Goal: Task Accomplishment & Management: Use online tool/utility

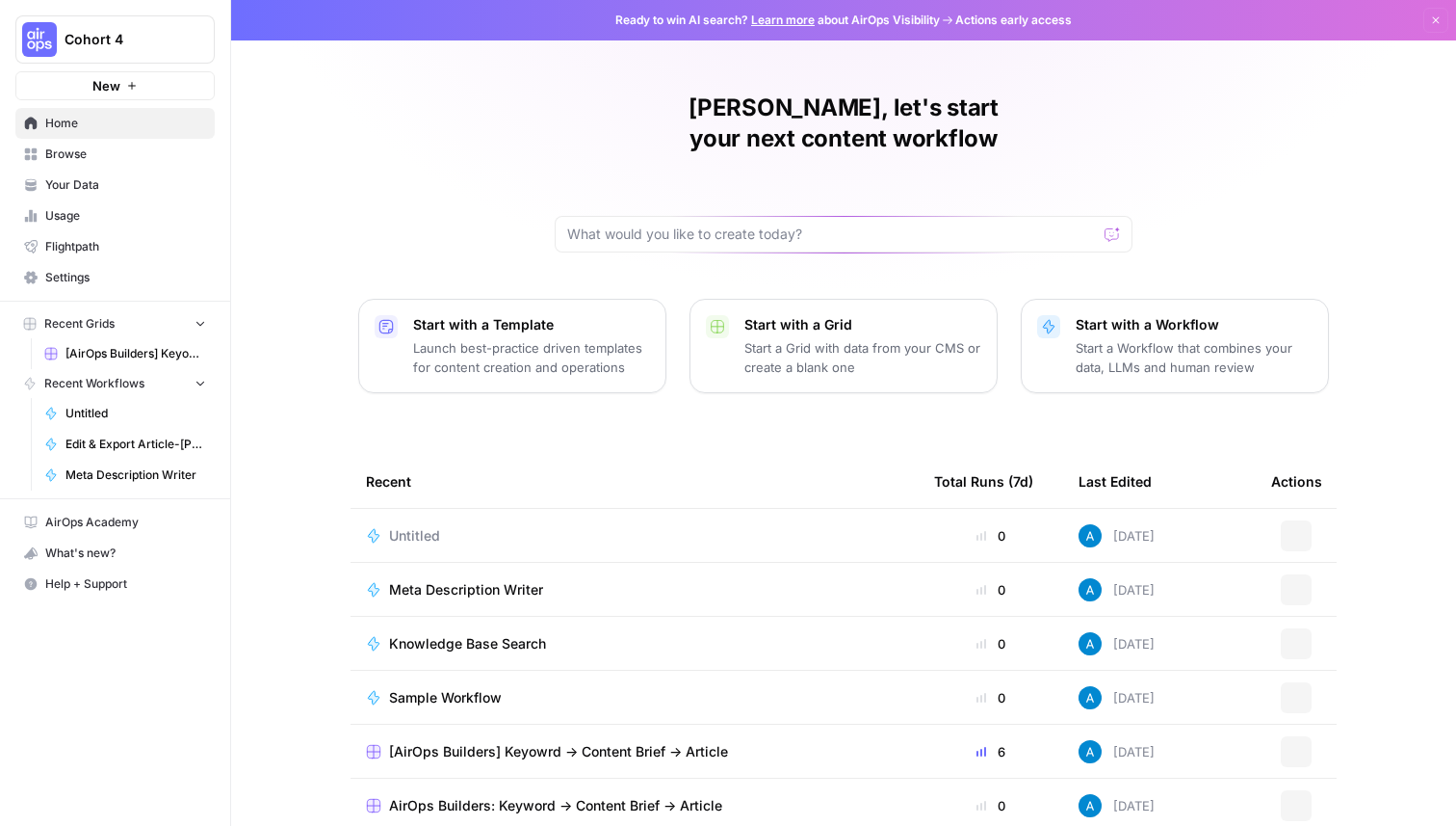
click at [146, 45] on span "Cohort 4" at bounding box center [123, 39] width 117 height 20
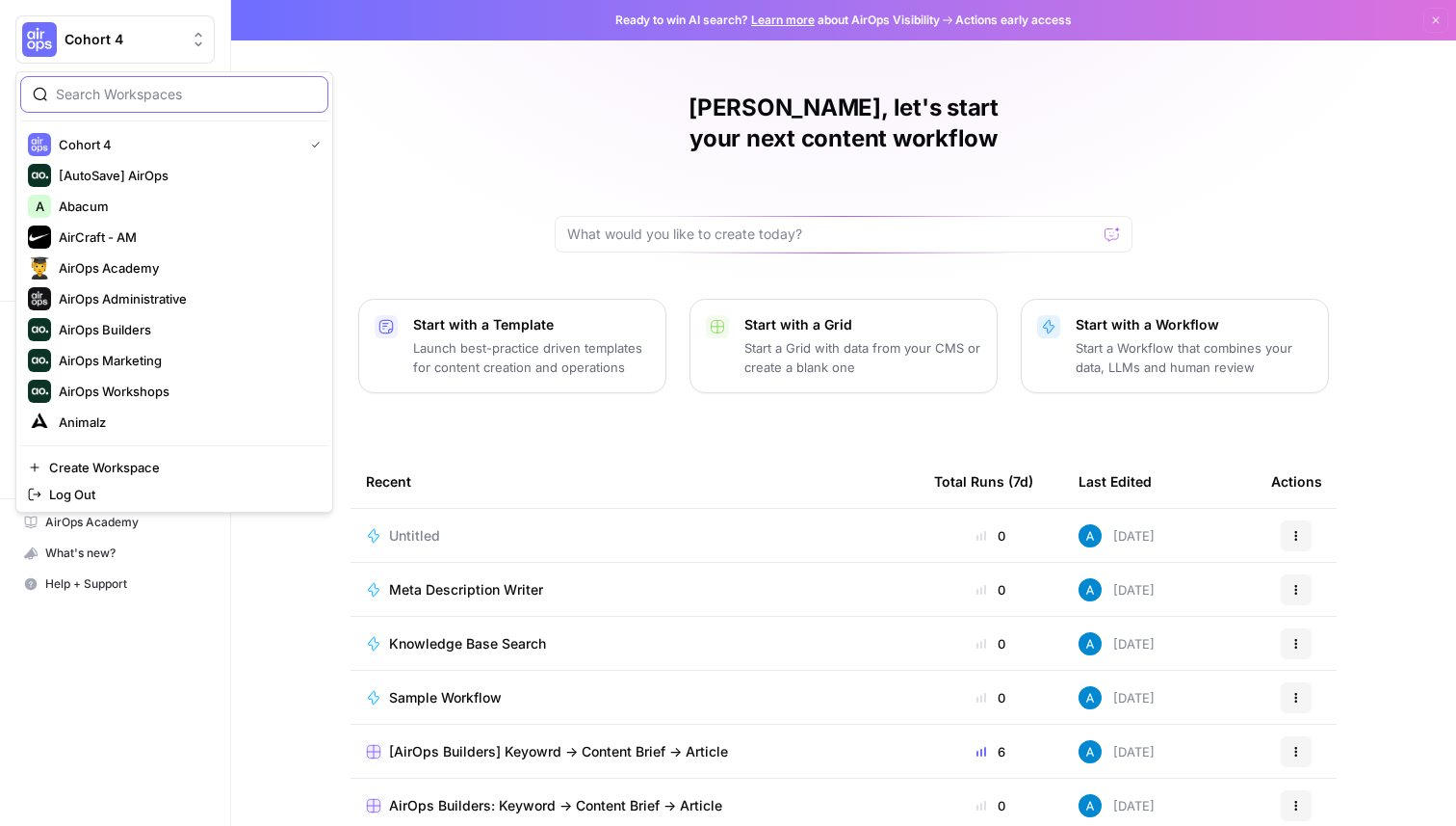
click at [163, 89] on input "search" at bounding box center [186, 94] width 261 height 20
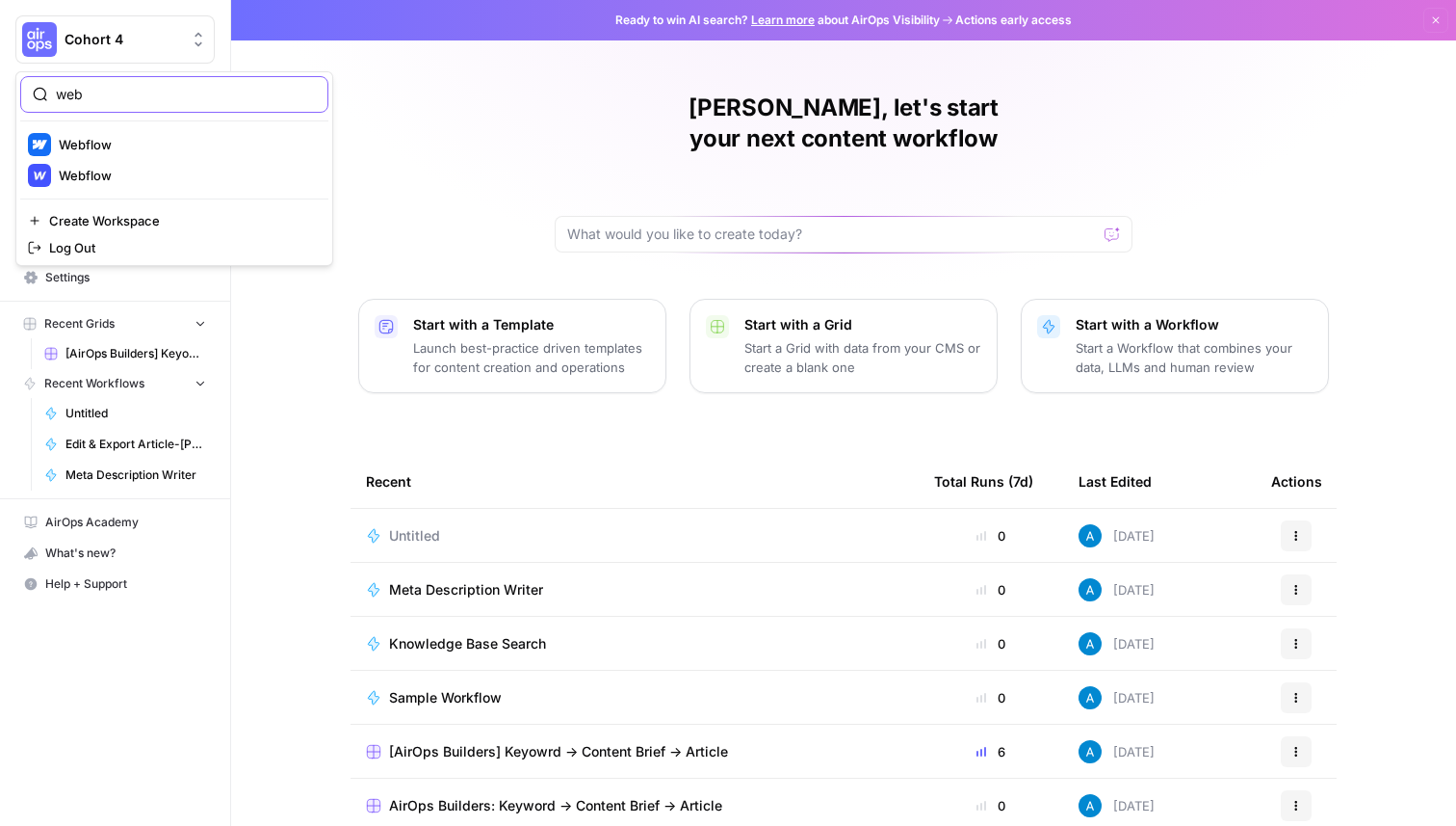
type input "web"
click at [152, 177] on span "Webflow" at bounding box center [186, 176] width 255 height 20
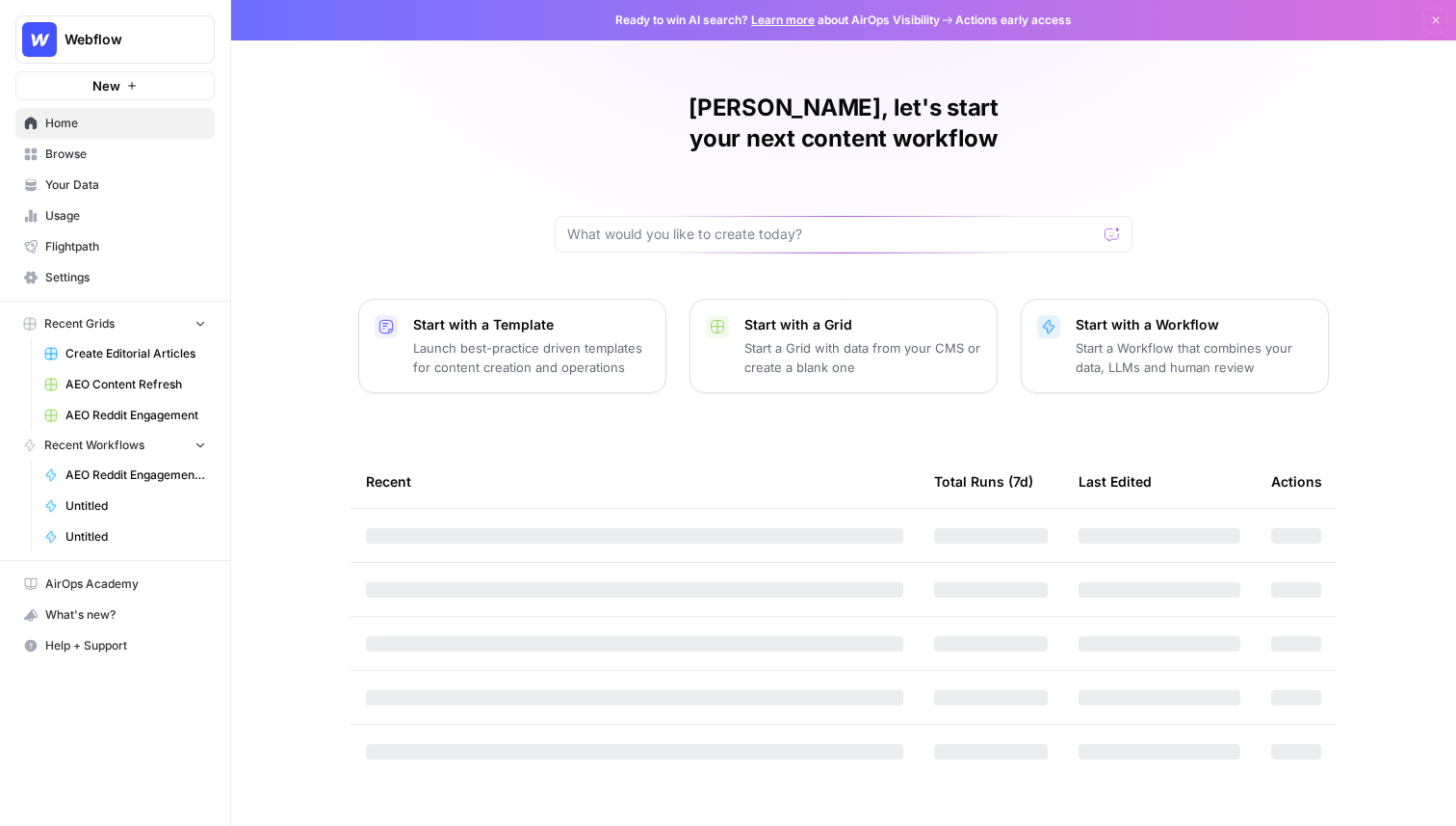
click at [142, 36] on span "Webflow" at bounding box center [123, 39] width 117 height 20
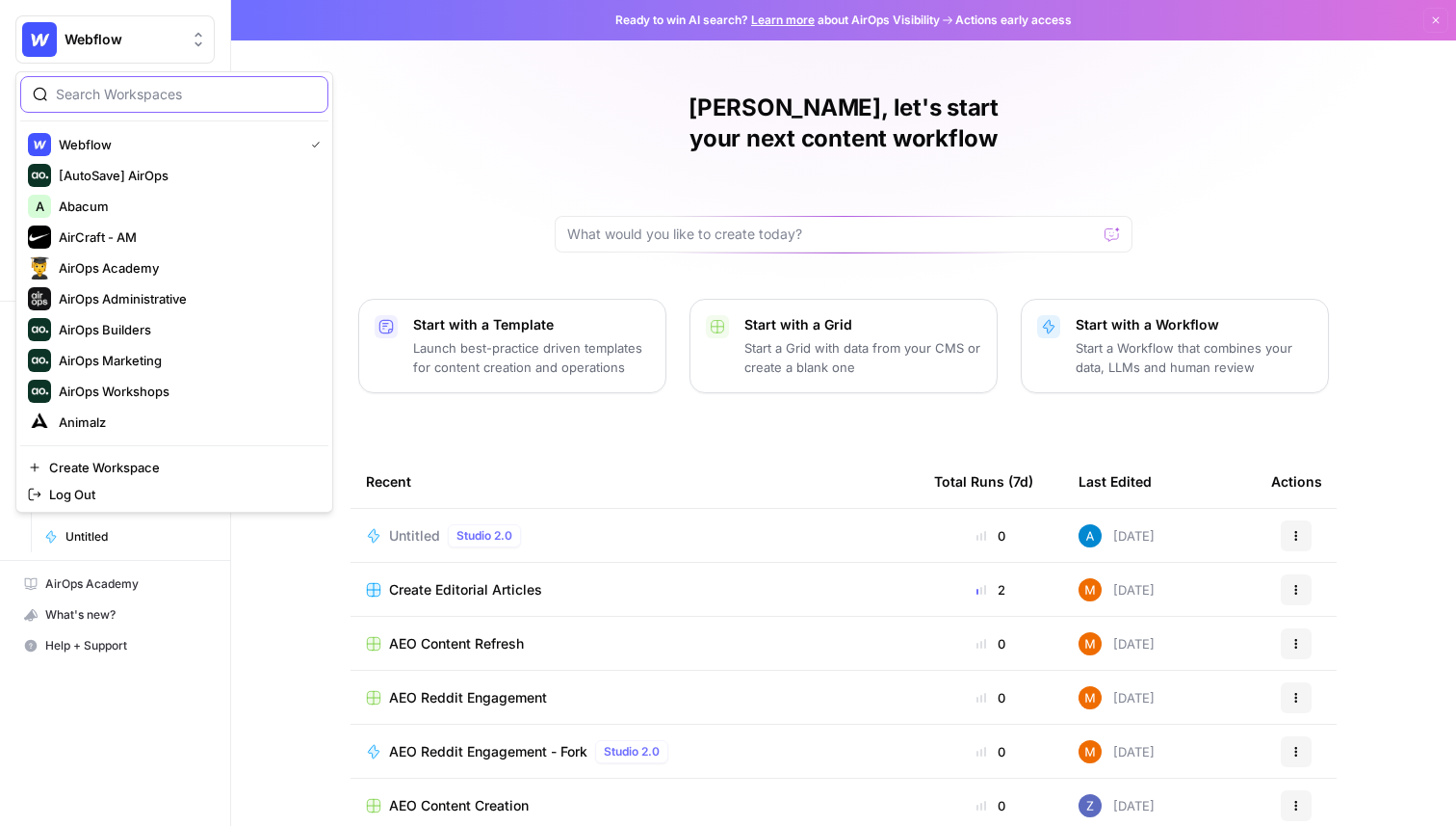
click at [137, 98] on input "search" at bounding box center [186, 94] width 261 height 20
type input "web"
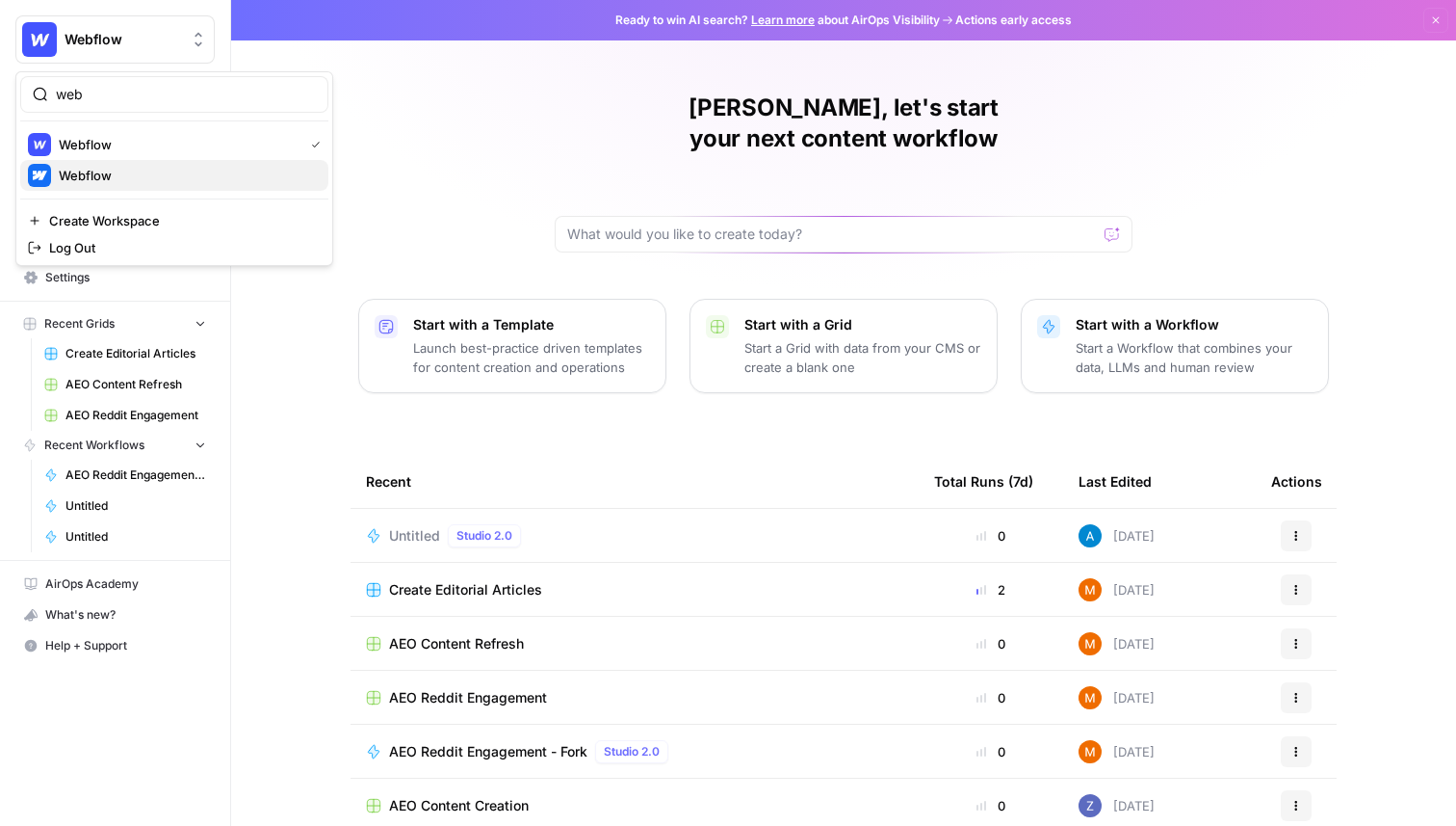
click at [125, 179] on span "Webflow" at bounding box center [186, 176] width 255 height 20
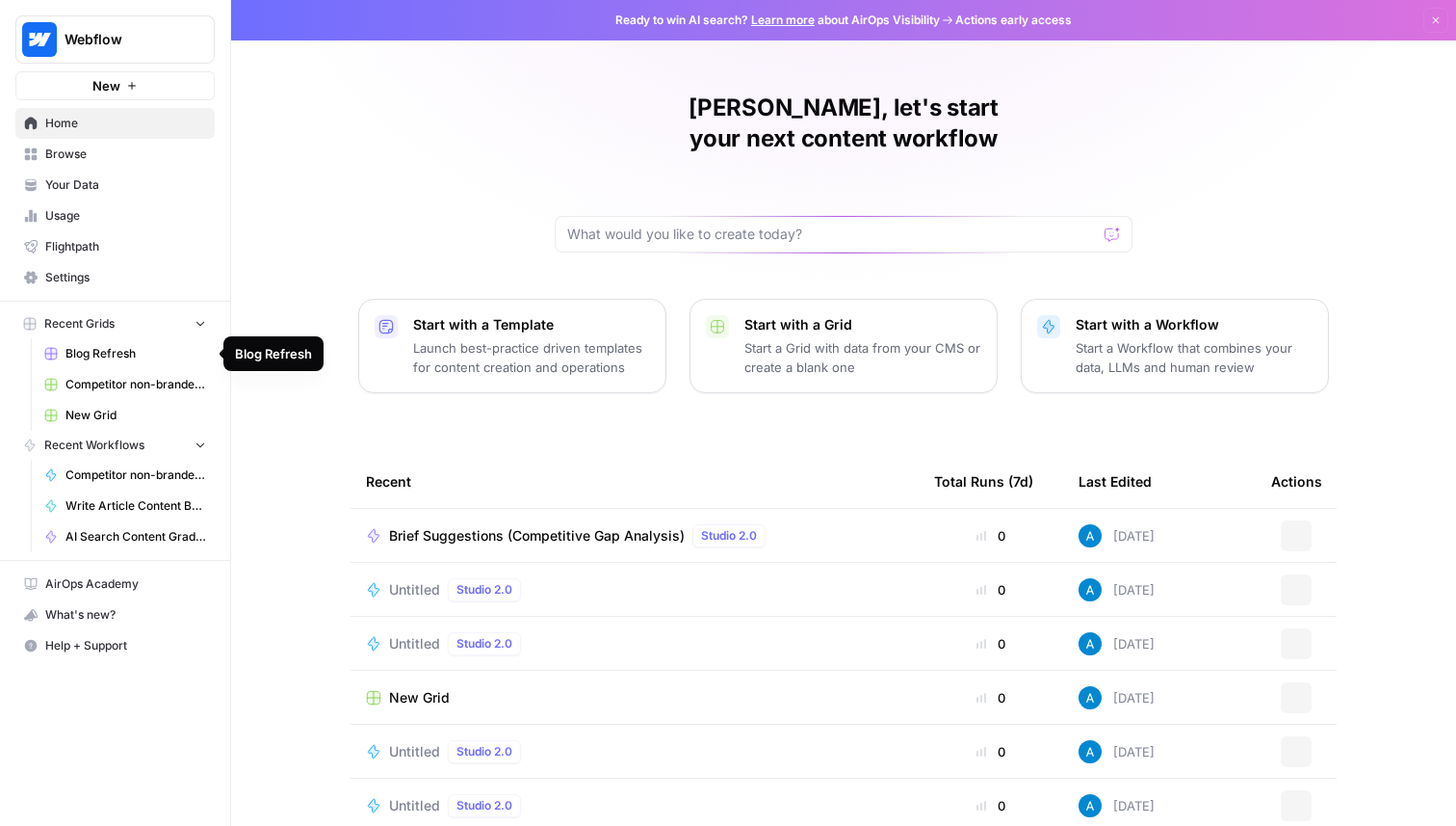
click at [138, 361] on span "Blog Refresh" at bounding box center [136, 354] width 141 height 18
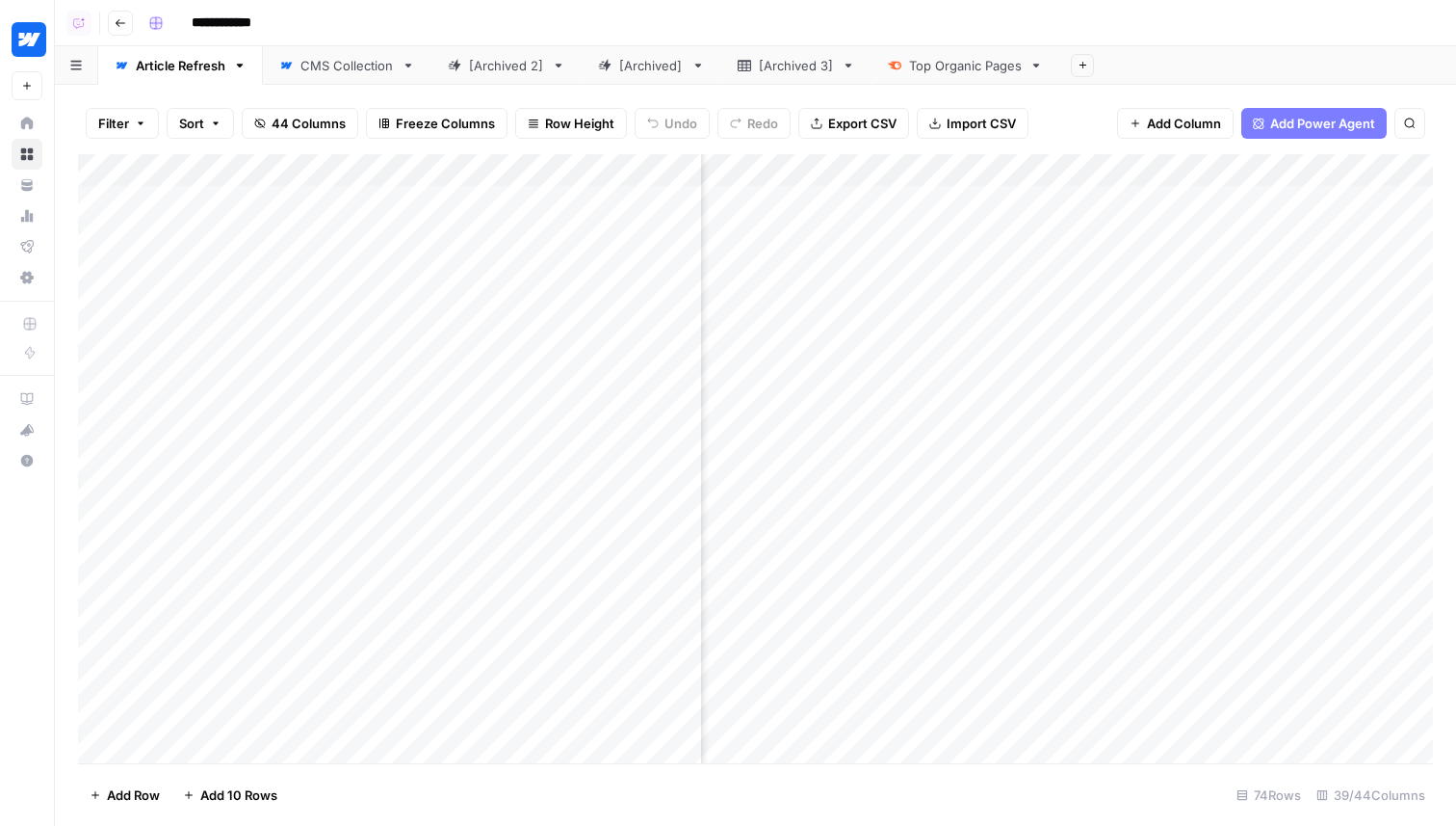
scroll to position [0, 3450]
click at [1049, 166] on div "Add Column" at bounding box center [755, 458] width 1355 height 609
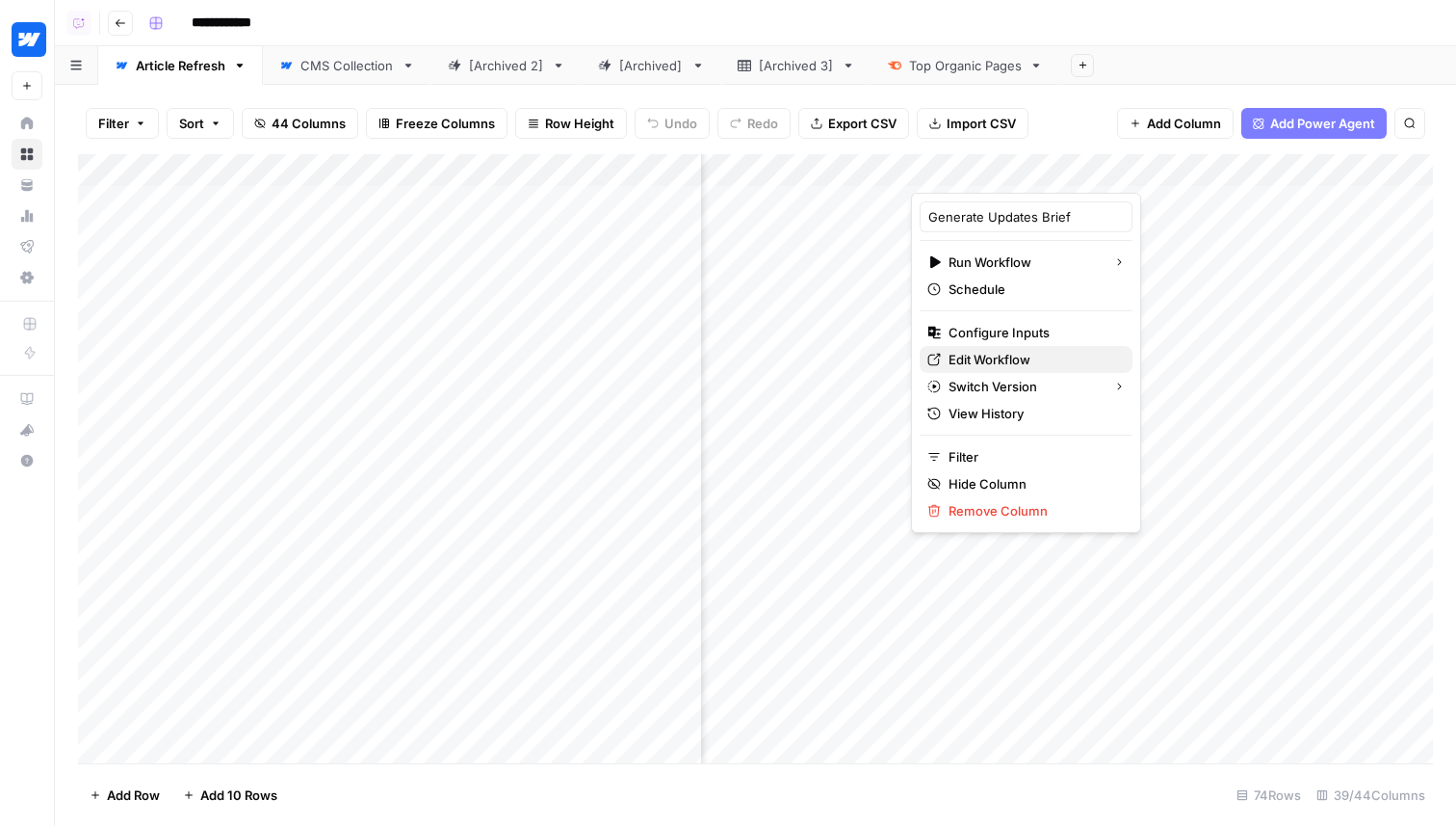
click at [1008, 362] on span "Edit Workflow" at bounding box center [1032, 360] width 168 height 20
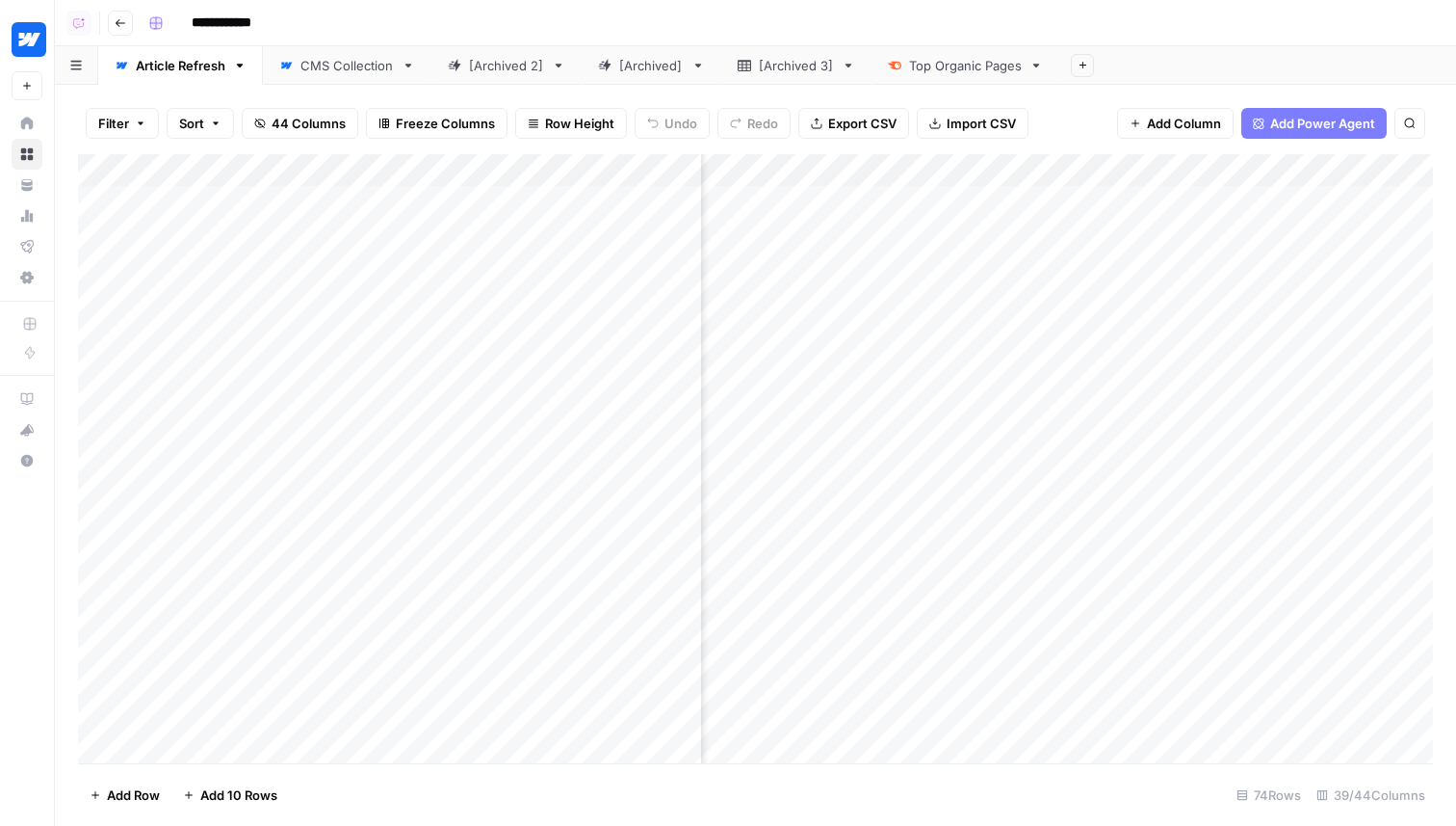
scroll to position [0, 4143]
click at [1100, 174] on div "Add Column" at bounding box center [755, 458] width 1355 height 609
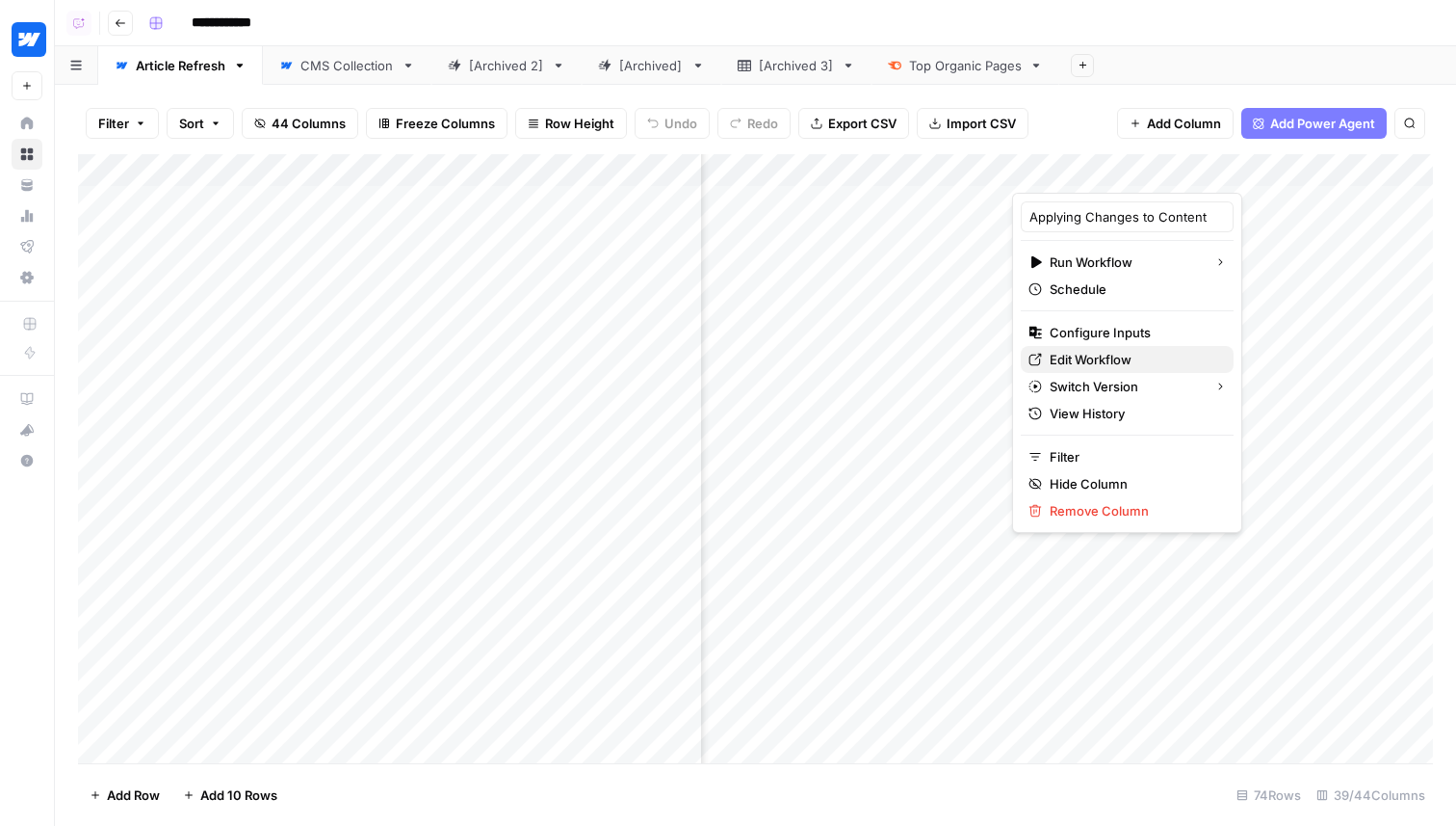
click at [1094, 360] on span "Edit Workflow" at bounding box center [1134, 360] width 168 height 20
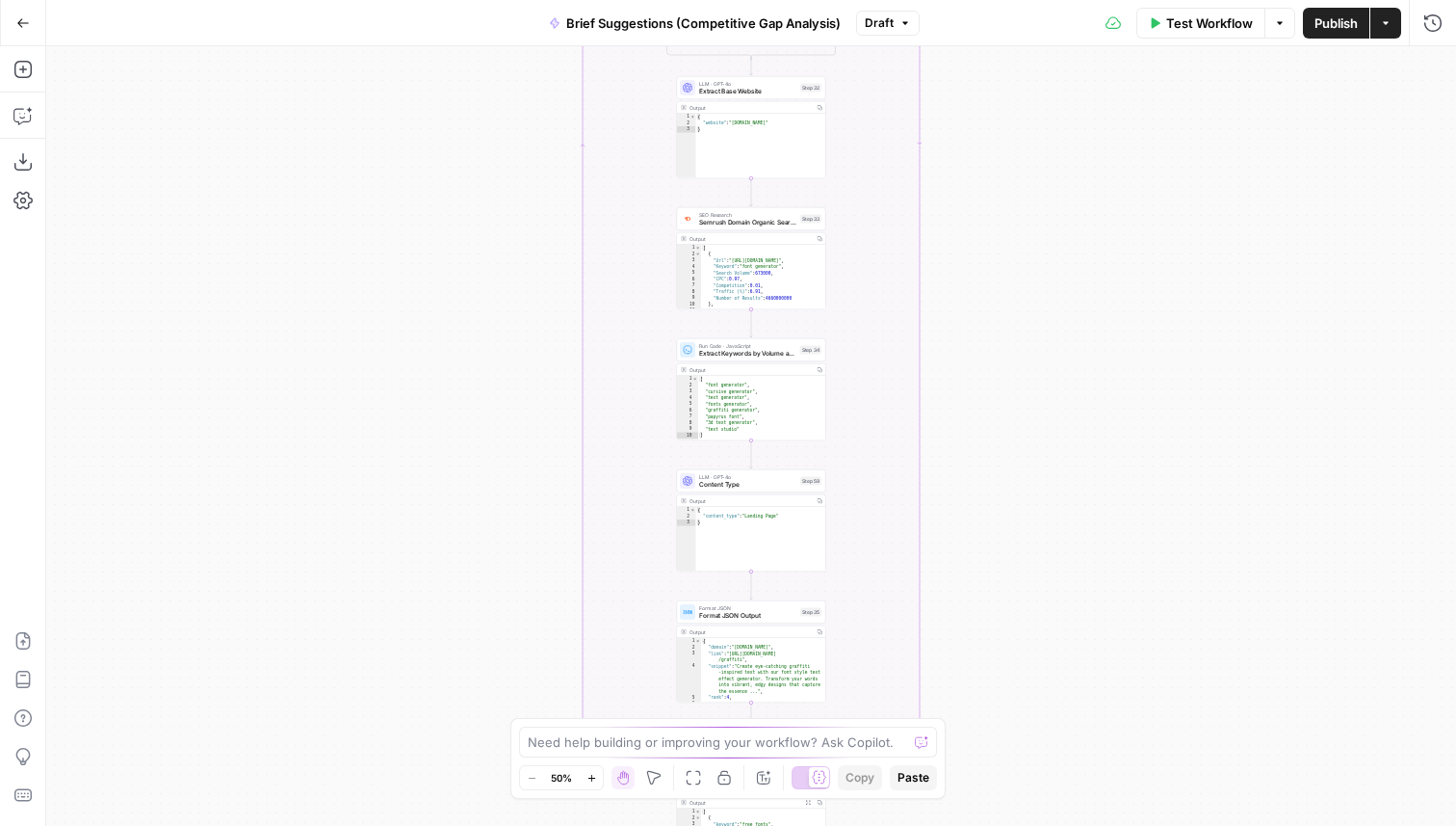
click at [1017, 501] on div "true false true false Workflow Set Inputs Inputs Condition Check Article Body S…" at bounding box center [751, 436] width 1410 height 780
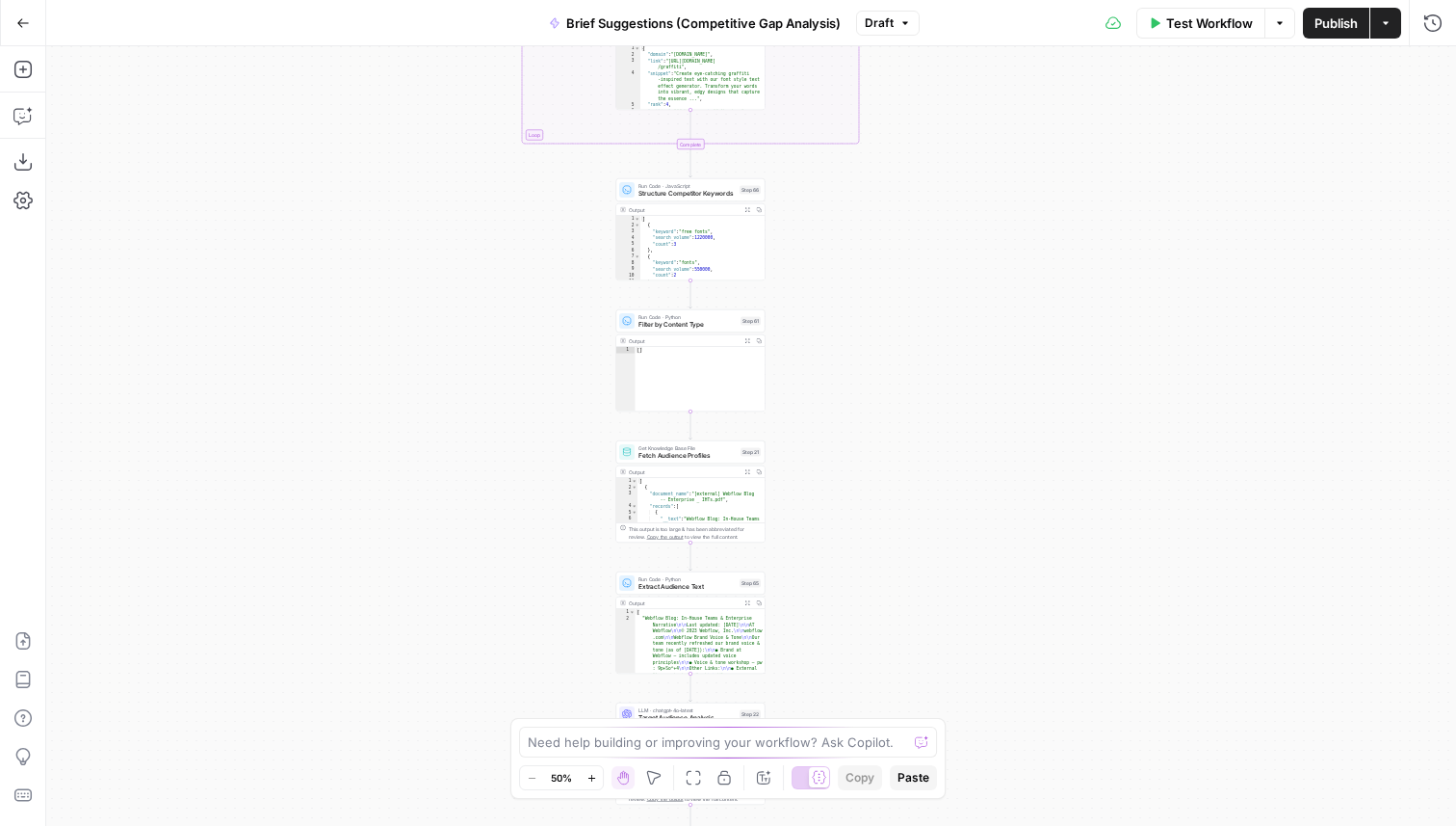
drag, startPoint x: 1001, startPoint y: 628, endPoint x: 940, endPoint y: 34, distance: 597.1
click at [940, 34] on div "Go Back Brief Suggestions (Competitive Gap Analysis) Draft Test Workflow Option…" at bounding box center [728, 413] width 1456 height 826
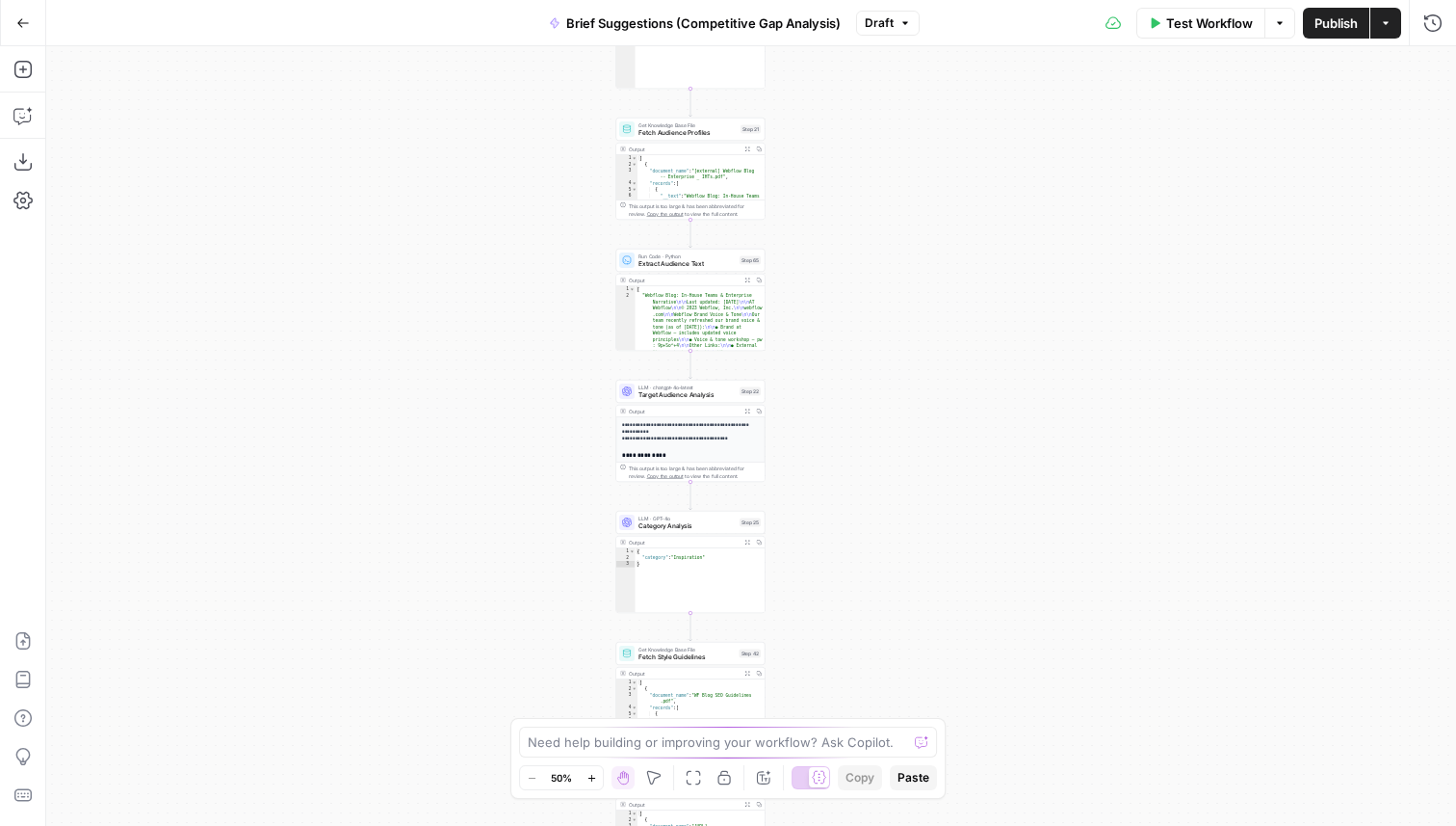
drag, startPoint x: 837, startPoint y: 451, endPoint x: 837, endPoint y: 126, distance: 325.0
click at [837, 126] on div "true false true false Workflow Set Inputs Inputs Condition Check Article Body S…" at bounding box center [751, 436] width 1410 height 780
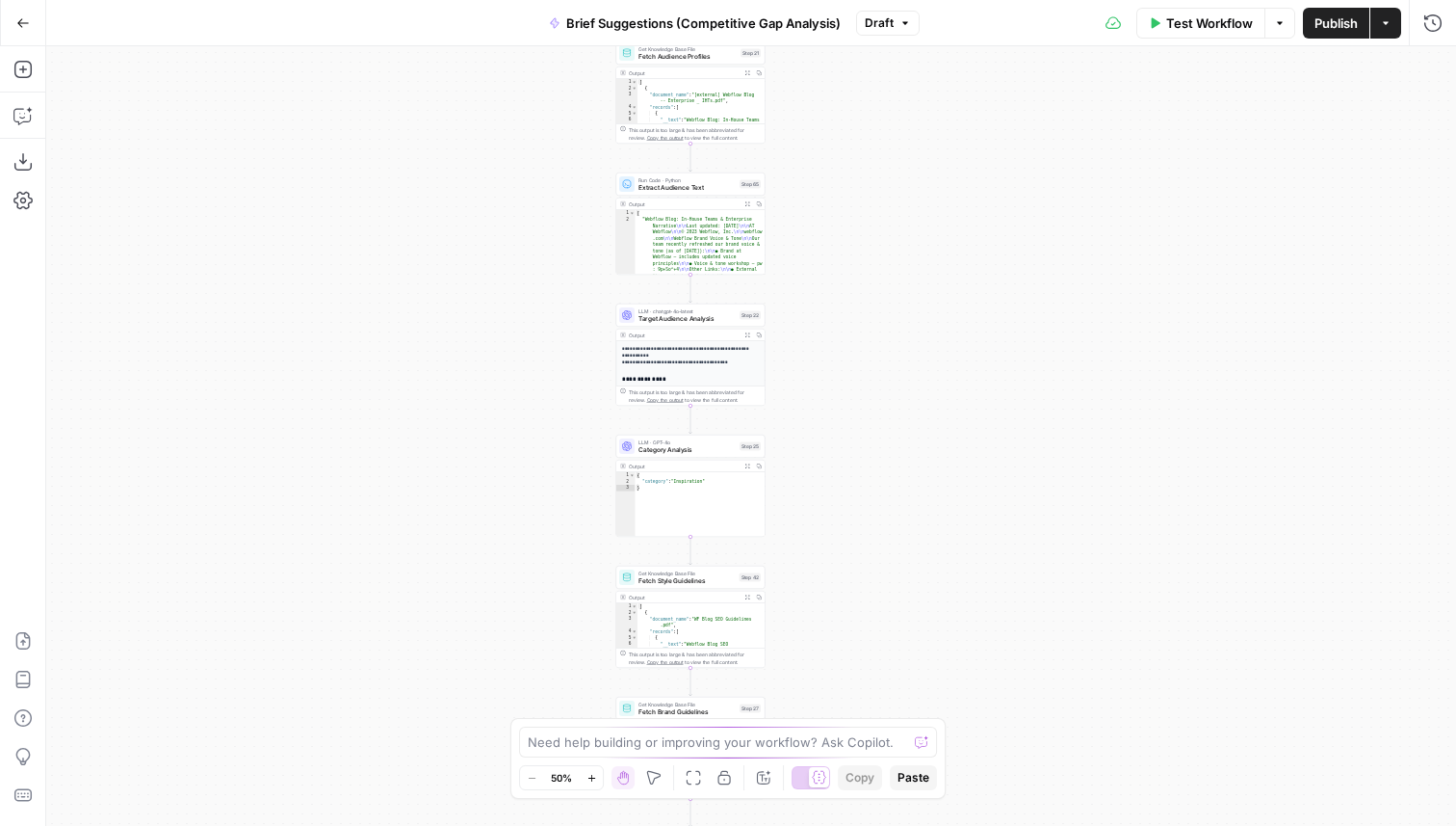
drag, startPoint x: 821, startPoint y: 419, endPoint x: 821, endPoint y: 322, distance: 97.0
click at [821, 322] on div "true false true false Workflow Set Inputs Inputs Condition Check Article Body S…" at bounding box center [751, 436] width 1410 height 780
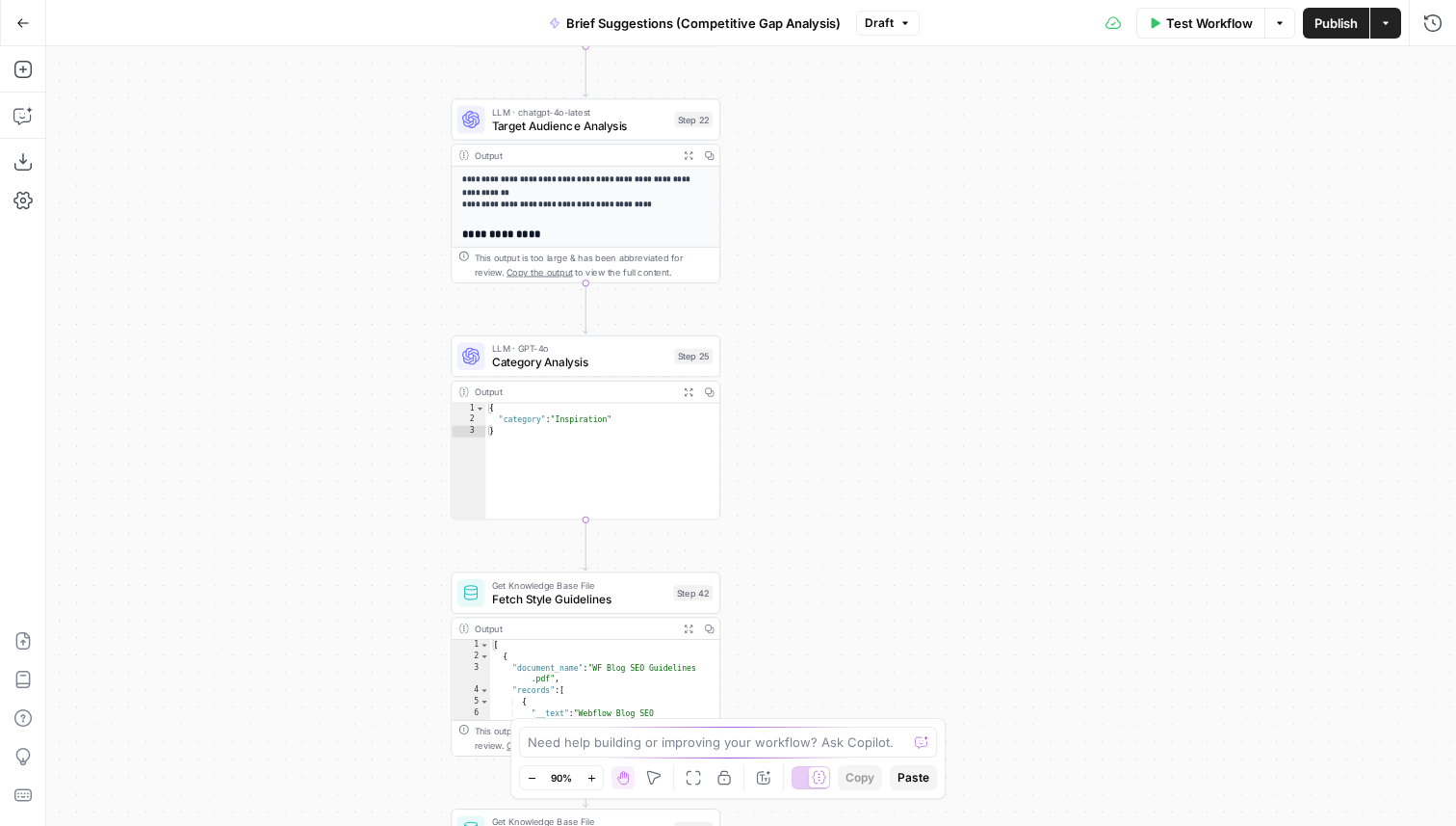
drag, startPoint x: 792, startPoint y: 418, endPoint x: 783, endPoint y: 128, distance: 290.1
click at [784, 130] on div "true false true false Workflow Set Inputs Inputs Condition Check Article Body S…" at bounding box center [751, 436] width 1410 height 780
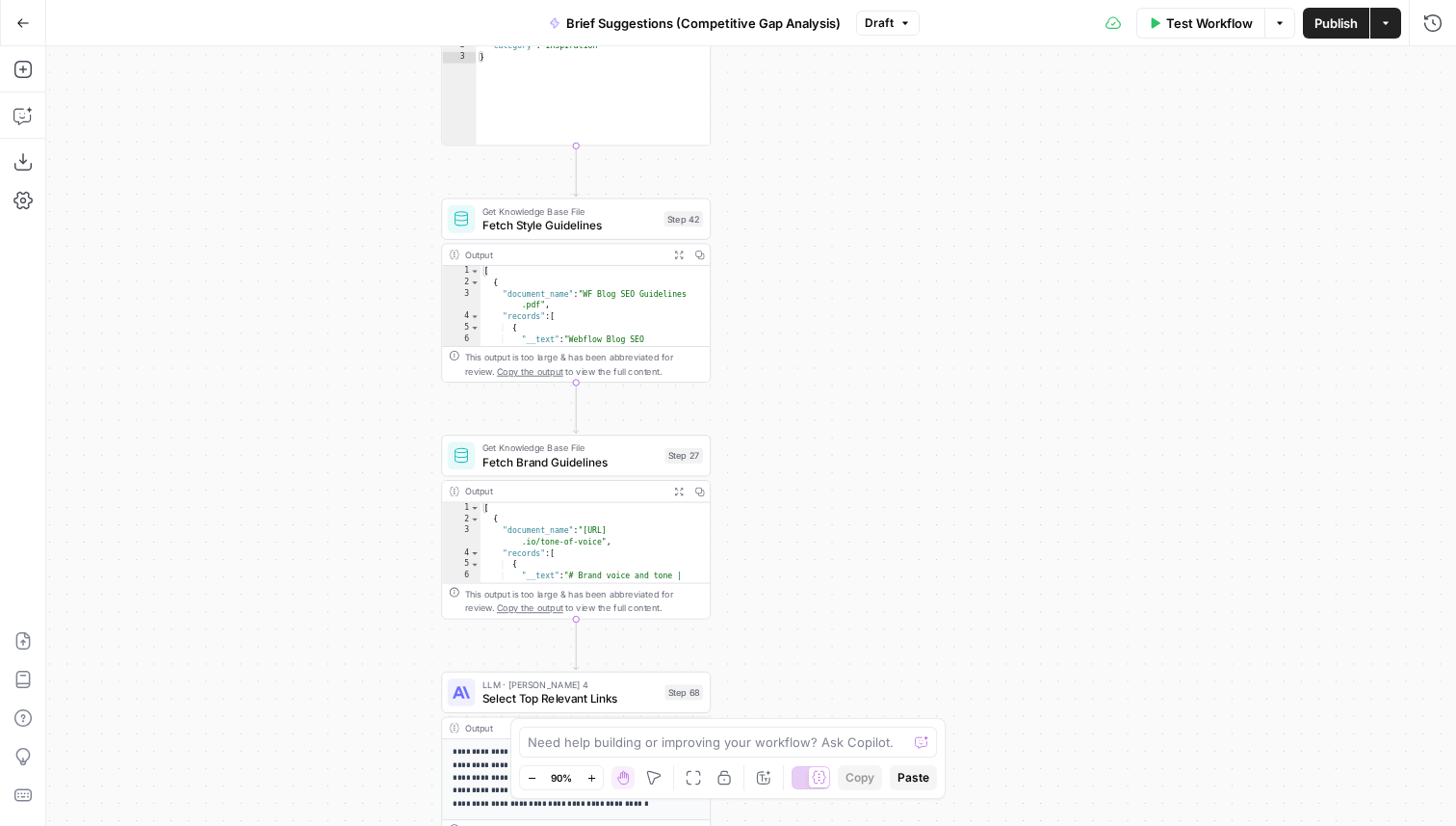
drag, startPoint x: 783, startPoint y: 369, endPoint x: 783, endPoint y: 88, distance: 281.0
click at [783, 88] on div "true false true false Workflow Set Inputs Inputs Condition Check Article Body S…" at bounding box center [751, 436] width 1410 height 780
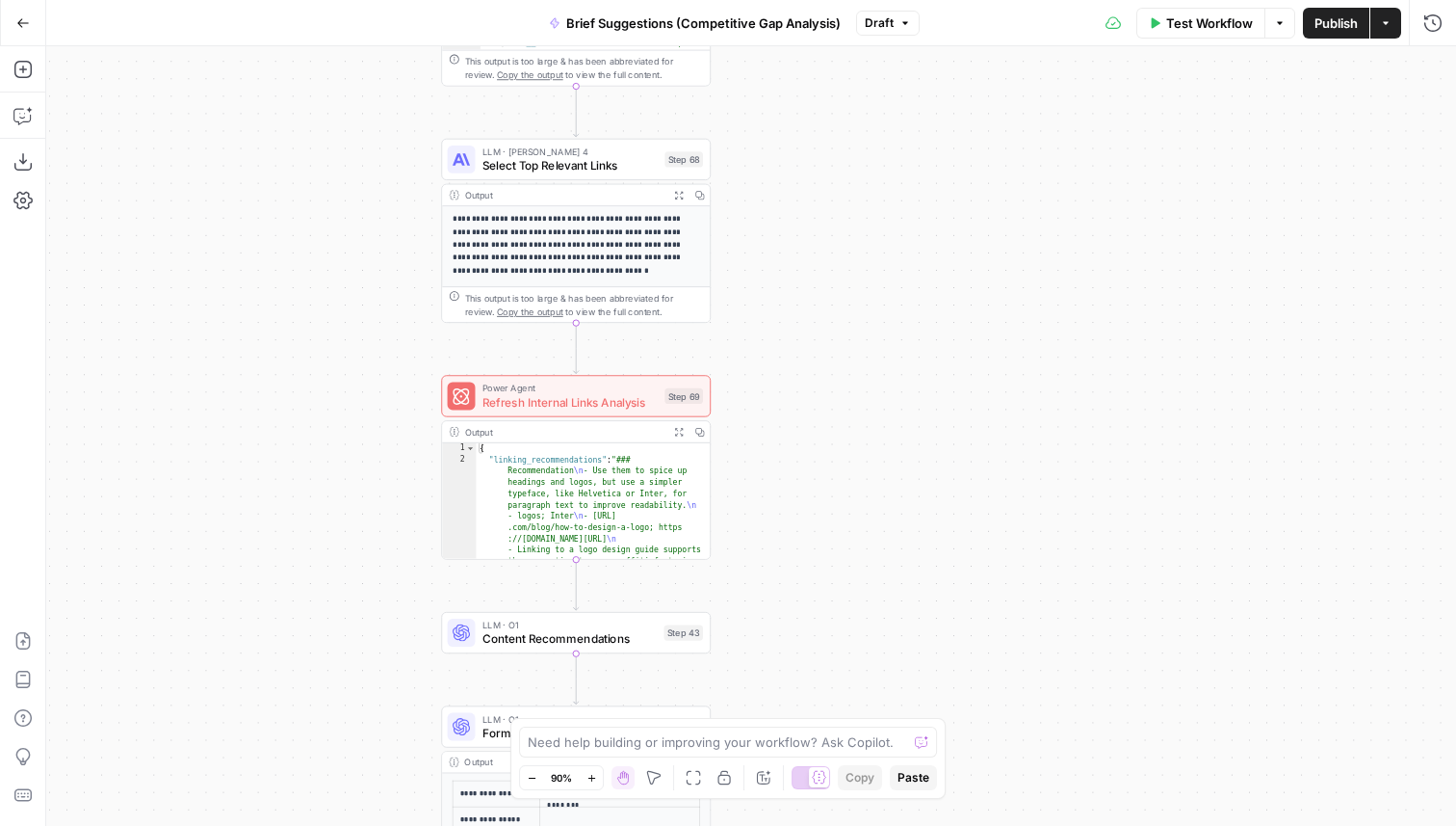
drag, startPoint x: 803, startPoint y: 510, endPoint x: 803, endPoint y: 2, distance: 508.0
click at [803, 2] on div "Go Back Brief Suggestions (Competitive Gap Analysis) Draft Test Workflow Option…" at bounding box center [728, 413] width 1456 height 826
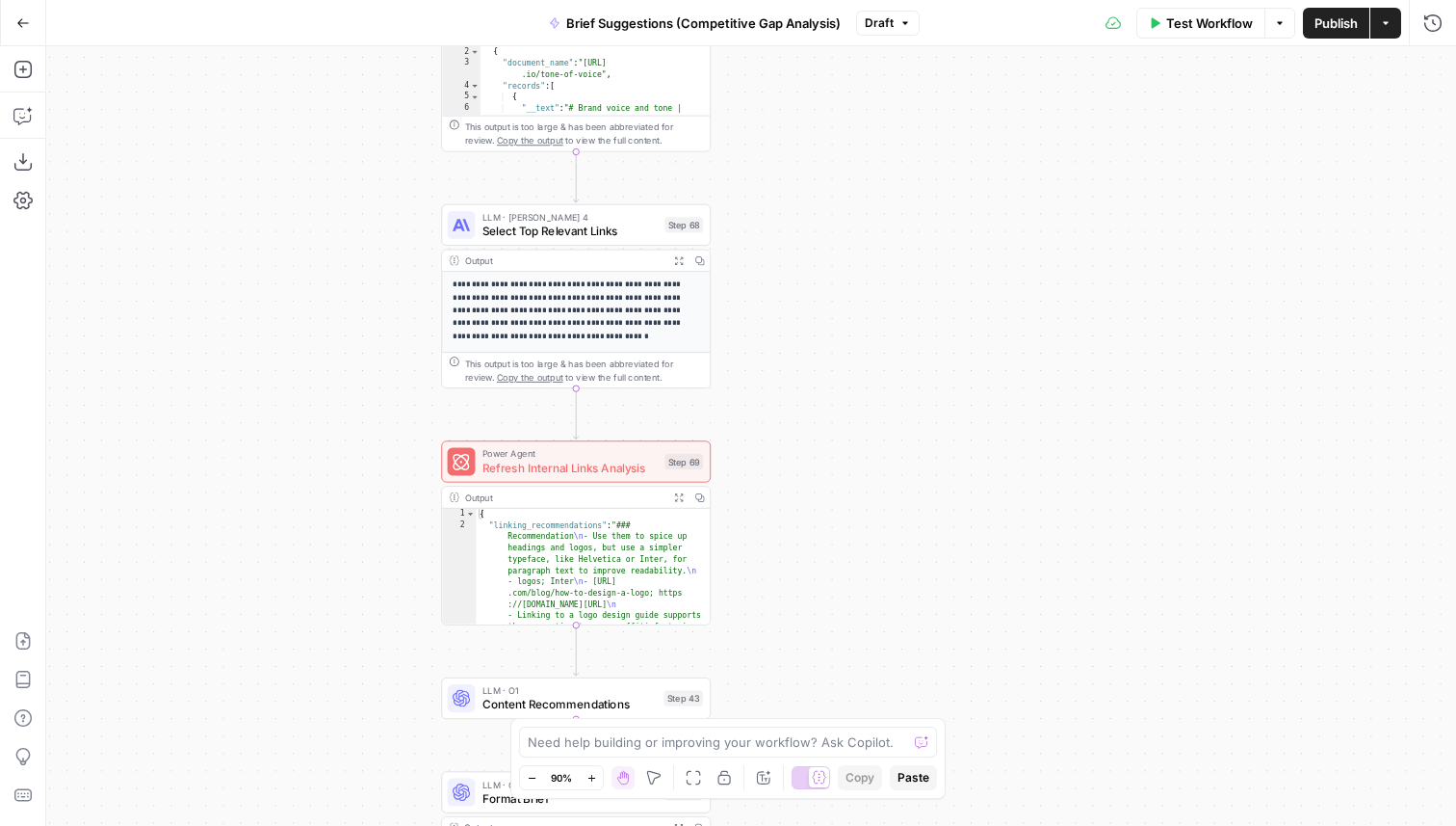
drag, startPoint x: 787, startPoint y: 189, endPoint x: 787, endPoint y: 276, distance: 87.0
click at [787, 276] on div "true false true false Workflow Set Inputs Inputs Condition Check Article Body S…" at bounding box center [751, 436] width 1410 height 780
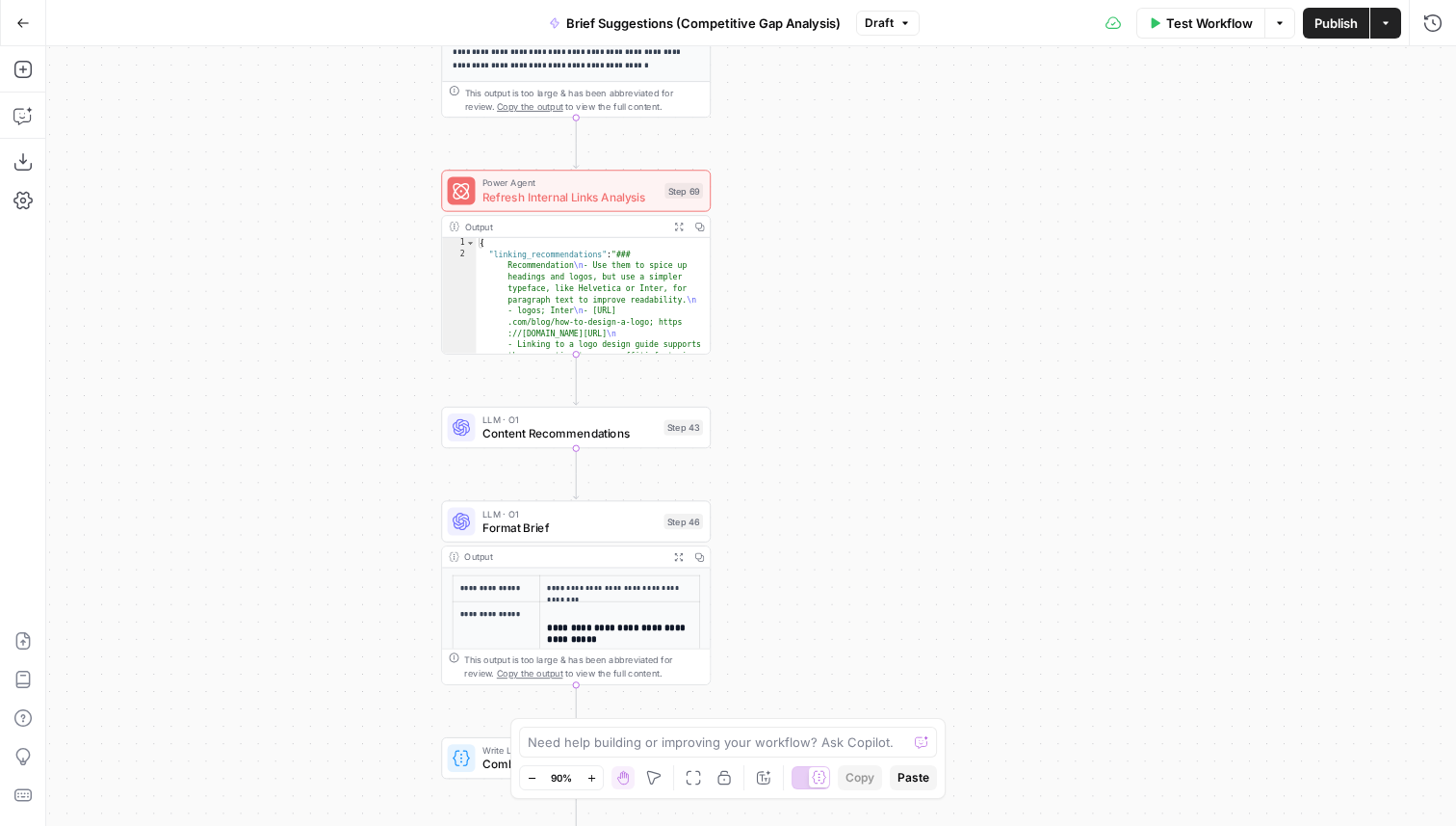
drag, startPoint x: 792, startPoint y: 351, endPoint x: 792, endPoint y: 181, distance: 170.0
click at [792, 182] on div "true false true false Workflow Set Inputs Inputs Condition Check Article Body S…" at bounding box center [751, 436] width 1410 height 780
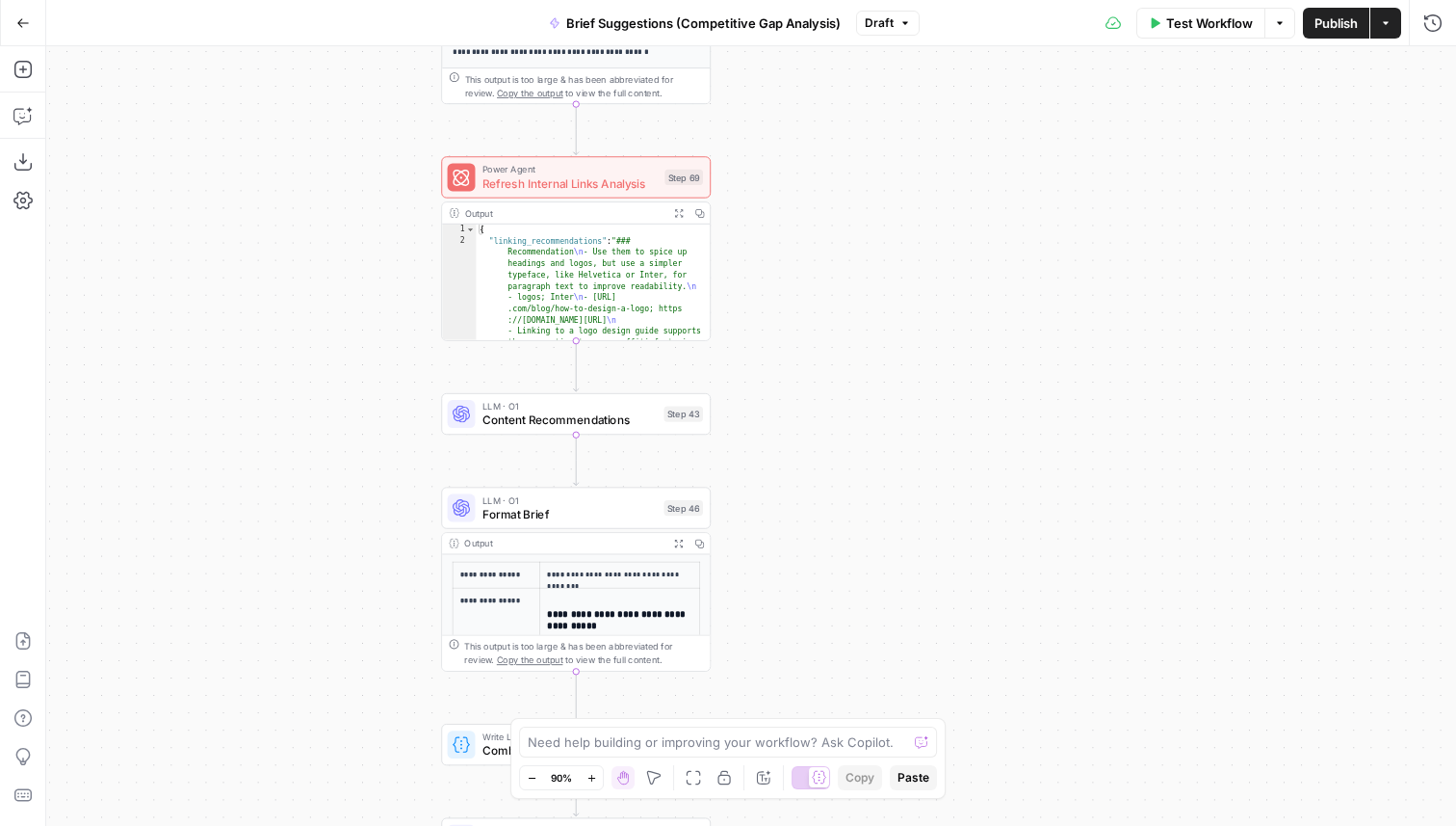
drag, startPoint x: 789, startPoint y: 472, endPoint x: 789, endPoint y: 242, distance: 230.0
click at [789, 242] on div "true false true false Workflow Set Inputs Inputs Condition Check Article Body S…" at bounding box center [751, 436] width 1410 height 780
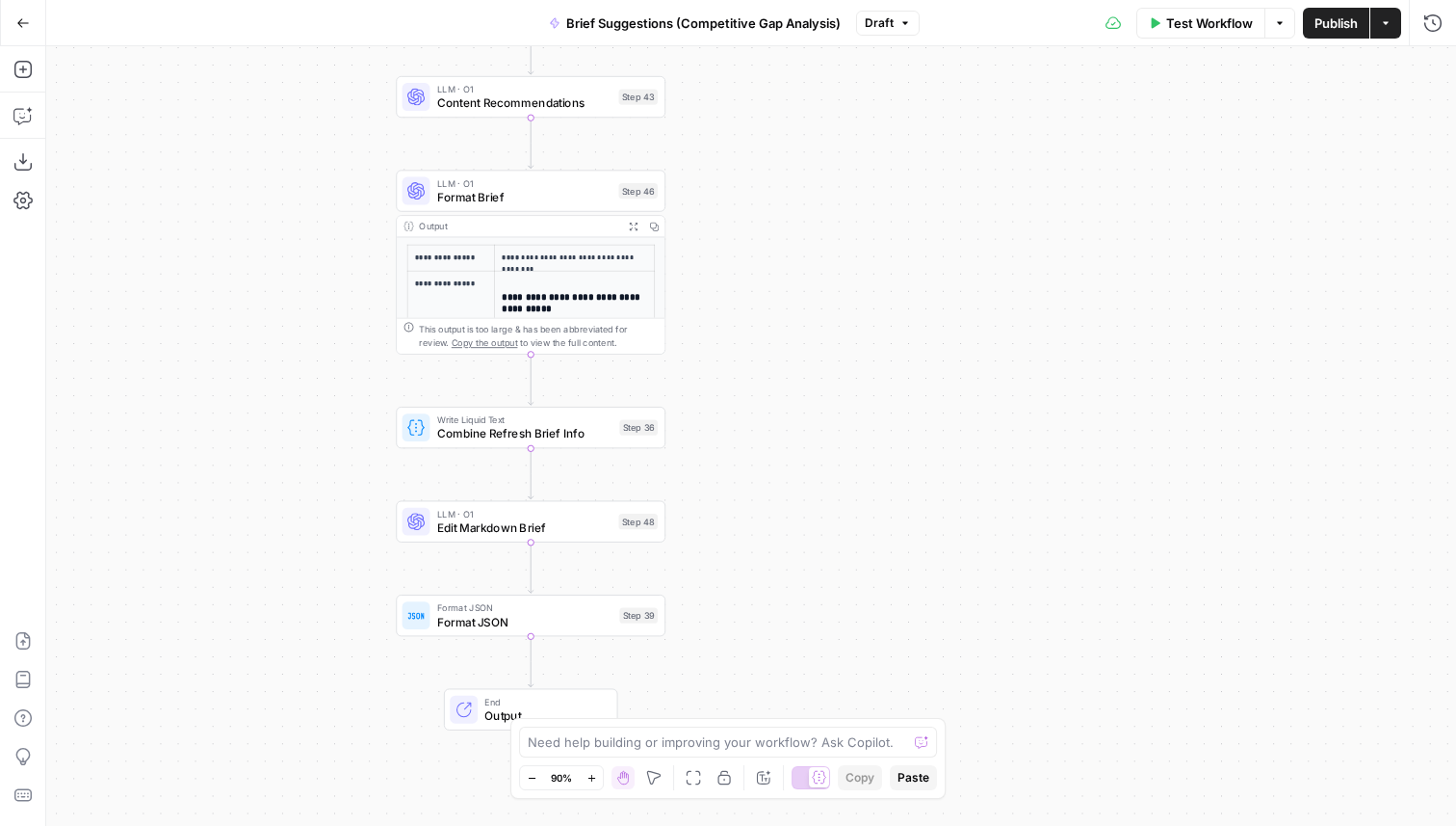
drag, startPoint x: 798, startPoint y: 375, endPoint x: 754, endPoint y: 288, distance: 97.5
click at [754, 288] on div "true false true false Workflow Set Inputs Inputs Condition Check Article Body S…" at bounding box center [751, 436] width 1410 height 780
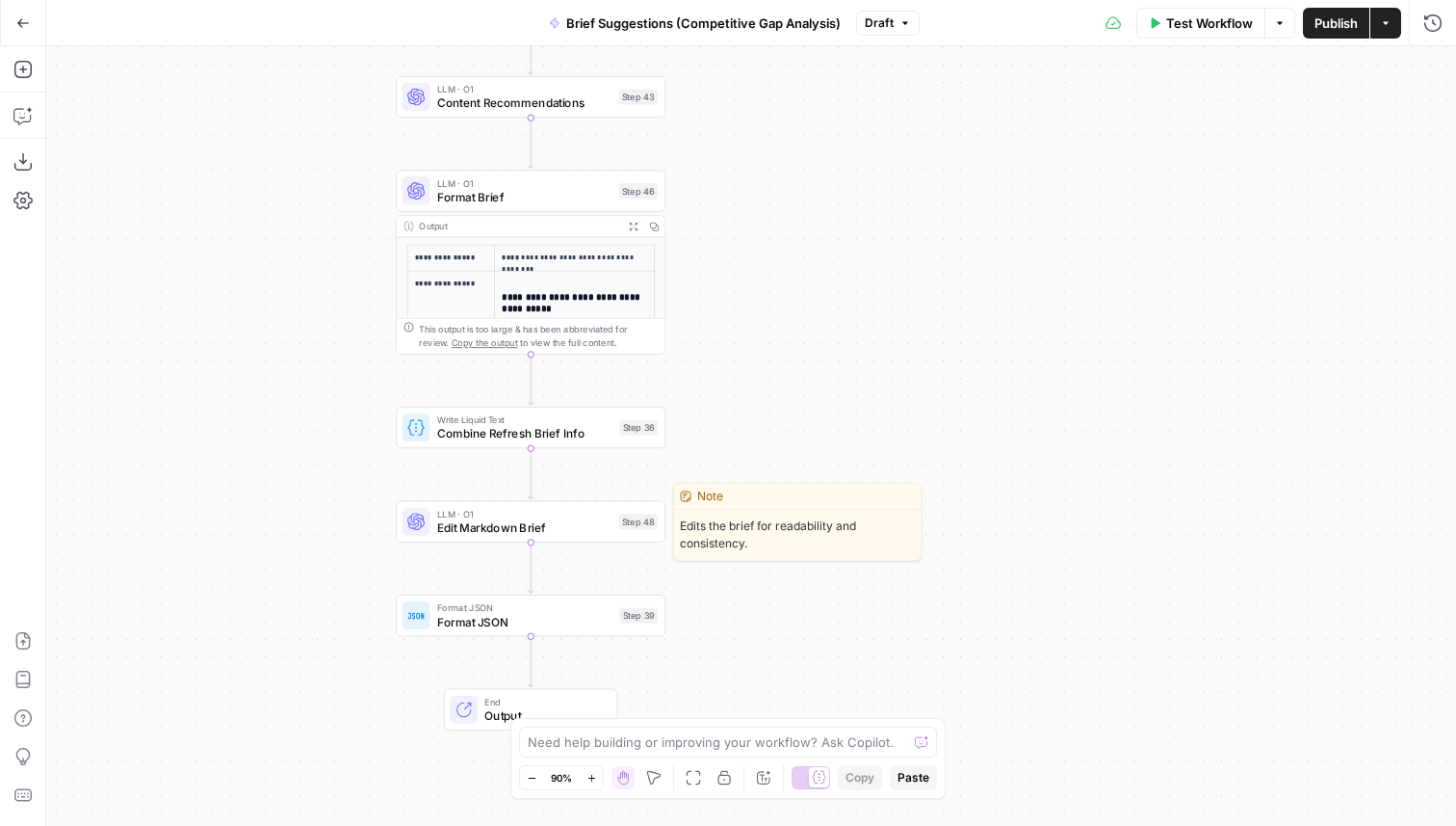
click at [462, 522] on span "Edit Markdown Brief" at bounding box center [524, 527] width 174 height 18
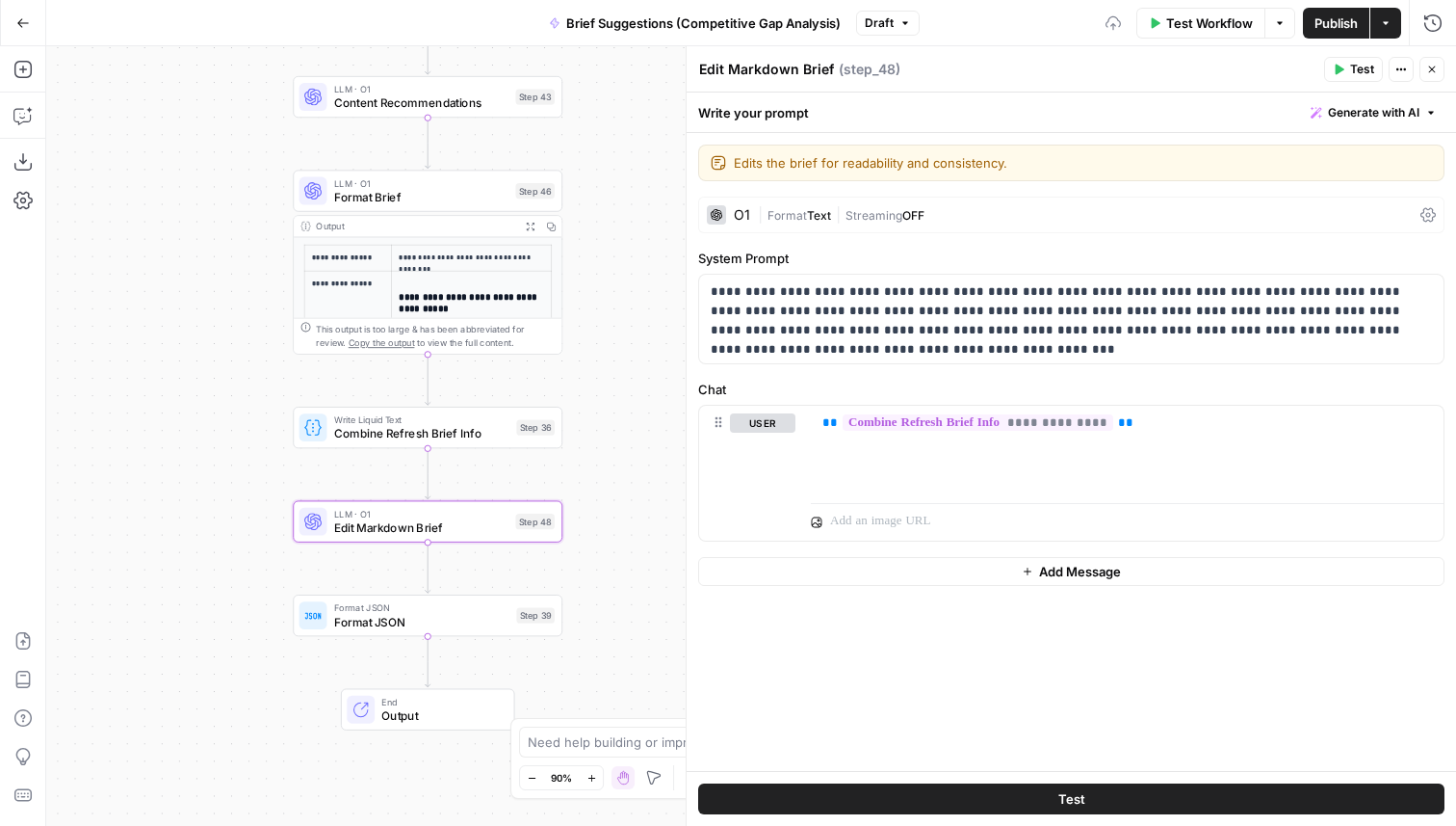
drag, startPoint x: 320, startPoint y: 566, endPoint x: 198, endPoint y: 566, distance: 122.0
click at [198, 566] on div "true false true false Workflow Set Inputs Inputs Condition Check Article Body S…" at bounding box center [751, 436] width 1410 height 780
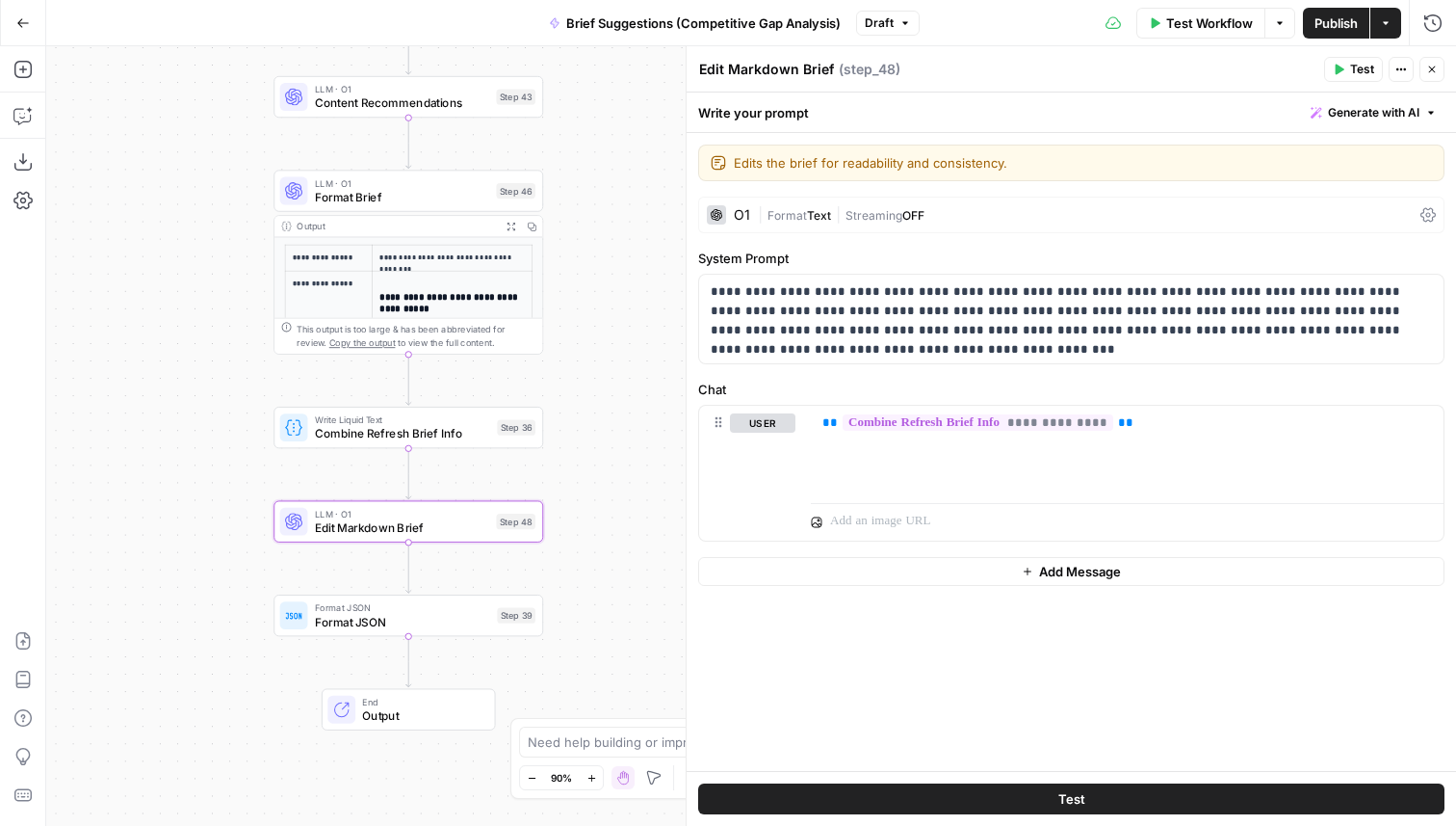
click at [736, 213] on div "O1" at bounding box center [742, 215] width 17 height 14
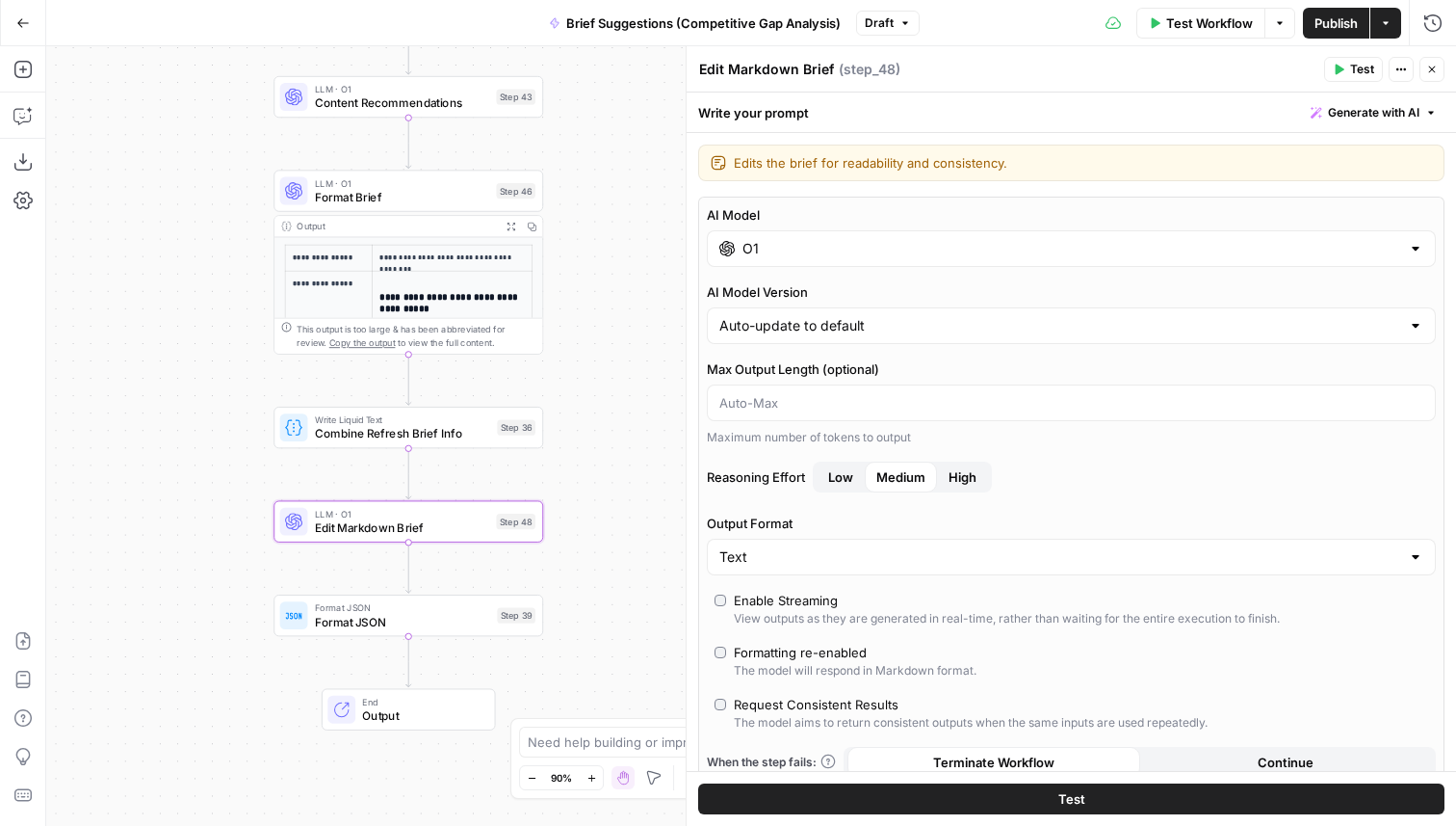
click at [844, 251] on input "O1" at bounding box center [1071, 249] width 658 height 20
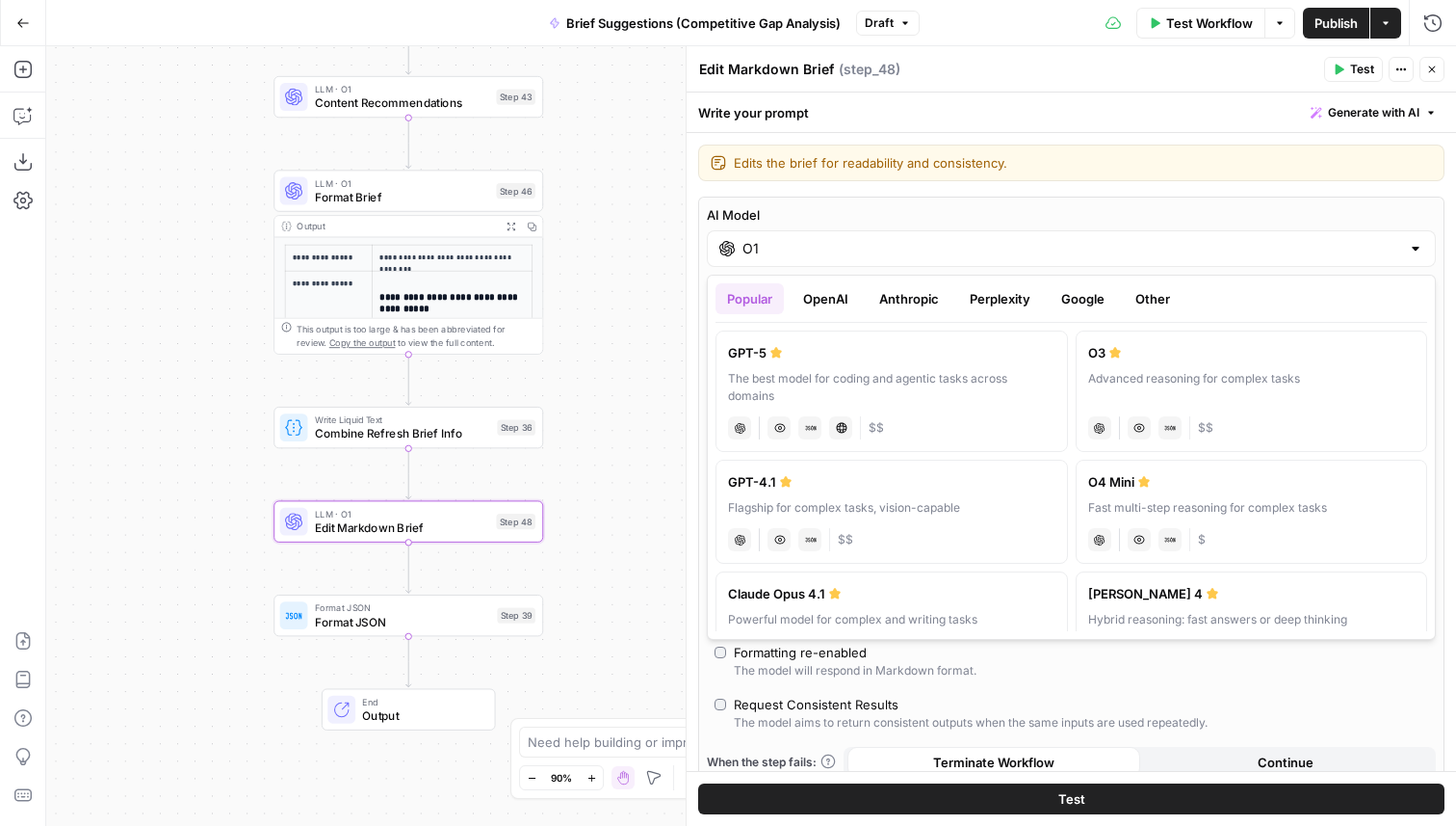
click at [926, 388] on div "The best model for coding and agentic tasks across domains" at bounding box center [892, 386] width 327 height 34
type input "GPT-5"
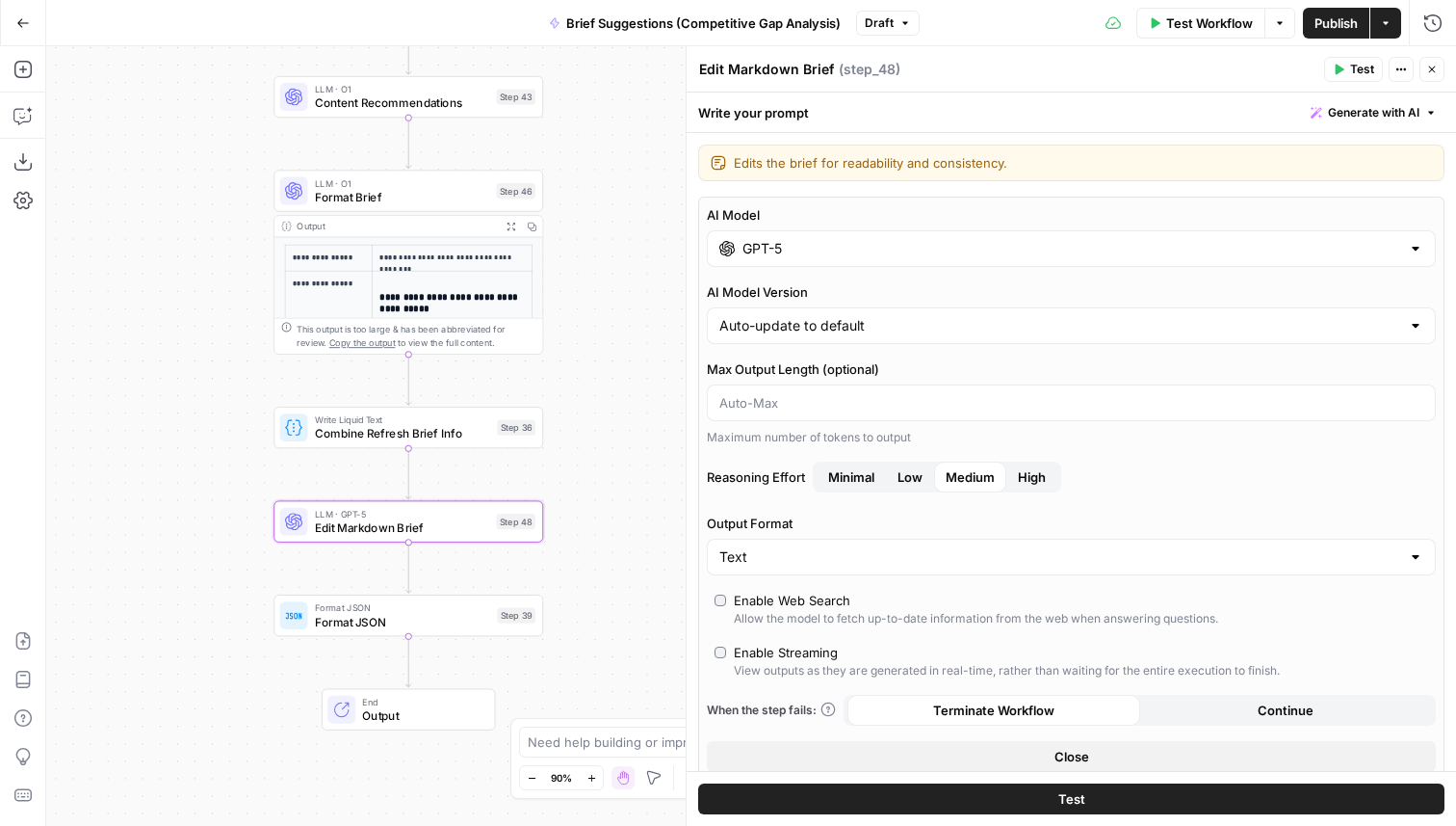
click at [992, 756] on button "Close" at bounding box center [1072, 755] width 729 height 30
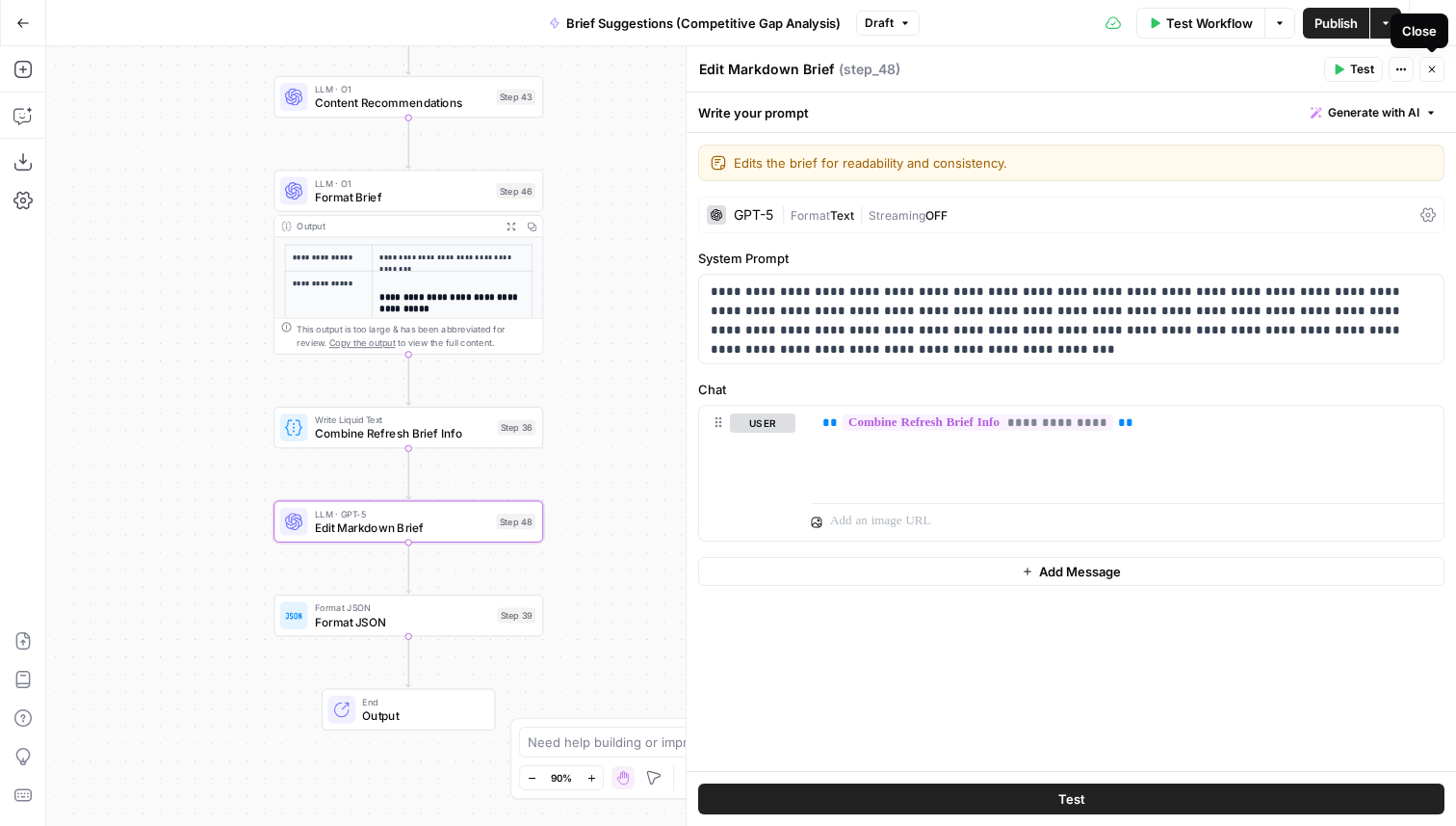
click at [1426, 73] on button "Close" at bounding box center [1431, 69] width 25 height 25
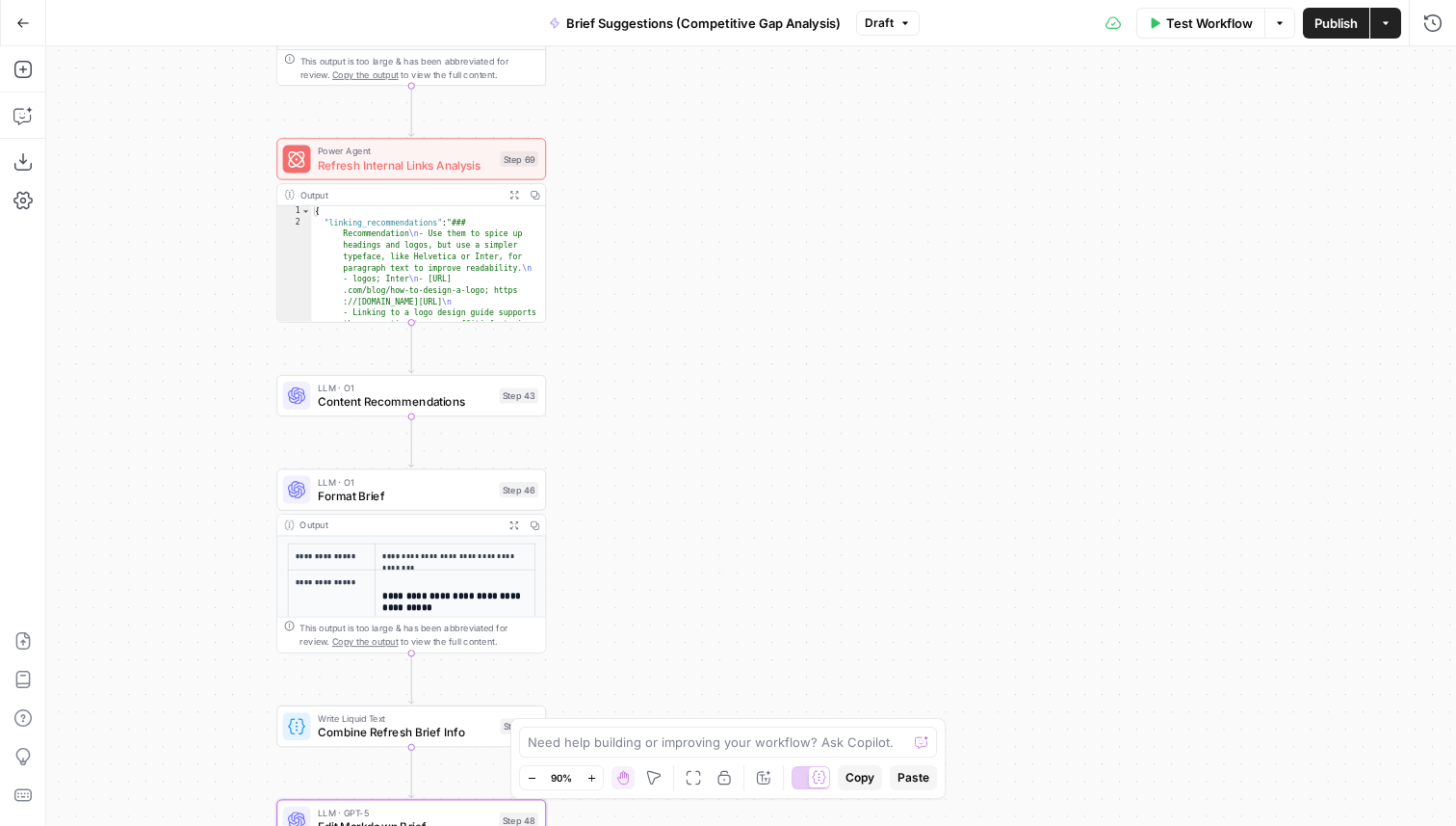
drag, startPoint x: 631, startPoint y: 224, endPoint x: 634, endPoint y: 523, distance: 299.0
click at [634, 523] on div "true false true false Workflow Set Inputs Inputs Condition Check Article Body S…" at bounding box center [751, 436] width 1410 height 780
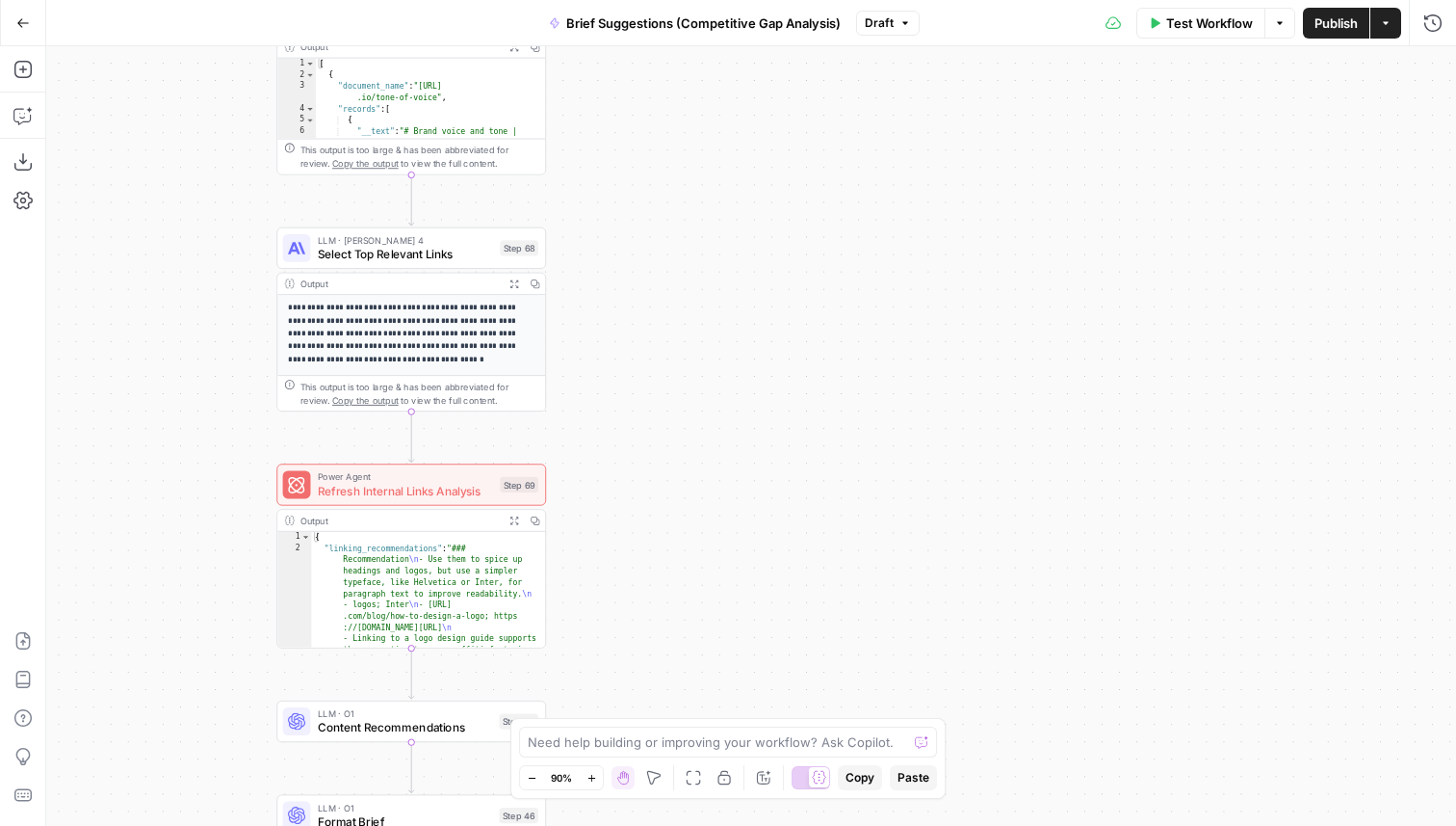
drag, startPoint x: 615, startPoint y: 293, endPoint x: 615, endPoint y: 623, distance: 330.0
click at [615, 623] on div "true false true false Workflow Set Inputs Inputs Condition Check Article Body S…" at bounding box center [751, 436] width 1410 height 780
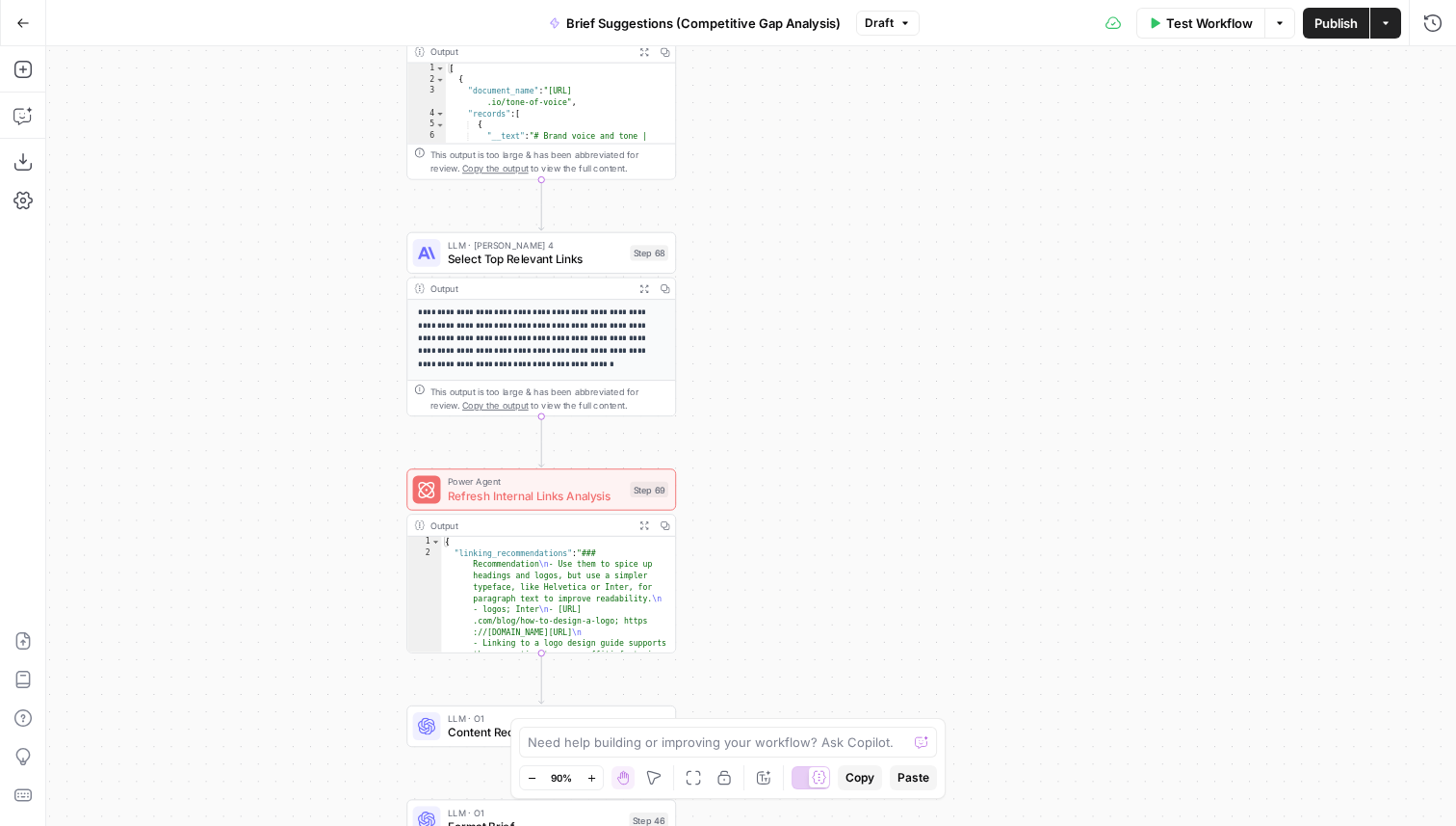
drag, startPoint x: 670, startPoint y: 503, endPoint x: 735, endPoint y: 504, distance: 65.0
click at [735, 504] on div "true false true false Workflow Set Inputs Inputs Condition Check Article Body S…" at bounding box center [751, 436] width 1410 height 780
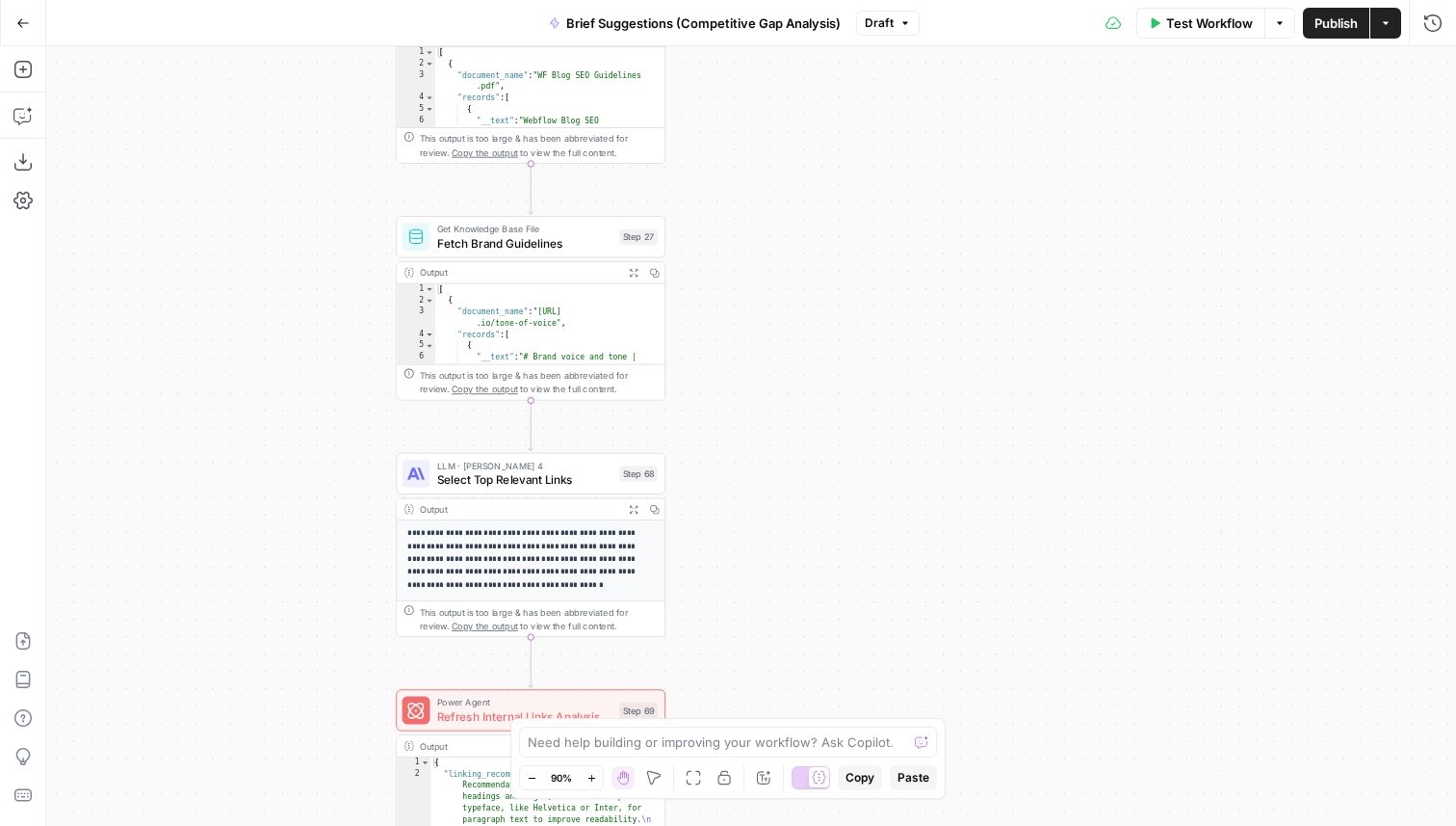
drag, startPoint x: 761, startPoint y: 301, endPoint x: 749, endPoint y: 522, distance: 221.3
click at [749, 522] on div "true false true false Workflow Set Inputs Inputs Condition Check Article Body S…" at bounding box center [751, 436] width 1410 height 780
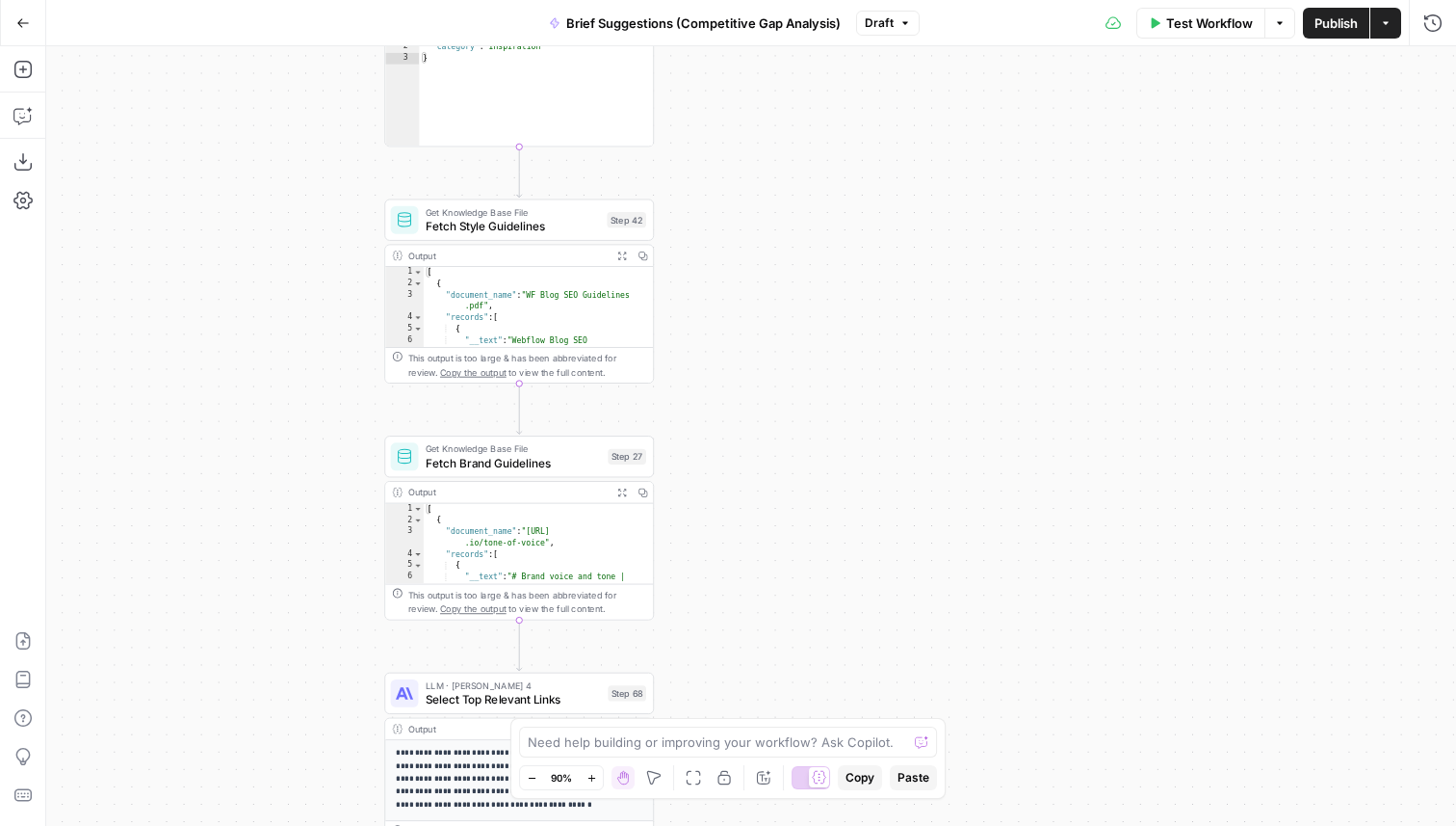
drag, startPoint x: 762, startPoint y: 374, endPoint x: 742, endPoint y: 640, distance: 266.8
click at [743, 637] on div "true false true false Workflow Set Inputs Inputs Condition Check Article Body S…" at bounding box center [751, 436] width 1410 height 780
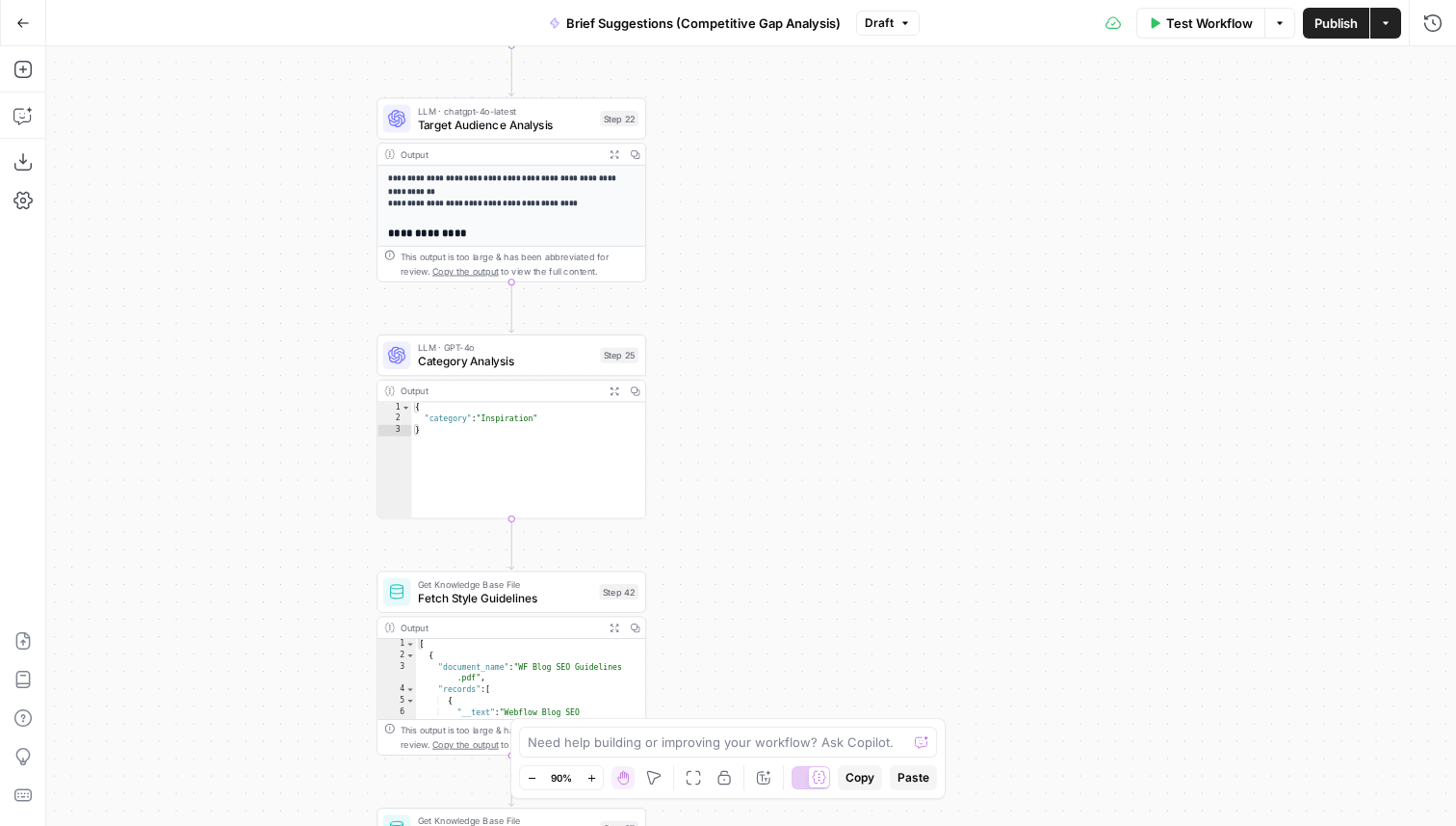
drag, startPoint x: 769, startPoint y: 255, endPoint x: 771, endPoint y: 594, distance: 339.0
click at [771, 593] on div "true false true false Workflow Set Inputs Inputs Condition Check Article Body S…" at bounding box center [751, 436] width 1410 height 780
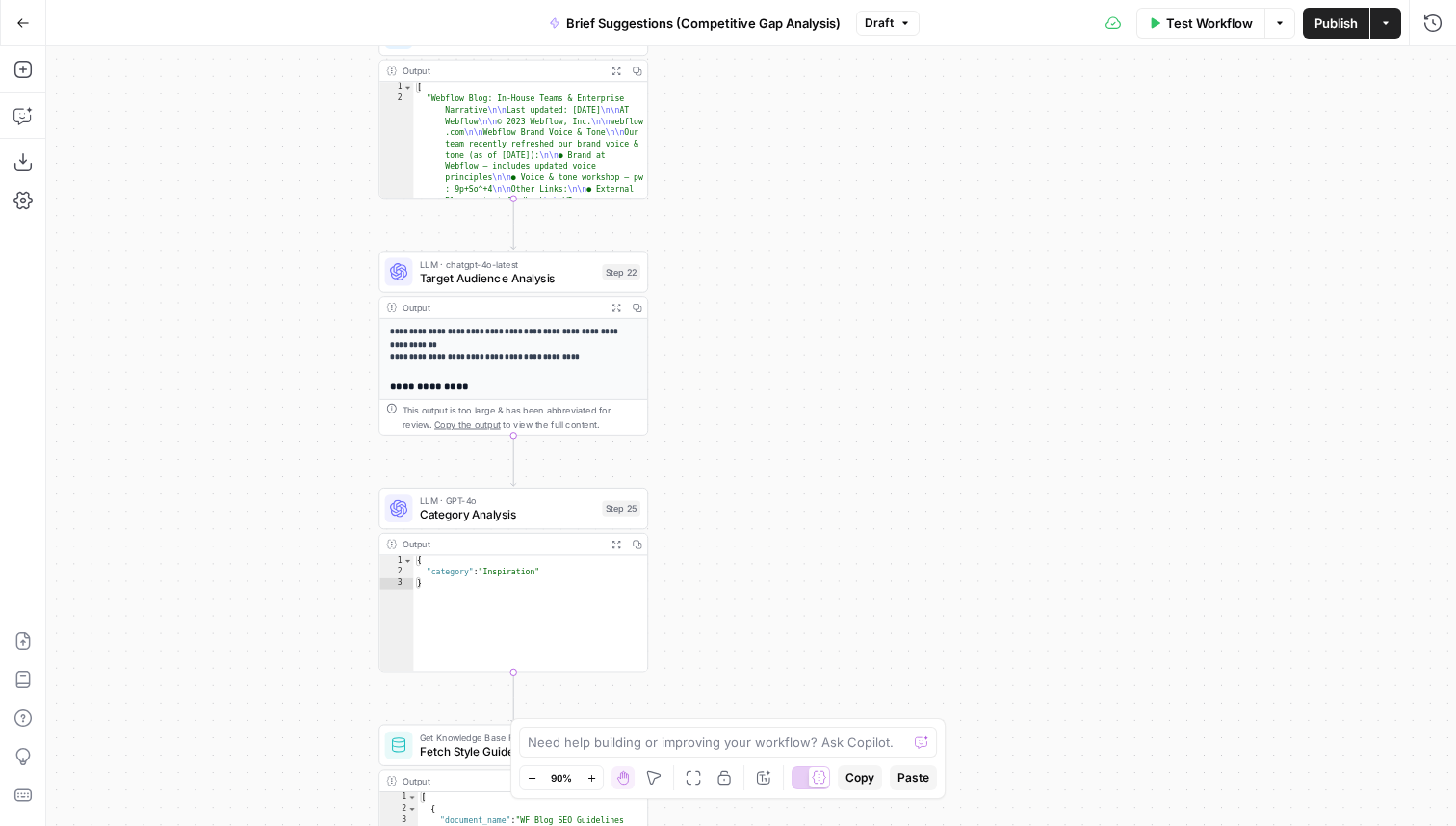
drag, startPoint x: 761, startPoint y: 285, endPoint x: 761, endPoint y: 427, distance: 142.0
click at [761, 427] on div "true false true false Workflow Set Inputs Inputs Condition Check Article Body S…" at bounding box center [751, 436] width 1410 height 780
drag, startPoint x: 720, startPoint y: 504, endPoint x: 720, endPoint y: 328, distance: 176.0
click at [720, 328] on div "true false true false Workflow Set Inputs Inputs Condition Check Article Body S…" at bounding box center [751, 436] width 1410 height 780
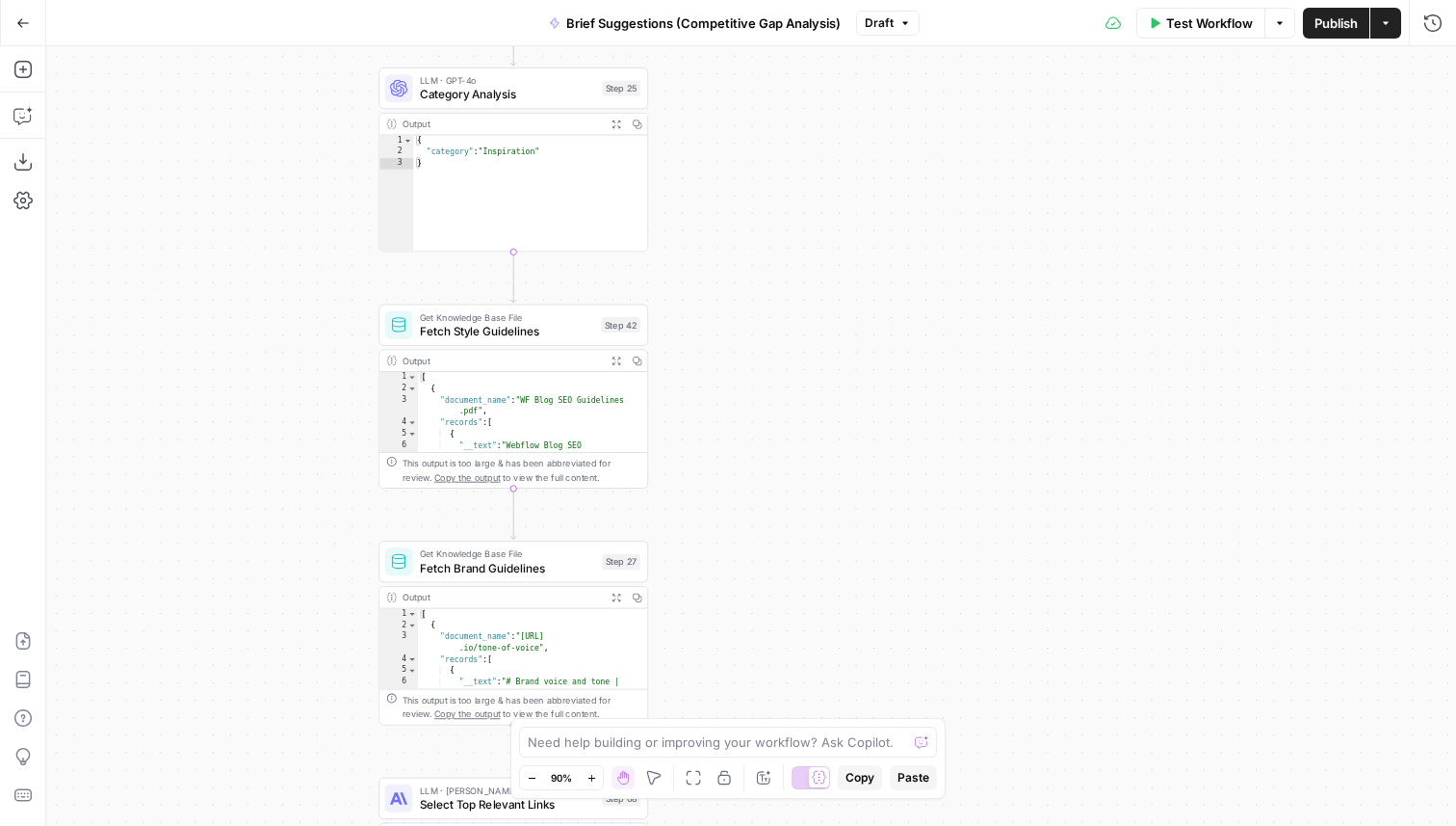
drag, startPoint x: 732, startPoint y: 528, endPoint x: 748, endPoint y: 215, distance: 313.4
click at [748, 215] on div "true false true false Workflow Set Inputs Inputs Condition Check Article Body S…" at bounding box center [751, 436] width 1410 height 780
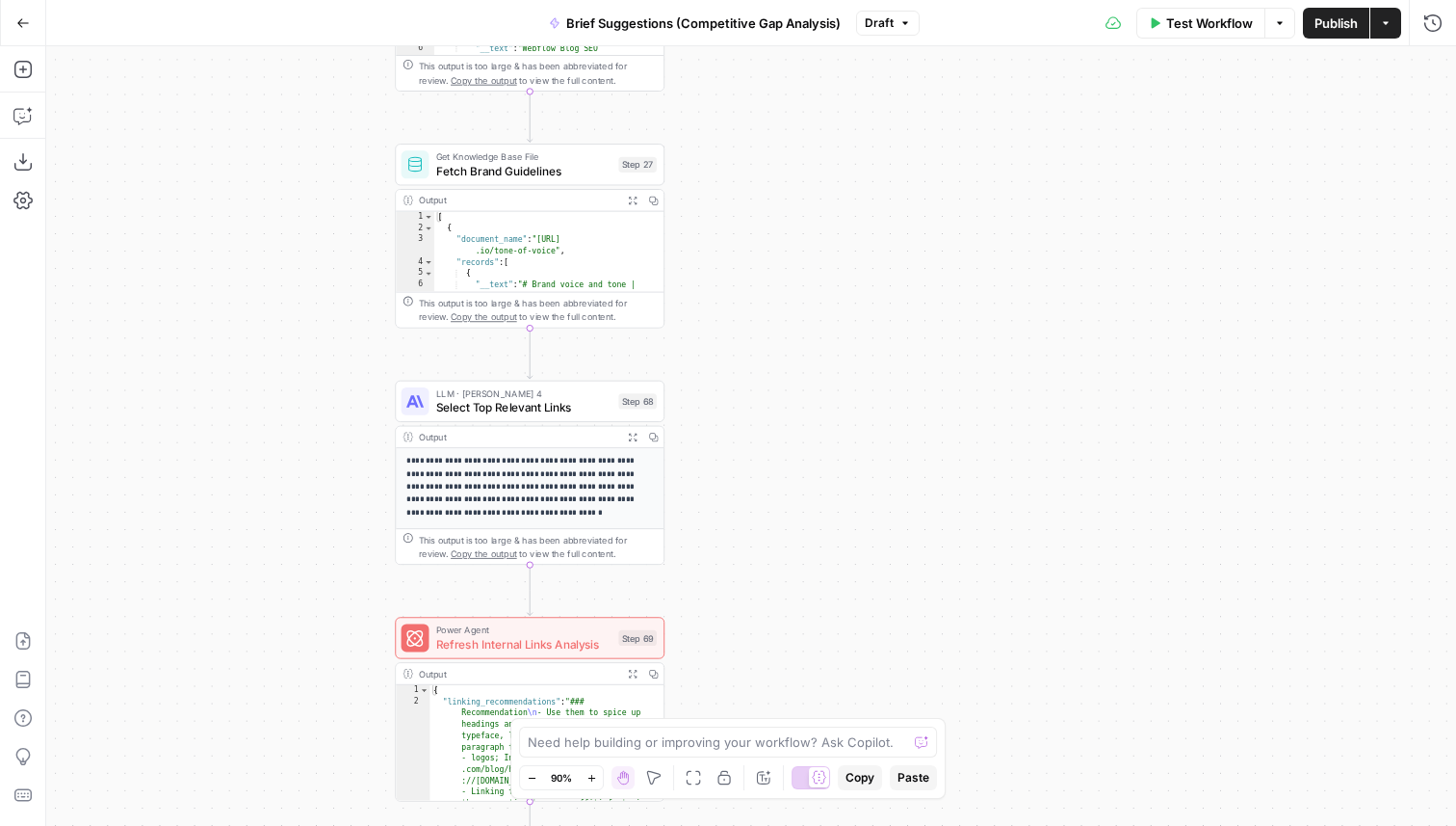
drag, startPoint x: 748, startPoint y: 475, endPoint x: 748, endPoint y: 108, distance: 367.0
click at [748, 108] on div "true false true false Workflow Set Inputs Inputs Condition Check Article Body S…" at bounding box center [751, 436] width 1410 height 780
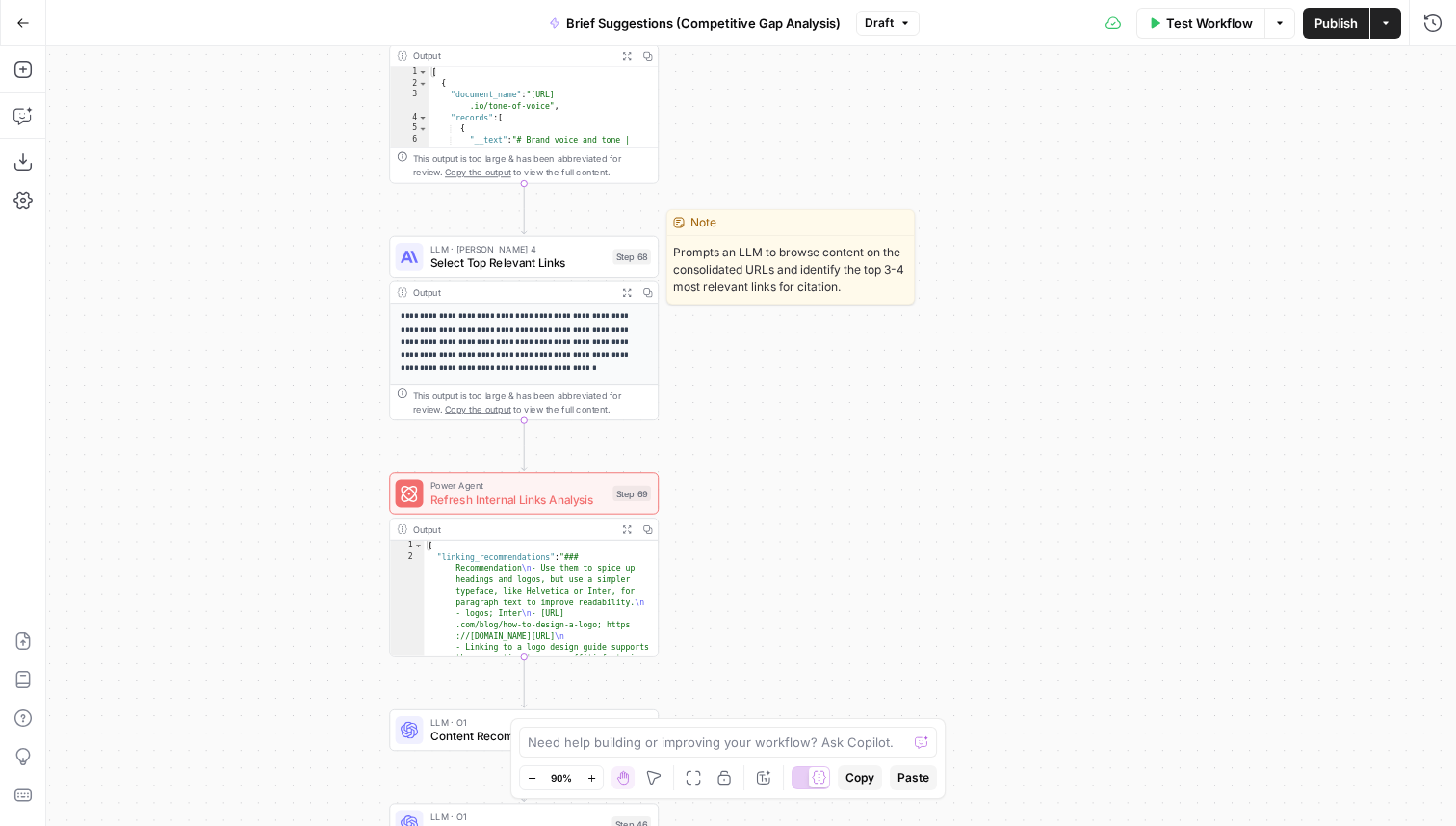
click at [582, 258] on span "Select Top Relevant Links" at bounding box center [518, 264] width 175 height 18
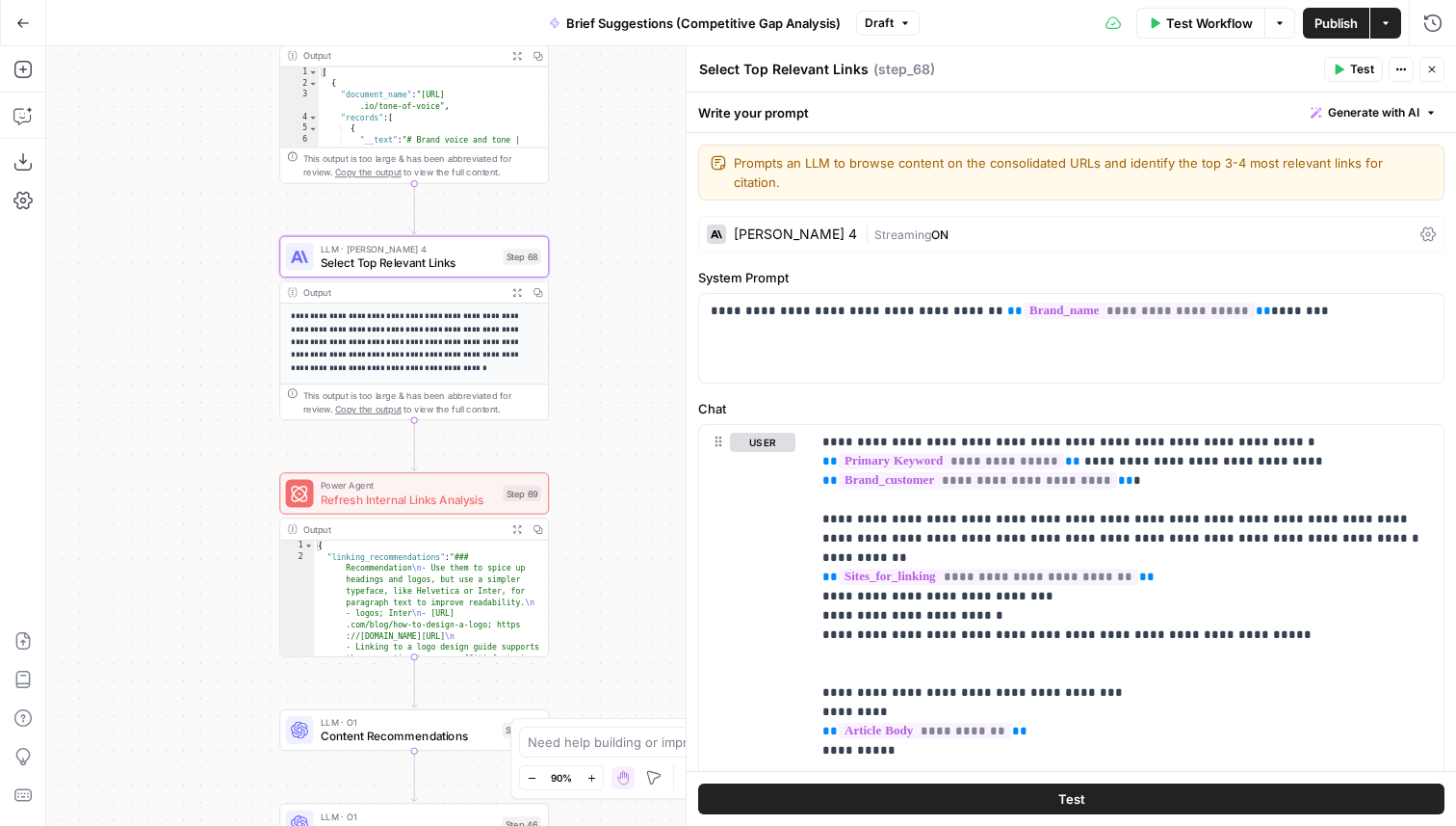
drag, startPoint x: 360, startPoint y: 408, endPoint x: 243, endPoint y: 408, distance: 117.0
click at [243, 408] on div "true false true false Workflow Set Inputs Inputs Condition Check Article Body S…" at bounding box center [751, 436] width 1410 height 780
click at [768, 227] on div "Claude Sonnet 4" at bounding box center [795, 234] width 123 height 14
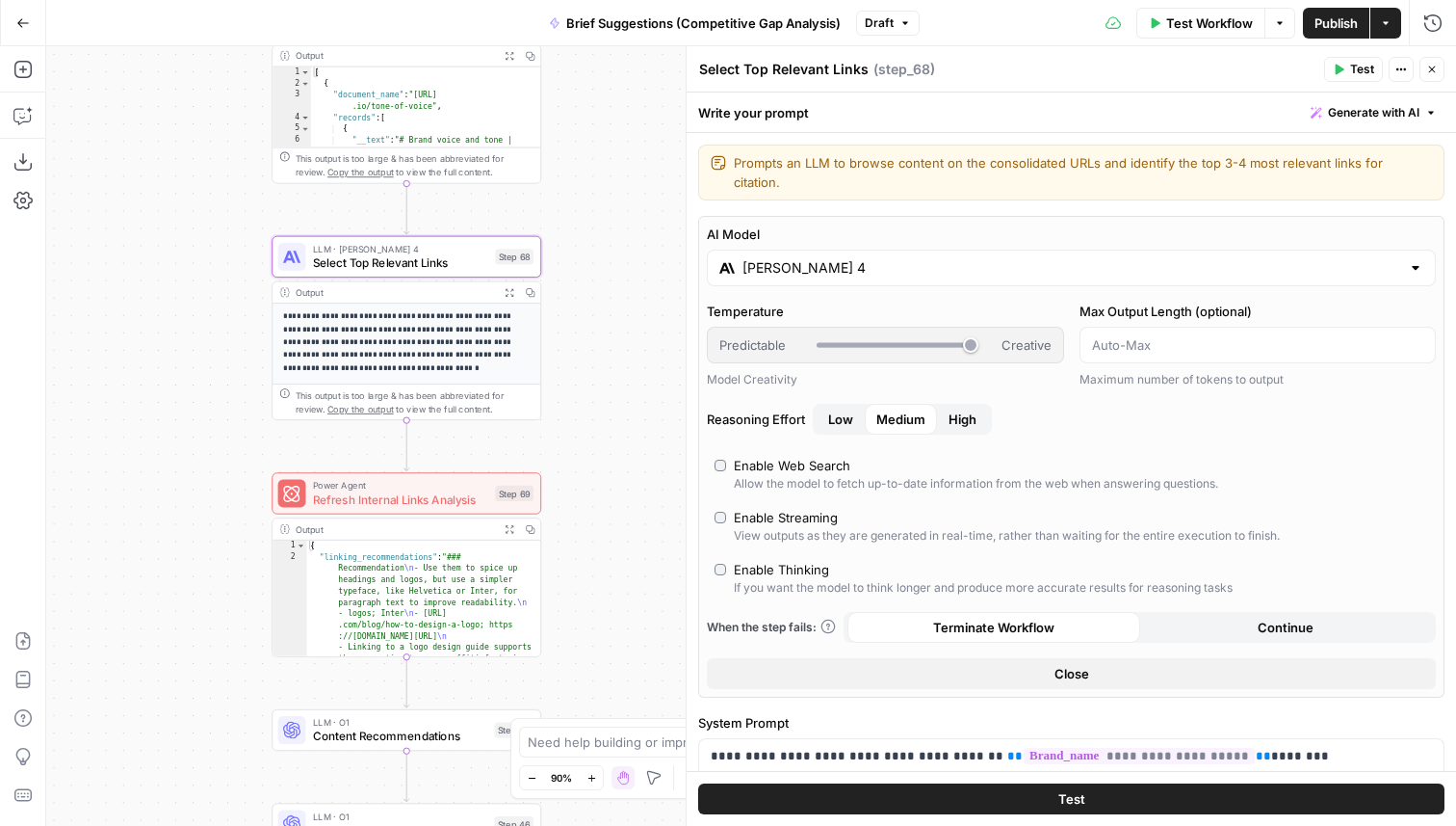
click at [808, 658] on button "Close" at bounding box center [1072, 673] width 729 height 30
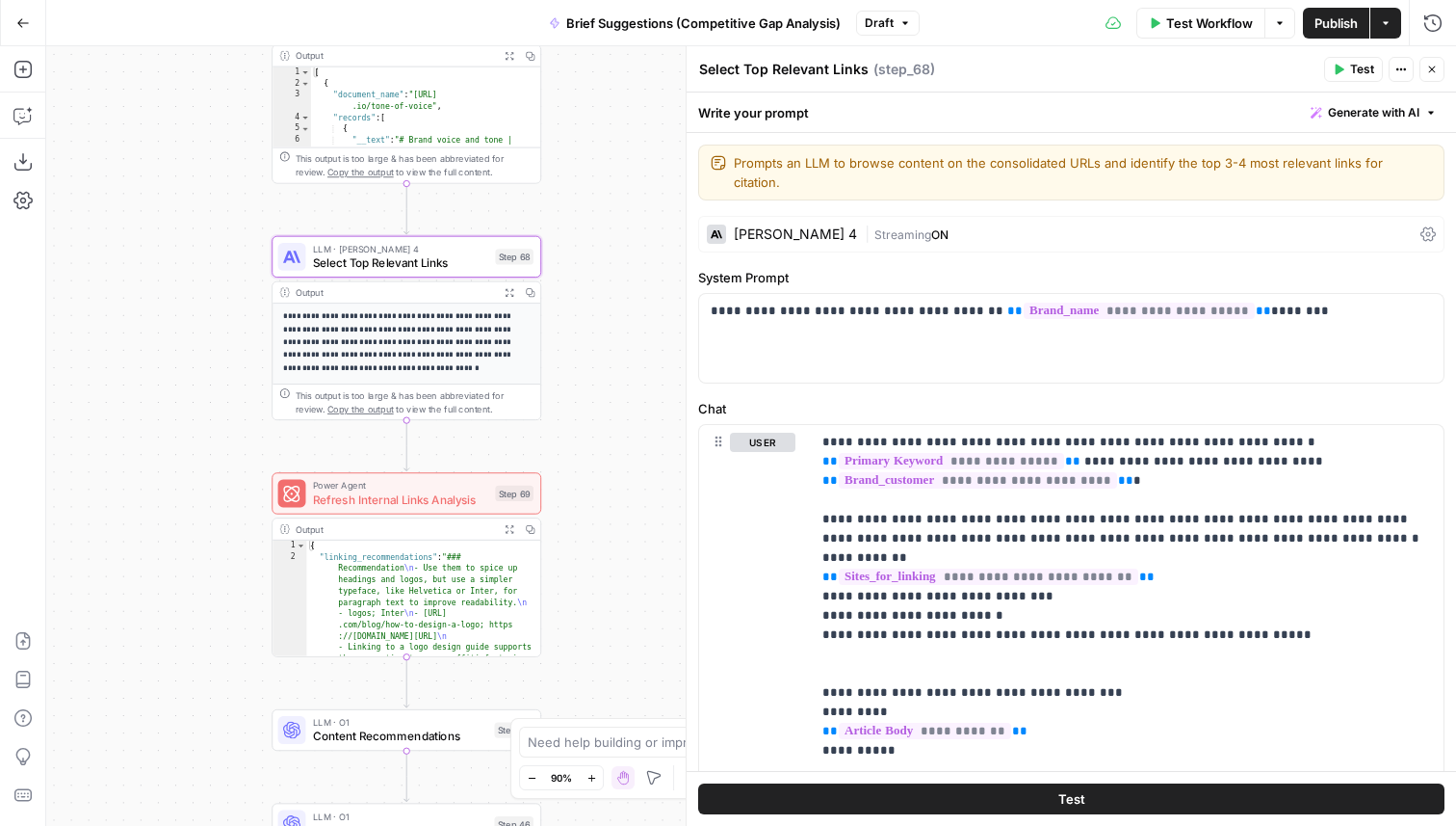
click at [1438, 72] on button "Close" at bounding box center [1431, 69] width 25 height 25
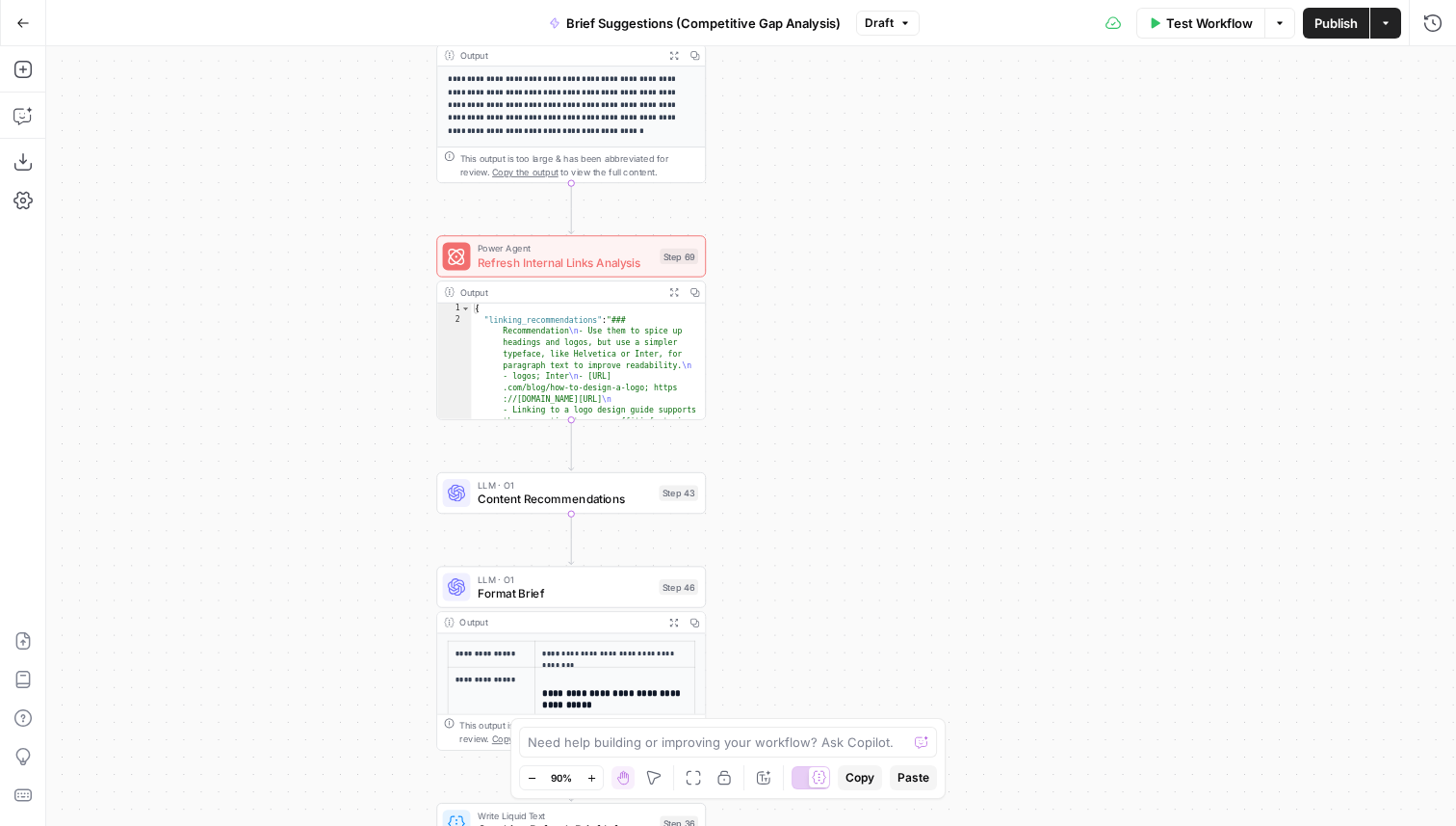
drag, startPoint x: 711, startPoint y: 493, endPoint x: 899, endPoint y: 206, distance: 343.1
click at [899, 206] on div "true false true false Workflow Set Inputs Inputs Condition Check Article Body S…" at bounding box center [751, 436] width 1410 height 780
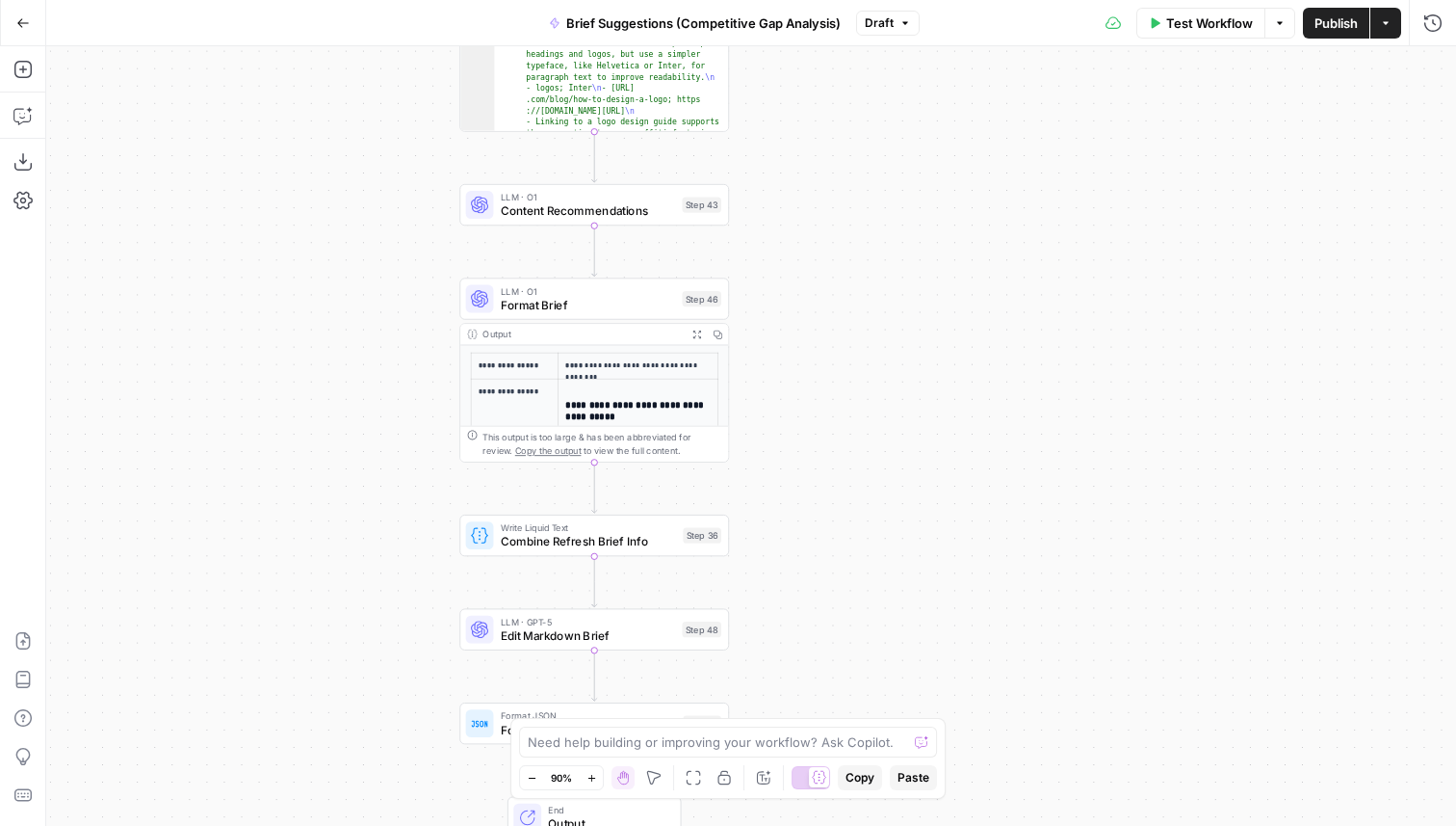
drag, startPoint x: 810, startPoint y: 548, endPoint x: 810, endPoint y: 292, distance: 256.0
click at [810, 292] on div "true false true false Workflow Set Inputs Inputs Condition Check Article Body S…" at bounding box center [751, 436] width 1410 height 780
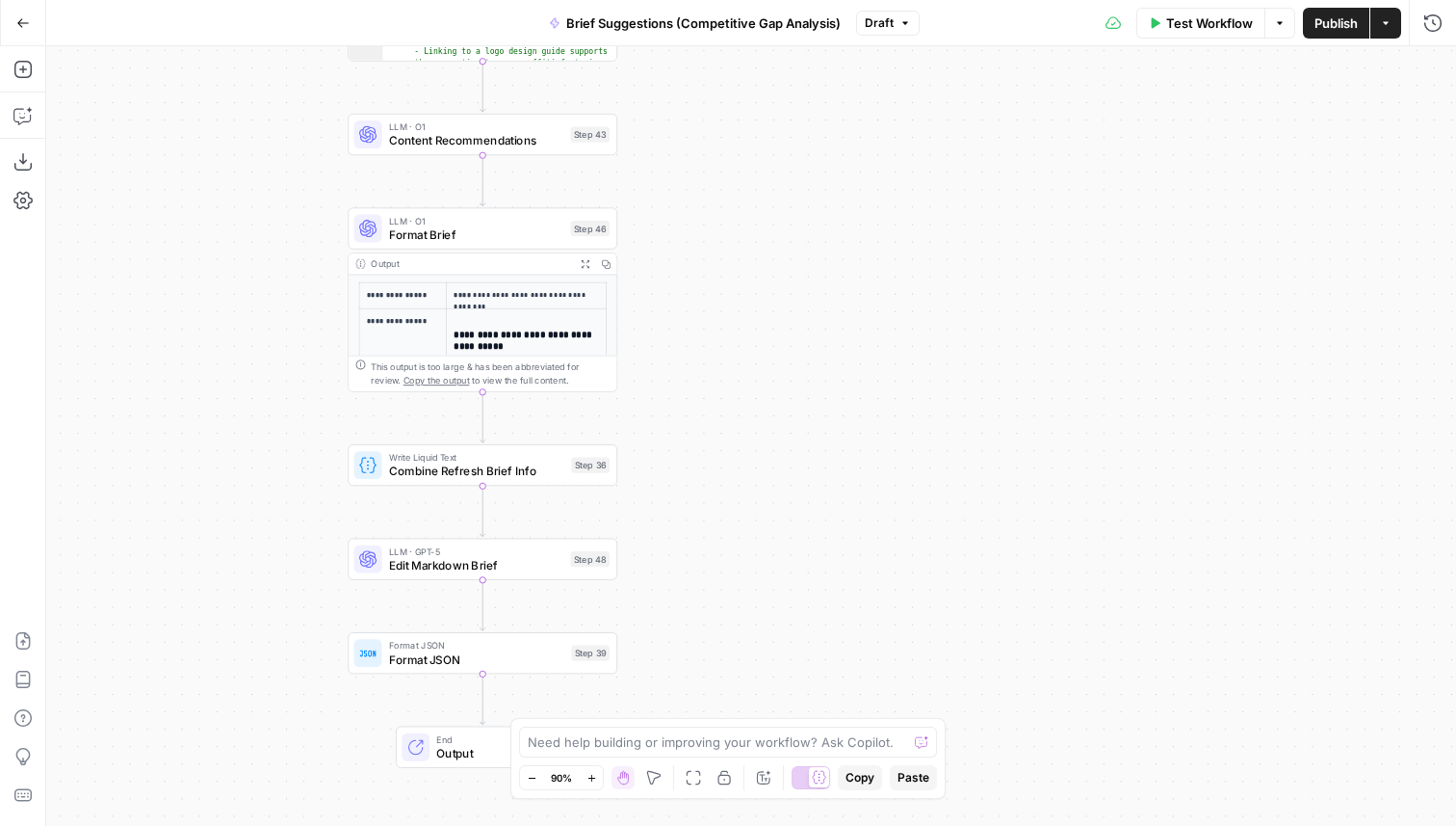
drag, startPoint x: 793, startPoint y: 481, endPoint x: 657, endPoint y: 429, distance: 145.6
click at [657, 429] on div "true false true false Workflow Set Inputs Inputs Condition Check Article Body S…" at bounding box center [751, 436] width 1410 height 780
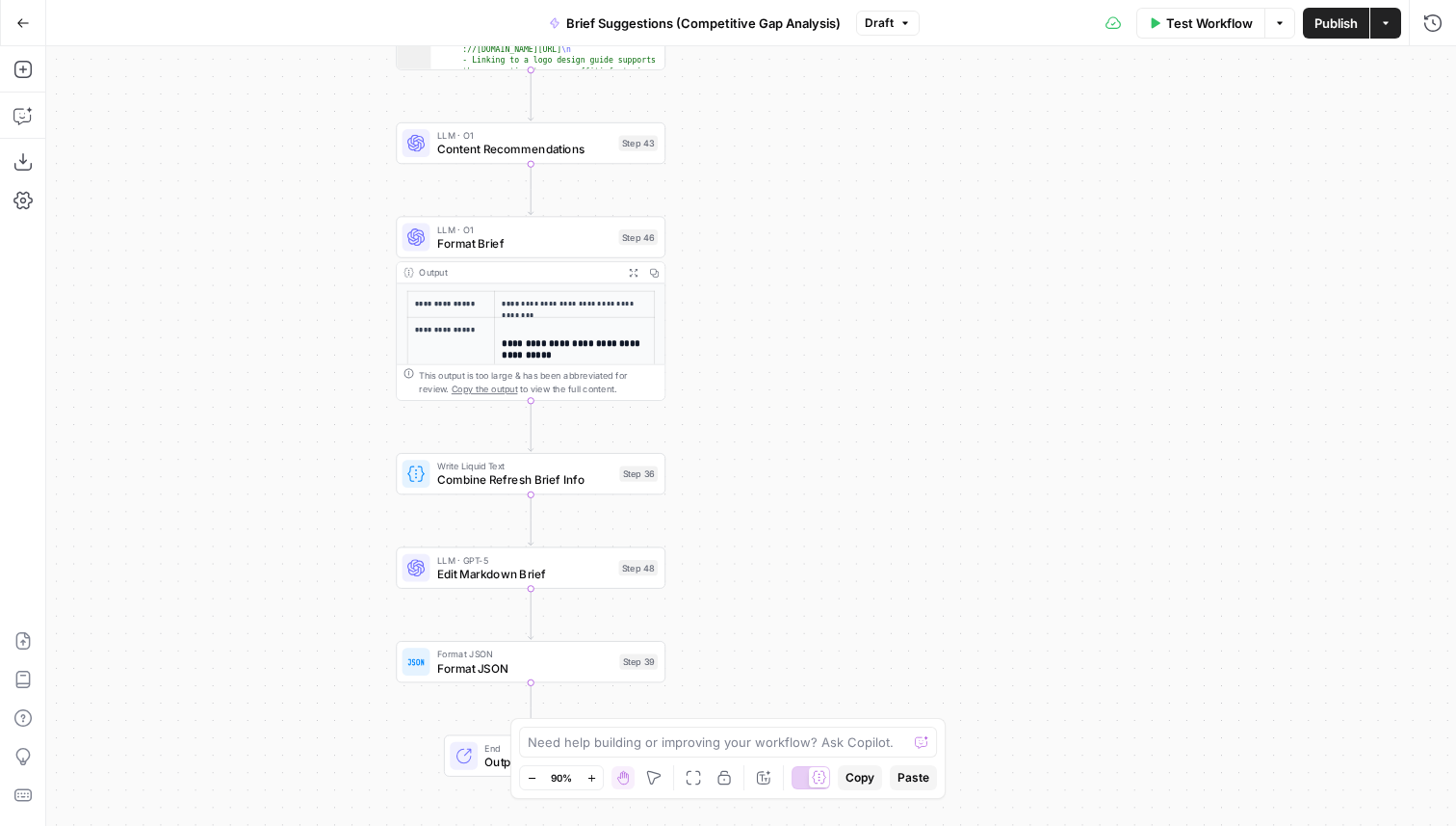
drag, startPoint x: 626, startPoint y: 496, endPoint x: 700, endPoint y: 503, distance: 74.3
click at [700, 503] on div "true false true false Workflow Set Inputs Inputs Condition Check Article Body S…" at bounding box center [751, 436] width 1410 height 780
click at [1336, 24] on span "Publish" at bounding box center [1336, 24] width 43 height 20
click at [1030, 350] on div "true false true false Workflow Set Inputs Inputs Condition Check Article Body S…" at bounding box center [751, 436] width 1410 height 780
click at [24, 12] on button "Go Back" at bounding box center [23, 23] width 34 height 34
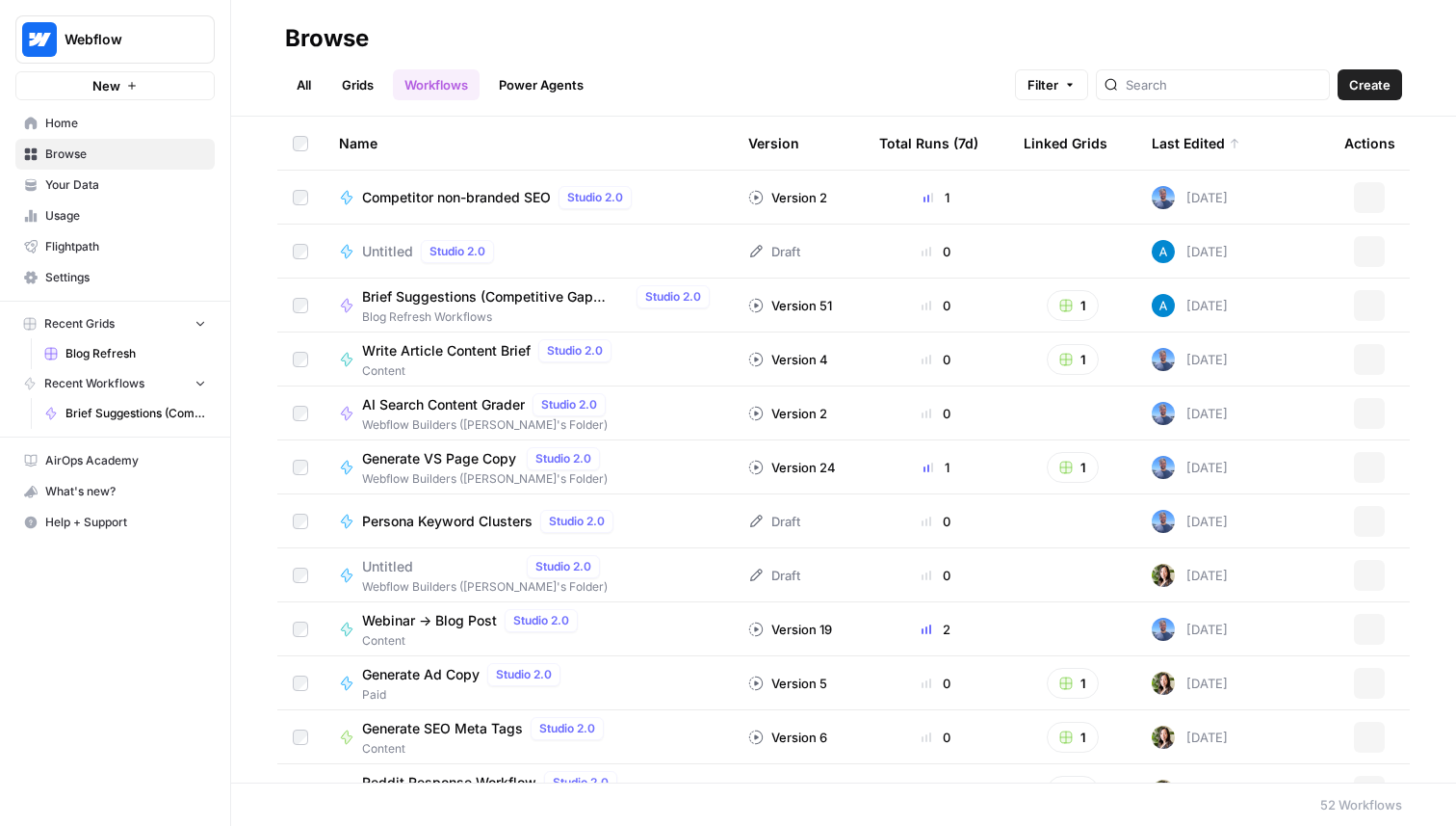
click at [105, 120] on span "Home" at bounding box center [126, 124] width 161 height 18
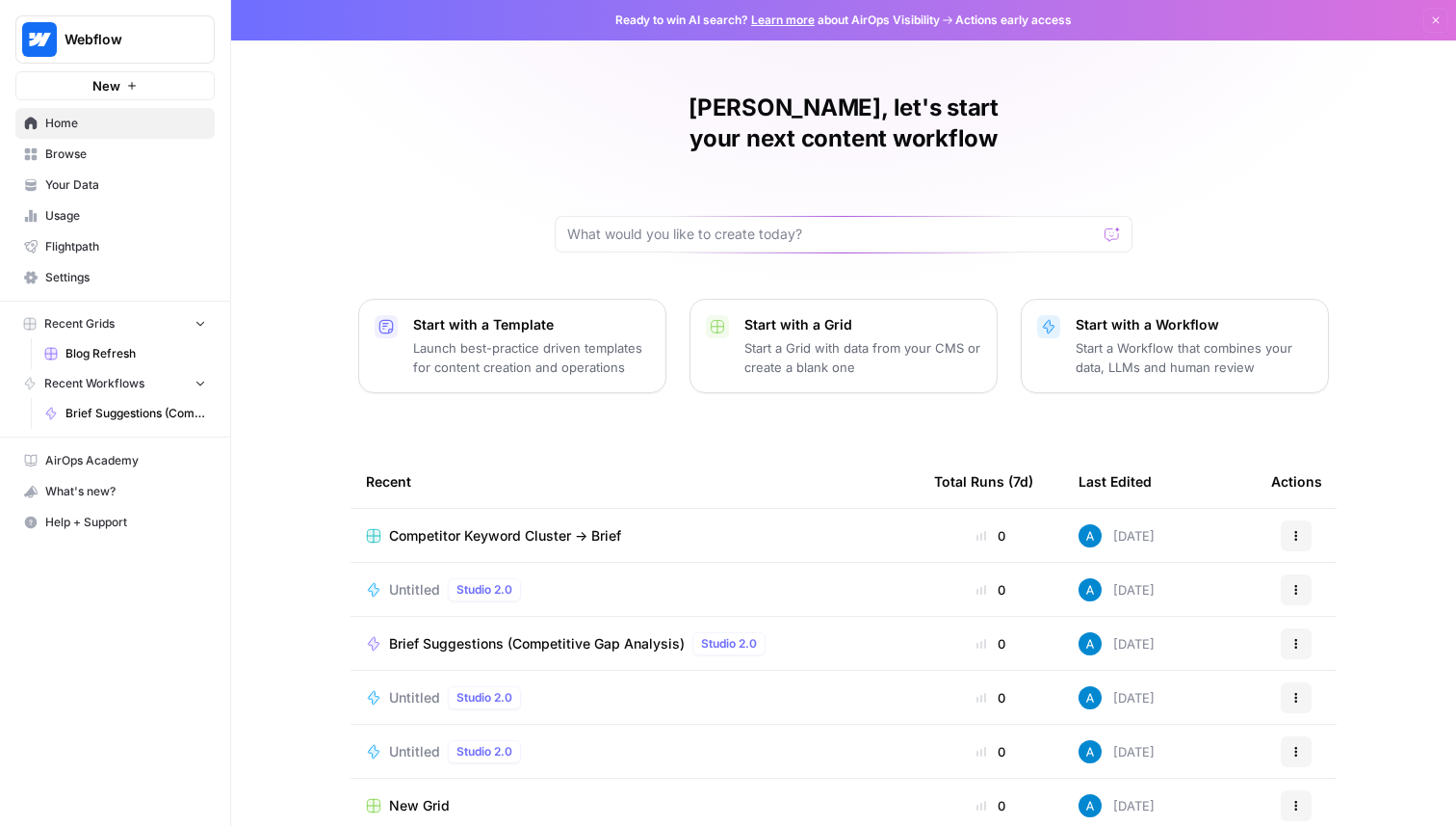
click at [530, 526] on span "Competitor Keyword Cluster -> Brief" at bounding box center [505, 536] width 232 height 20
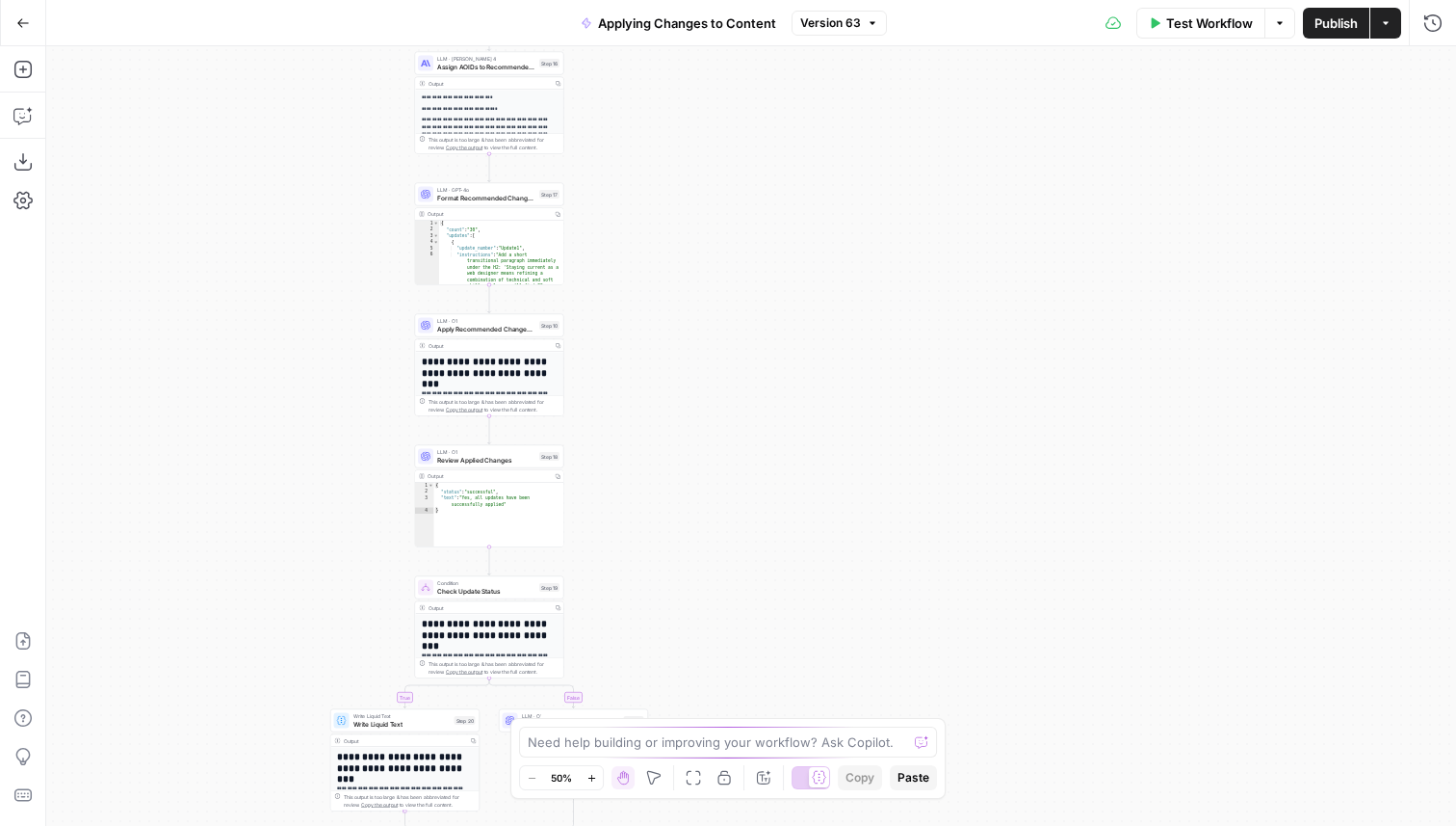
drag, startPoint x: 890, startPoint y: 502, endPoint x: 686, endPoint y: 501, distance: 204.0
click at [686, 501] on div "true false Workflow Set Inputs Inputs LLM · O1 Extract Recommended Changes Step…" at bounding box center [751, 436] width 1410 height 780
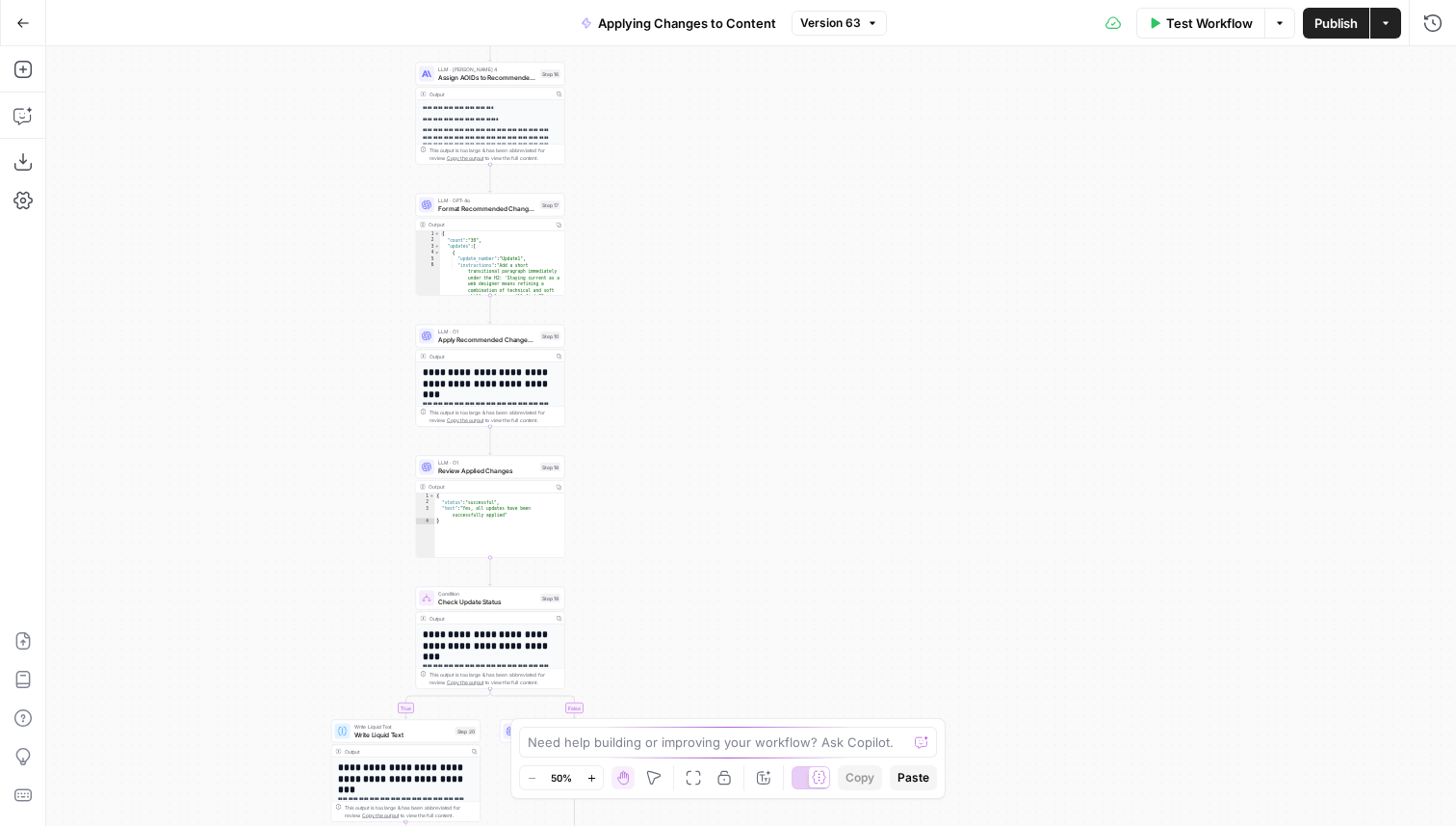
drag, startPoint x: 624, startPoint y: 202, endPoint x: 617, endPoint y: 329, distance: 127.2
click at [623, 329] on div "true false Workflow Set Inputs Inputs LLM · O1 Extract Recommended Changes Step…" at bounding box center [751, 436] width 1410 height 780
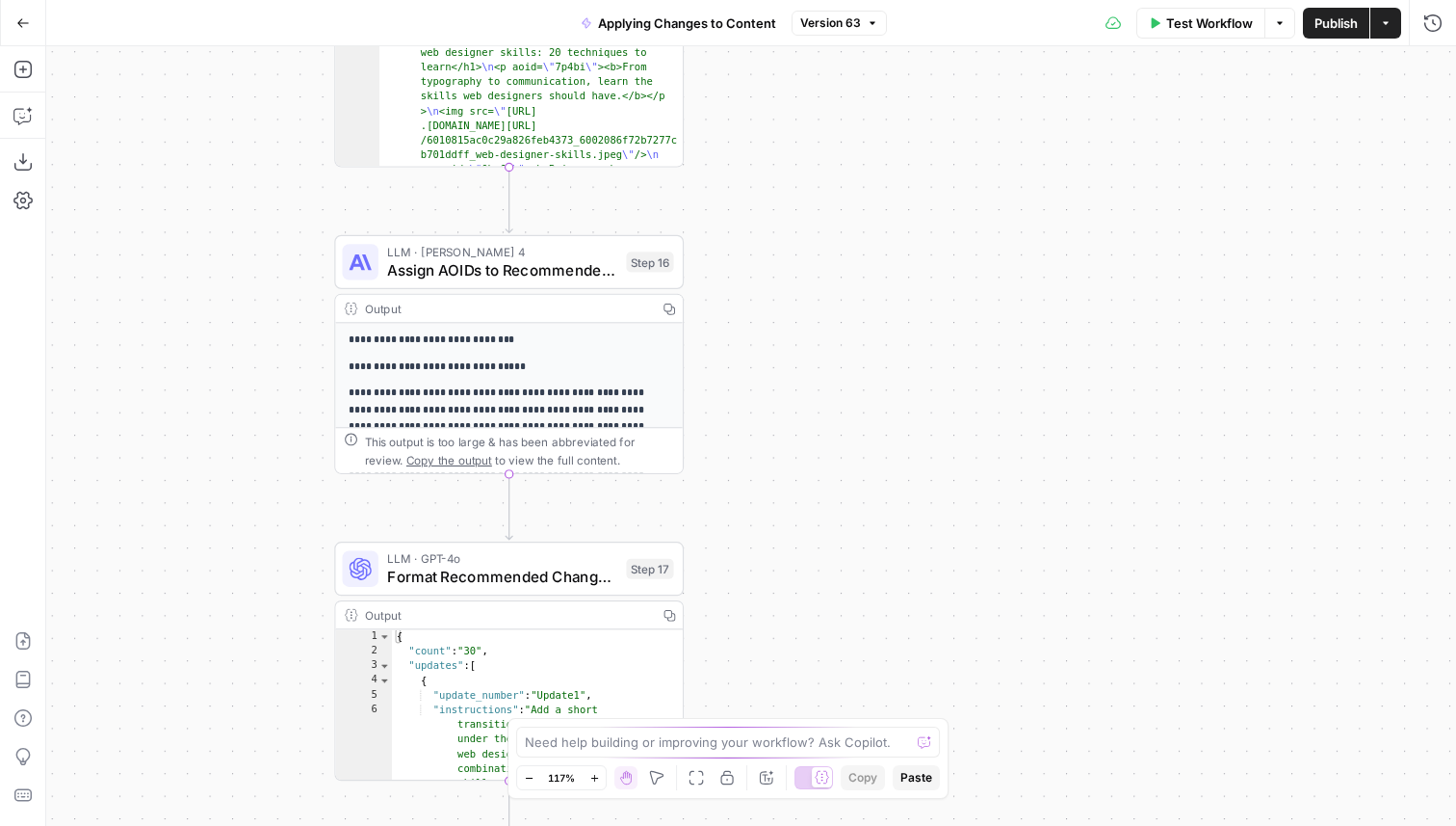
drag, startPoint x: 546, startPoint y: 310, endPoint x: 738, endPoint y: 545, distance: 303.5
click at [738, 545] on div "true false Workflow Set Inputs Inputs LLM · O1 Extract Recommended Changes Step…" at bounding box center [751, 436] width 1410 height 780
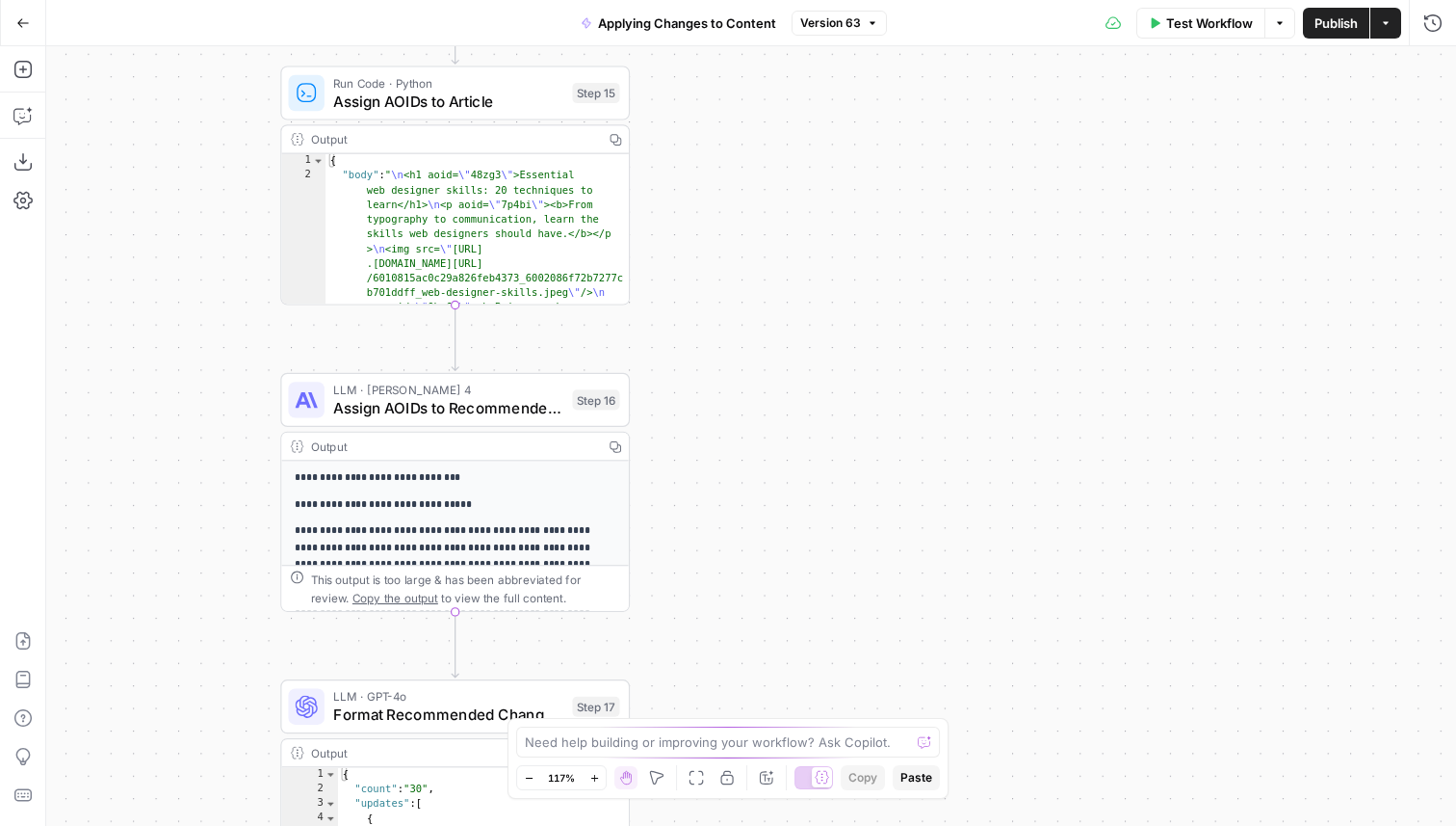
drag, startPoint x: 784, startPoint y: 254, endPoint x: 728, endPoint y: 388, distance: 145.2
click at [728, 388] on div "true false Workflow Set Inputs Inputs LLM · O1 Extract Recommended Changes Step…" at bounding box center [751, 436] width 1410 height 780
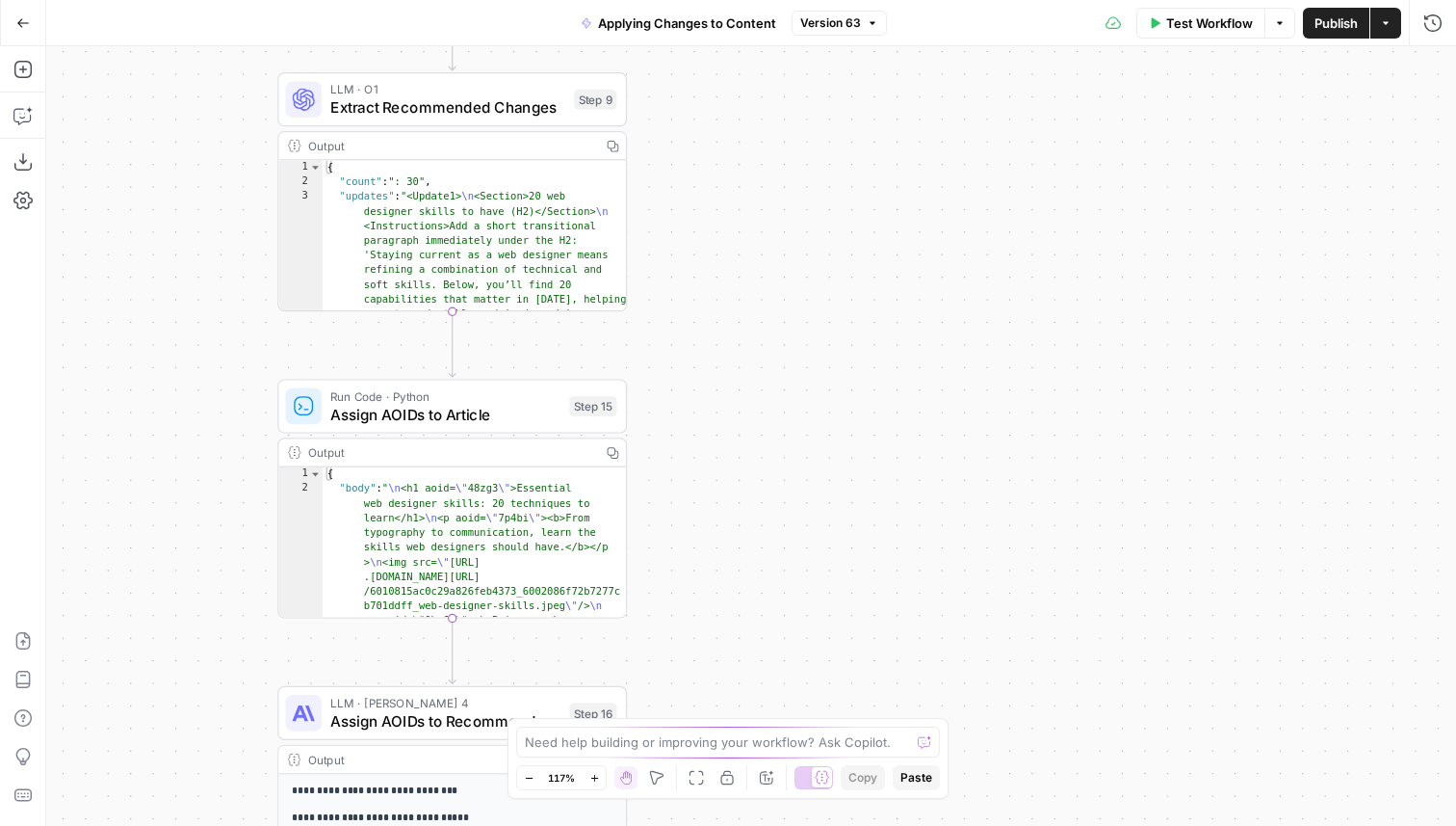
drag, startPoint x: 723, startPoint y: 261, endPoint x: 720, endPoint y: 570, distance: 309.0
click at [720, 570] on div "true false Workflow Set Inputs Inputs LLM · O1 Extract Recommended Changes Step…" at bounding box center [751, 436] width 1410 height 780
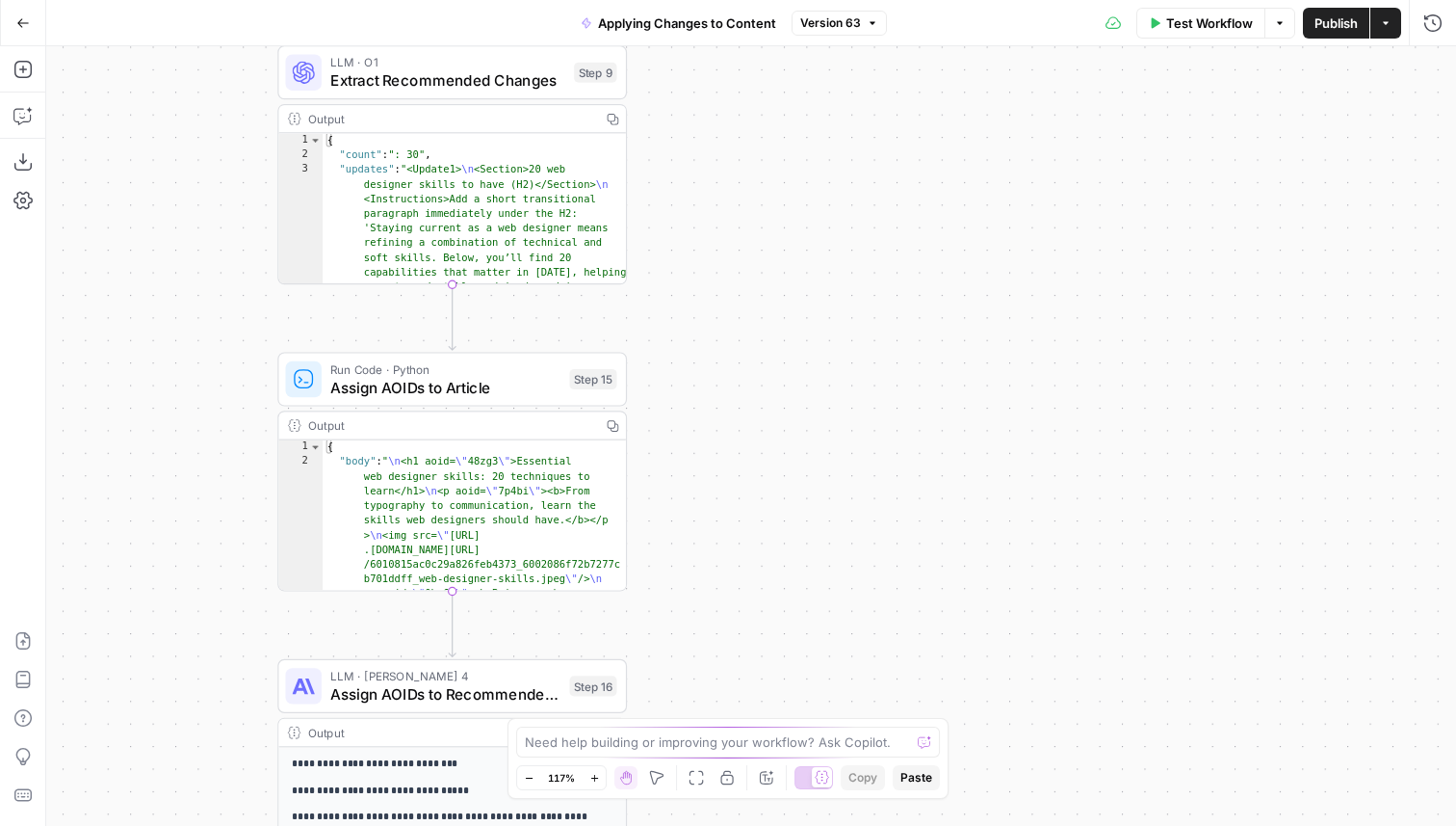
drag, startPoint x: 703, startPoint y: 637, endPoint x: 700, endPoint y: 248, distance: 389.0
click at [700, 248] on div "true false Workflow Set Inputs Inputs LLM · O1 Extract Recommended Changes Step…" at bounding box center [751, 436] width 1410 height 780
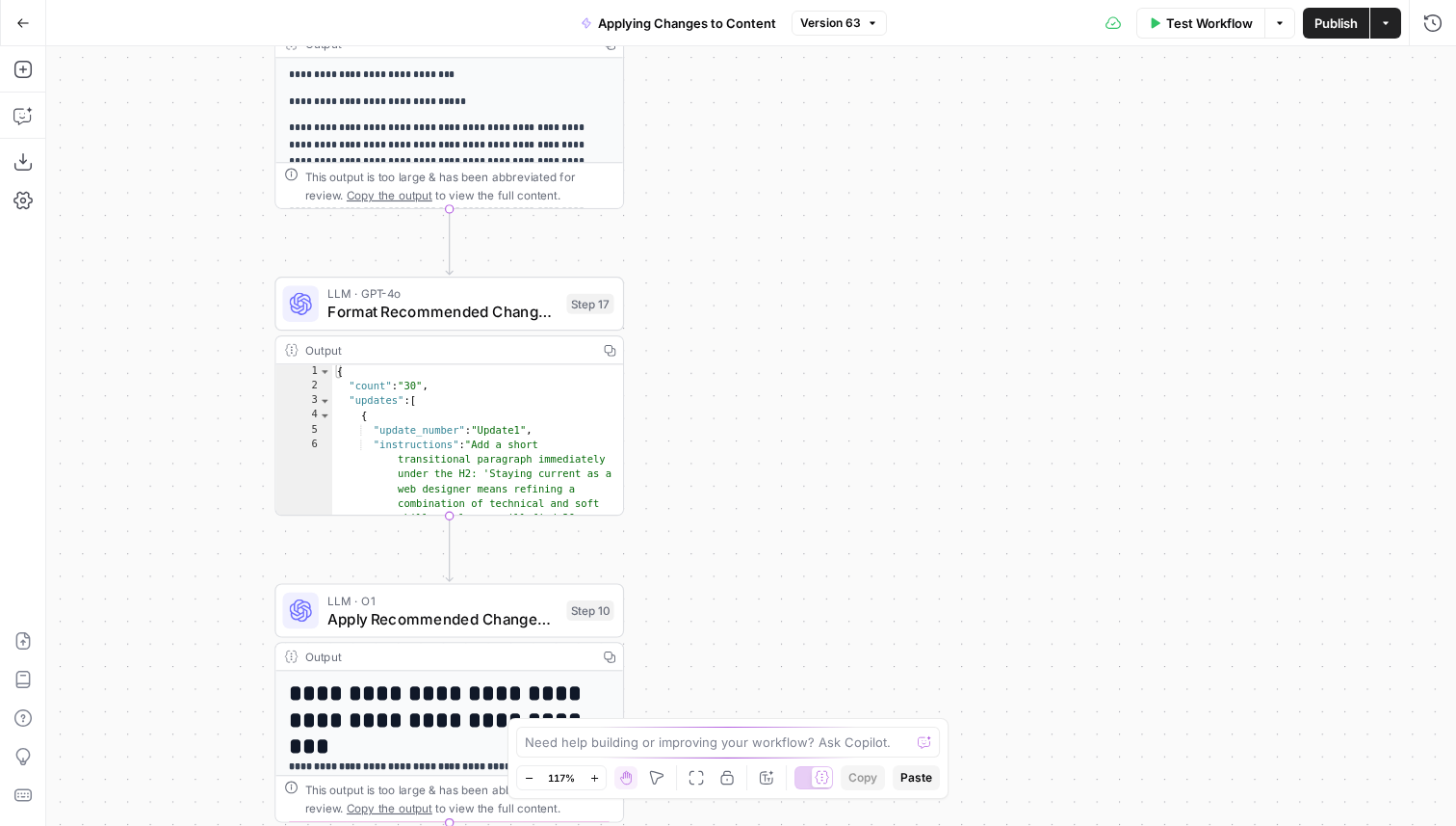
drag, startPoint x: 701, startPoint y: 587, endPoint x: 701, endPoint y: 239, distance: 348.0
click at [701, 239] on div "true false Workflow Set Inputs Inputs LLM · O1 Extract Recommended Changes Step…" at bounding box center [751, 436] width 1410 height 780
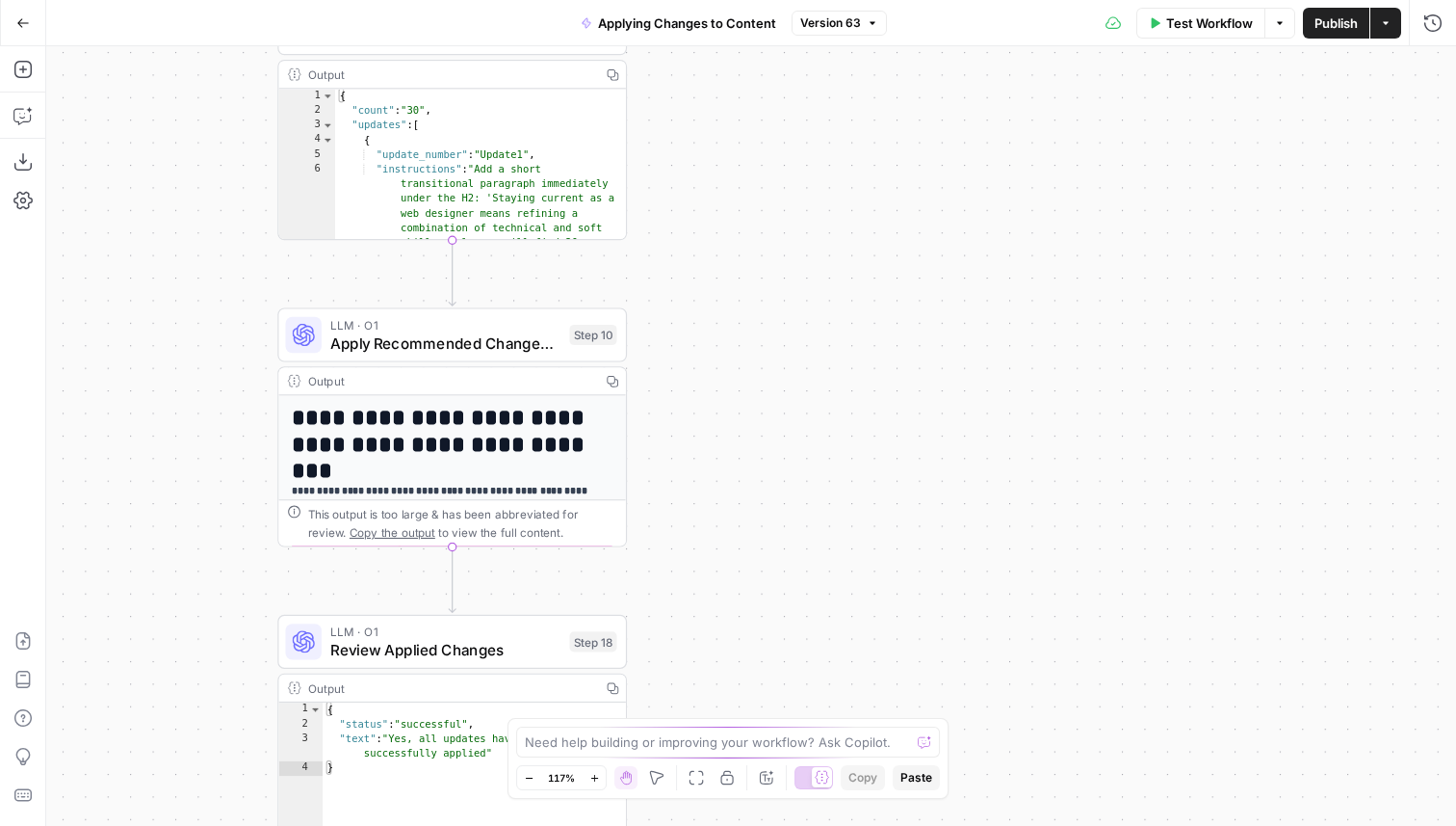
drag, startPoint x: 701, startPoint y: 544, endPoint x: 704, endPoint y: 280, distance: 264.0
click at [704, 280] on div "true false Workflow Set Inputs Inputs LLM · O1 Extract Recommended Changes Step…" at bounding box center [751, 436] width 1410 height 780
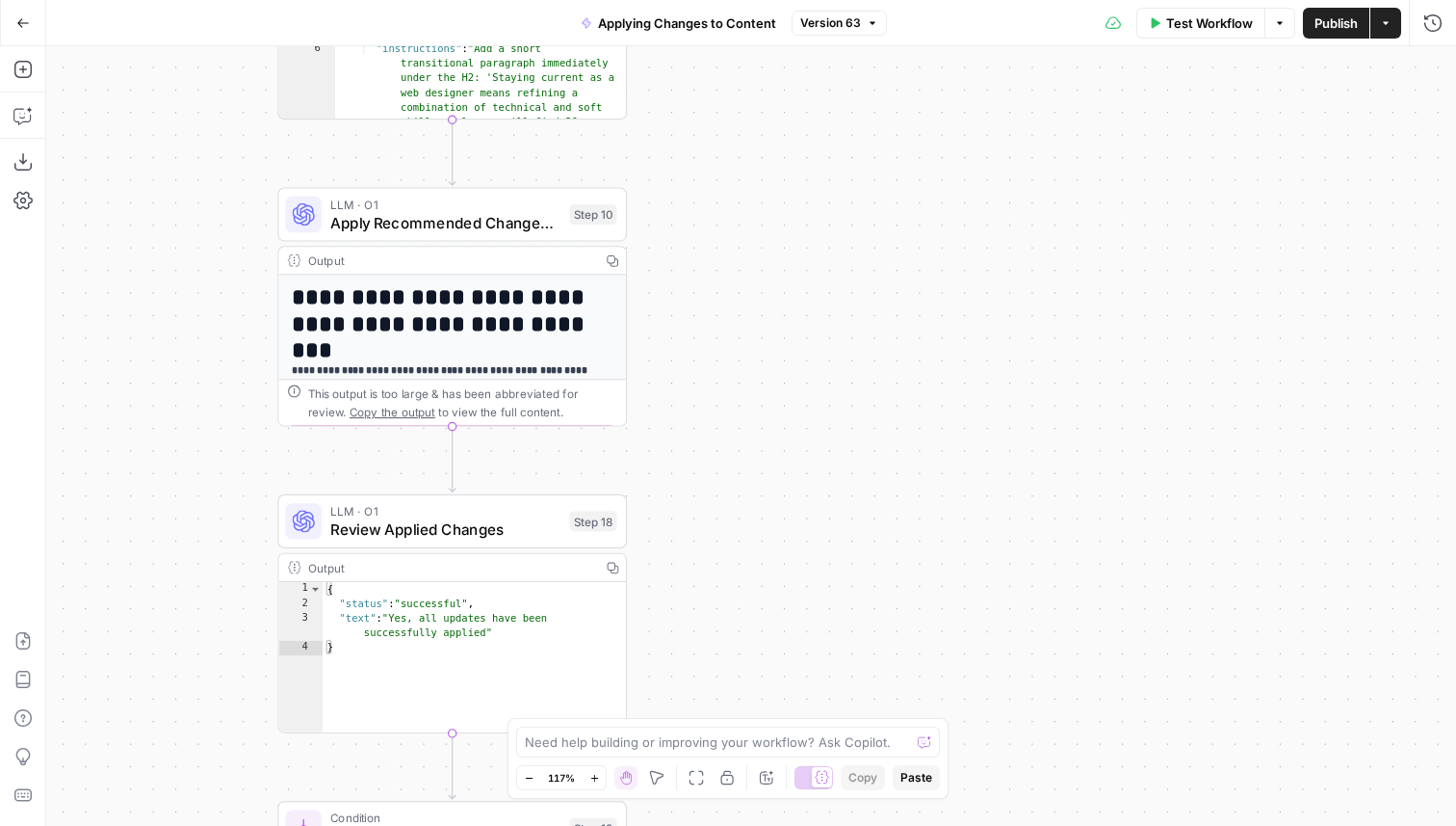
drag, startPoint x: 702, startPoint y: 334, endPoint x: 701, endPoint y: 197, distance: 137.0
click at [701, 197] on div "true false Workflow Set Inputs Inputs LLM · O1 Extract Recommended Changes Step…" at bounding box center [751, 436] width 1410 height 780
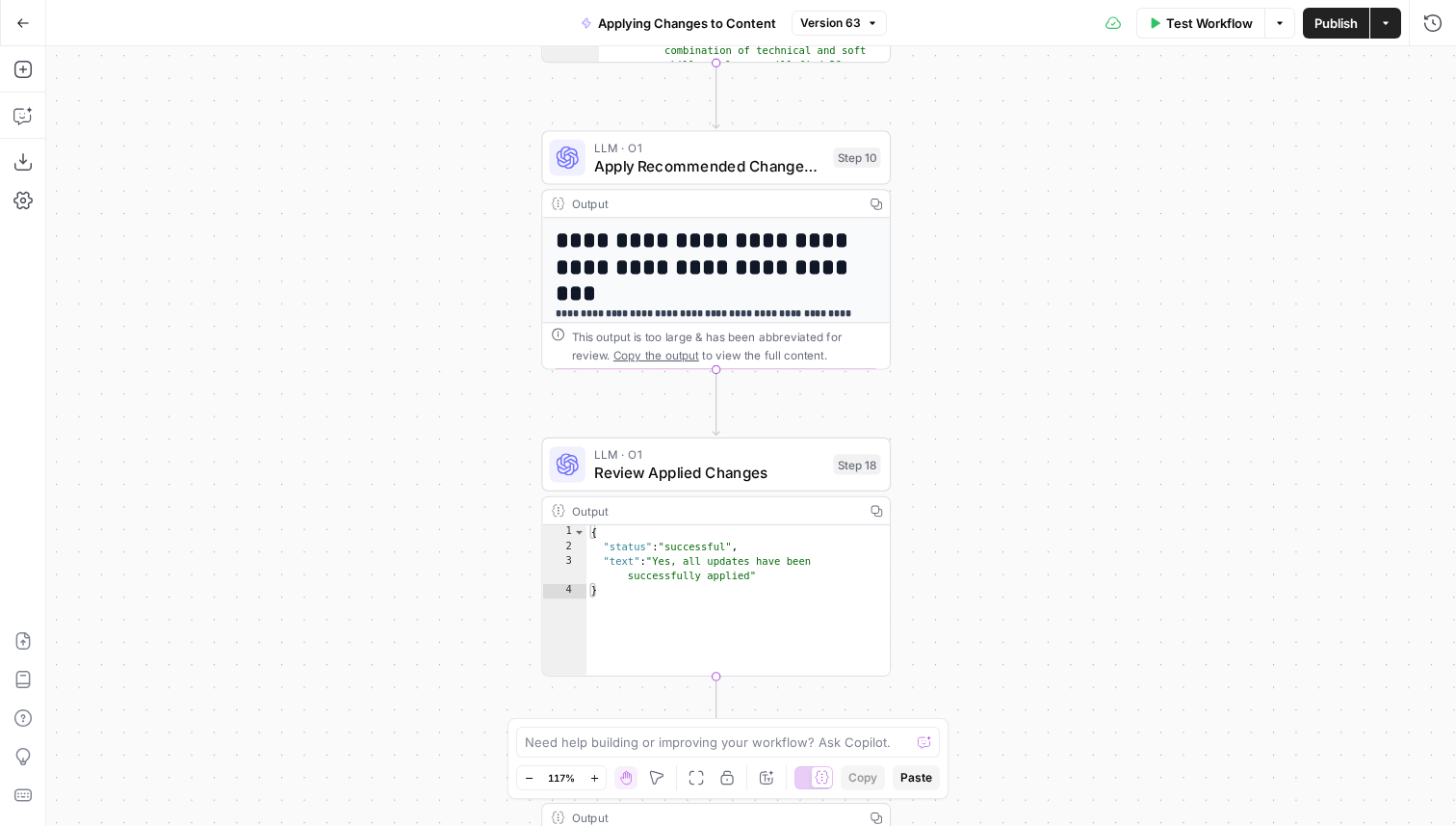
drag, startPoint x: 668, startPoint y: 310, endPoint x: 932, endPoint y: 280, distance: 265.7
click at [932, 280] on div "true false Workflow Set Inputs Inputs LLM · O1 Extract Recommended Changes Step…" at bounding box center [751, 436] width 1410 height 780
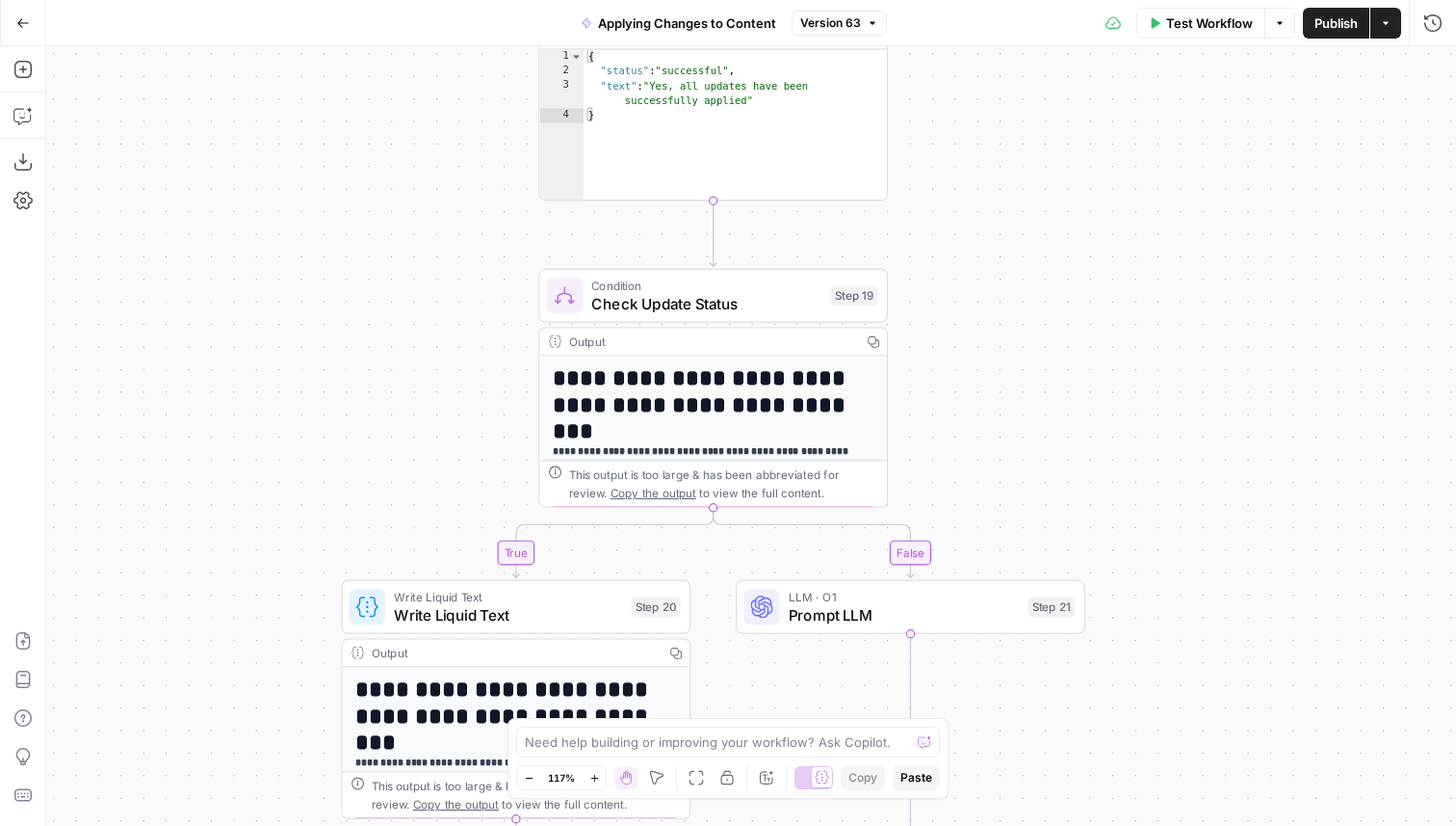
click at [23, 19] on icon "button" at bounding box center [24, 24] width 14 height 14
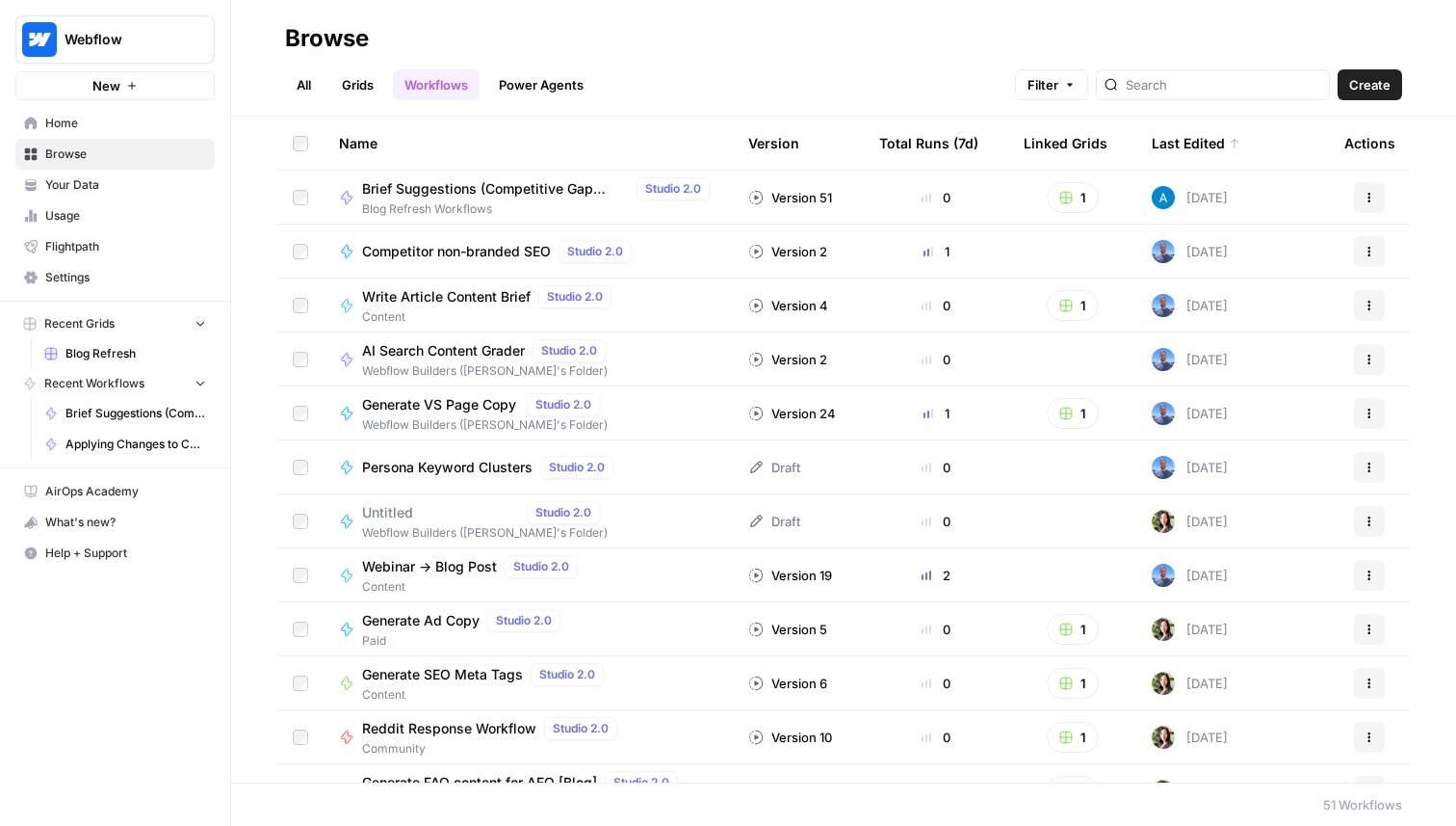
click at [128, 122] on span "Home" at bounding box center [126, 124] width 161 height 18
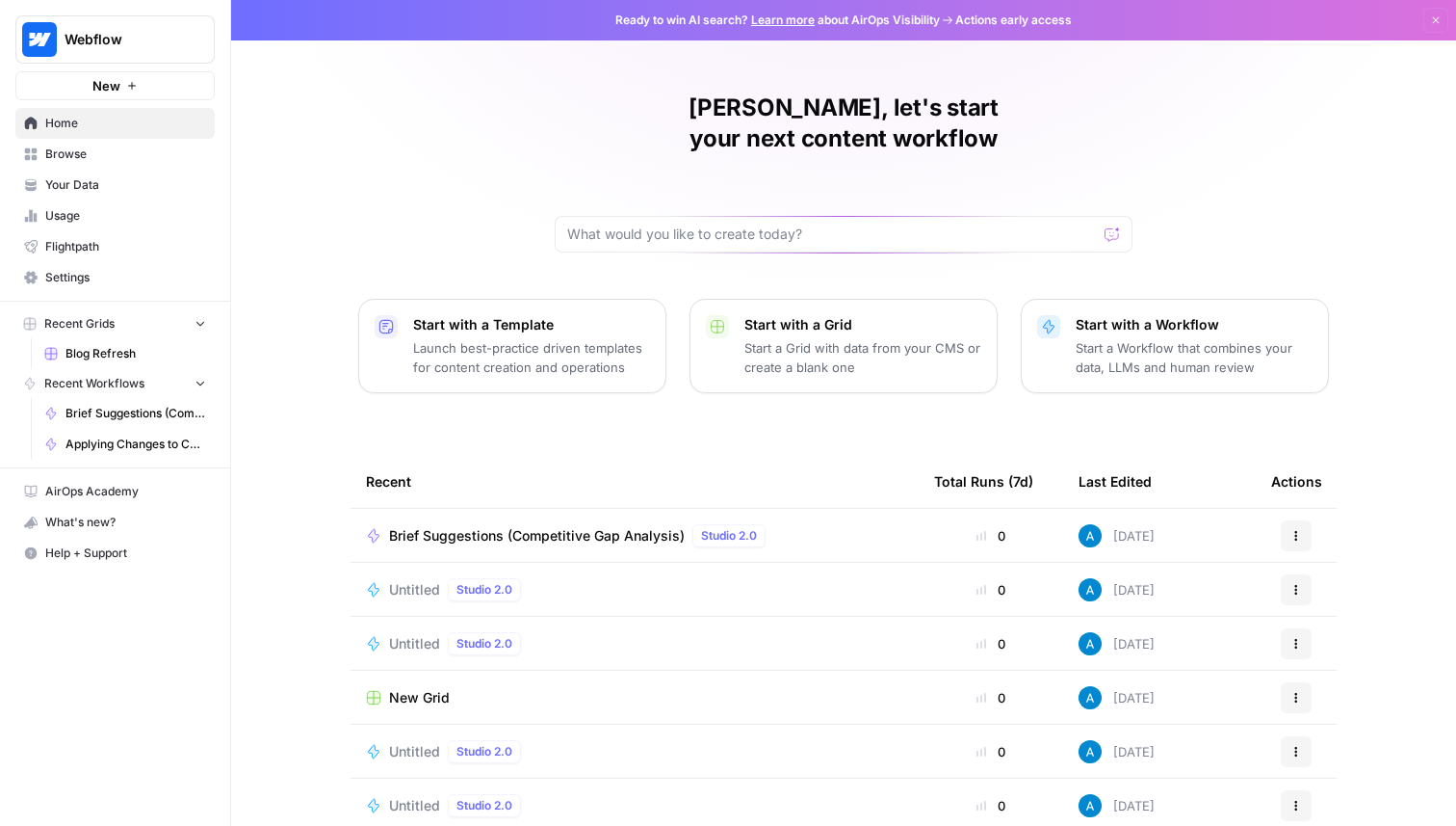
click at [1221, 157] on div "Andrea, let's start your next content workflow Start with a Template Launch bes…" at bounding box center [844, 458] width 1225 height 917
click at [1439, 18] on icon "button" at bounding box center [1436, 21] width 7 height 7
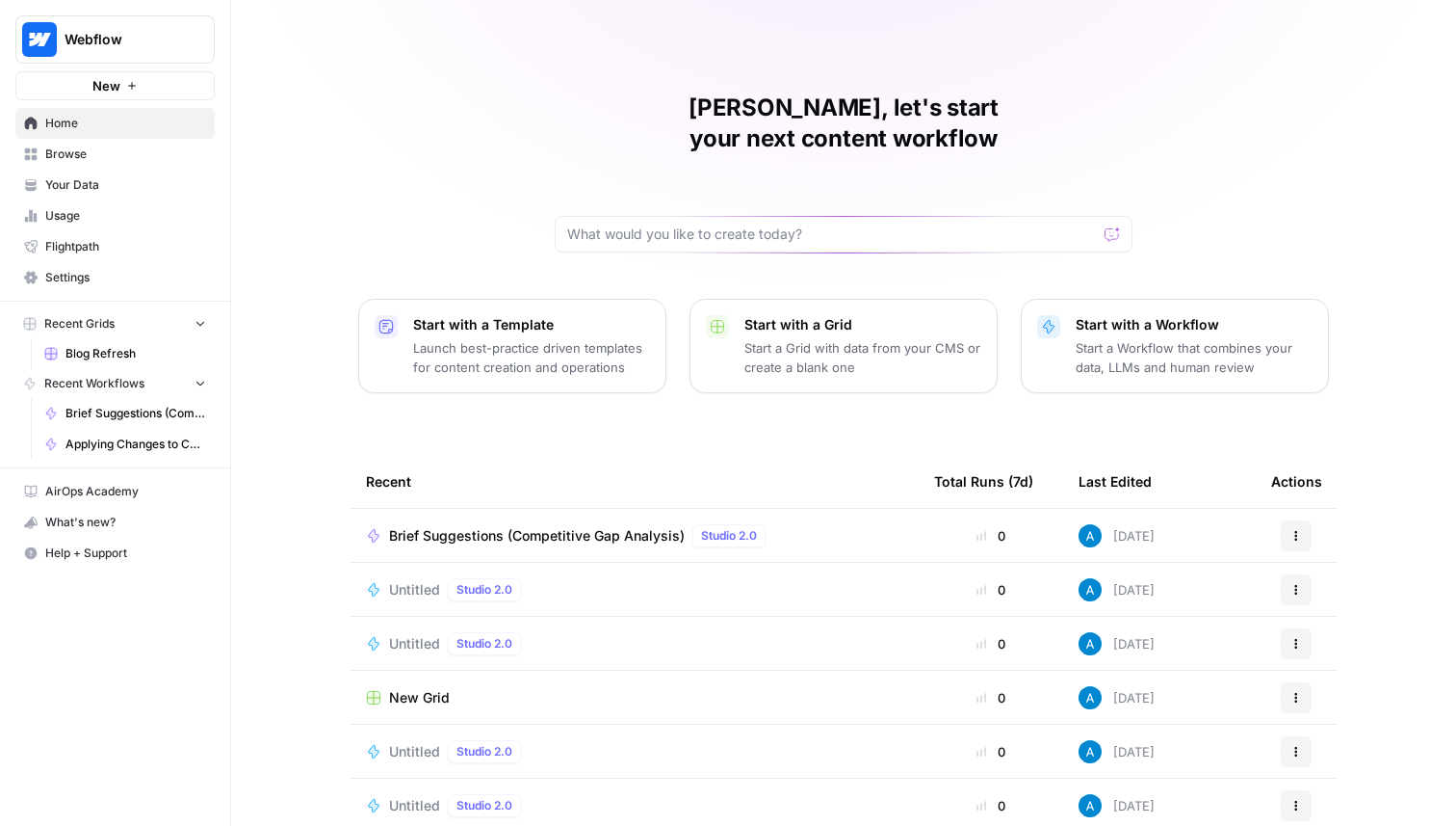
click at [1290, 126] on div "Andrea, let's start your next content workflow Start with a Template Launch bes…" at bounding box center [844, 458] width 1225 height 917
click at [1275, 126] on div "Andrea, let's start your next content workflow Start with a Template Launch bes…" at bounding box center [844, 458] width 1225 height 917
click at [91, 151] on span "Browse" at bounding box center [126, 154] width 161 height 18
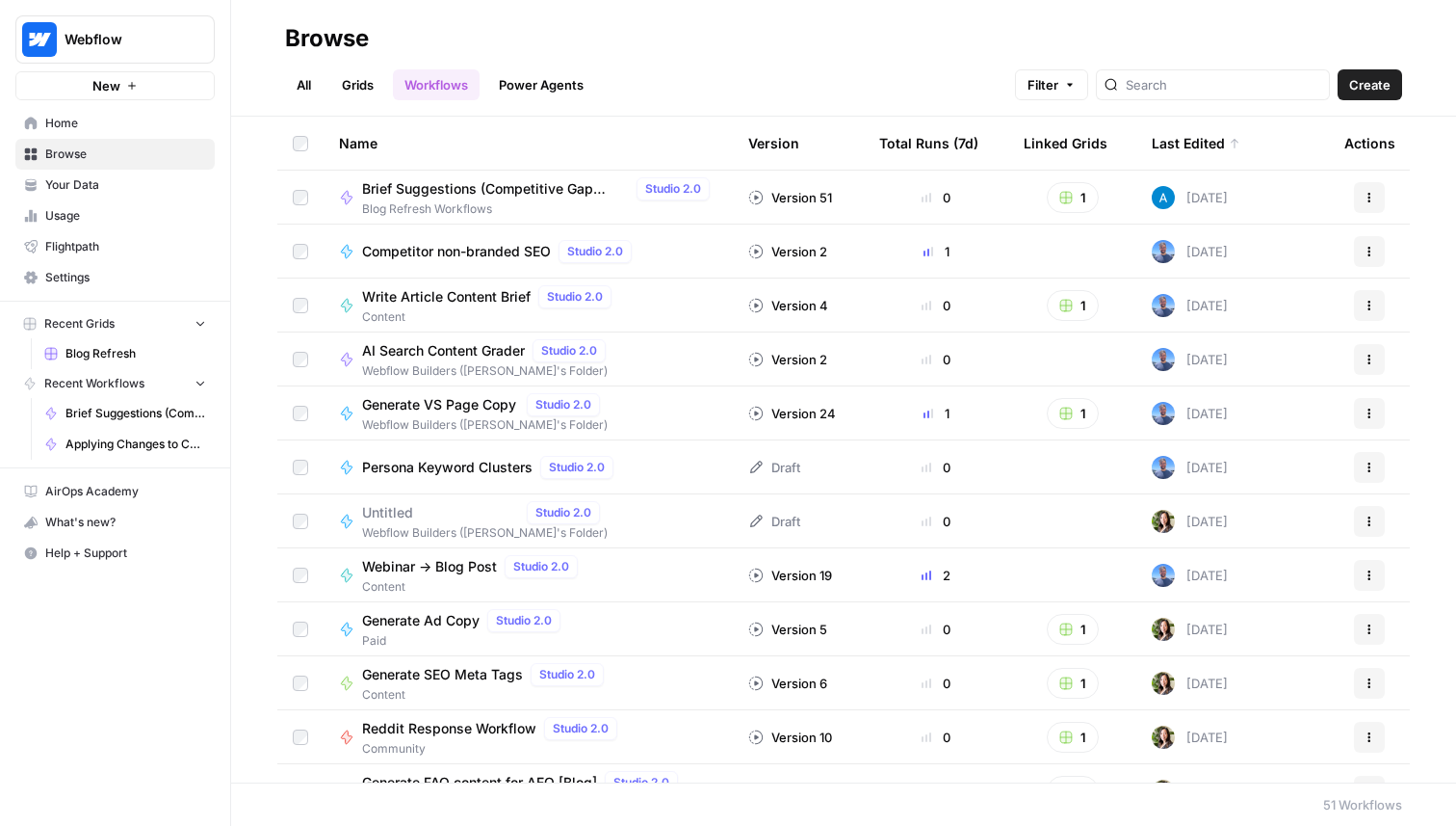
click at [1371, 88] on span "Create" at bounding box center [1370, 85] width 41 height 20
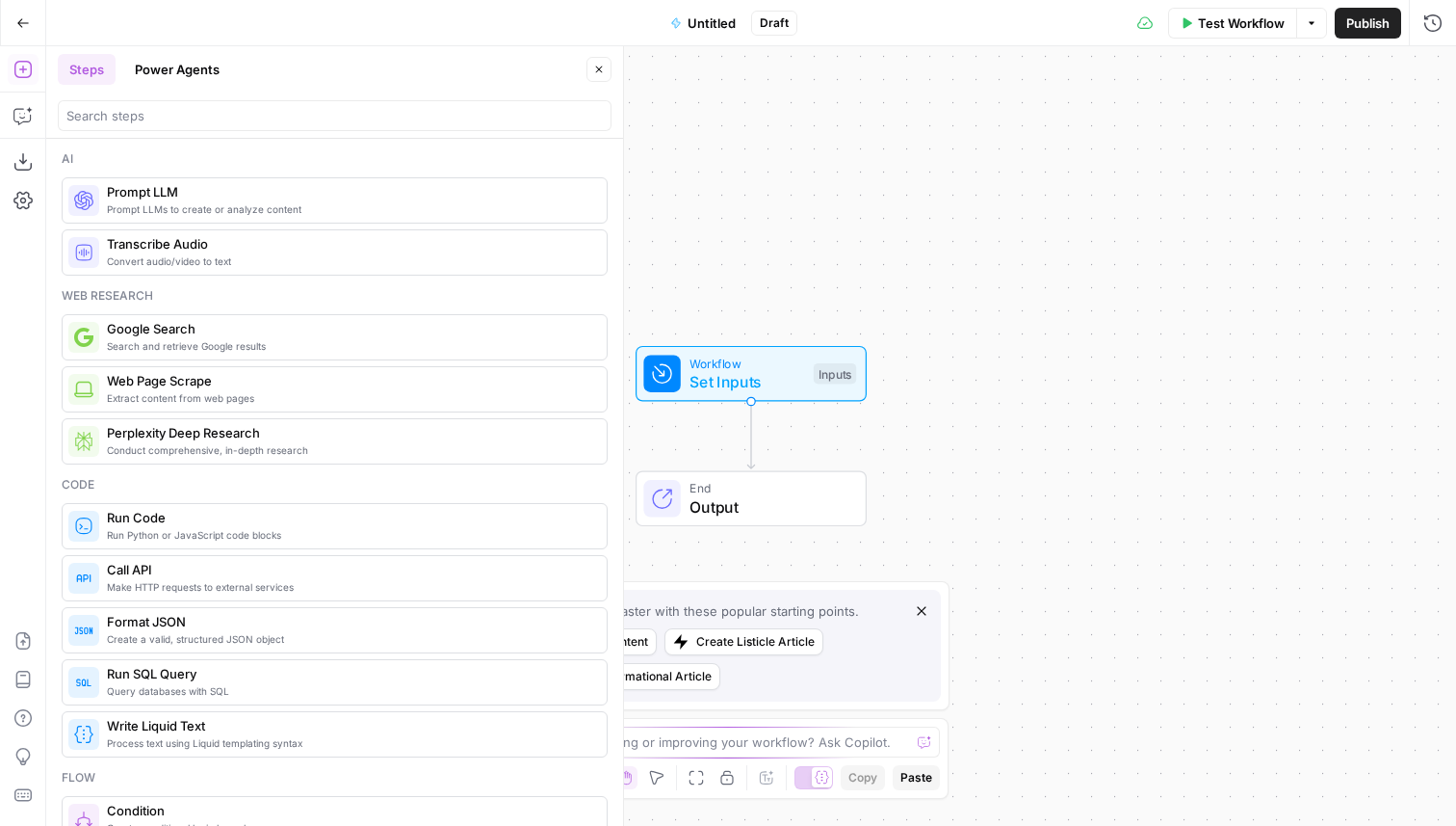
click at [15, 24] on button "Go Back" at bounding box center [23, 23] width 34 height 34
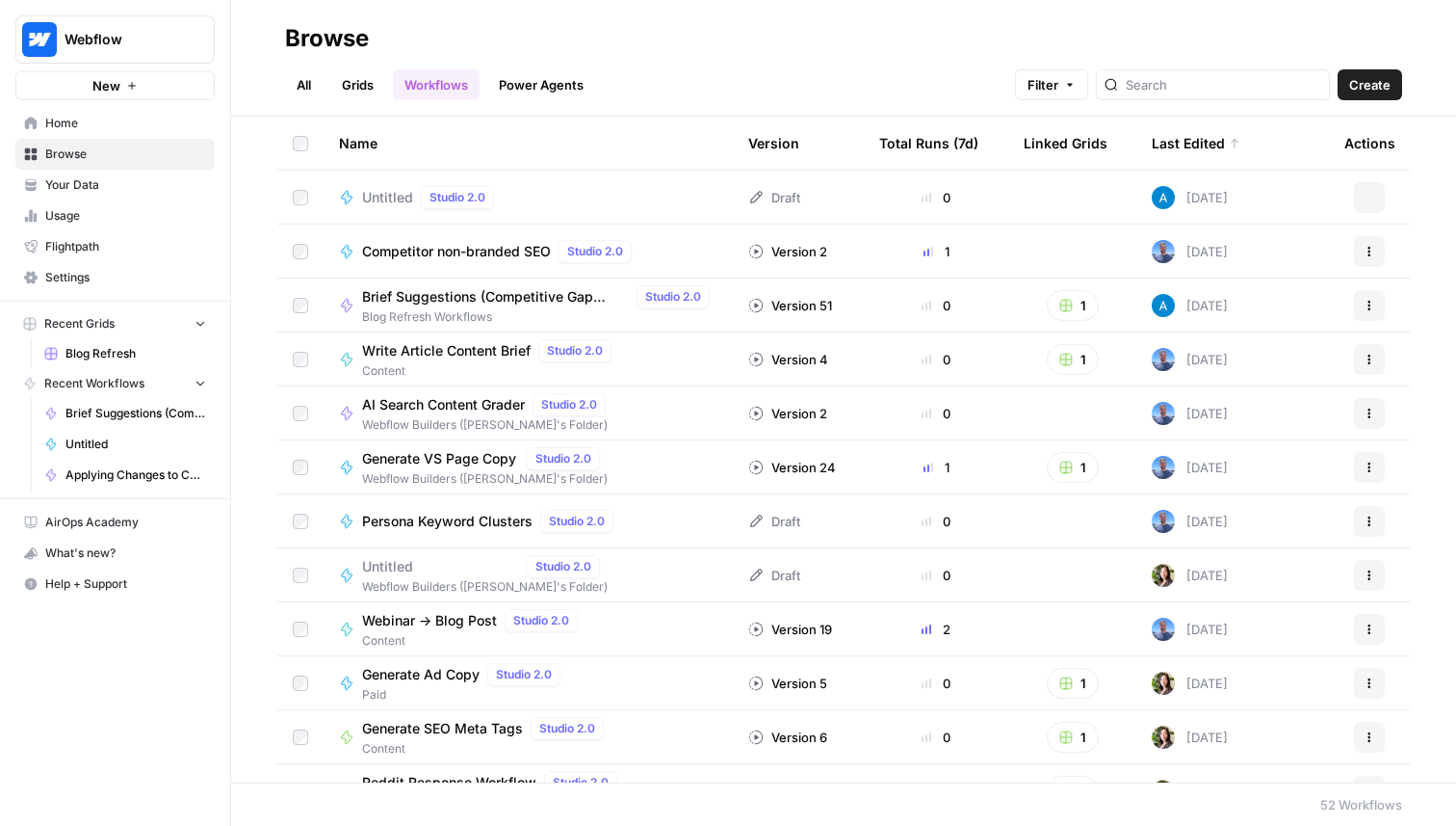
click at [346, 91] on link "Grids" at bounding box center [358, 85] width 55 height 30
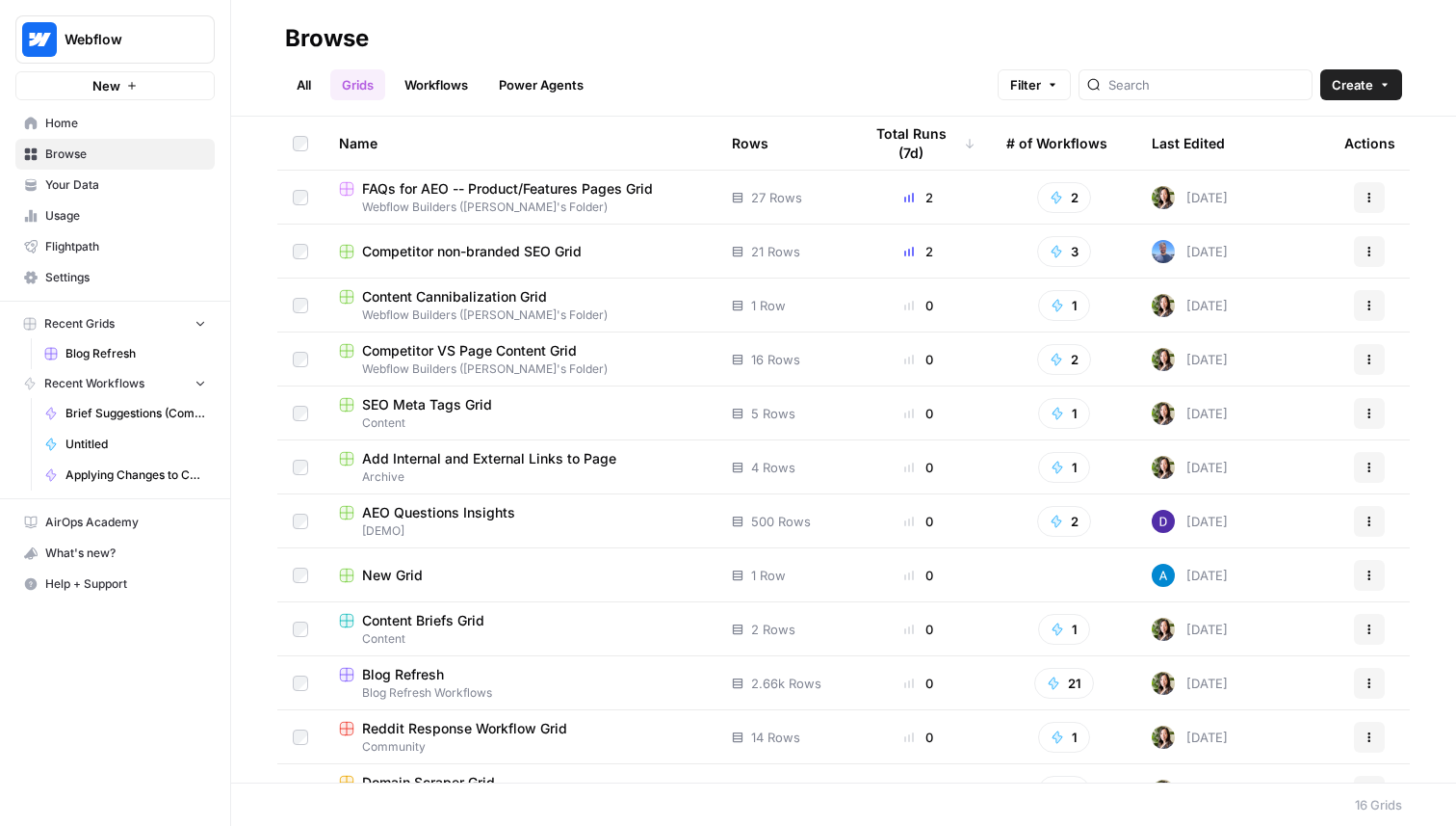
click at [1343, 99] on button "Create" at bounding box center [1361, 85] width 82 height 30
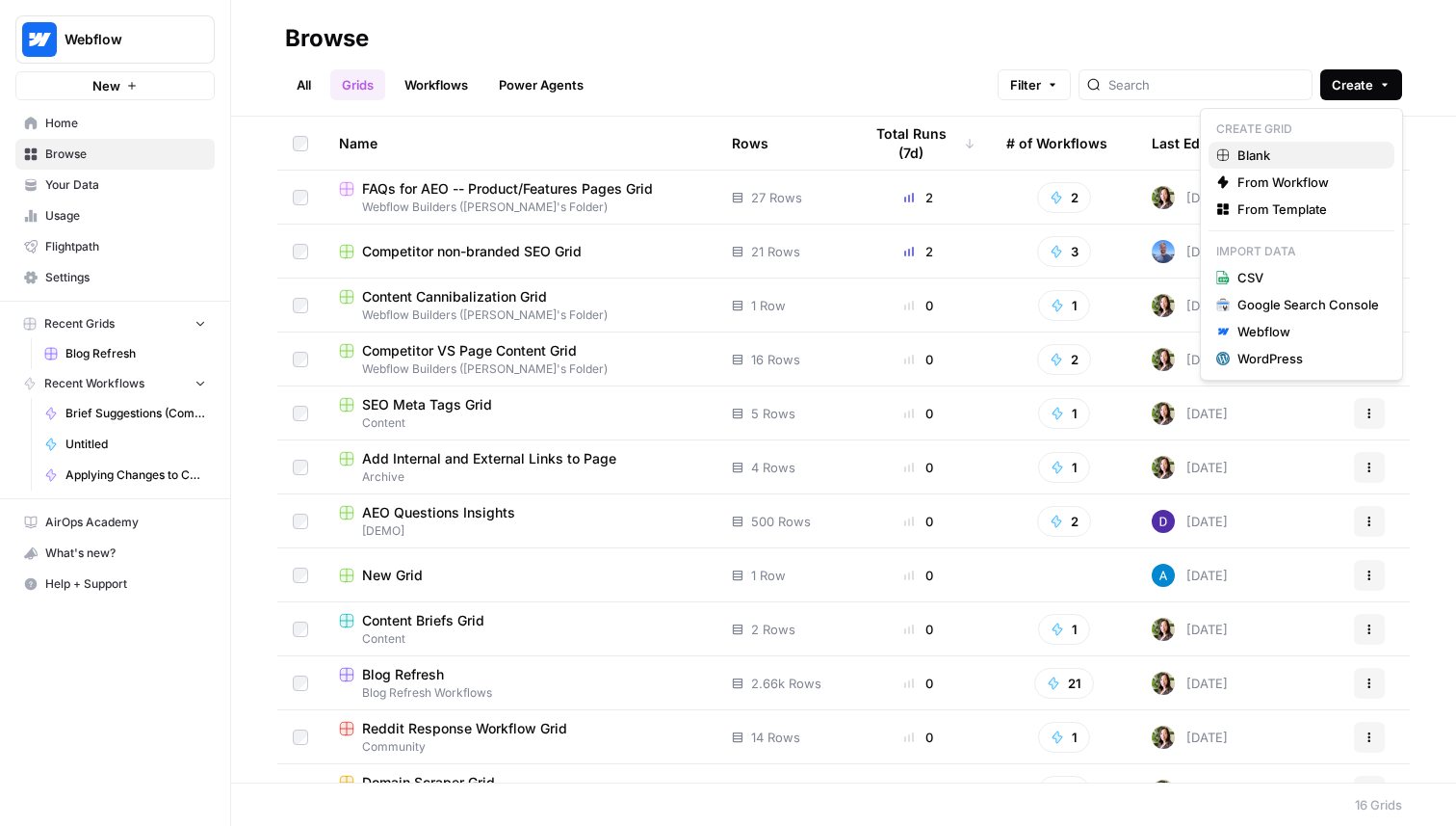
click at [1295, 161] on span "Blank" at bounding box center [1309, 155] width 142 height 20
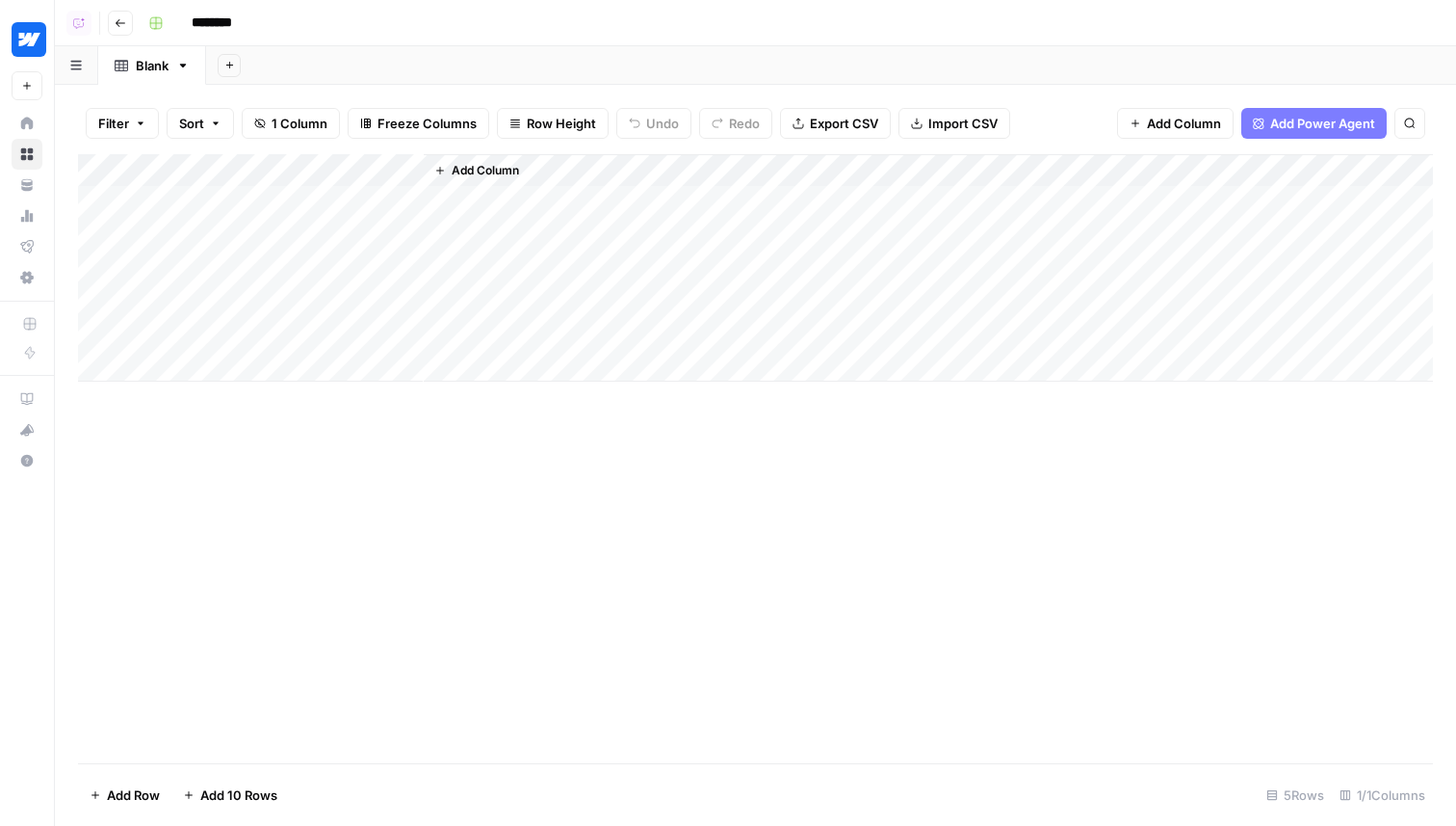
click at [249, 26] on input "********" at bounding box center [237, 23] width 108 height 30
type input "****"
type input "**********"
click at [155, 23] on icon "button" at bounding box center [156, 24] width 12 height 12
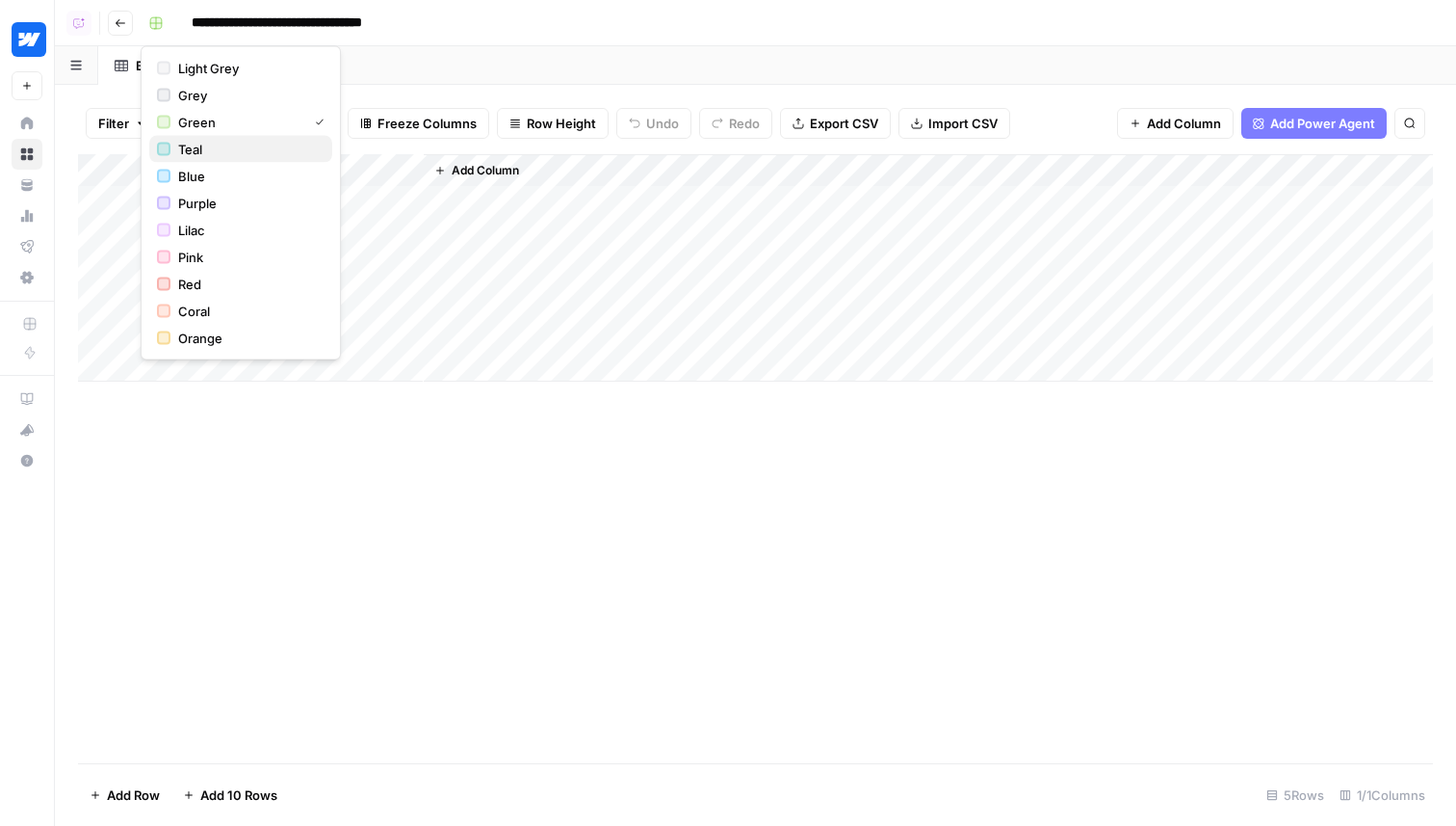
click at [199, 154] on span "Teal" at bounding box center [247, 149] width 139 height 20
click at [224, 166] on div "Add Column" at bounding box center [755, 267] width 1355 height 227
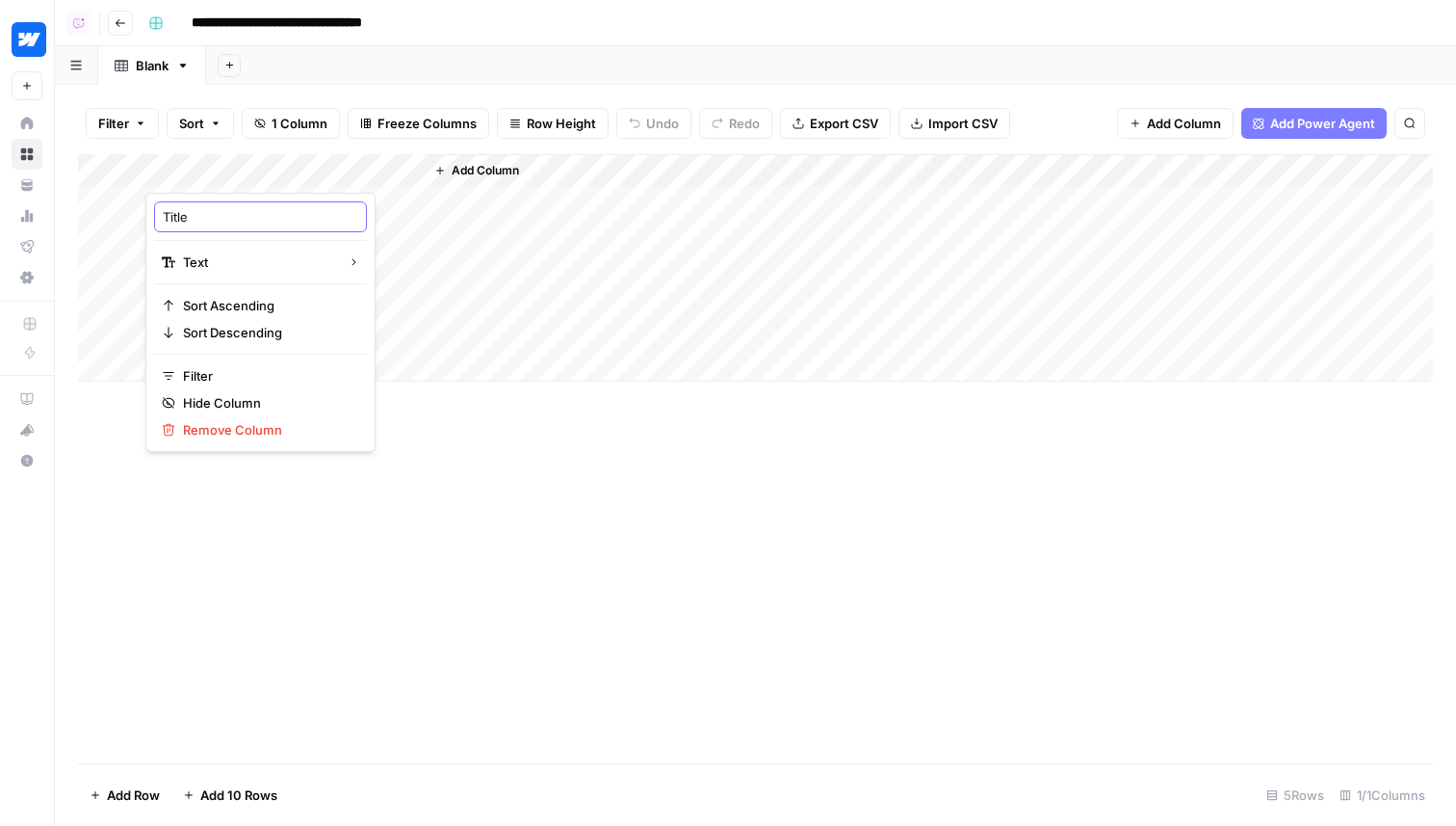
click at [220, 209] on input "Title" at bounding box center [261, 217] width 196 height 20
type input "Keyword"
click at [480, 174] on span "Add Column" at bounding box center [485, 171] width 68 height 18
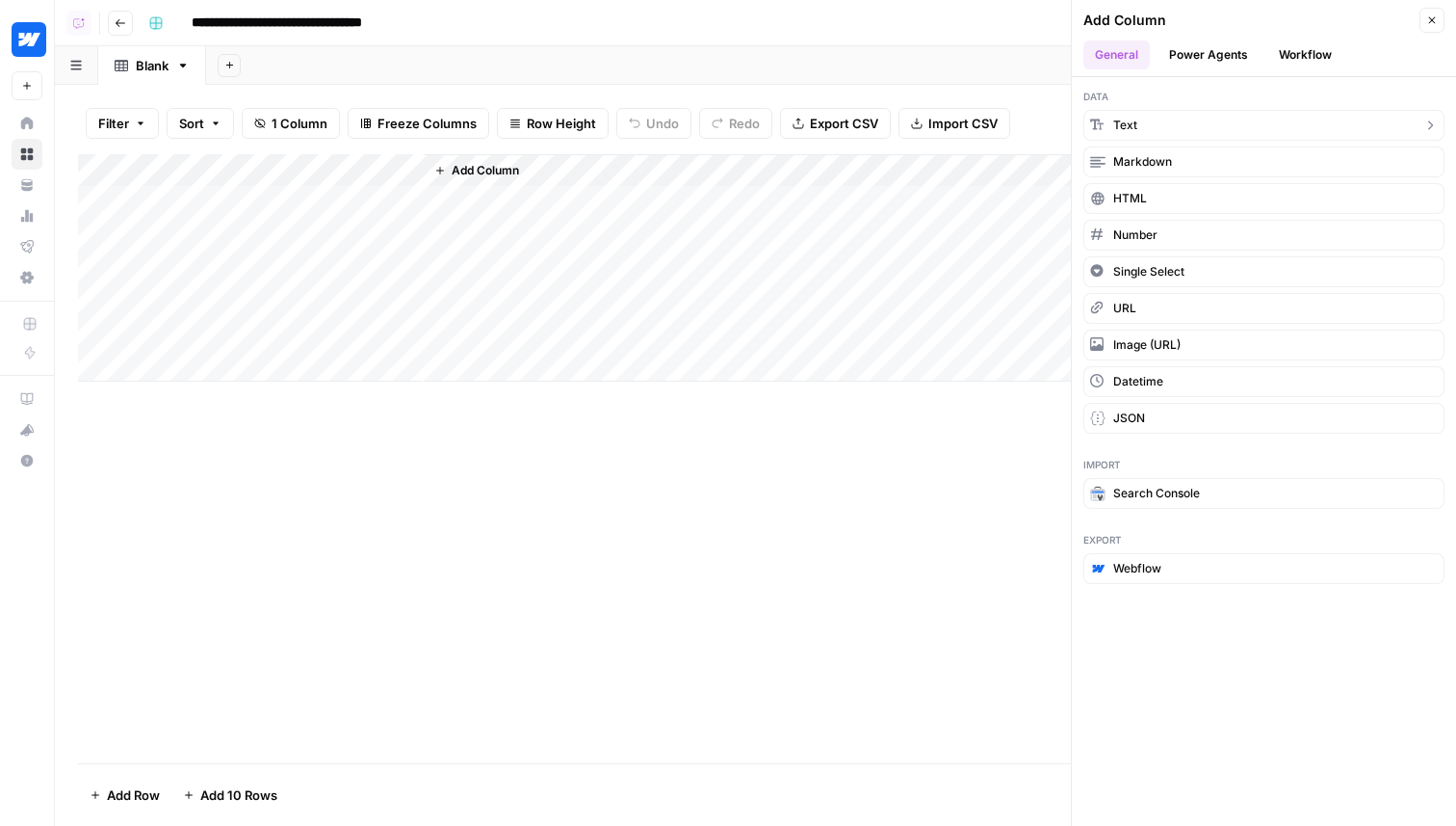
click at [1136, 125] on span "Text" at bounding box center [1126, 126] width 24 height 18
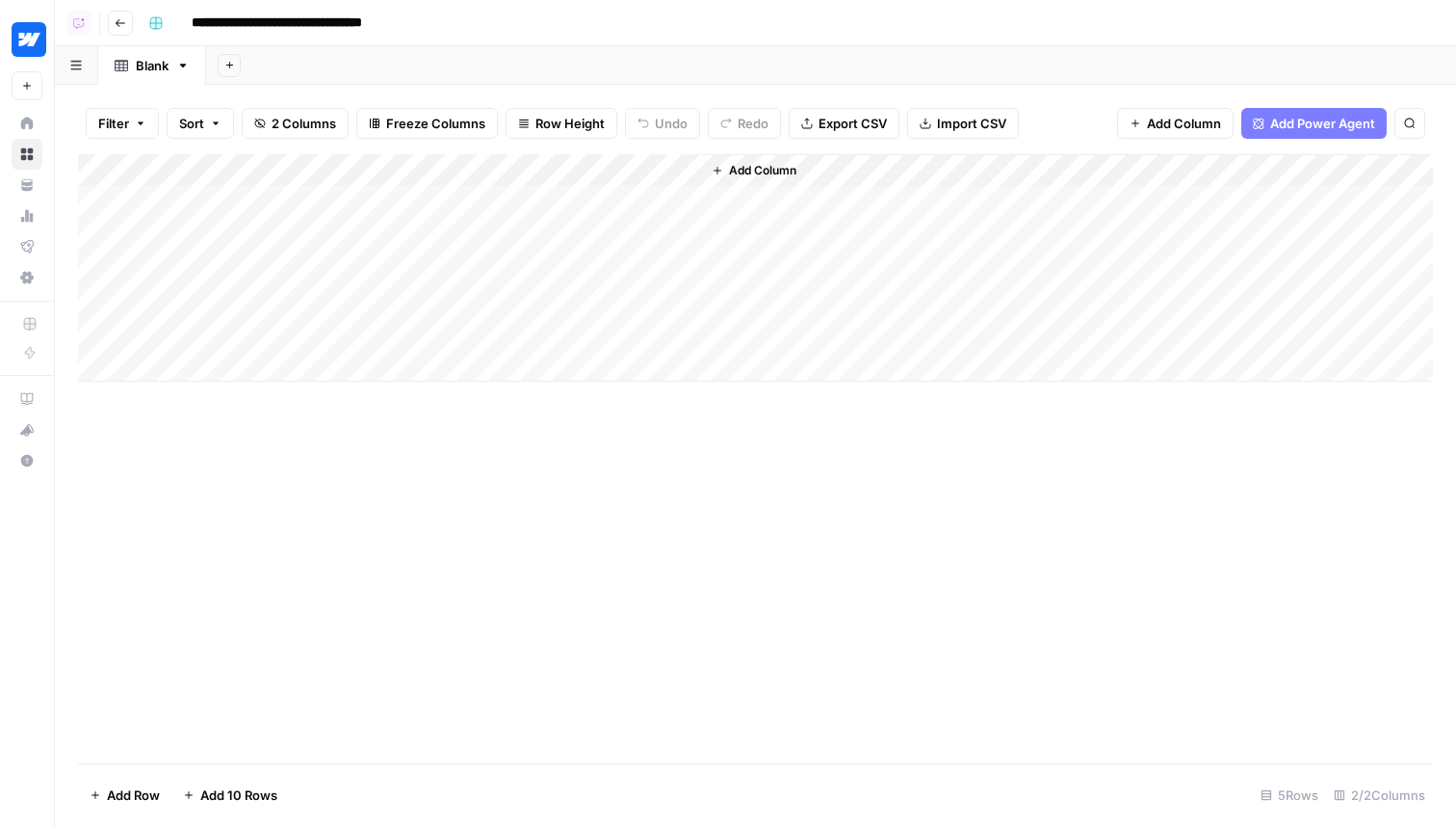
click at [545, 179] on div "Add Column" at bounding box center [755, 267] width 1355 height 227
click at [530, 209] on input "New Column" at bounding box center [538, 217] width 196 height 20
type input "Search Volume"
click at [654, 70] on div "Add Sheet" at bounding box center [832, 65] width 1251 height 38
click at [483, 633] on div "Add Column" at bounding box center [755, 458] width 1355 height 609
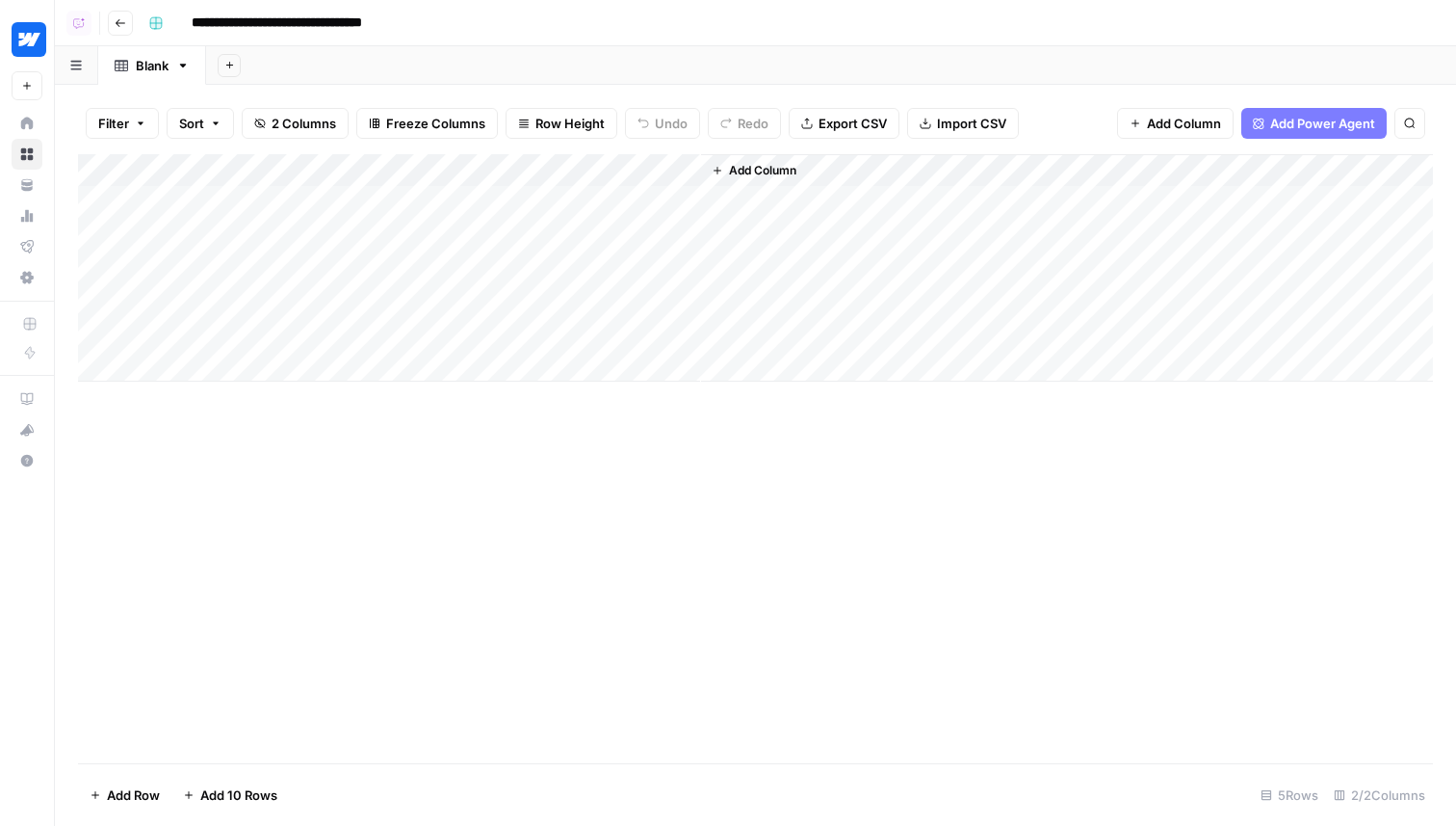
click at [119, 12] on button "Go back" at bounding box center [120, 23] width 25 height 25
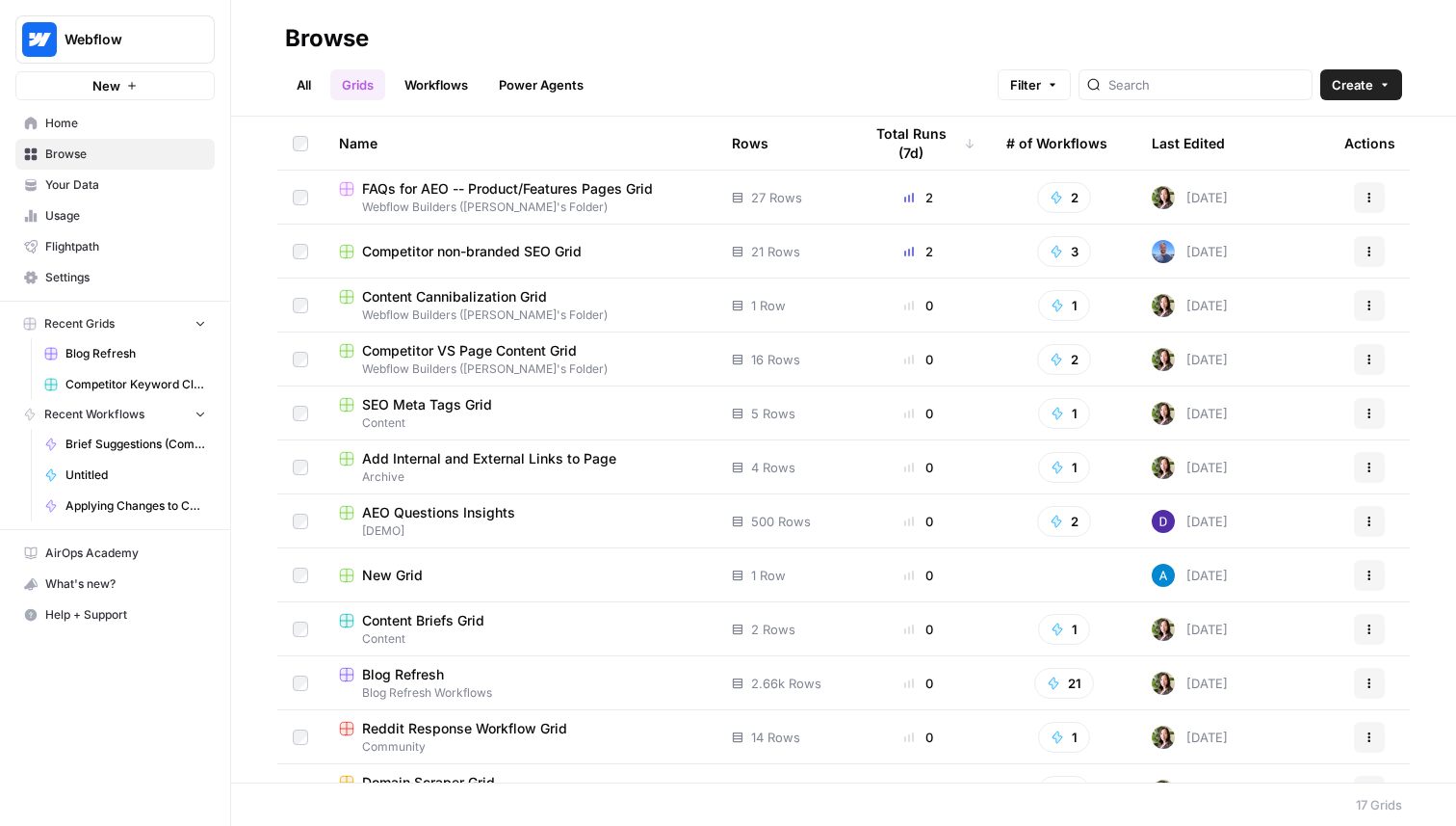
click at [140, 385] on span "Competitor Keyword Cluster -> Brief" at bounding box center [136, 384] width 141 height 18
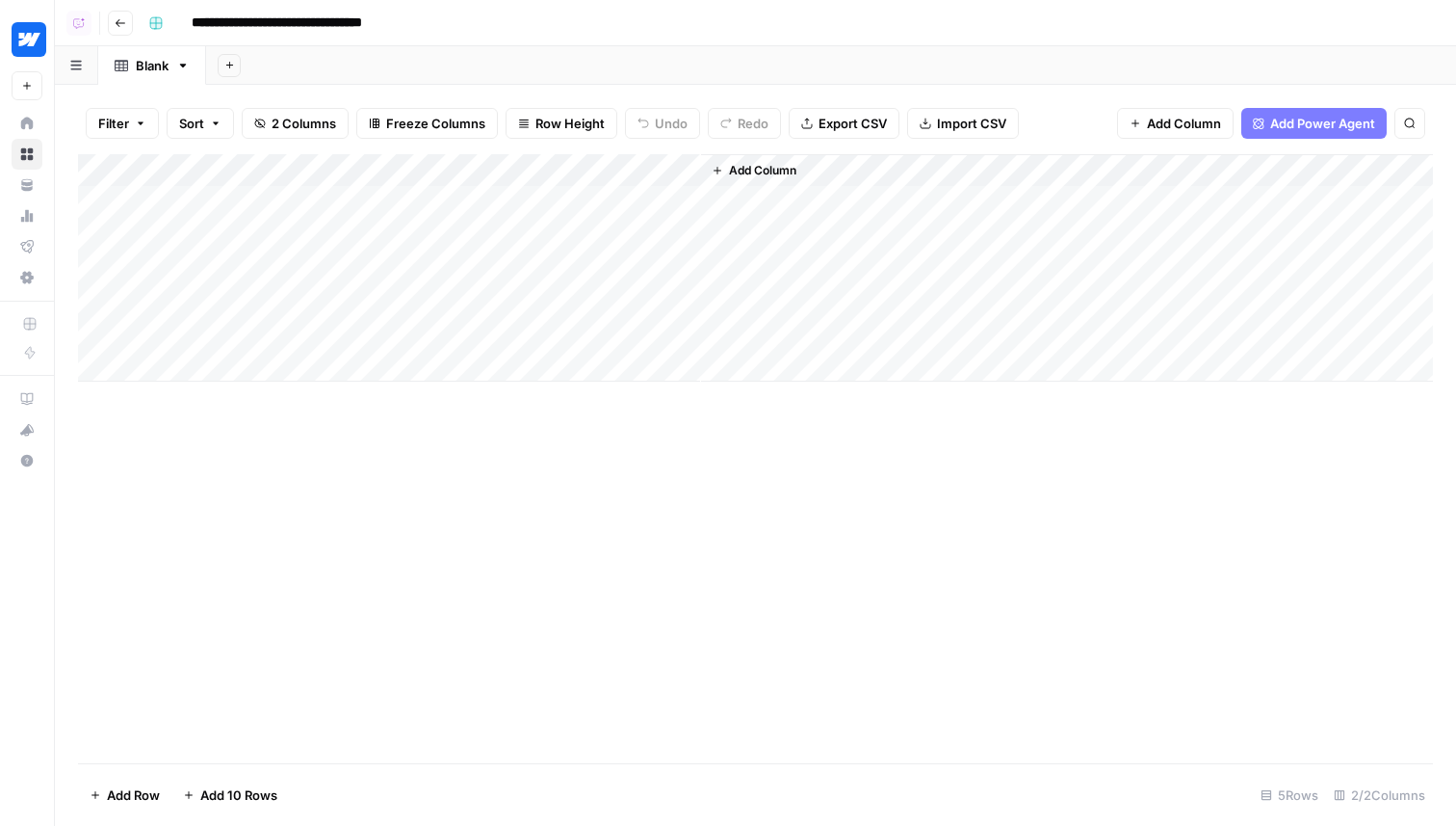
click at [184, 62] on icon "button" at bounding box center [183, 66] width 14 height 14
click at [237, 101] on span "Rename Sheet" at bounding box center [261, 102] width 92 height 20
type input "********"
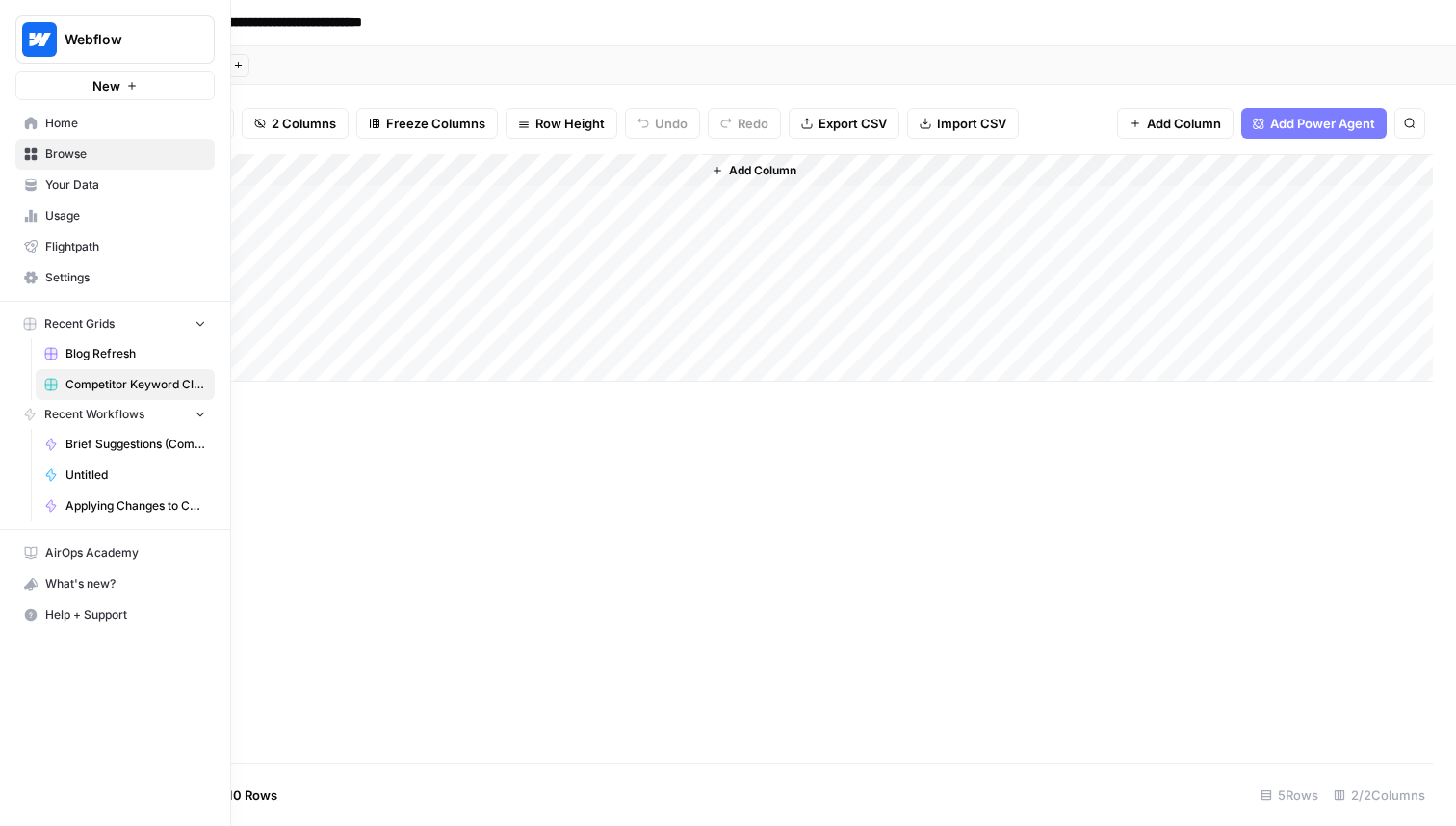
click at [62, 151] on span "Browse" at bounding box center [126, 154] width 161 height 18
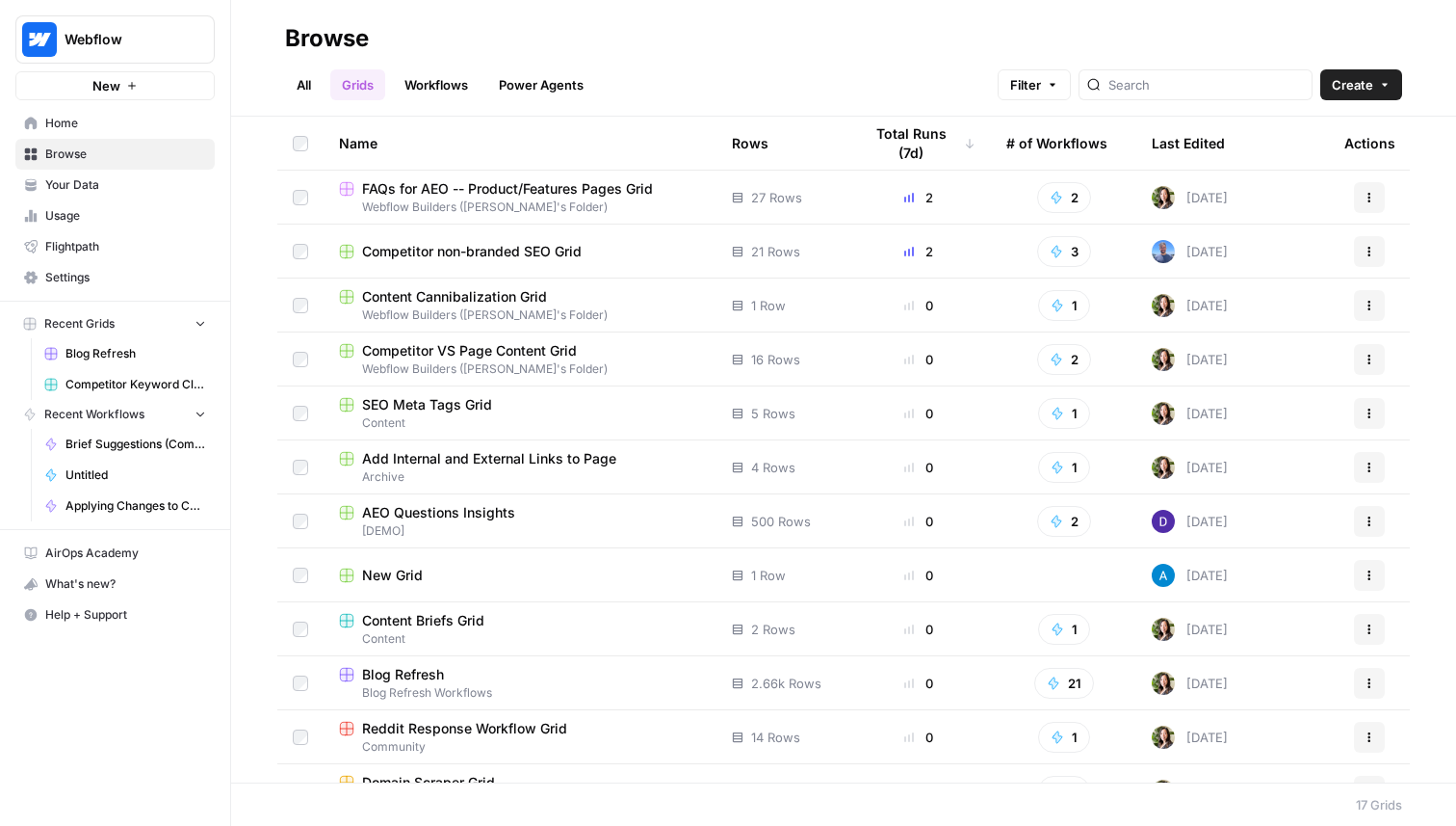
click at [126, 116] on span "Home" at bounding box center [126, 124] width 161 height 18
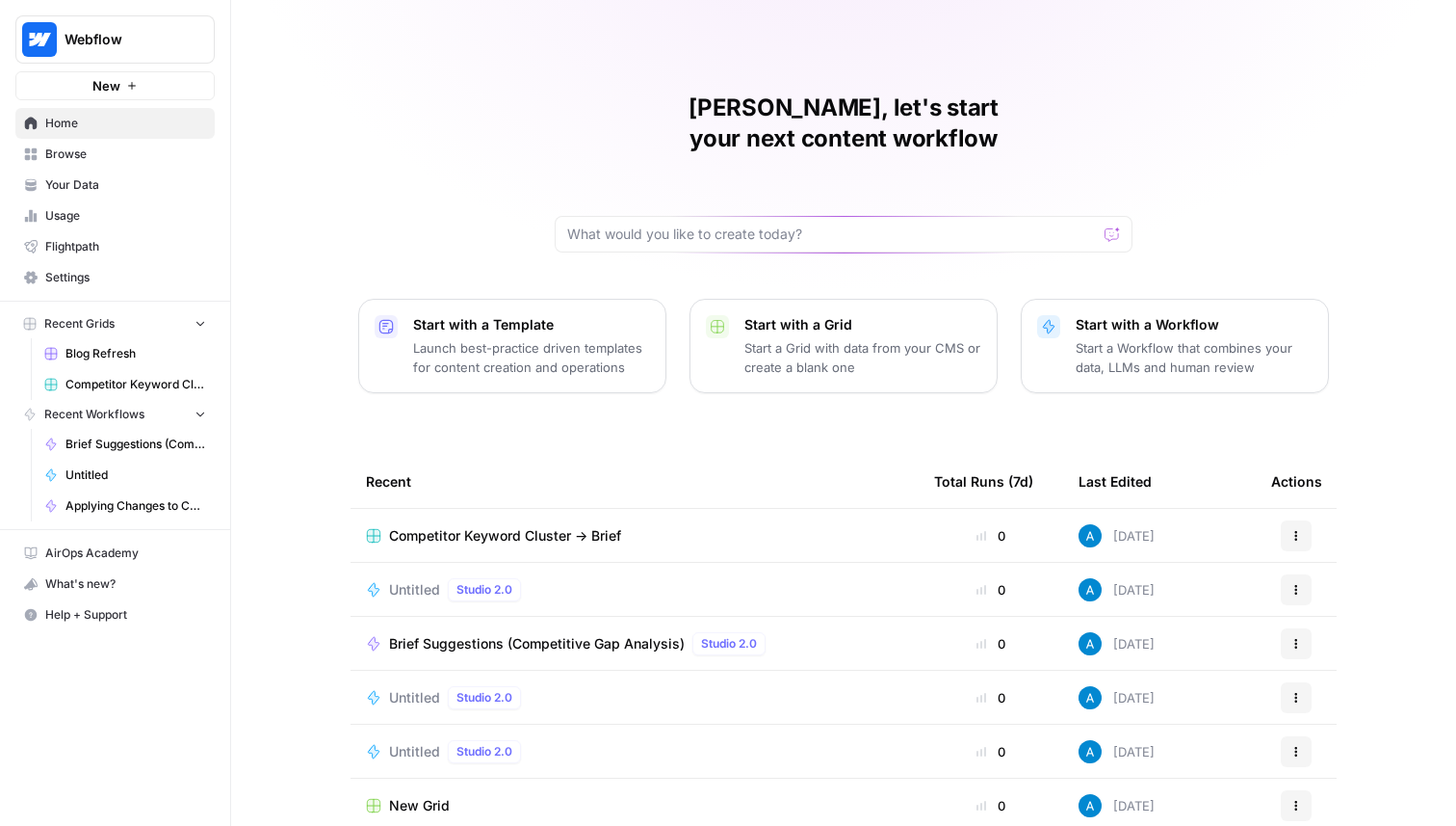
scroll to position [61, 0]
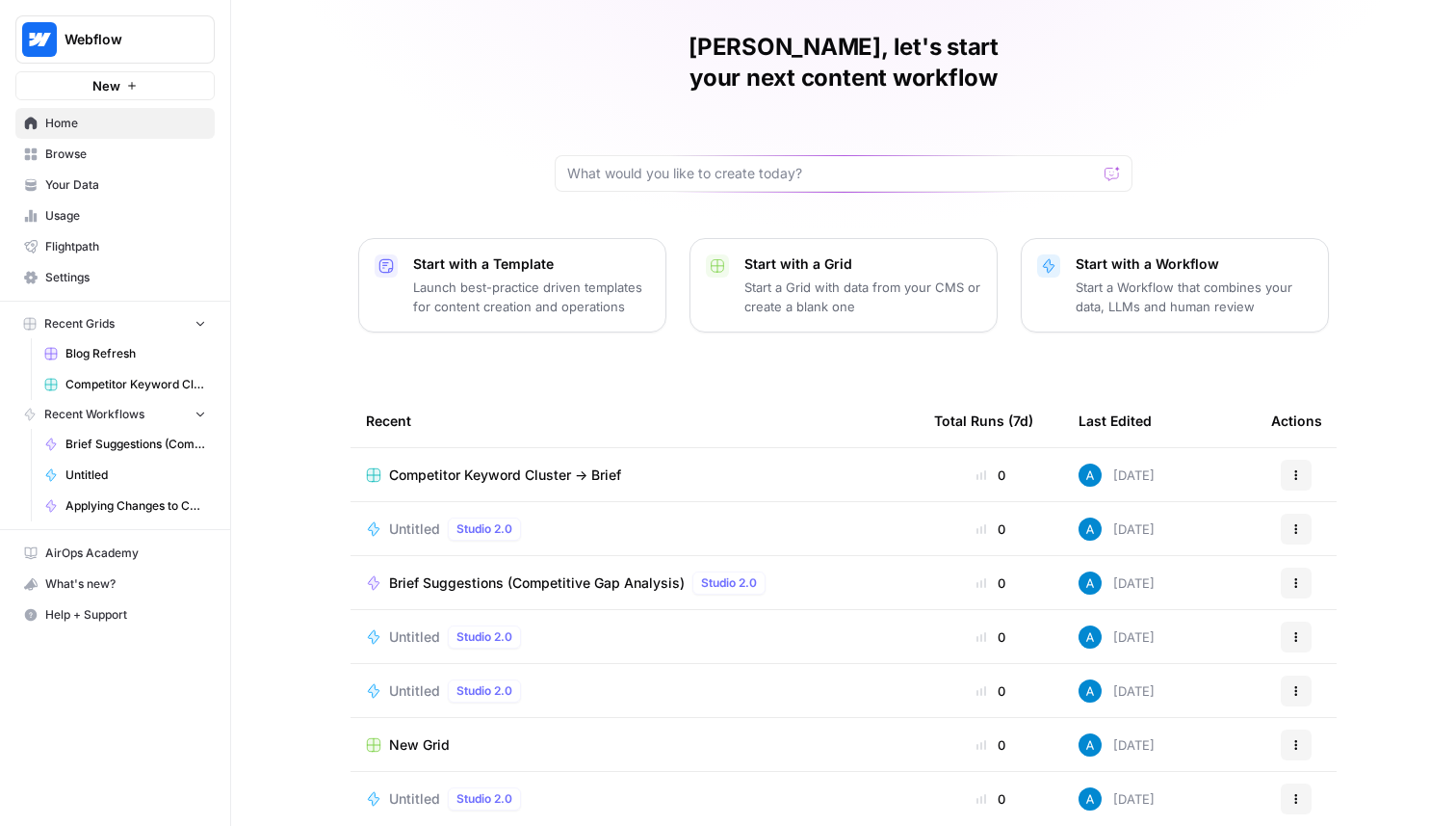
click at [75, 155] on span "Browse" at bounding box center [126, 154] width 161 height 18
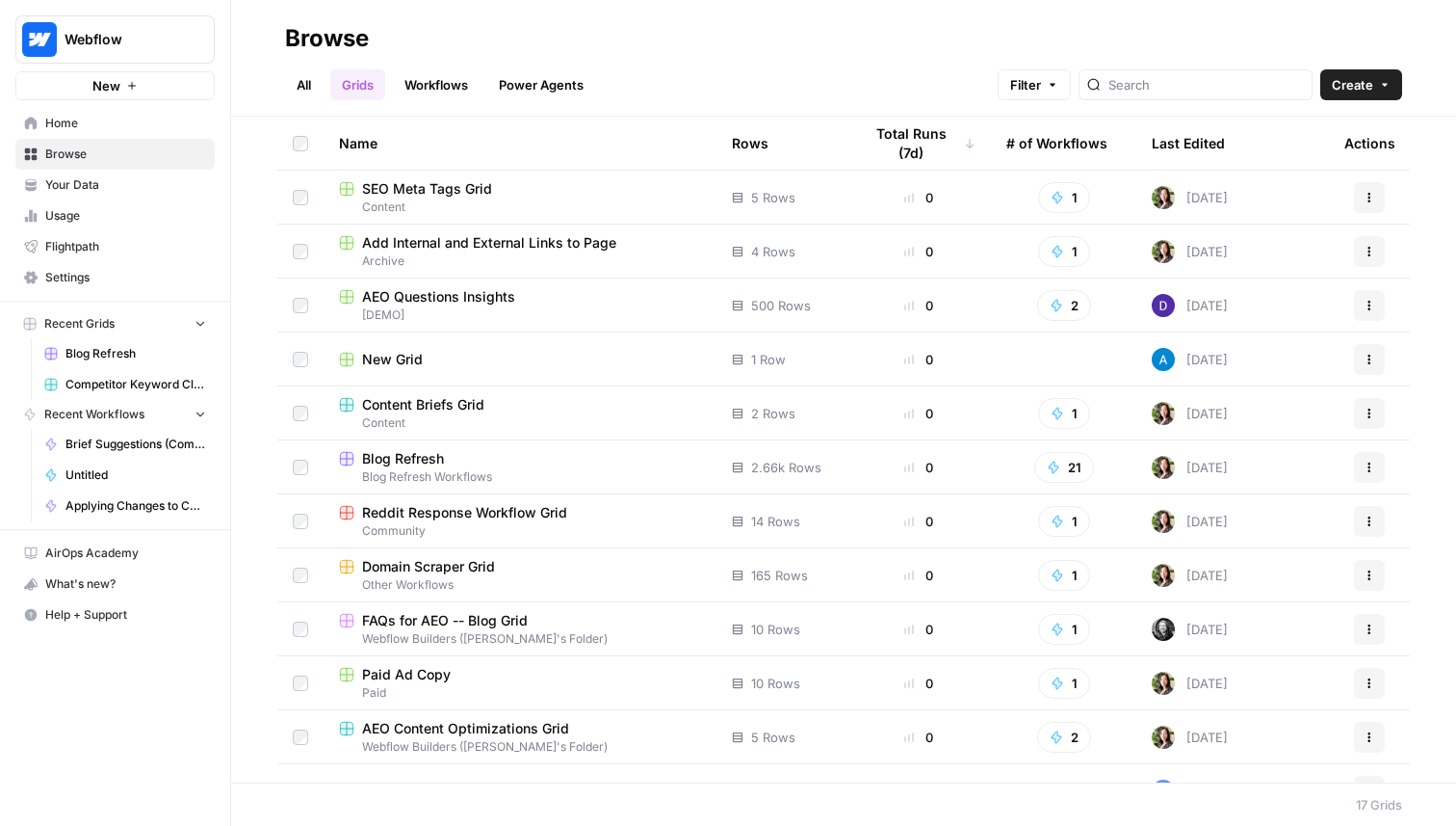
scroll to position [306, 0]
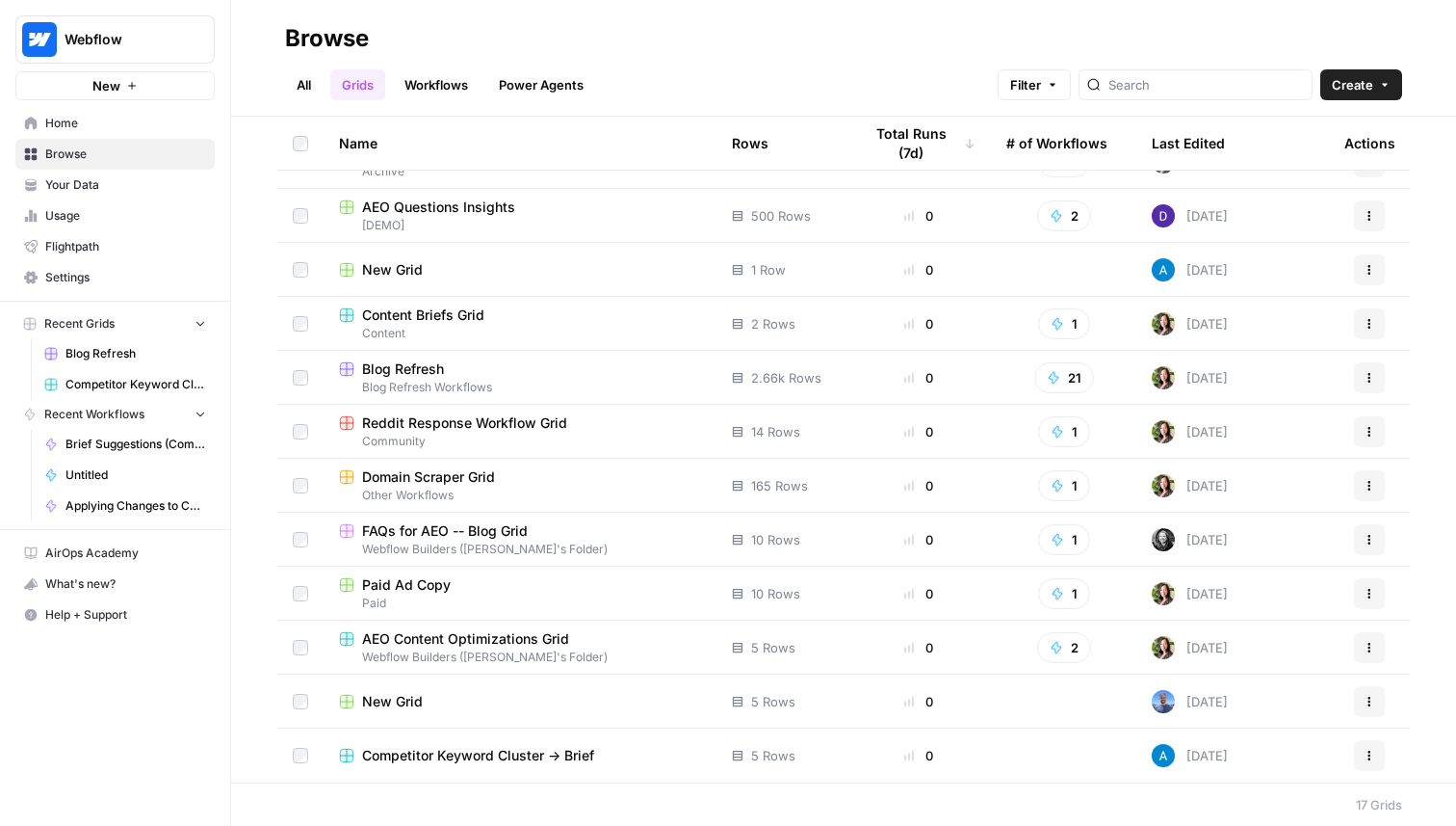
click at [284, 90] on header "Browse All Grids Workflows Power Agents Filter Create" at bounding box center [844, 58] width 1225 height 117
click at [306, 78] on link "All" at bounding box center [304, 85] width 37 height 30
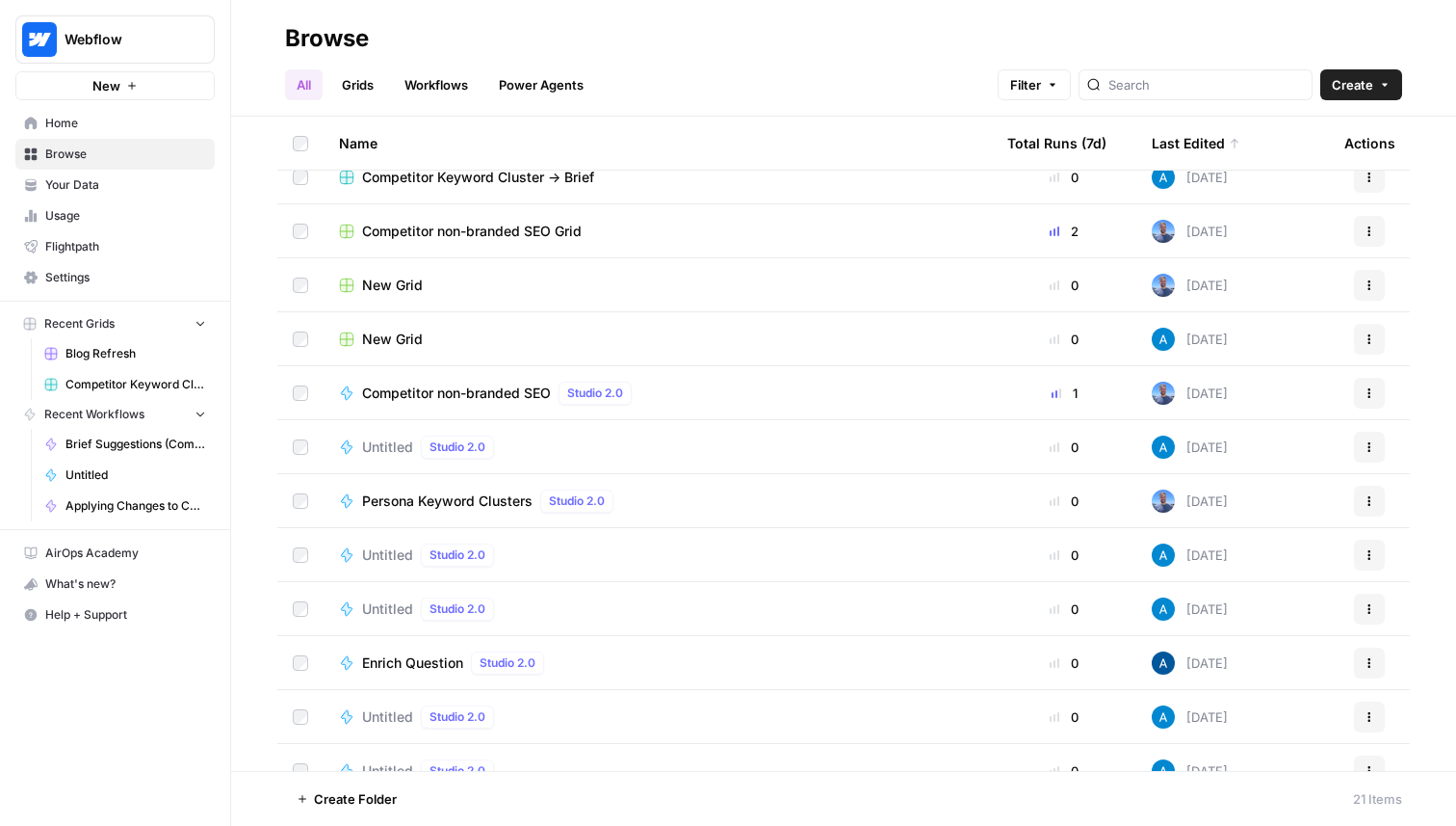
scroll to position [533, 0]
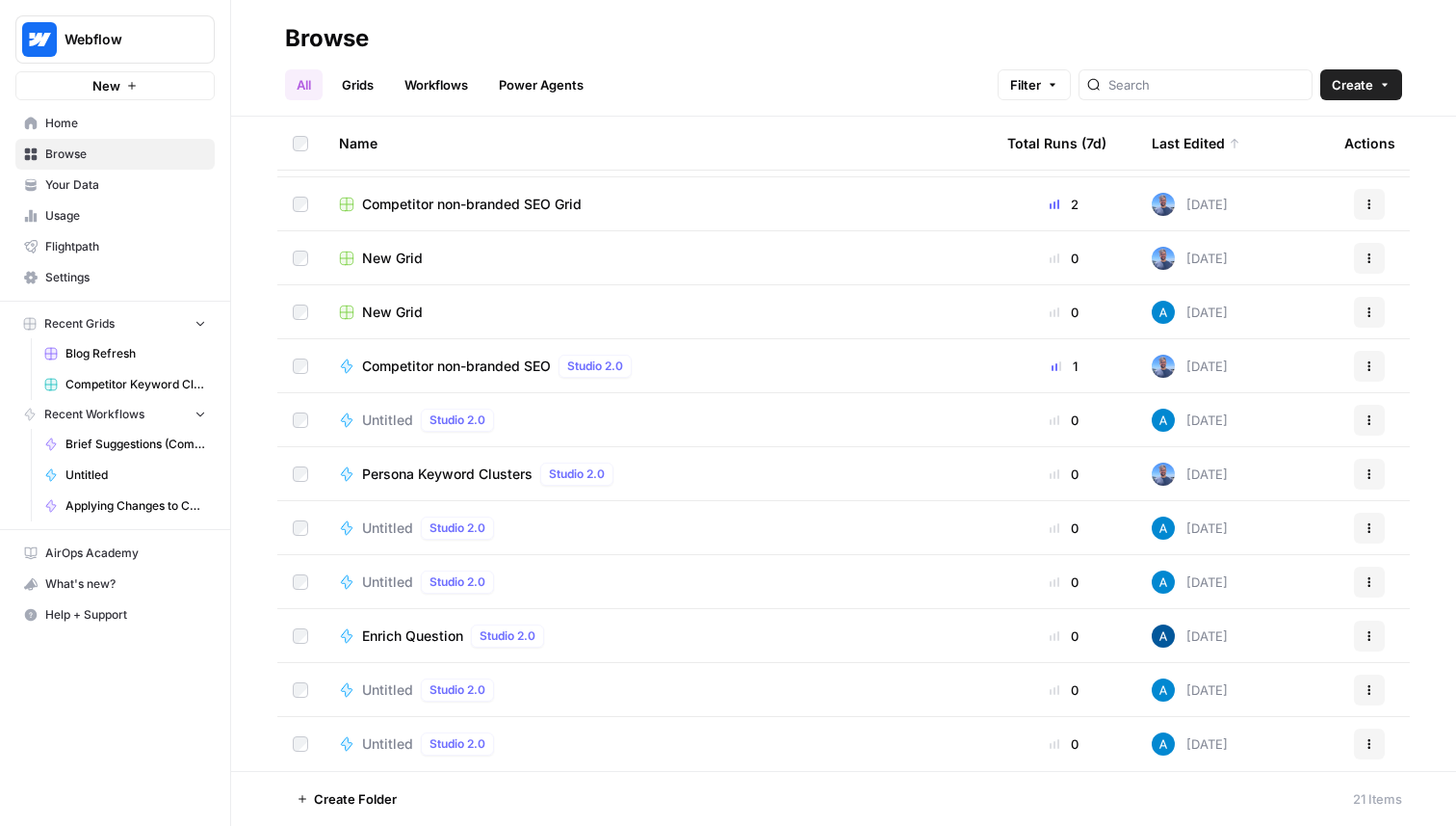
click at [509, 367] on span "Competitor non-branded SEO" at bounding box center [456, 366] width 189 height 20
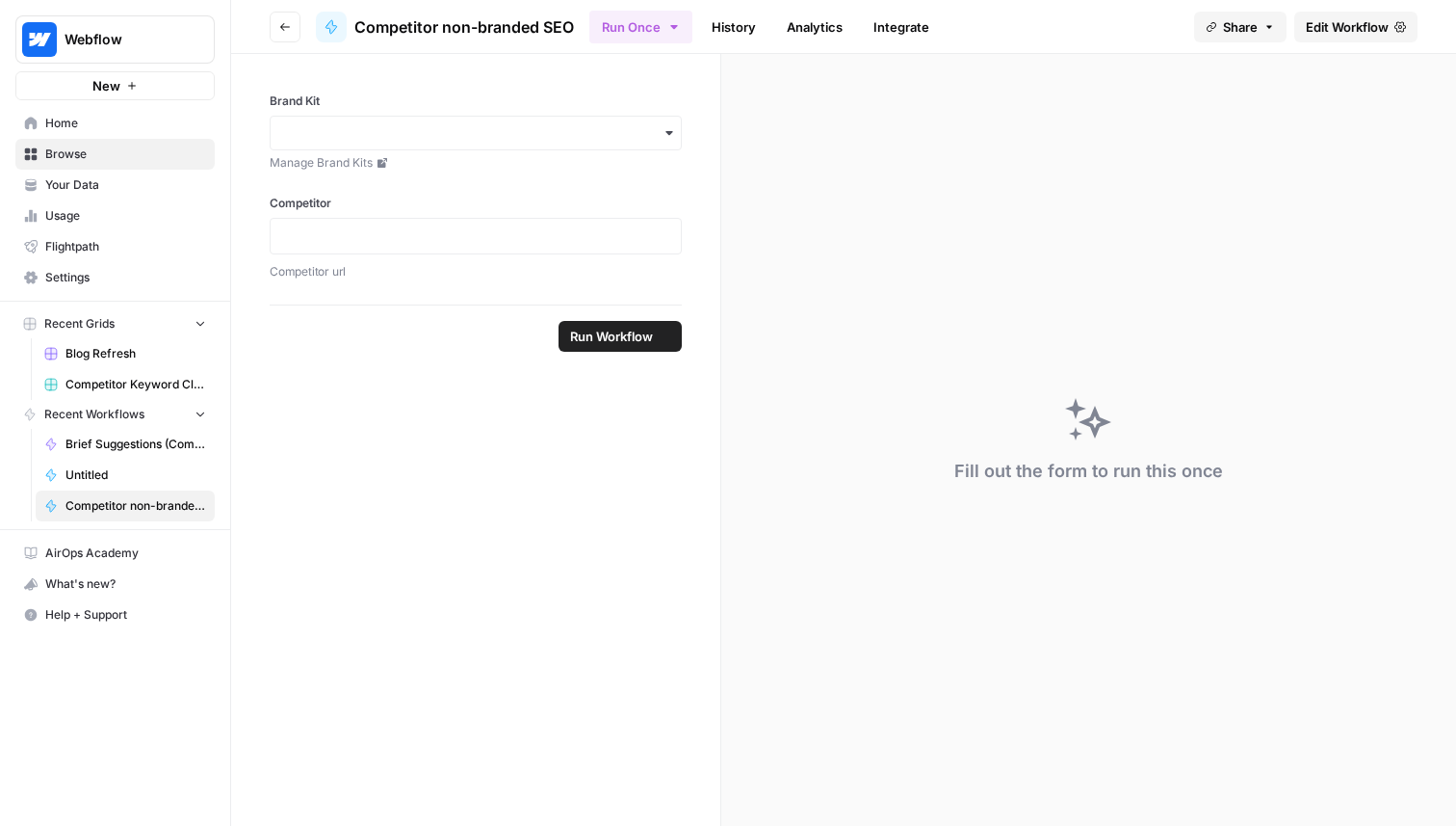
click at [1363, 28] on span "Edit Workflow" at bounding box center [1347, 28] width 83 height 20
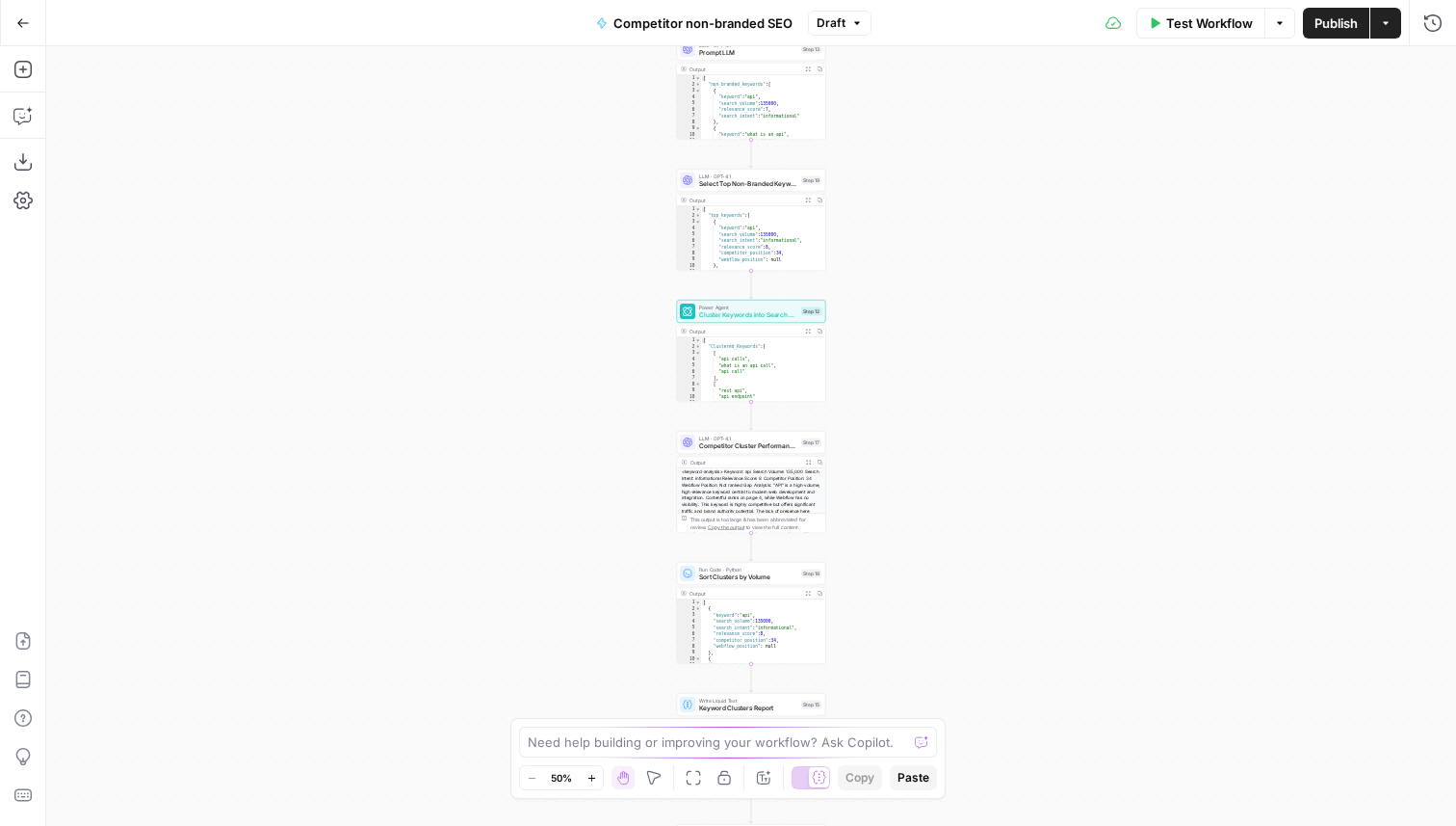
drag, startPoint x: 899, startPoint y: 502, endPoint x: 898, endPoint y: 249, distance: 253.0
click at [898, 249] on div "**********" at bounding box center [751, 436] width 1410 height 780
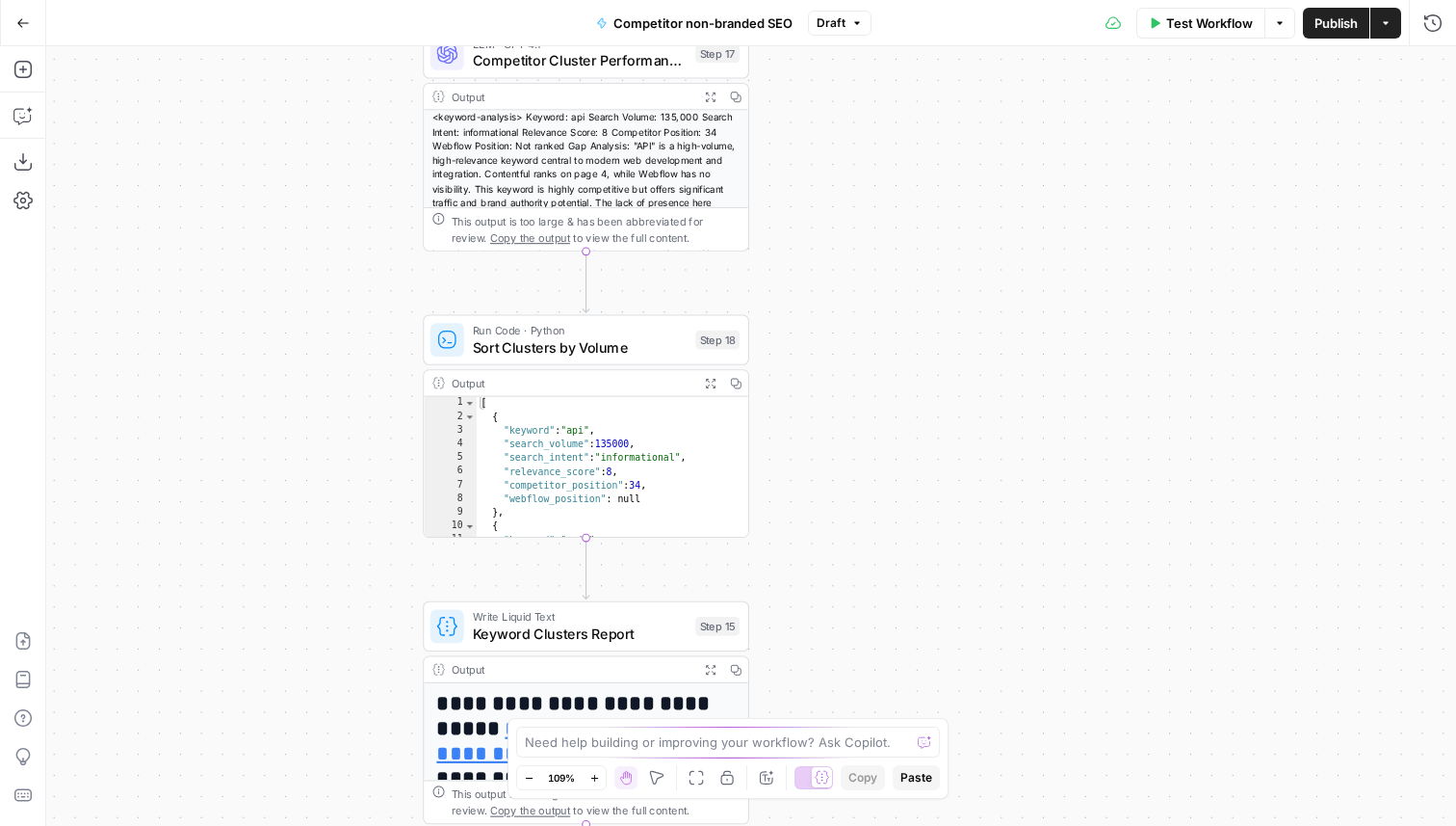
drag, startPoint x: 816, startPoint y: 497, endPoint x: 826, endPoint y: 113, distance: 384.1
click at [826, 113] on div "**********" at bounding box center [751, 436] width 1410 height 780
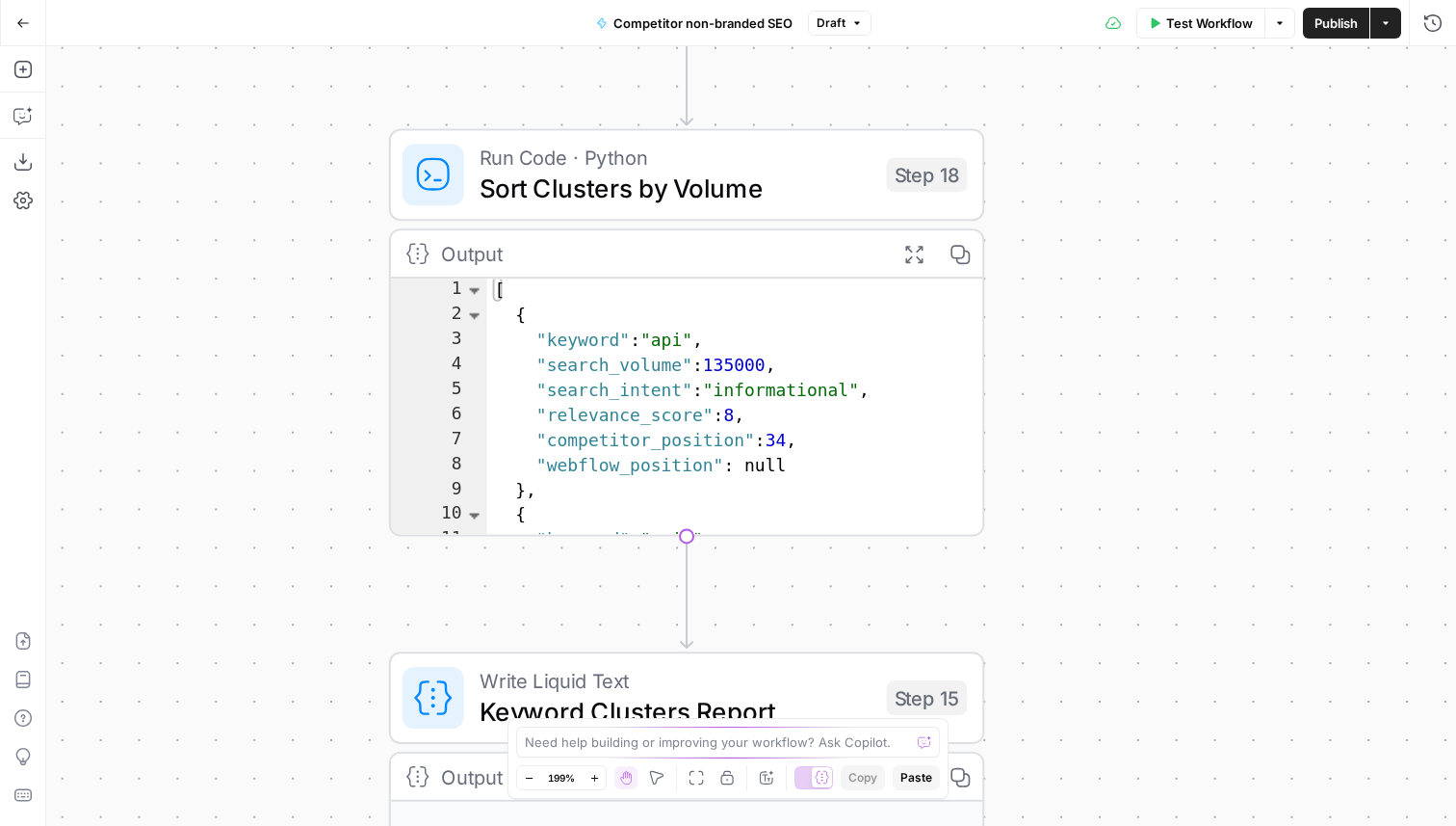
drag, startPoint x: 821, startPoint y: 470, endPoint x: 1187, endPoint y: 289, distance: 408.3
click at [1188, 288] on div "**********" at bounding box center [751, 436] width 1410 height 780
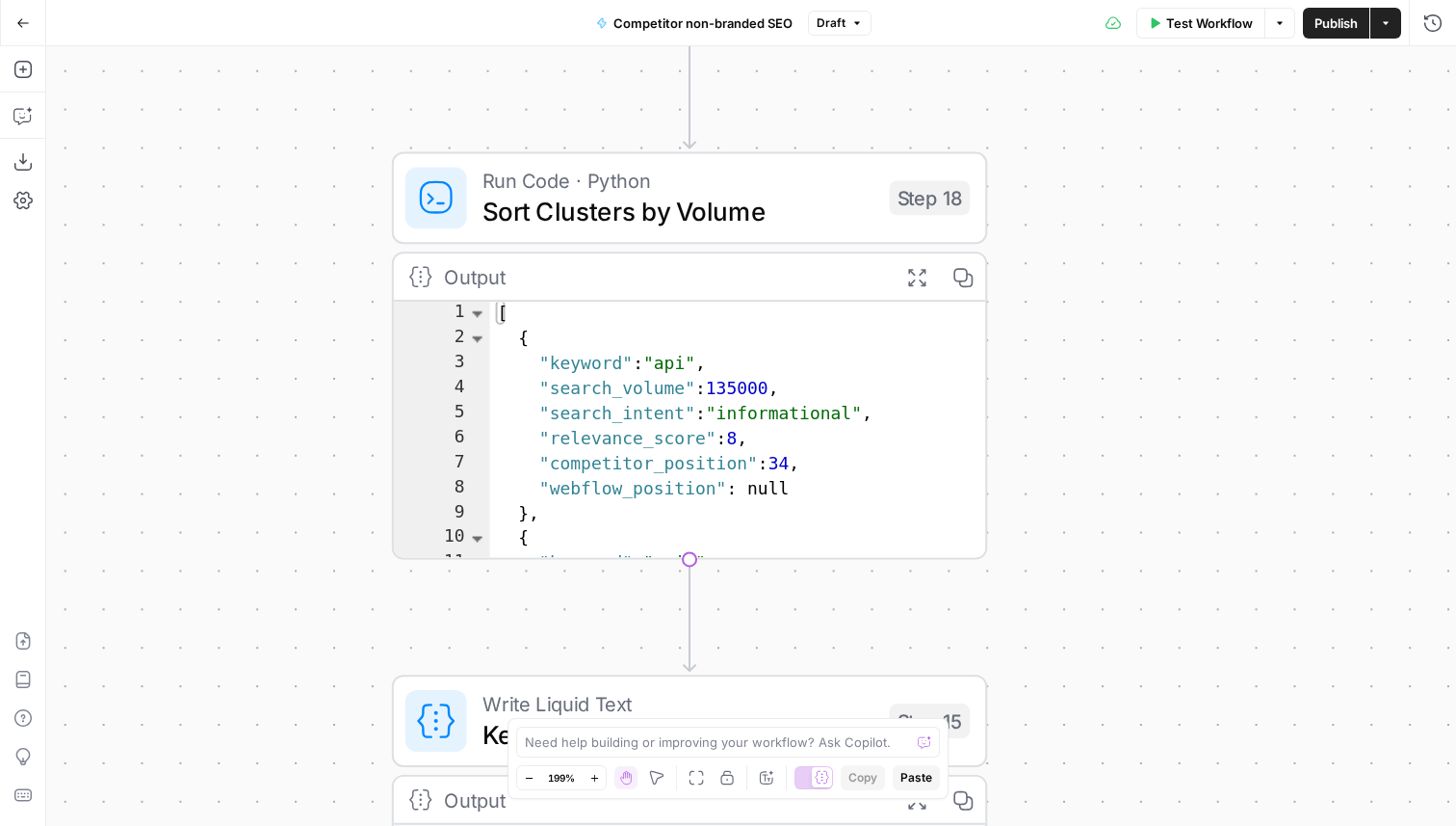
type textarea "**********"
click at [591, 360] on div "[ { "keyword" : "api" , "search_volume" : 135000 , "search_intent" : "informati…" at bounding box center [739, 456] width 498 height 309
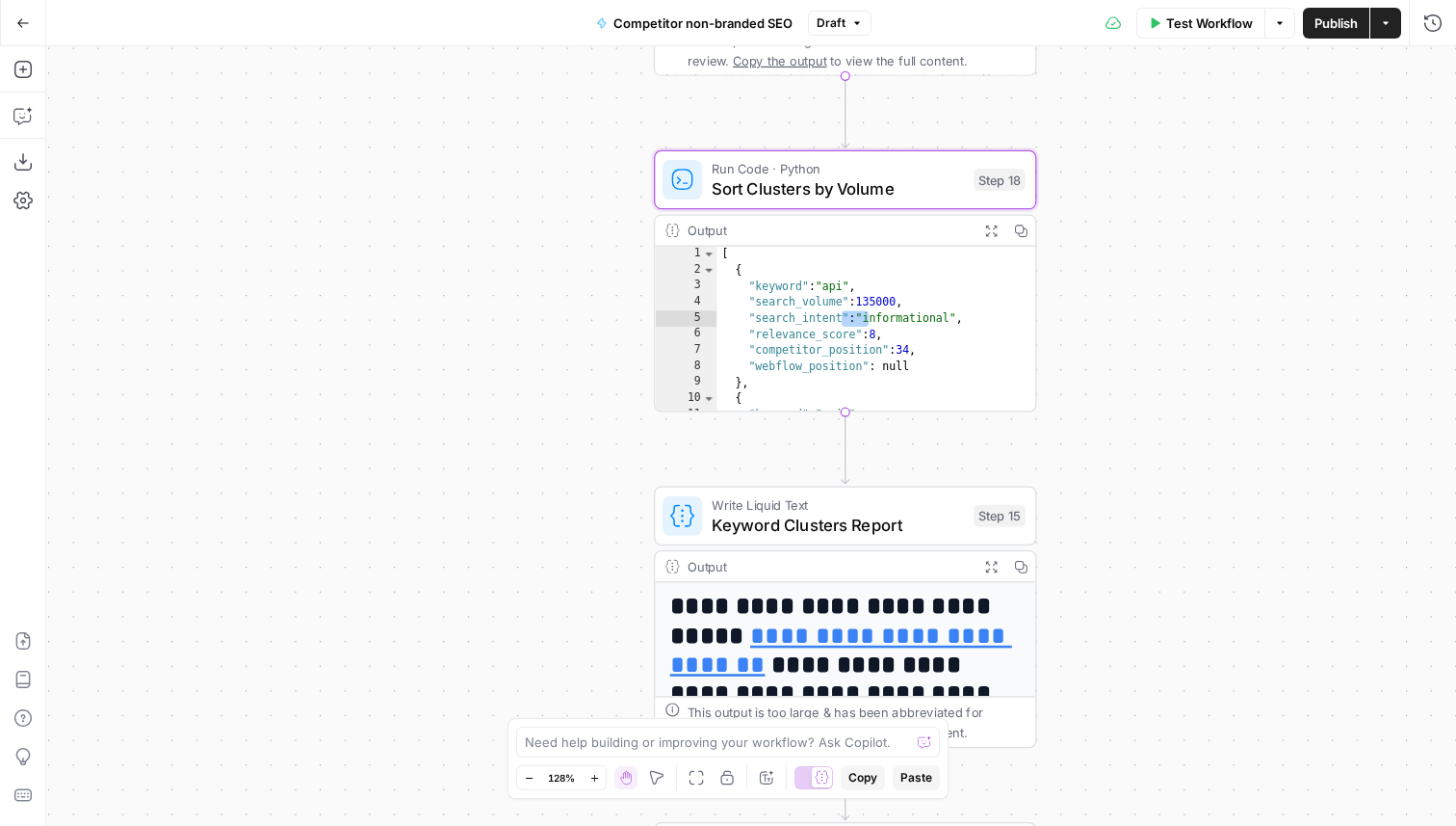
drag, startPoint x: 1208, startPoint y: 260, endPoint x: 976, endPoint y: 178, distance: 246.1
click at [976, 179] on div "**********" at bounding box center [751, 436] width 1410 height 780
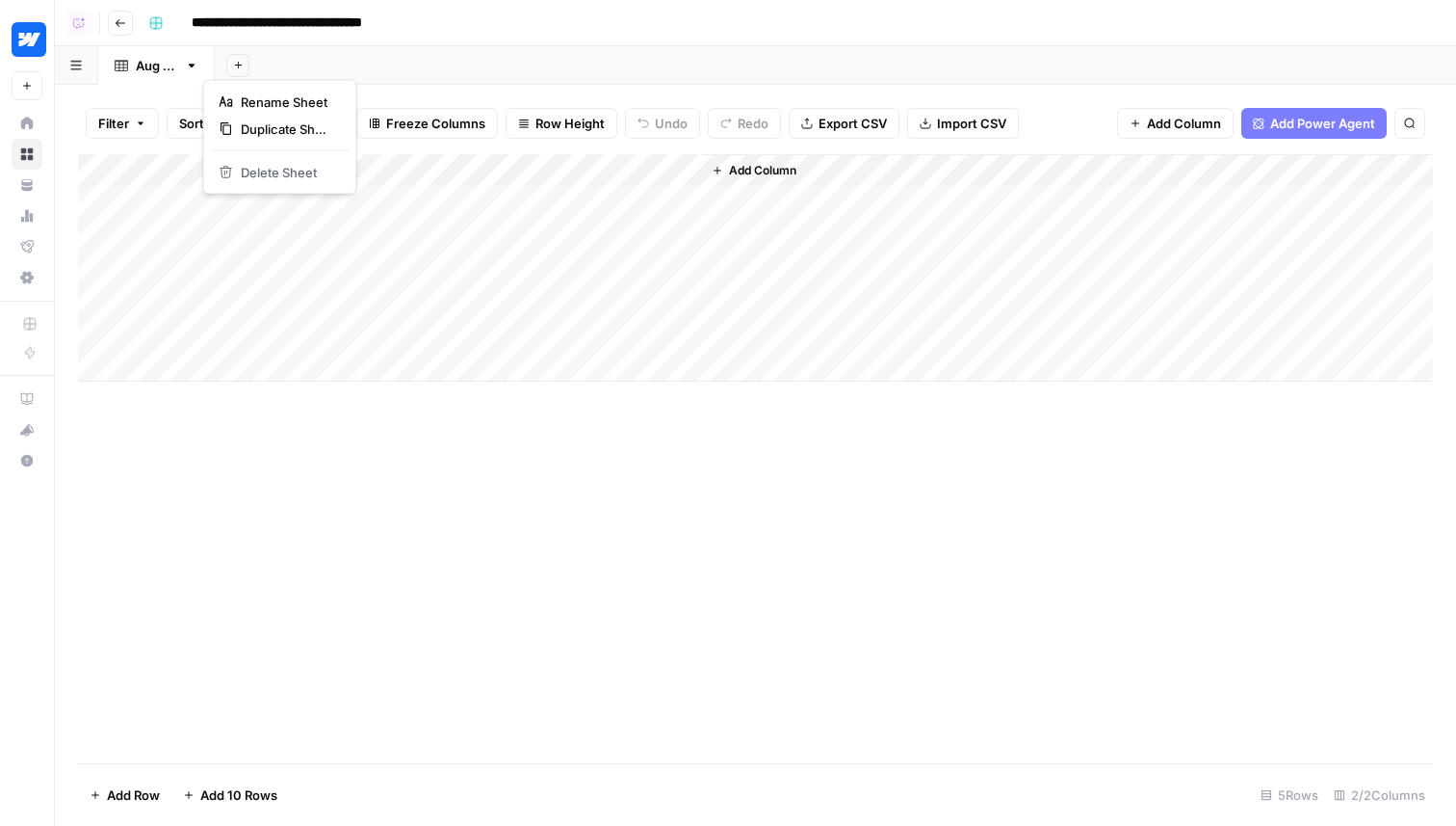
click at [196, 64] on icon "button" at bounding box center [192, 66] width 7 height 4
click at [378, 49] on div "Add Sheet" at bounding box center [835, 65] width 1242 height 38
click at [297, 168] on div "Add Column" at bounding box center [755, 267] width 1355 height 227
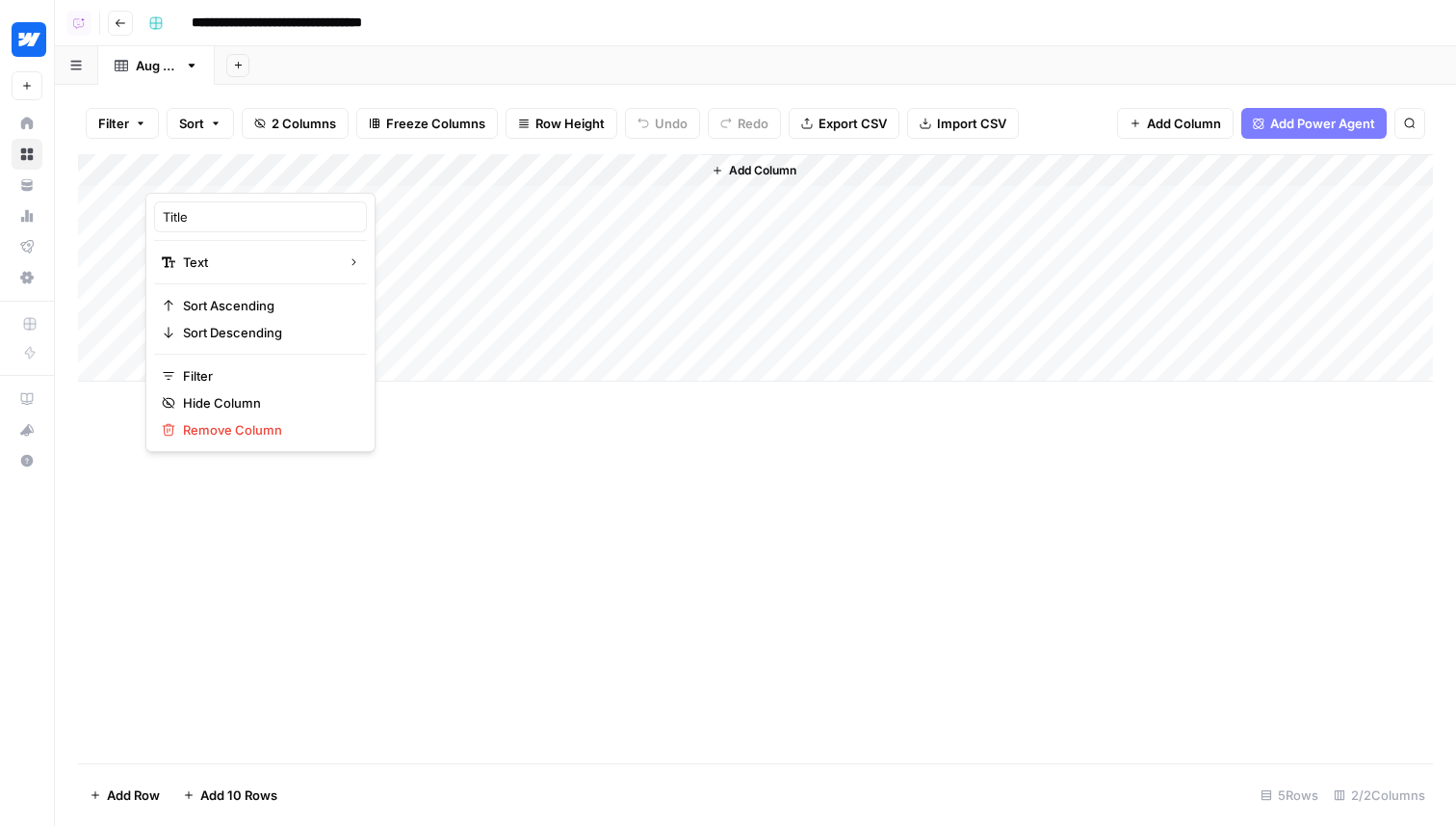
click at [228, 232] on div "Title Text Sort Ascending Sort Descending Filter Hide Column Remove Column" at bounding box center [261, 323] width 230 height 260
click at [233, 219] on input "Title" at bounding box center [261, 217] width 196 height 20
type input "Keyword"
click at [541, 168] on div "Add Column" at bounding box center [755, 267] width 1355 height 227
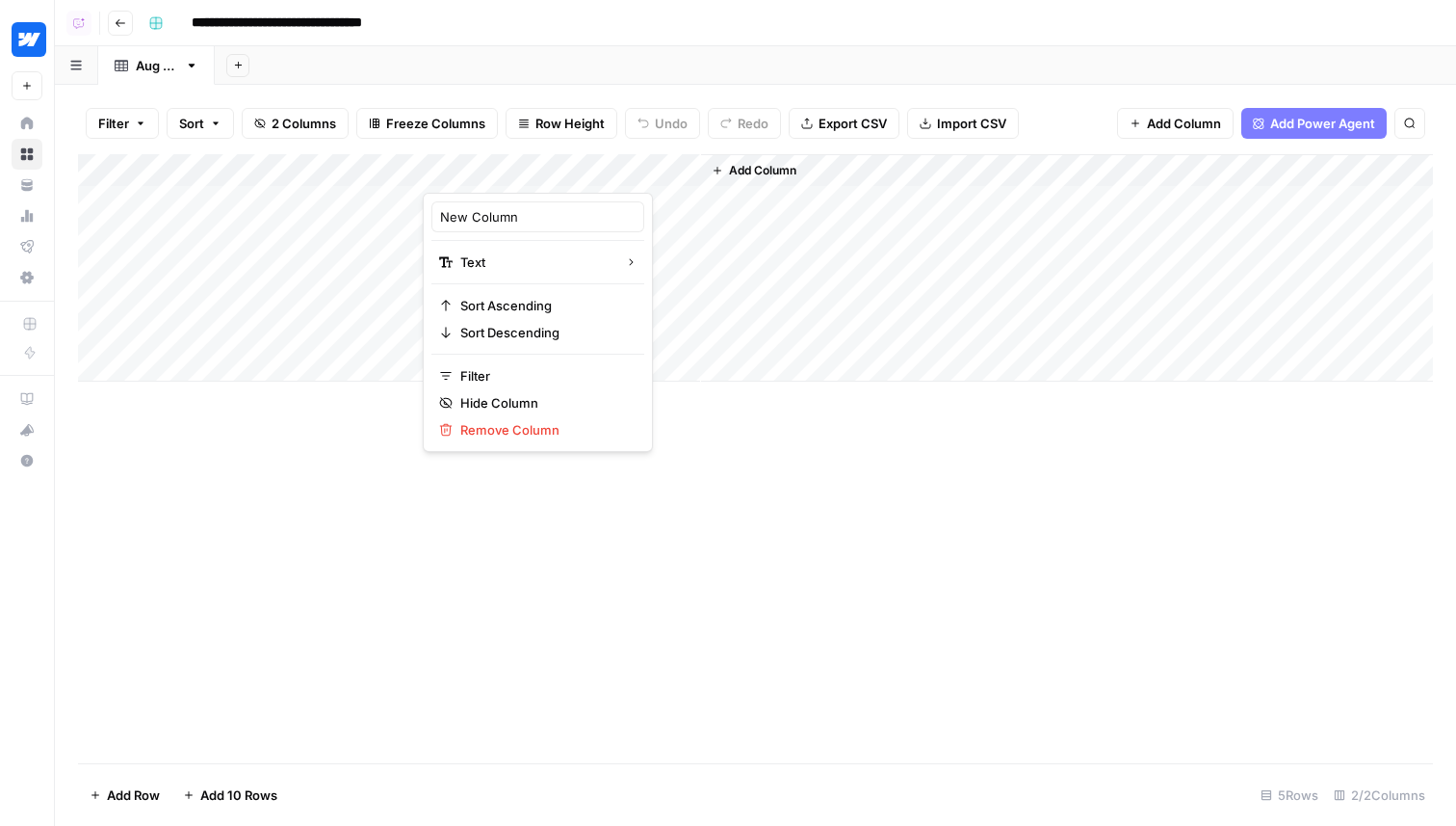
click at [296, 161] on div "Add Column" at bounding box center [755, 267] width 1355 height 227
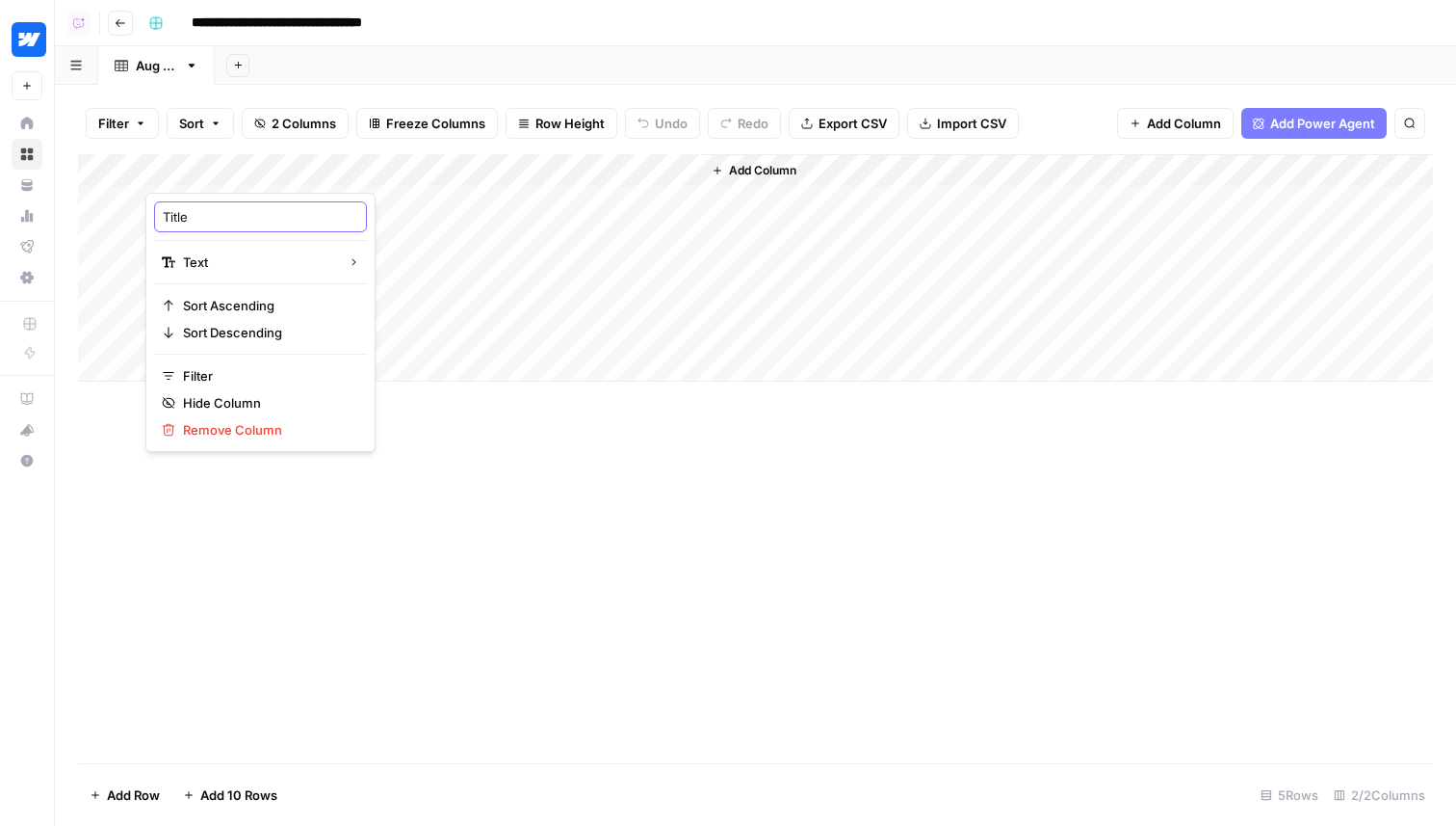
click at [250, 216] on input "Title" at bounding box center [261, 217] width 196 height 20
type input "Keyword"
click at [547, 179] on div "Add Column" at bounding box center [755, 267] width 1355 height 227
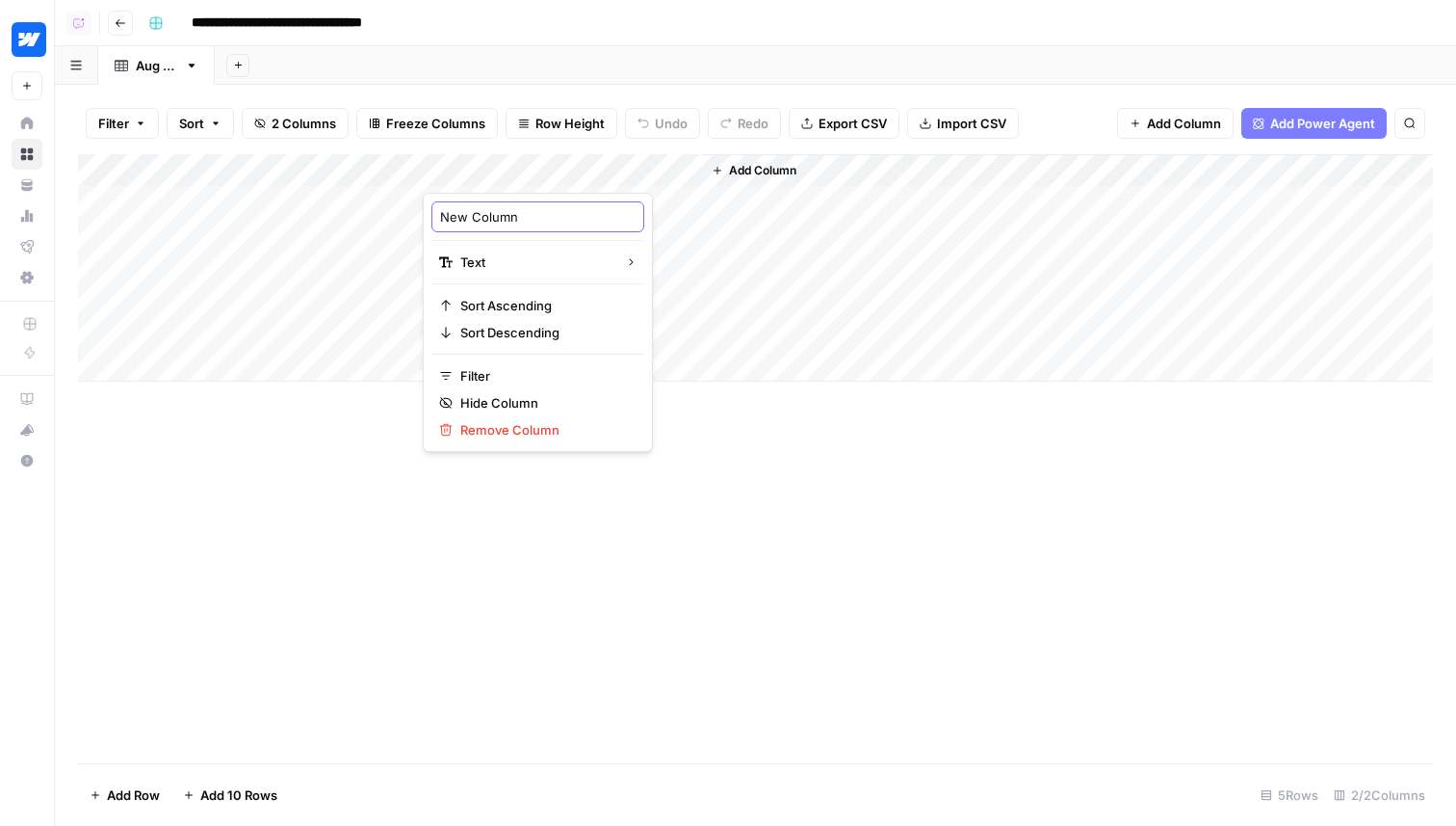
click at [529, 220] on input "New Column" at bounding box center [538, 217] width 196 height 20
type input "Search Volume"
click at [664, 470] on div "Add Column" at bounding box center [755, 458] width 1355 height 609
click at [516, 206] on div "Add Column" at bounding box center [755, 267] width 1355 height 227
click at [490, 558] on div "Add Column" at bounding box center [755, 458] width 1355 height 609
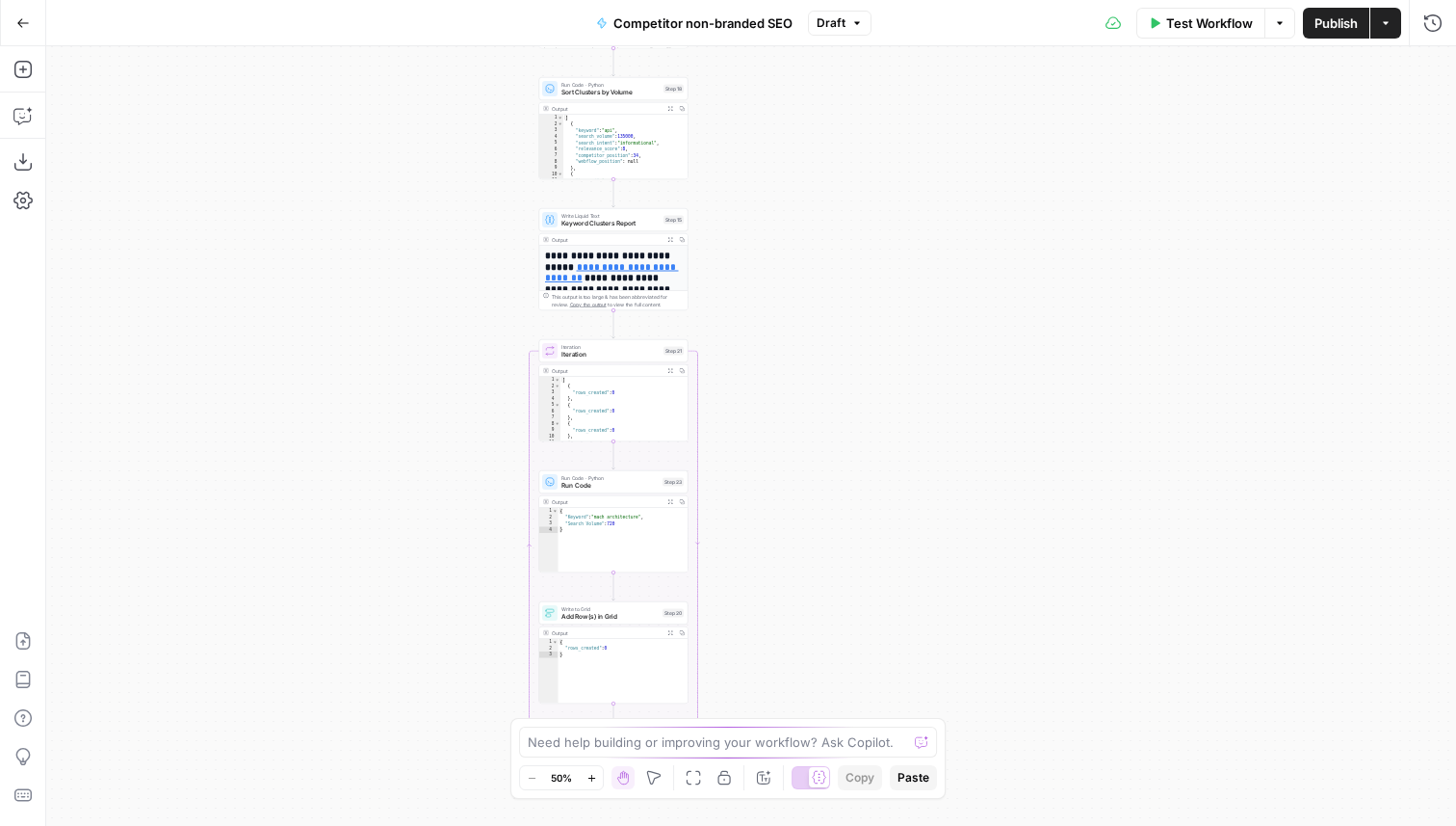
drag, startPoint x: 927, startPoint y: 641, endPoint x: 787, endPoint y: 72, distance: 586.0
click at [787, 72] on div "**********" at bounding box center [751, 436] width 1410 height 780
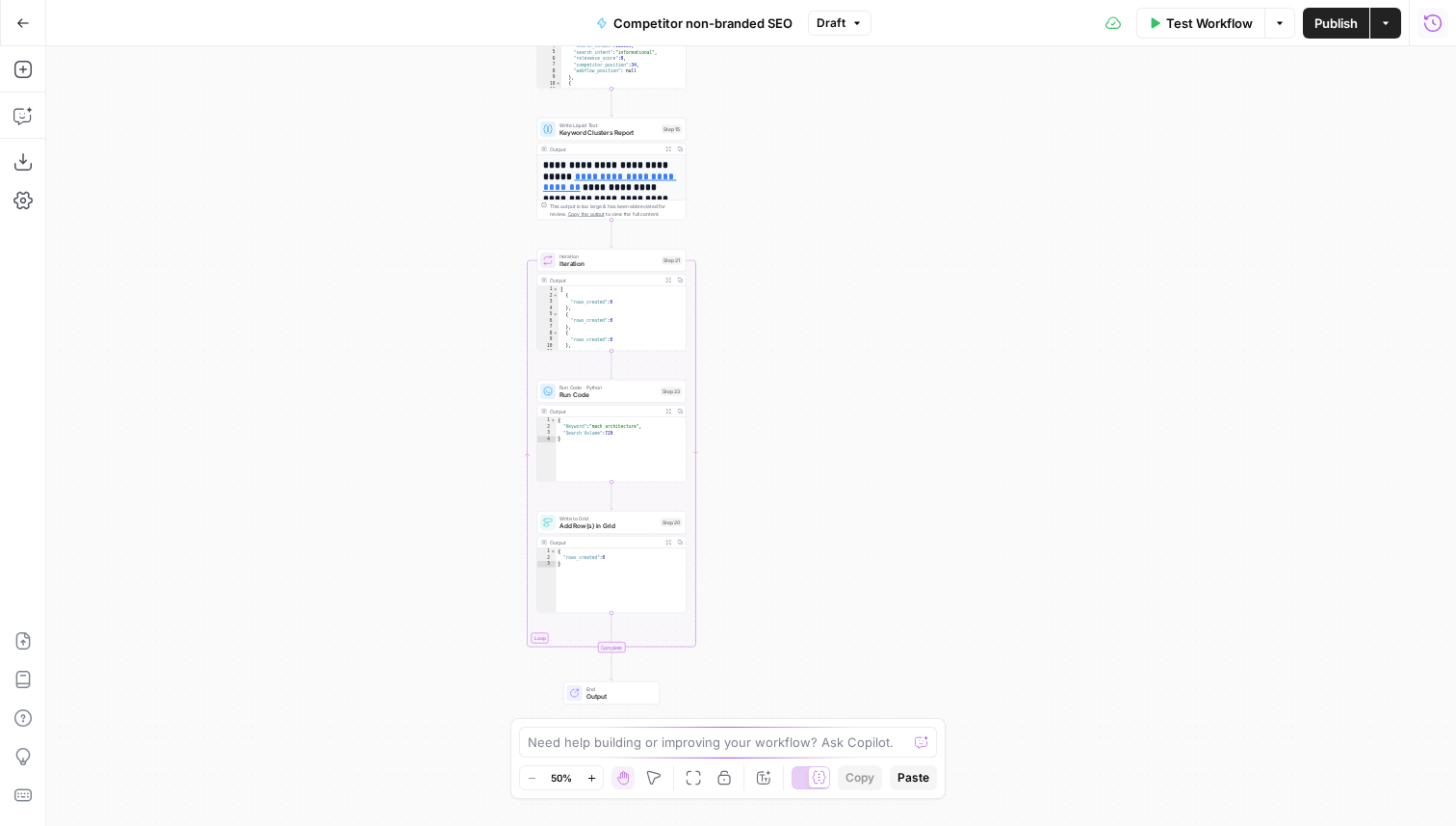
click at [1440, 15] on icon "button" at bounding box center [1433, 24] width 20 height 20
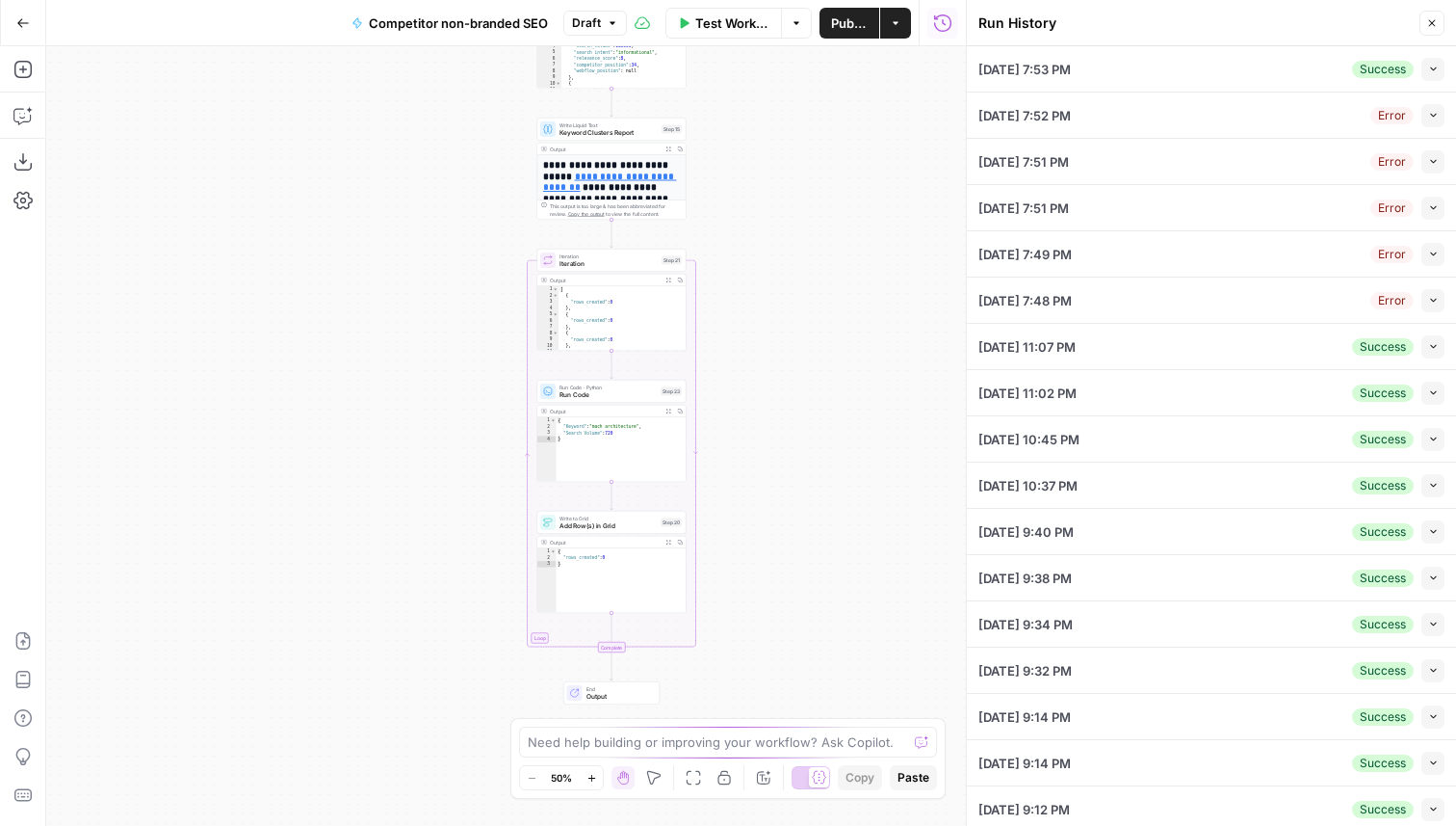
click at [1436, 75] on button "Collapse" at bounding box center [1433, 70] width 24 height 24
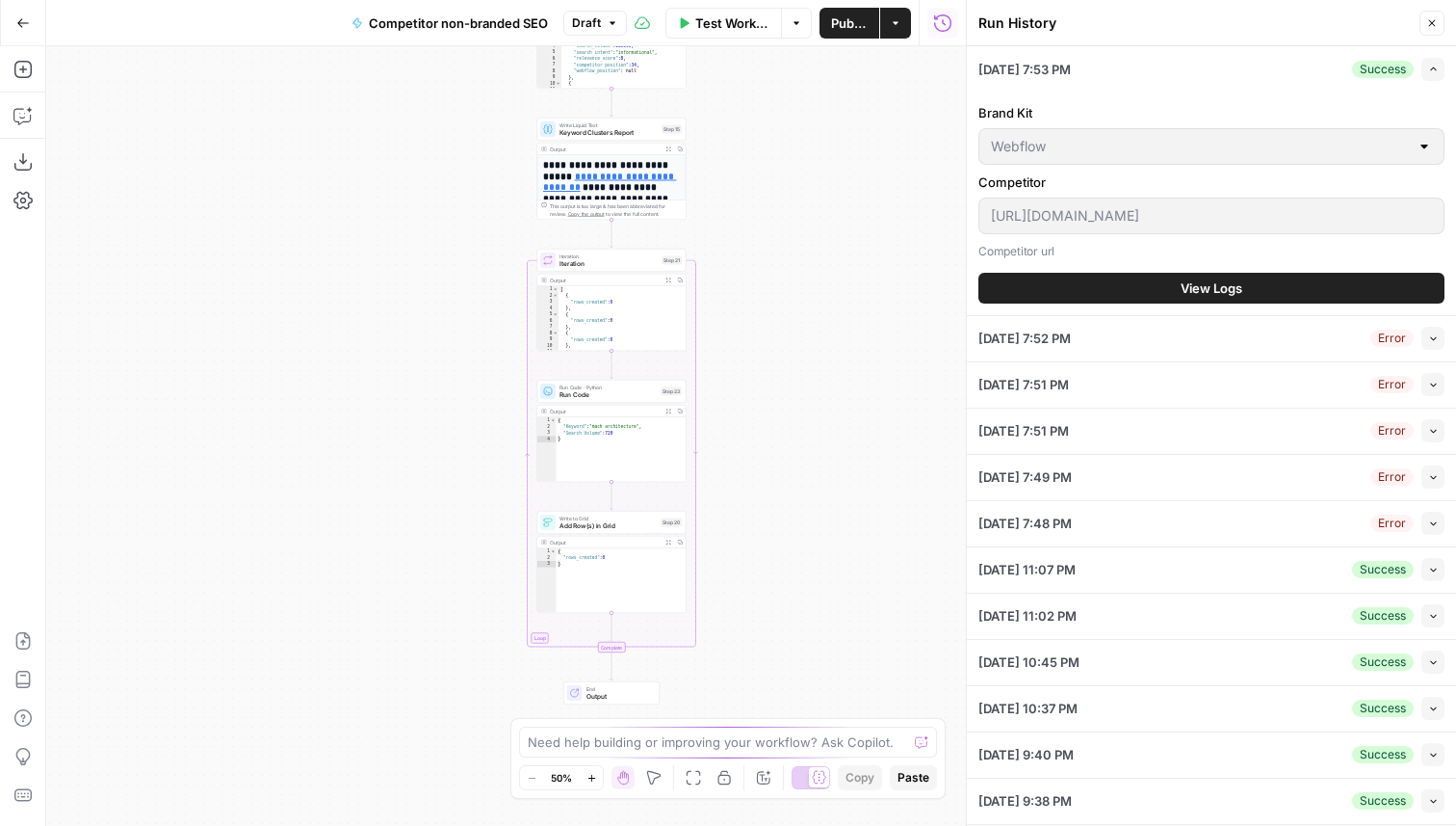
click at [1116, 278] on button "View Logs" at bounding box center [1211, 287] width 466 height 30
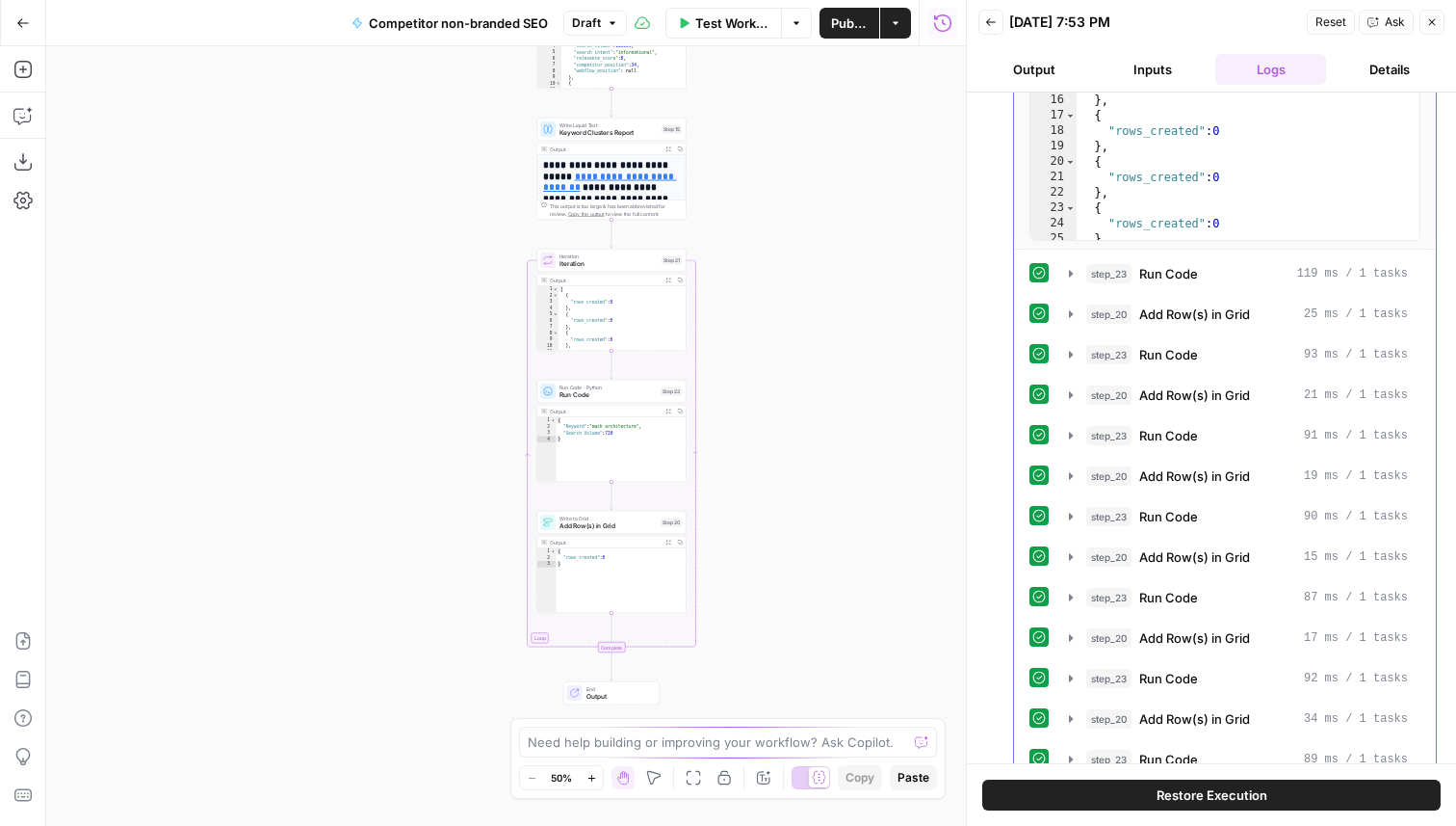
scroll to position [764, 0]
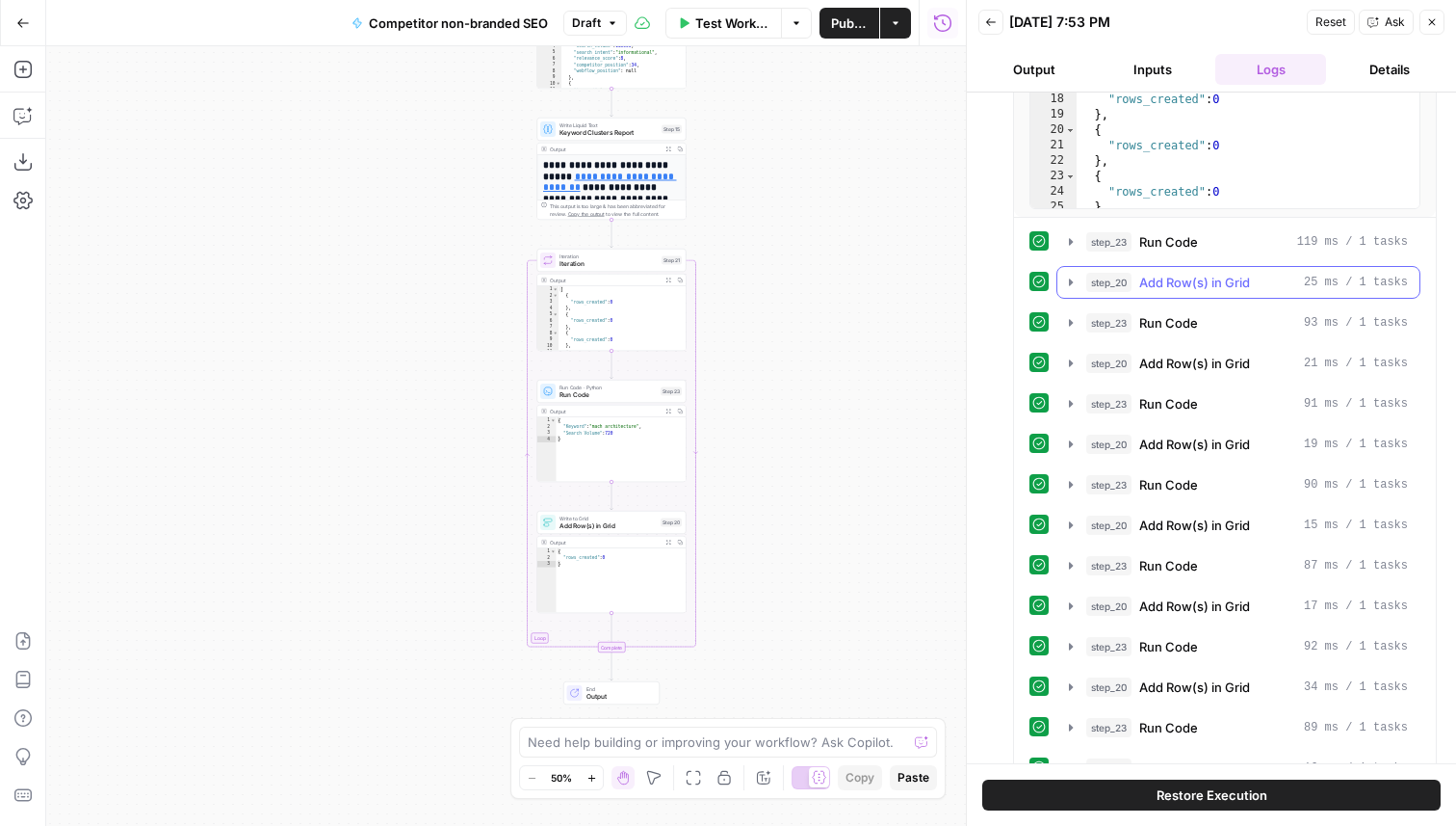
click at [1057, 286] on div "step_20 Add Row(s) in Grid 25 ms / 1 tasks" at bounding box center [1239, 281] width 364 height 32
click at [1069, 286] on icon "button" at bounding box center [1072, 282] width 16 height 16
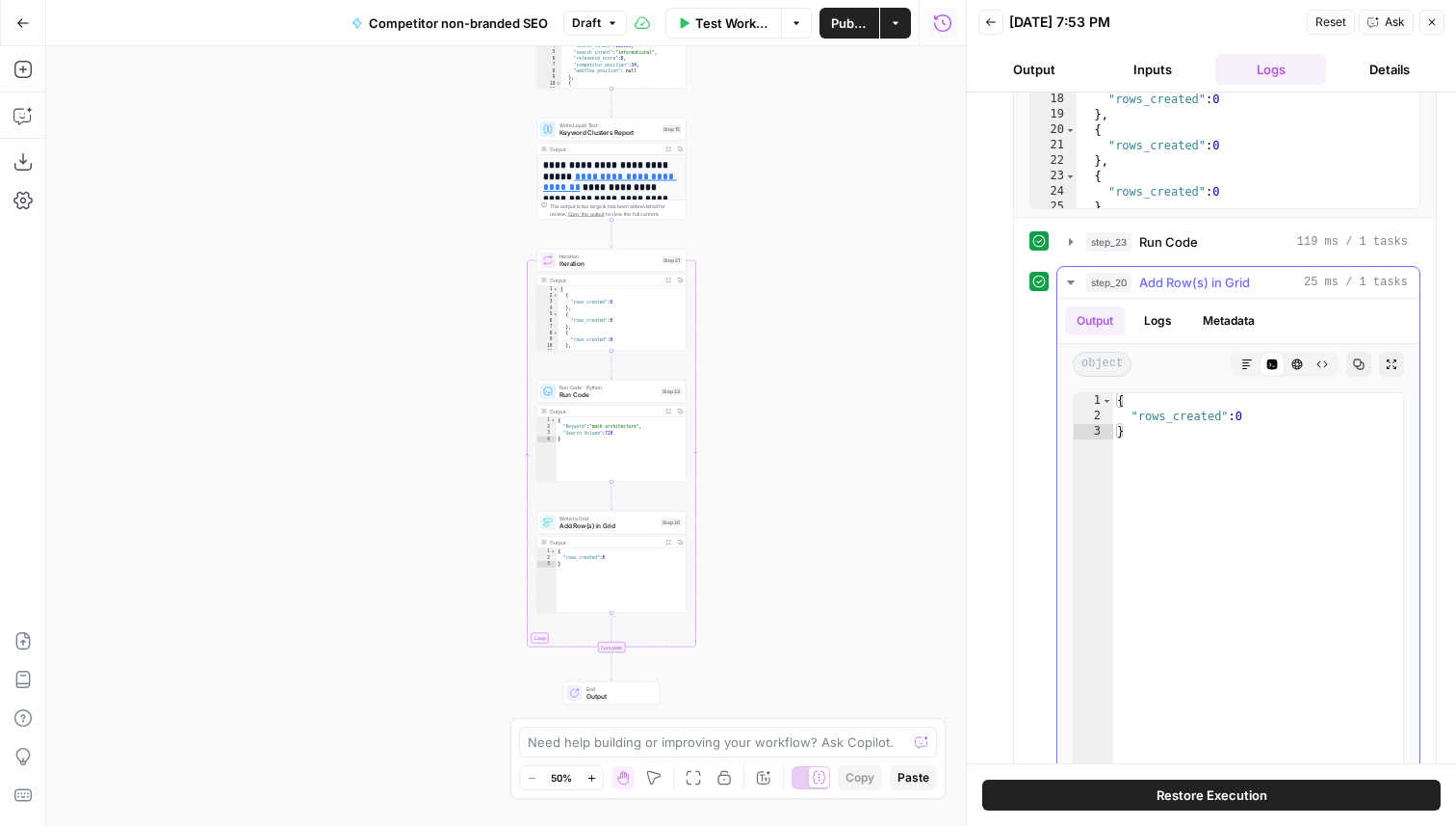
click at [1152, 313] on button "Logs" at bounding box center [1158, 321] width 51 height 29
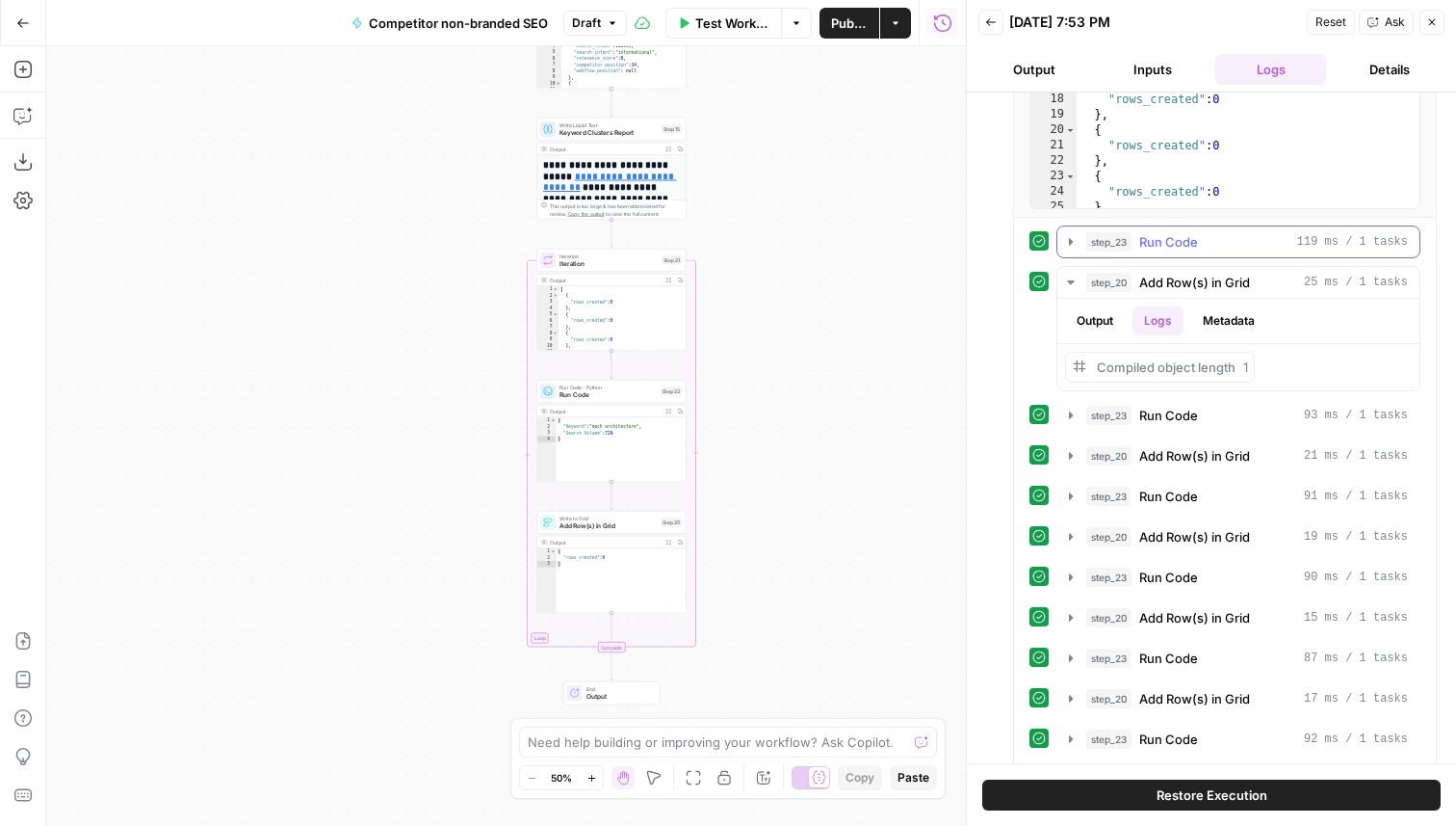
click at [1078, 244] on button "step_23 Run Code 119 ms / 1 tasks" at bounding box center [1239, 241] width 362 height 30
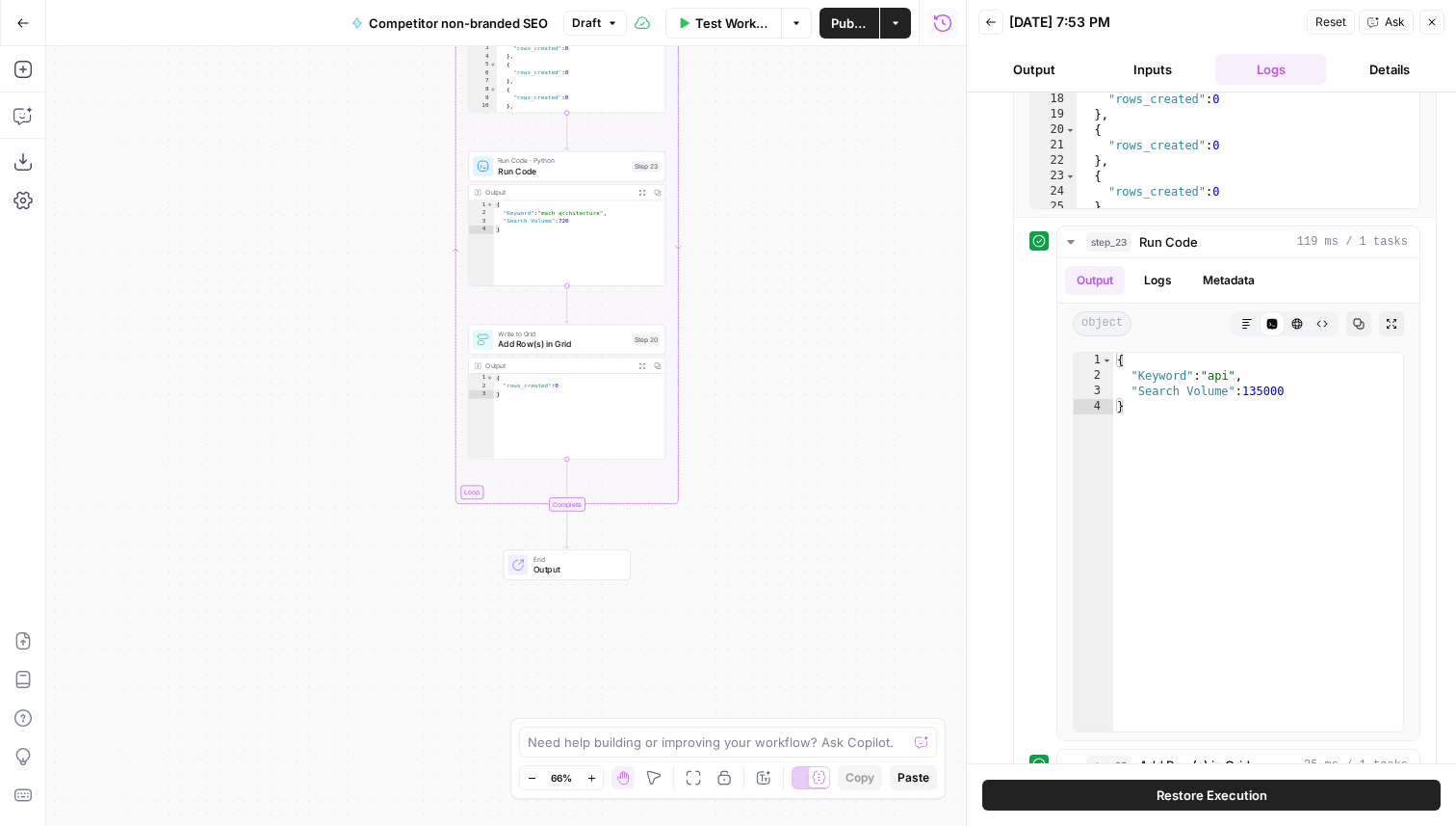
drag, startPoint x: 726, startPoint y: 523, endPoint x: 726, endPoint y: 304, distance: 219.0
click at [726, 304] on div "**********" at bounding box center [506, 436] width 920 height 780
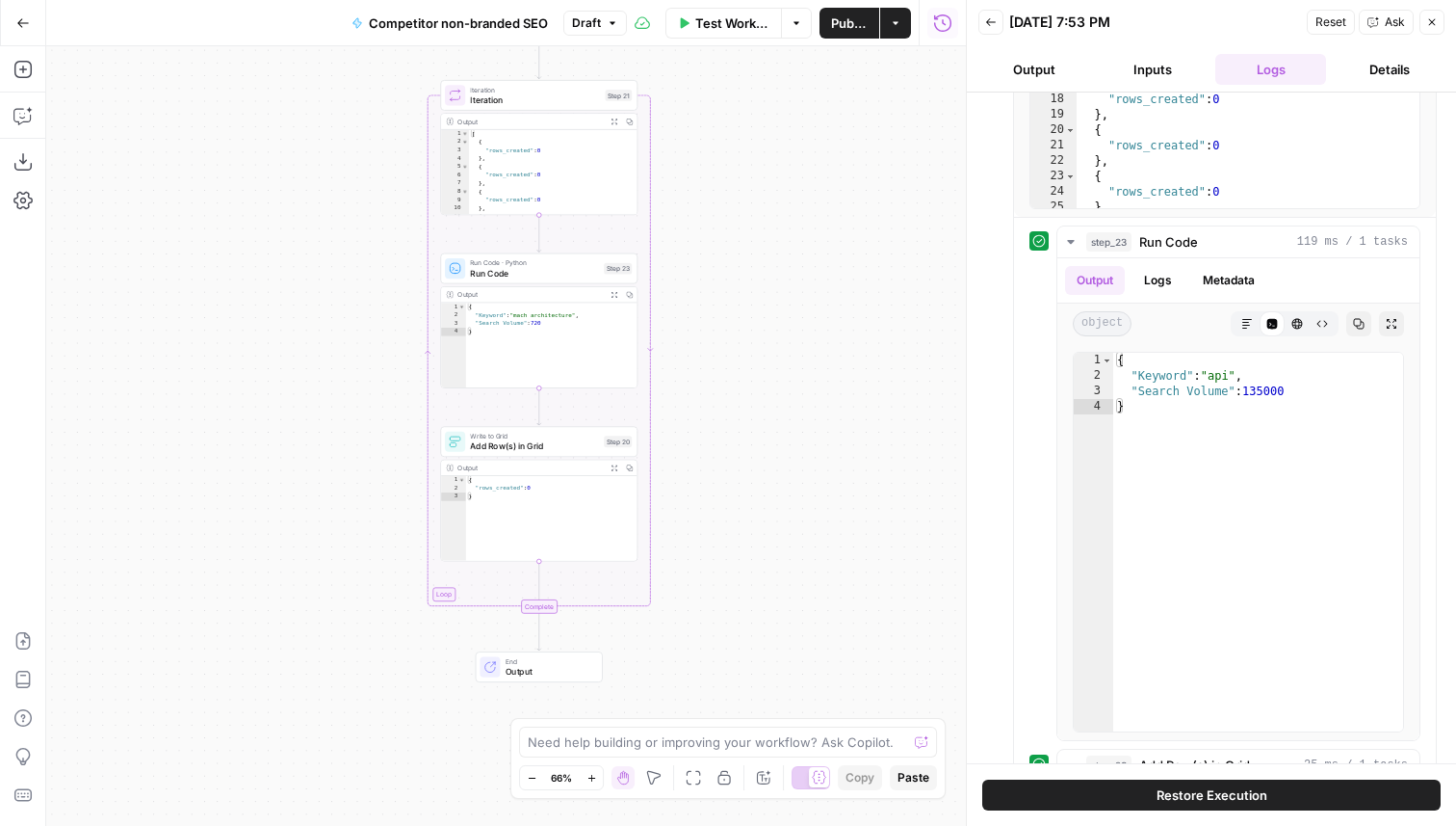
drag, startPoint x: 734, startPoint y: 285, endPoint x: 697, endPoint y: 405, distance: 125.6
click at [699, 405] on div "**********" at bounding box center [506, 436] width 920 height 780
click at [538, 443] on span "Add Row(s) in Grid" at bounding box center [528, 446] width 128 height 13
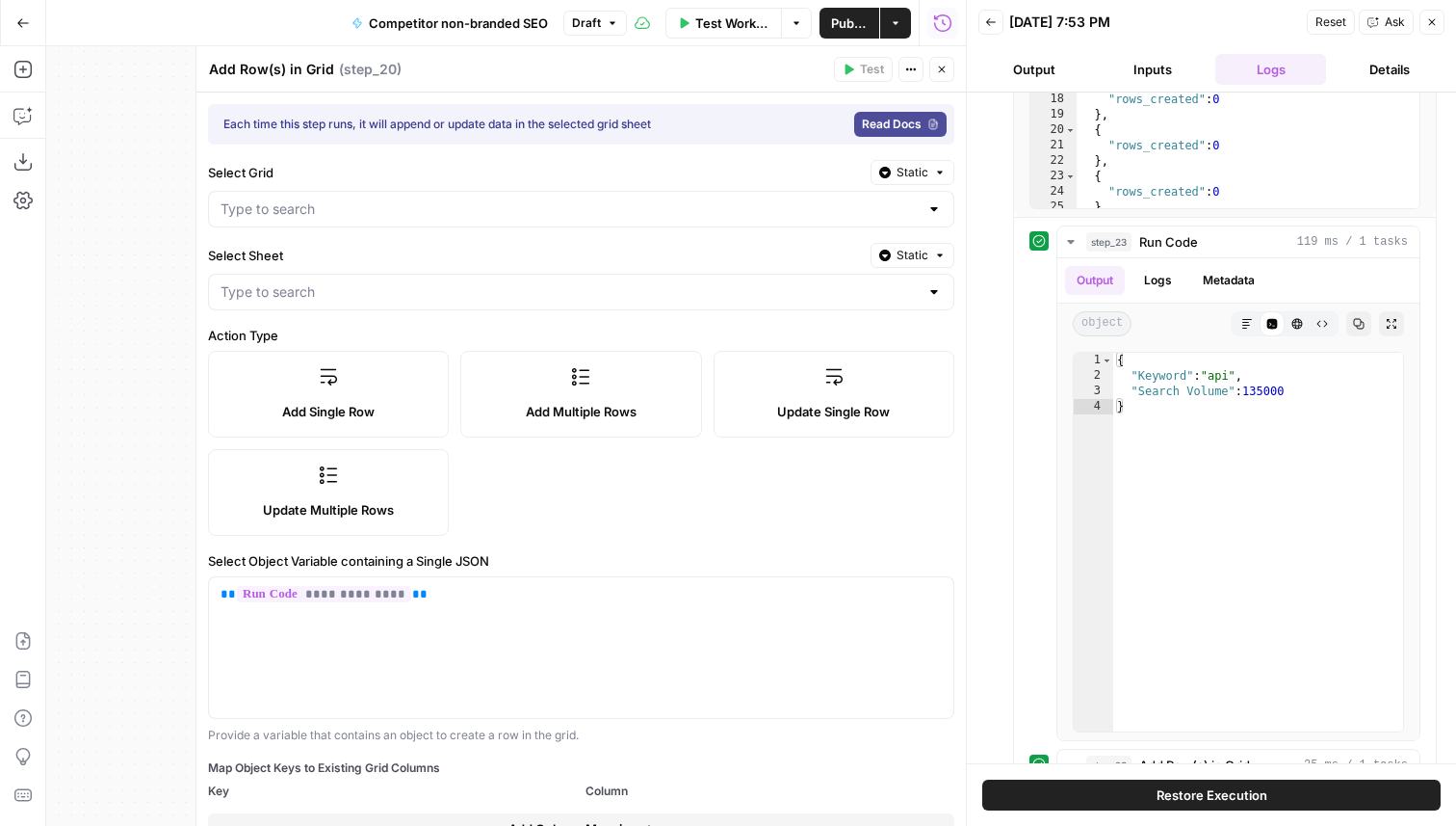
type input "[DATE]"
type input "Competitor Keyword Cluster -> Brief"
click at [1430, 25] on icon "button" at bounding box center [1432, 23] width 12 height 12
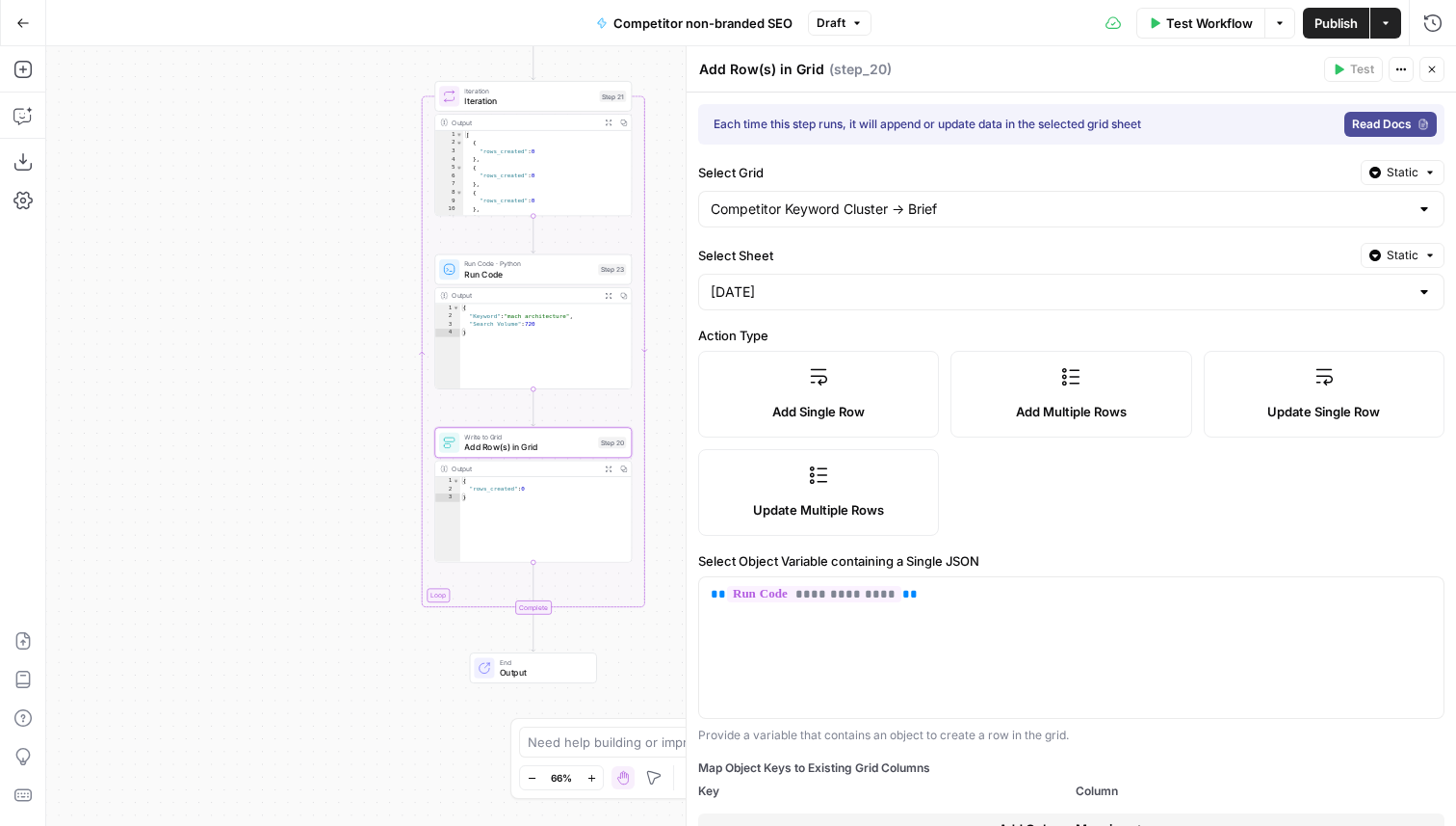
click at [1084, 405] on span "Add Multiple Rows" at bounding box center [1072, 412] width 111 height 20
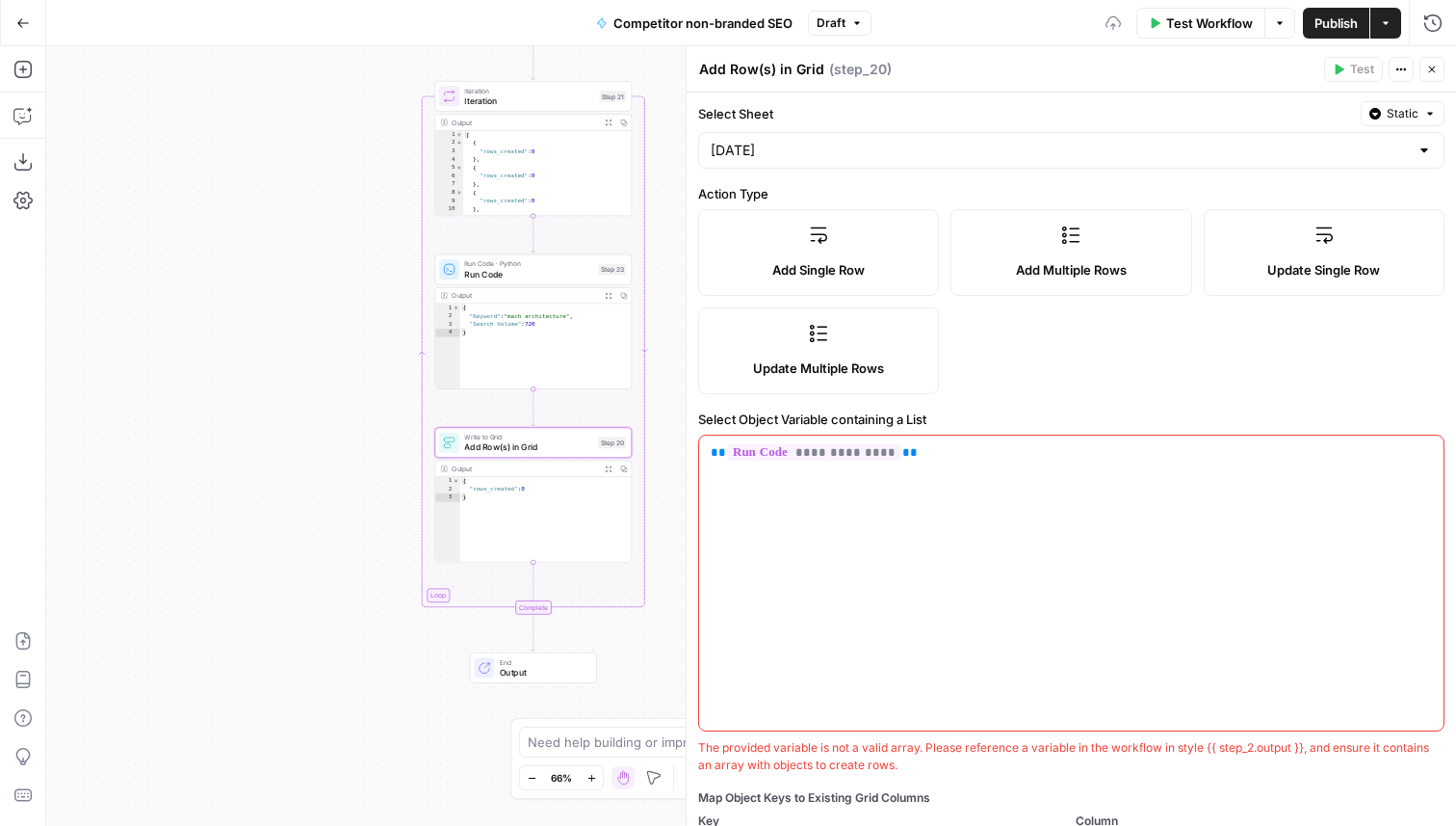
scroll to position [148, 0]
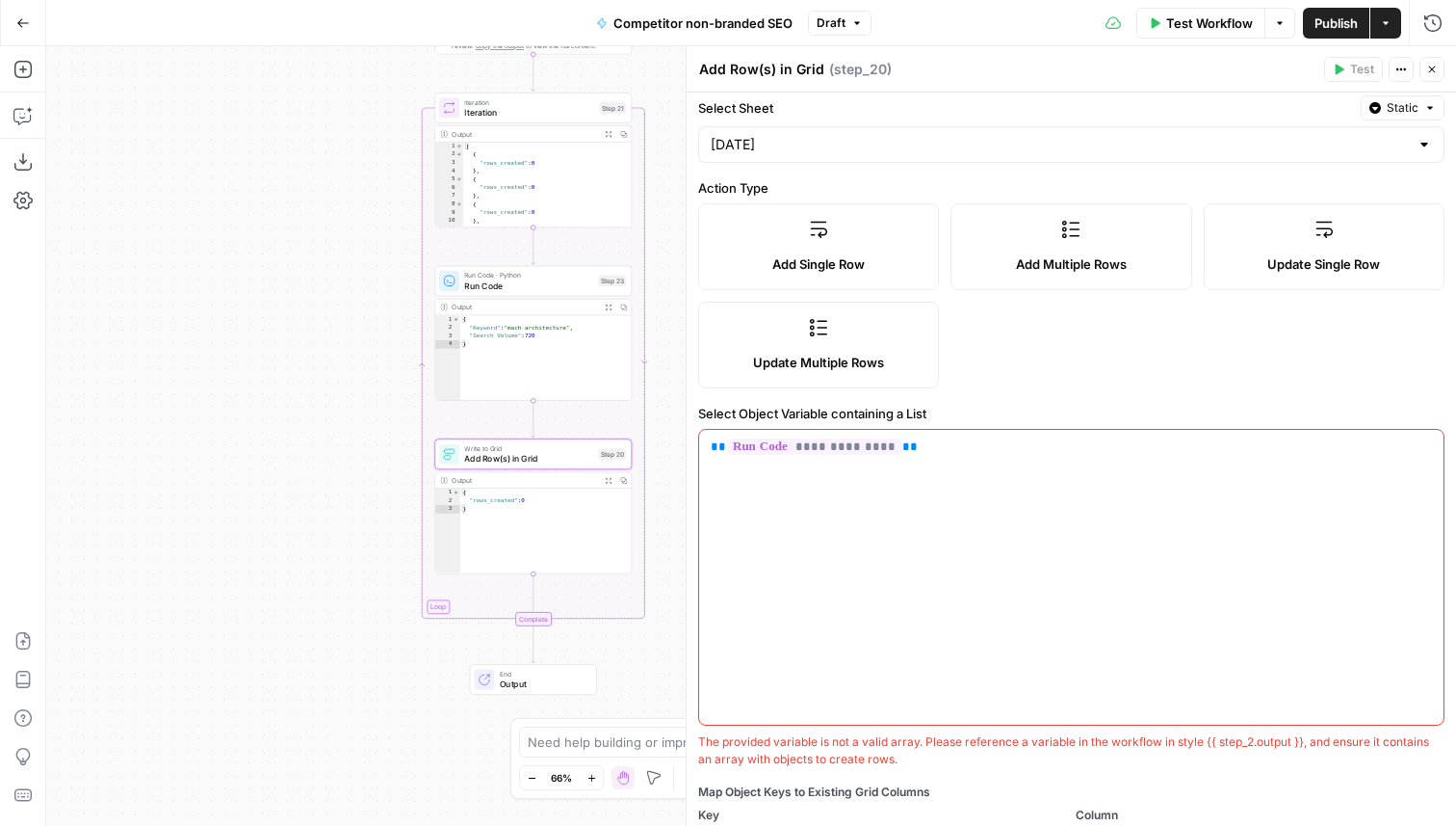
drag, startPoint x: 391, startPoint y: 347, endPoint x: 329, endPoint y: 456, distance: 125.4
click at [330, 455] on div "**********" at bounding box center [751, 436] width 1410 height 780
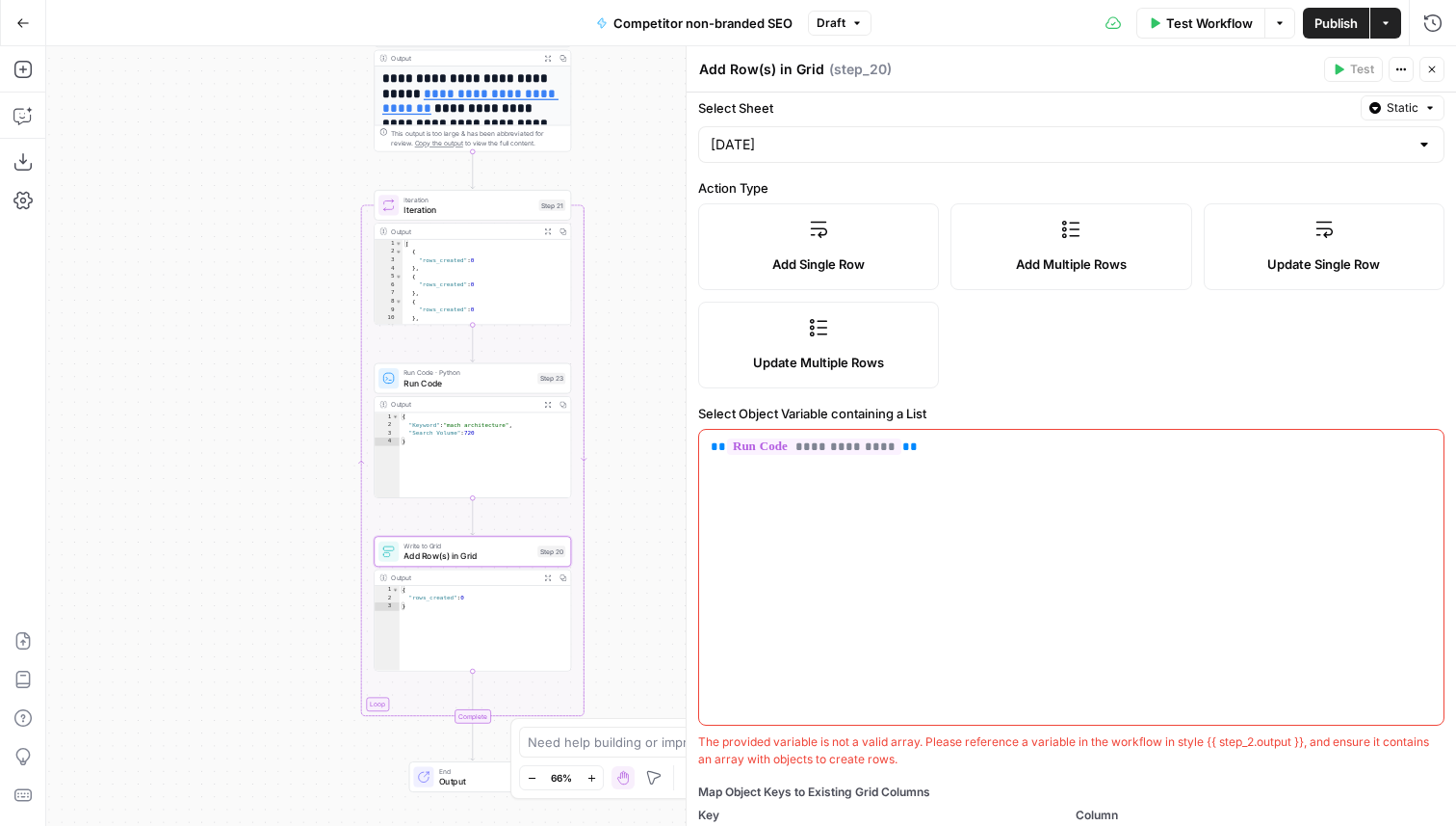
click at [1431, 70] on icon "button" at bounding box center [1432, 70] width 7 height 7
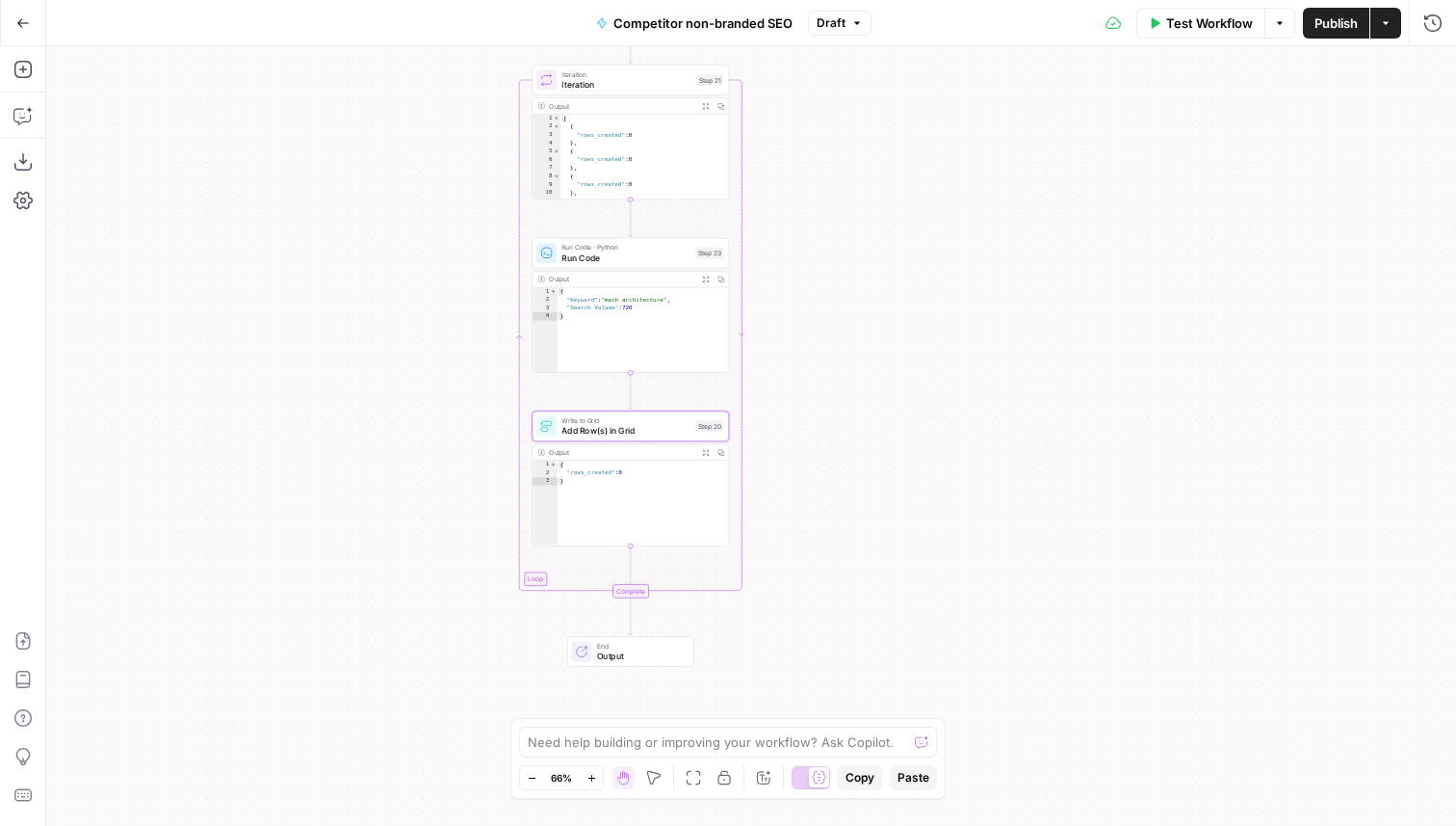
drag, startPoint x: 662, startPoint y: 503, endPoint x: 823, endPoint y: 375, distance: 205.7
click at [821, 376] on div "**********" at bounding box center [751, 436] width 1410 height 780
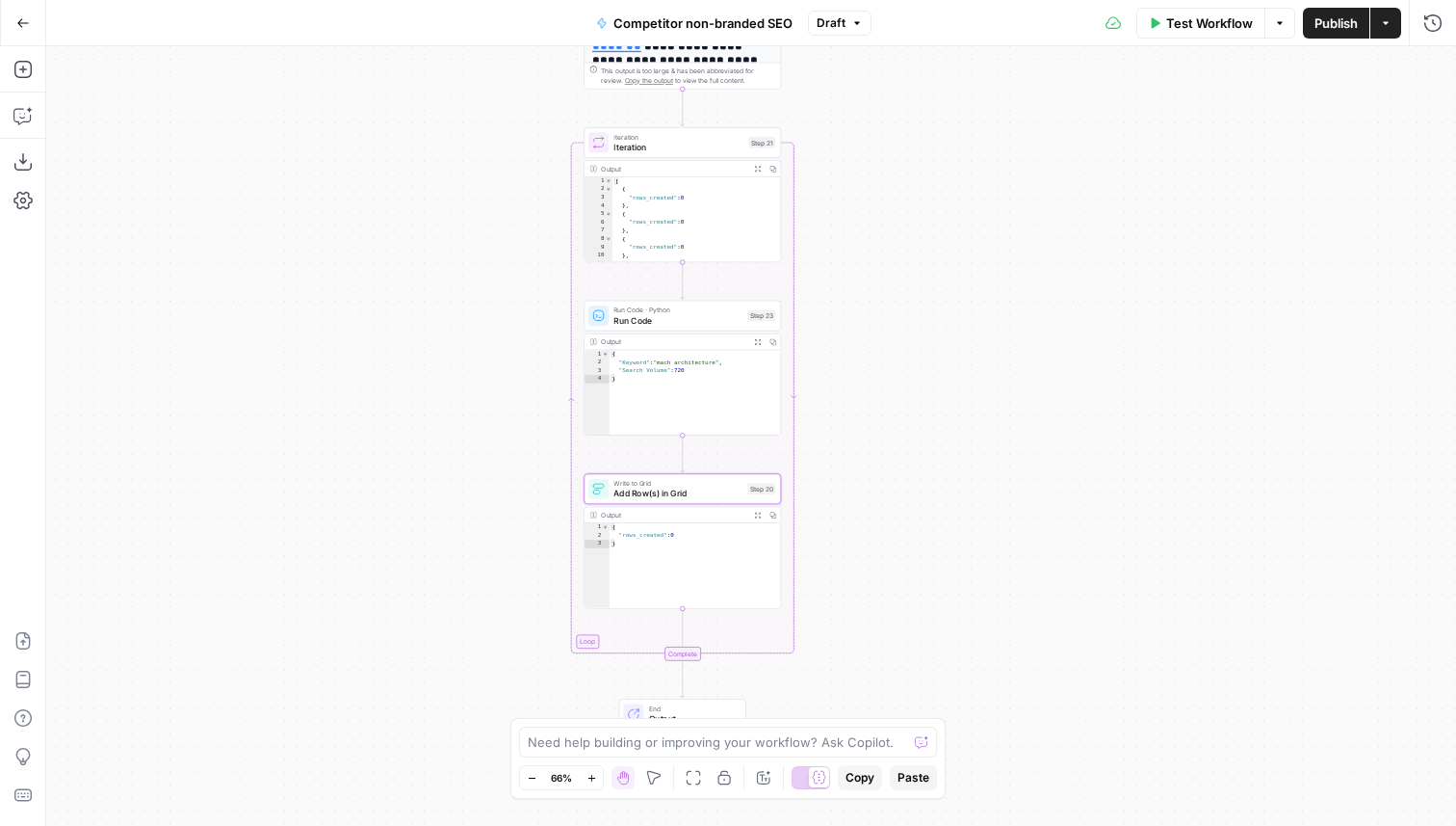
drag, startPoint x: 836, startPoint y: 377, endPoint x: 888, endPoint y: 442, distance: 83.2
click at [887, 442] on div "**********" at bounding box center [751, 436] width 1410 height 780
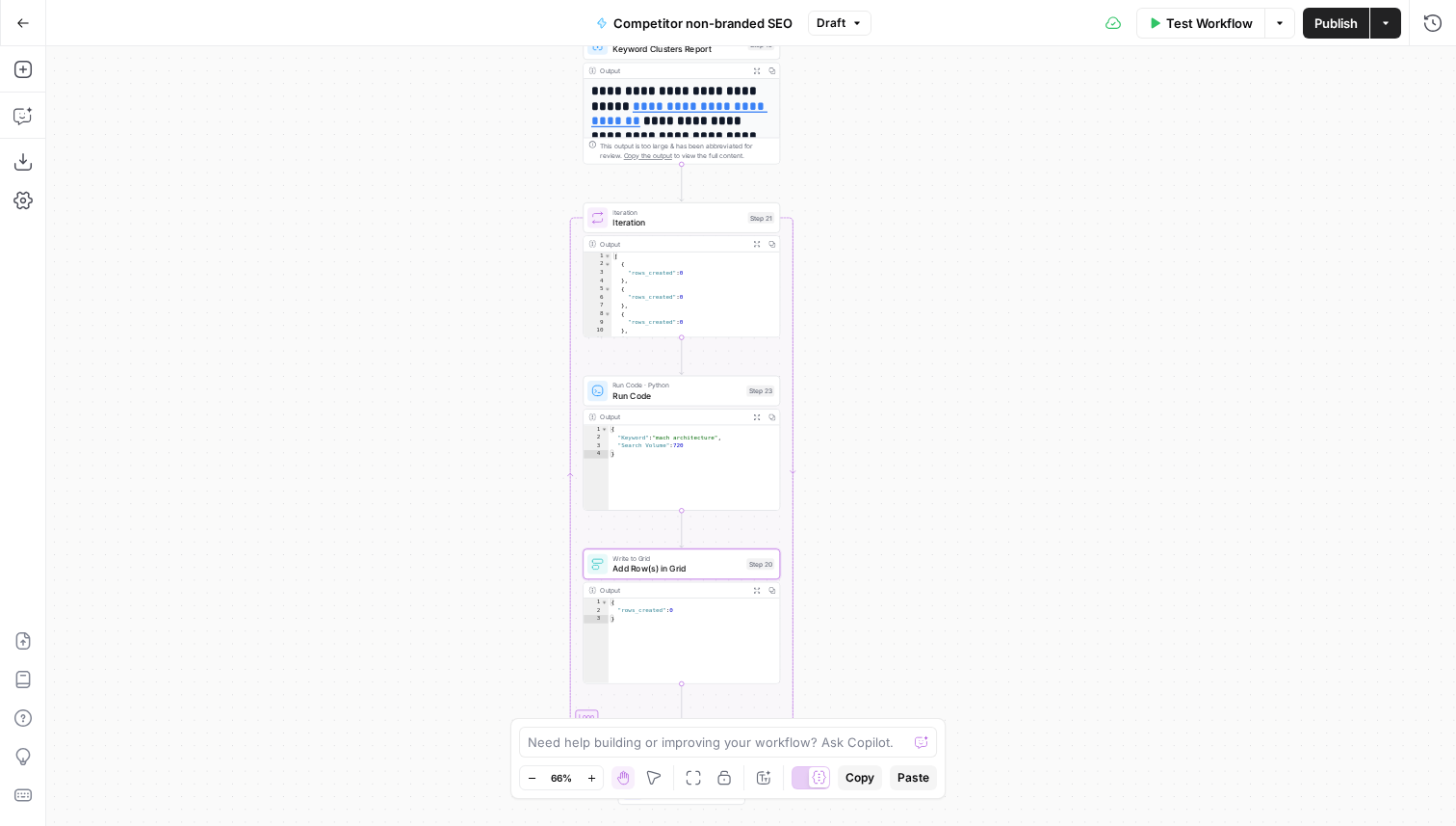
drag, startPoint x: 908, startPoint y: 346, endPoint x: 907, endPoint y: 421, distance: 75.0
click at [907, 421] on div "**********" at bounding box center [751, 436] width 1410 height 780
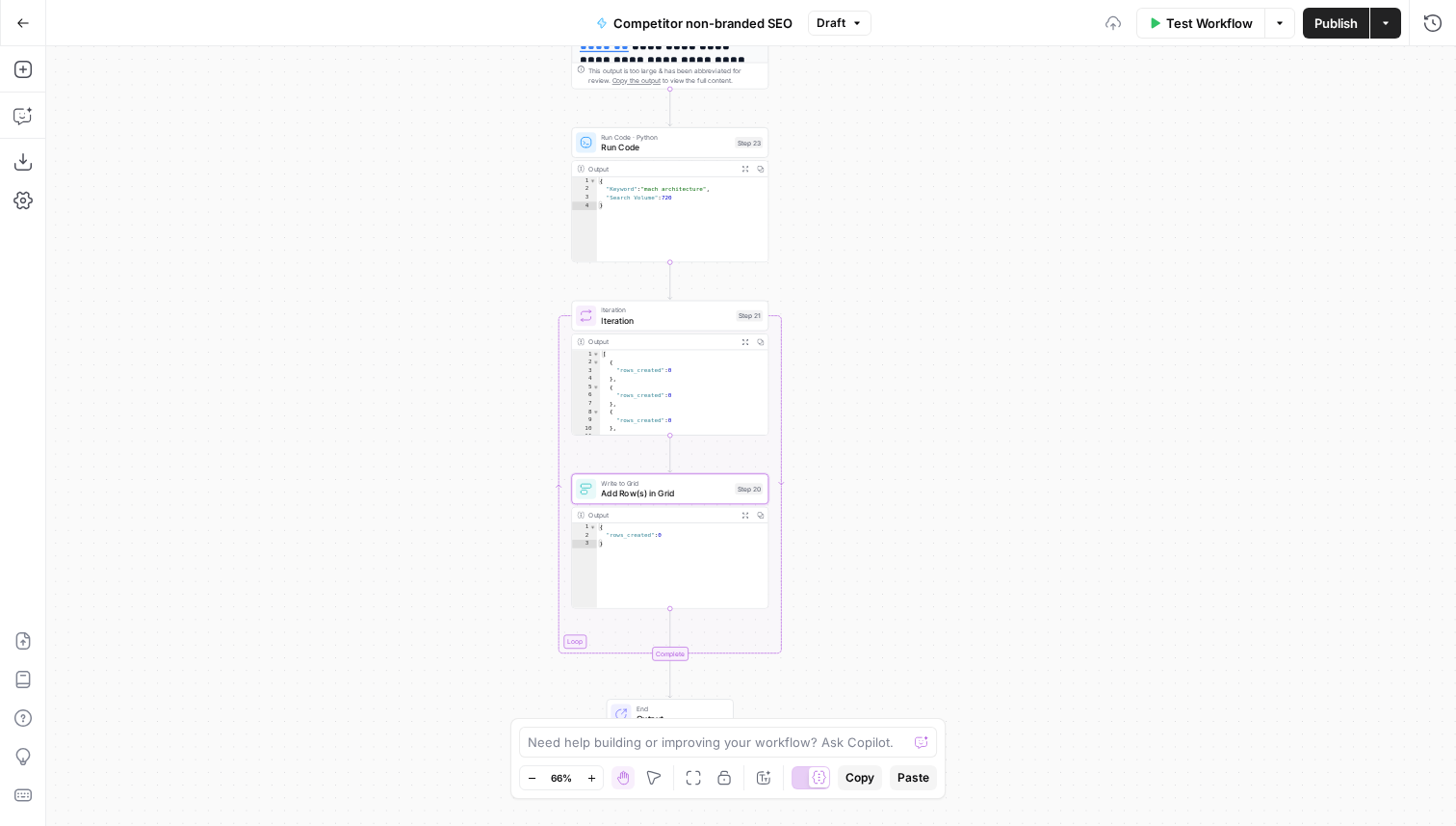
drag, startPoint x: 934, startPoint y: 386, endPoint x: 926, endPoint y: 310, distance: 76.4
click at [925, 310] on div "**********" at bounding box center [751, 436] width 1410 height 780
click at [718, 142] on span "Run Code" at bounding box center [667, 146] width 128 height 13
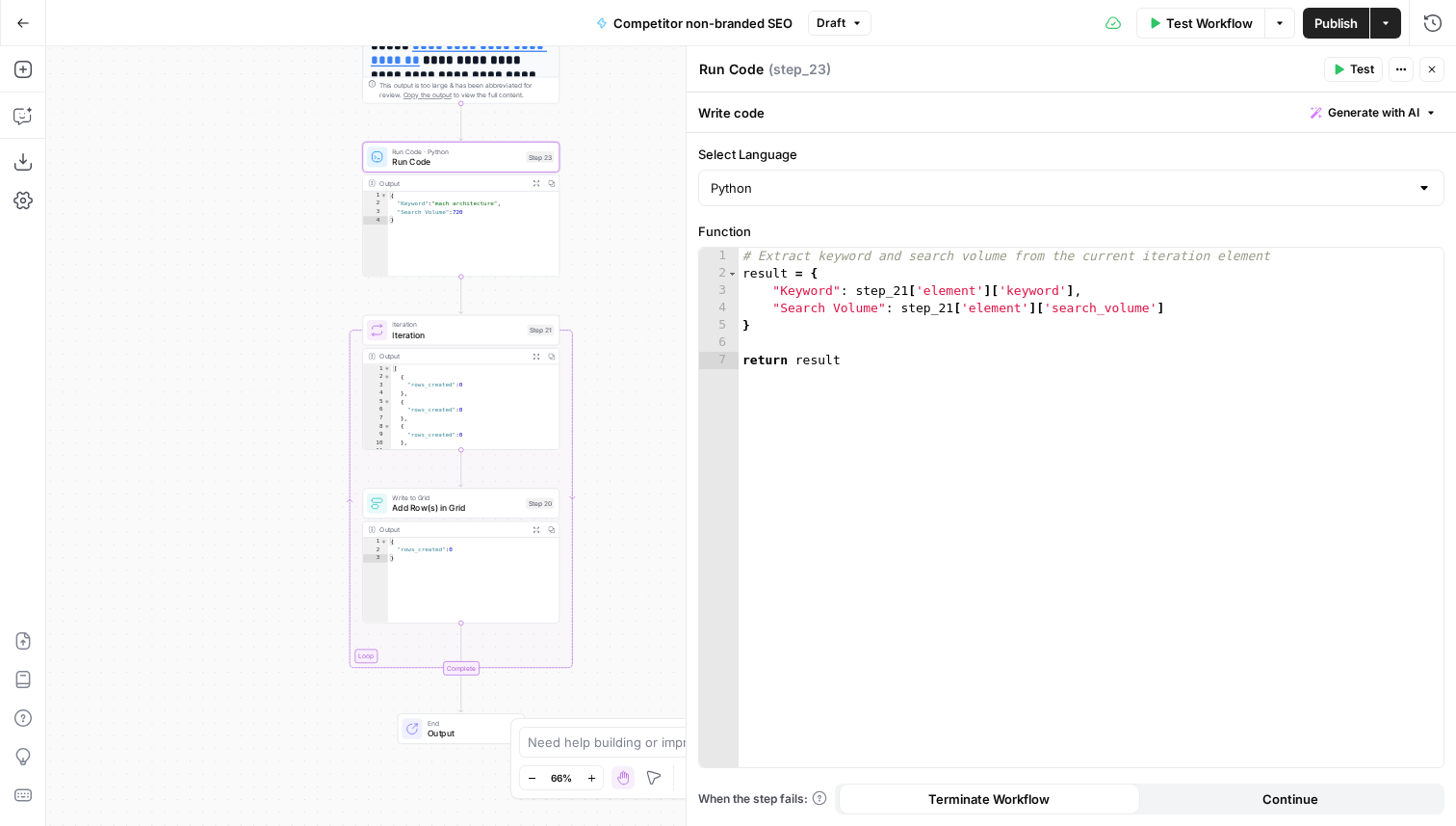
drag, startPoint x: 430, startPoint y: 384, endPoint x: 194, endPoint y: 394, distance: 236.2
click at [196, 395] on div "**********" at bounding box center [751, 436] width 1410 height 780
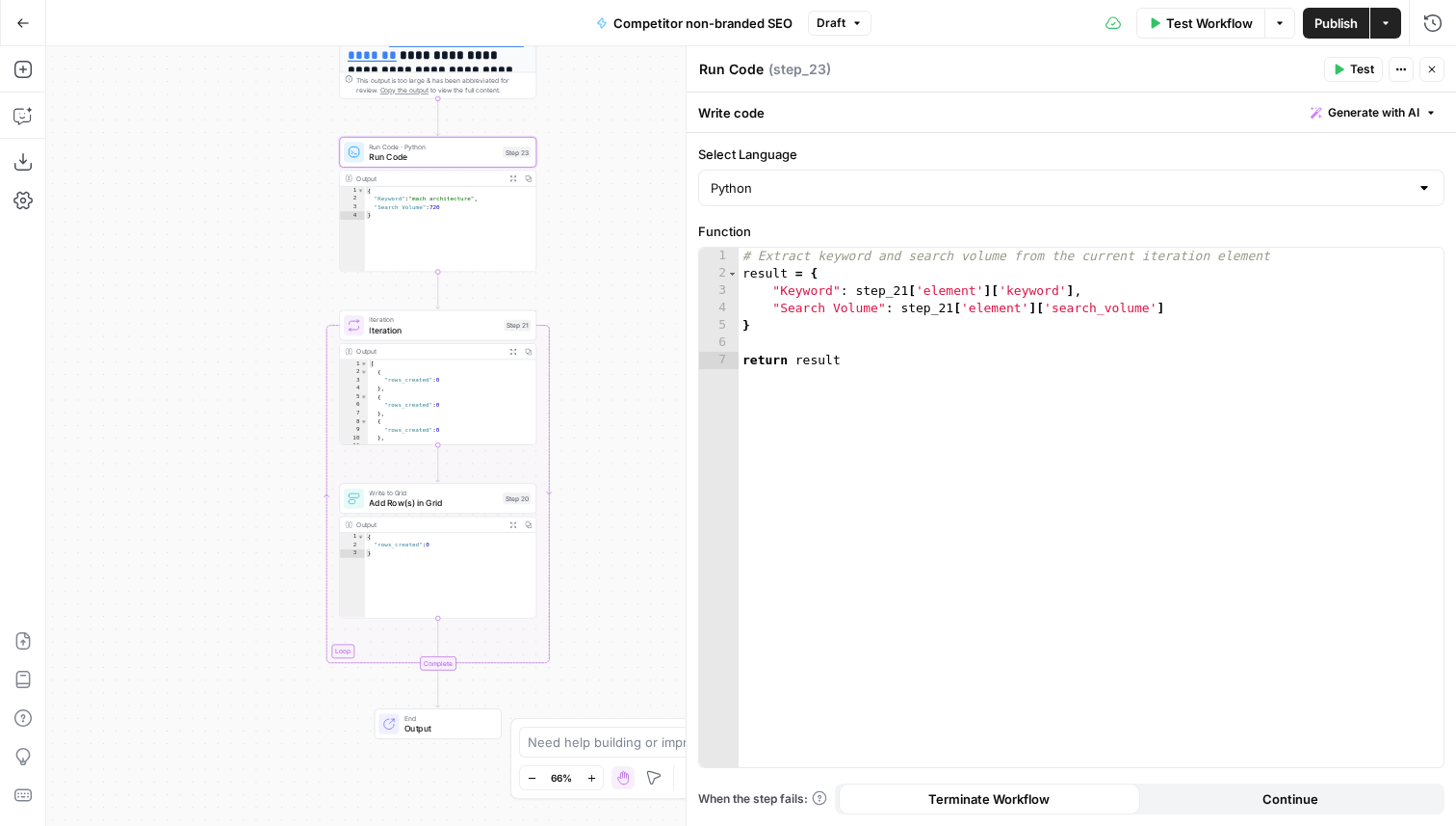
click at [1333, 89] on header "Run Code Run Code ( step_23 ) Test Actions Close" at bounding box center [1072, 69] width 770 height 46
click at [1331, 112] on span "Generate with AI" at bounding box center [1373, 113] width 91 height 18
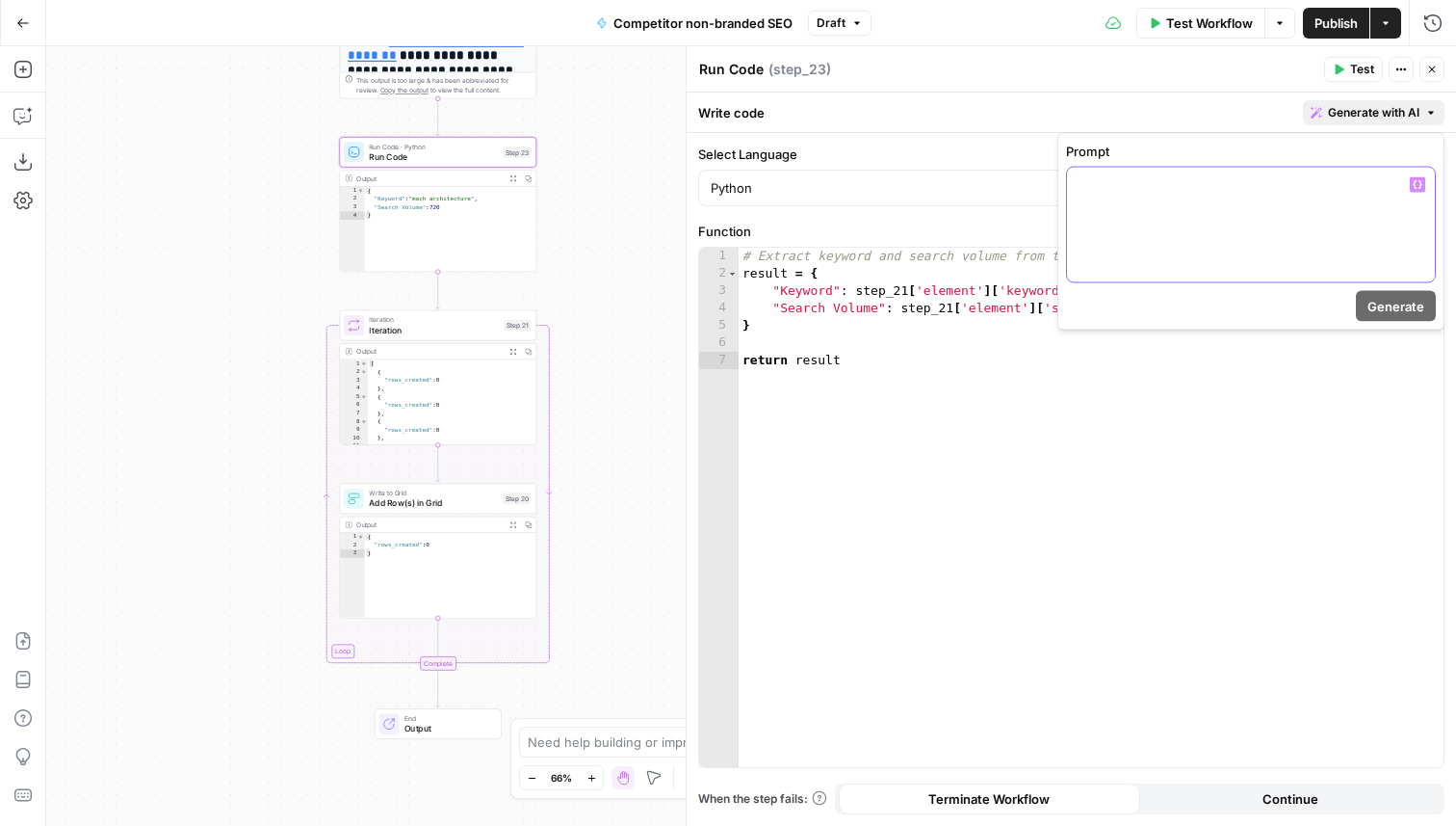
click at [1199, 213] on div at bounding box center [1252, 224] width 368 height 115
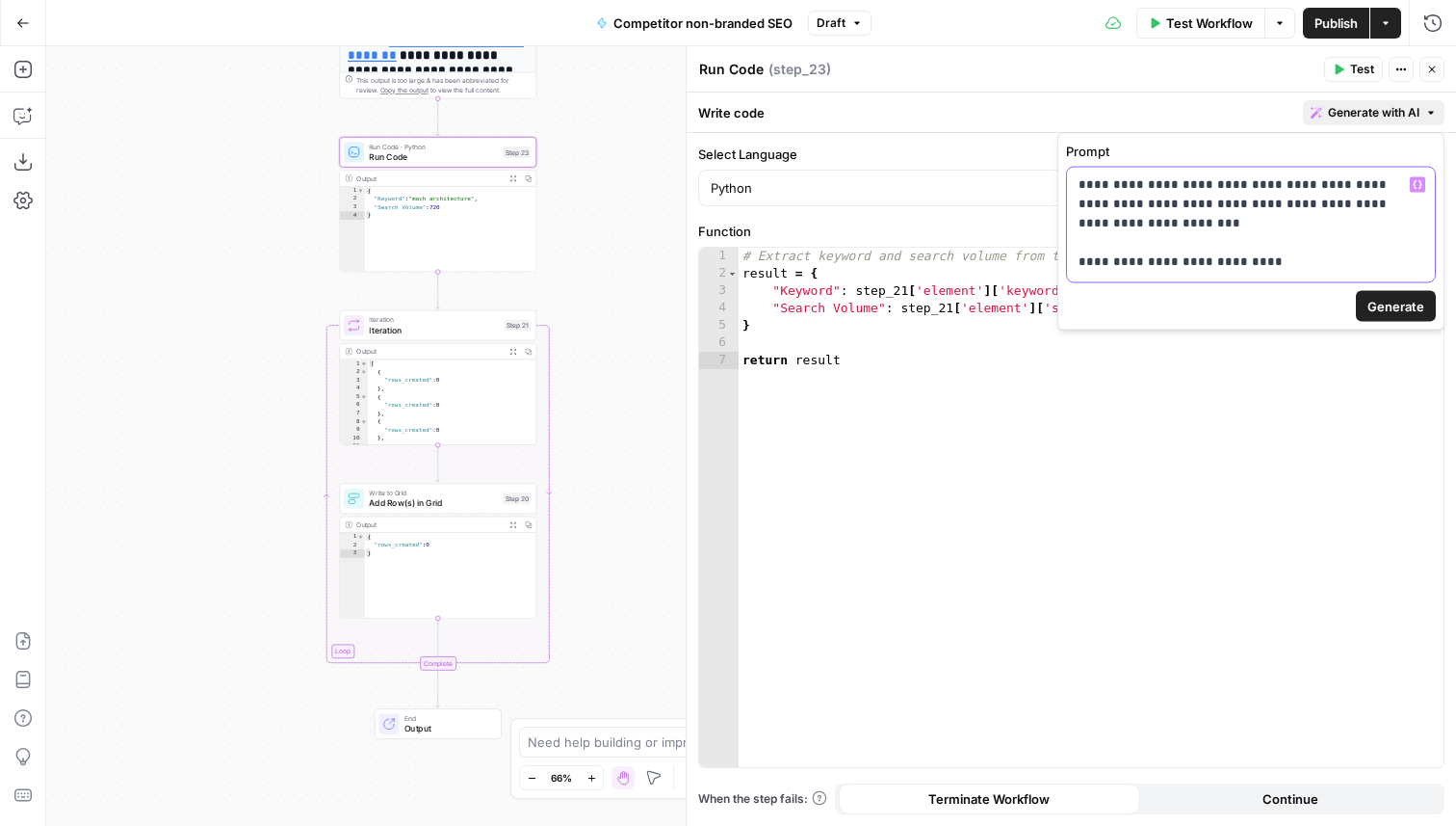
drag, startPoint x: 1170, startPoint y: 201, endPoint x: 1258, endPoint y: 206, distance: 88.1
click at [1258, 206] on p "**********" at bounding box center [1251, 223] width 345 height 96
click at [1309, 206] on p "**********" at bounding box center [1251, 223] width 345 height 96
click at [1124, 219] on p "**********" at bounding box center [1251, 223] width 345 height 96
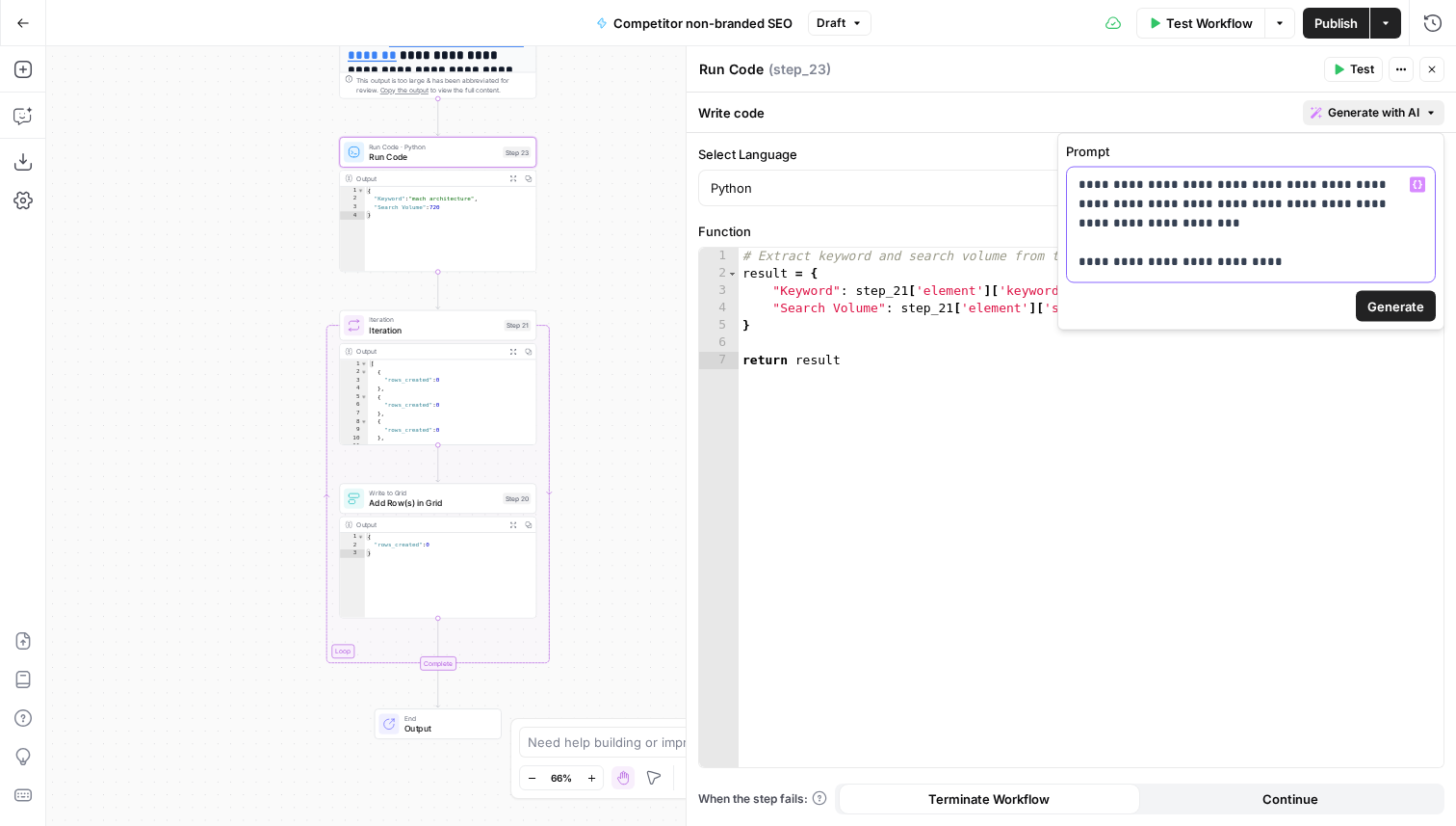
click at [1266, 270] on div "**********" at bounding box center [1252, 224] width 368 height 115
click at [1383, 301] on span "Generate" at bounding box center [1396, 307] width 57 height 20
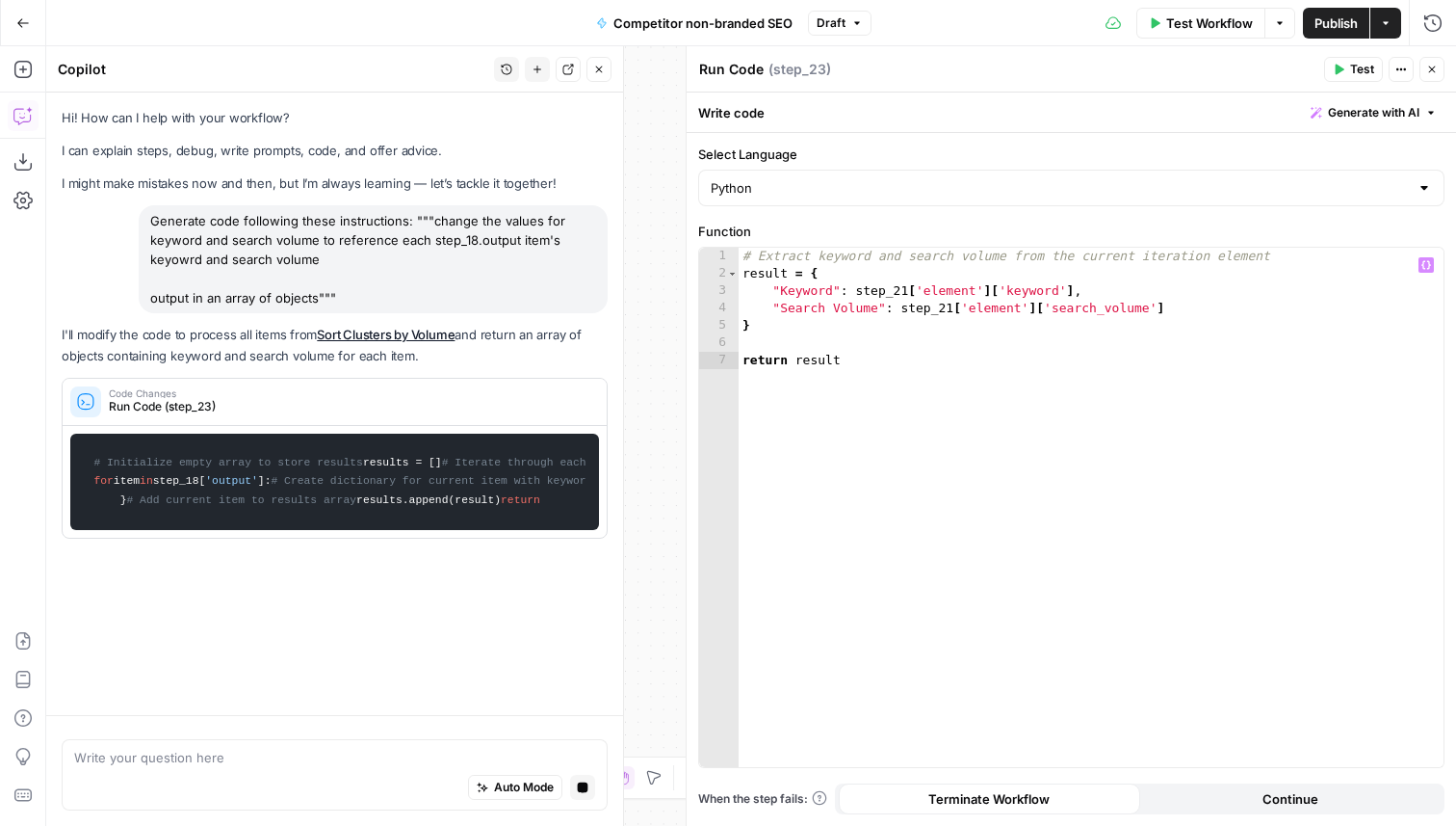
scroll to position [0, 0]
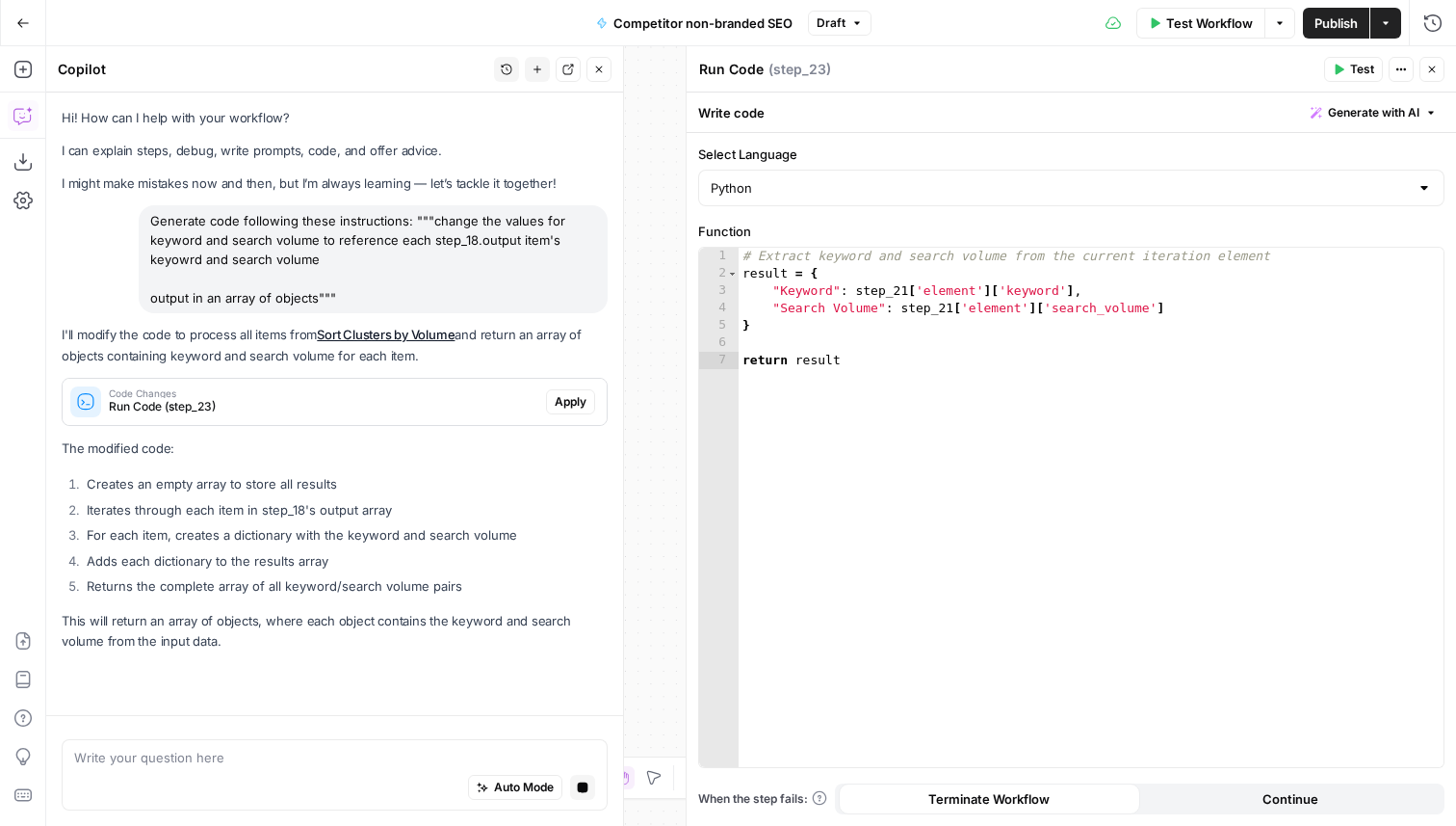
click at [580, 398] on span "Apply" at bounding box center [570, 402] width 31 height 18
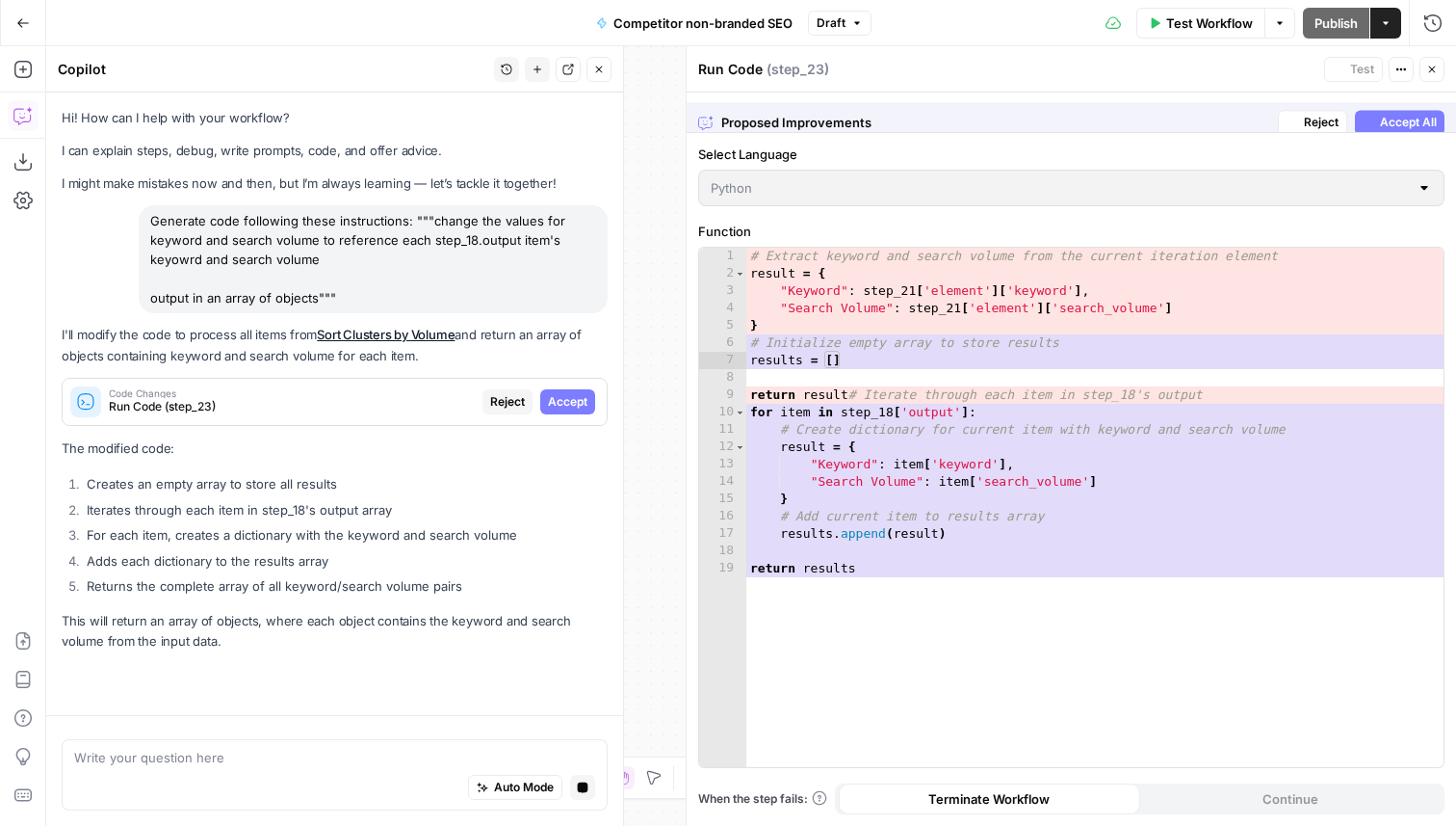
scroll to position [8, 0]
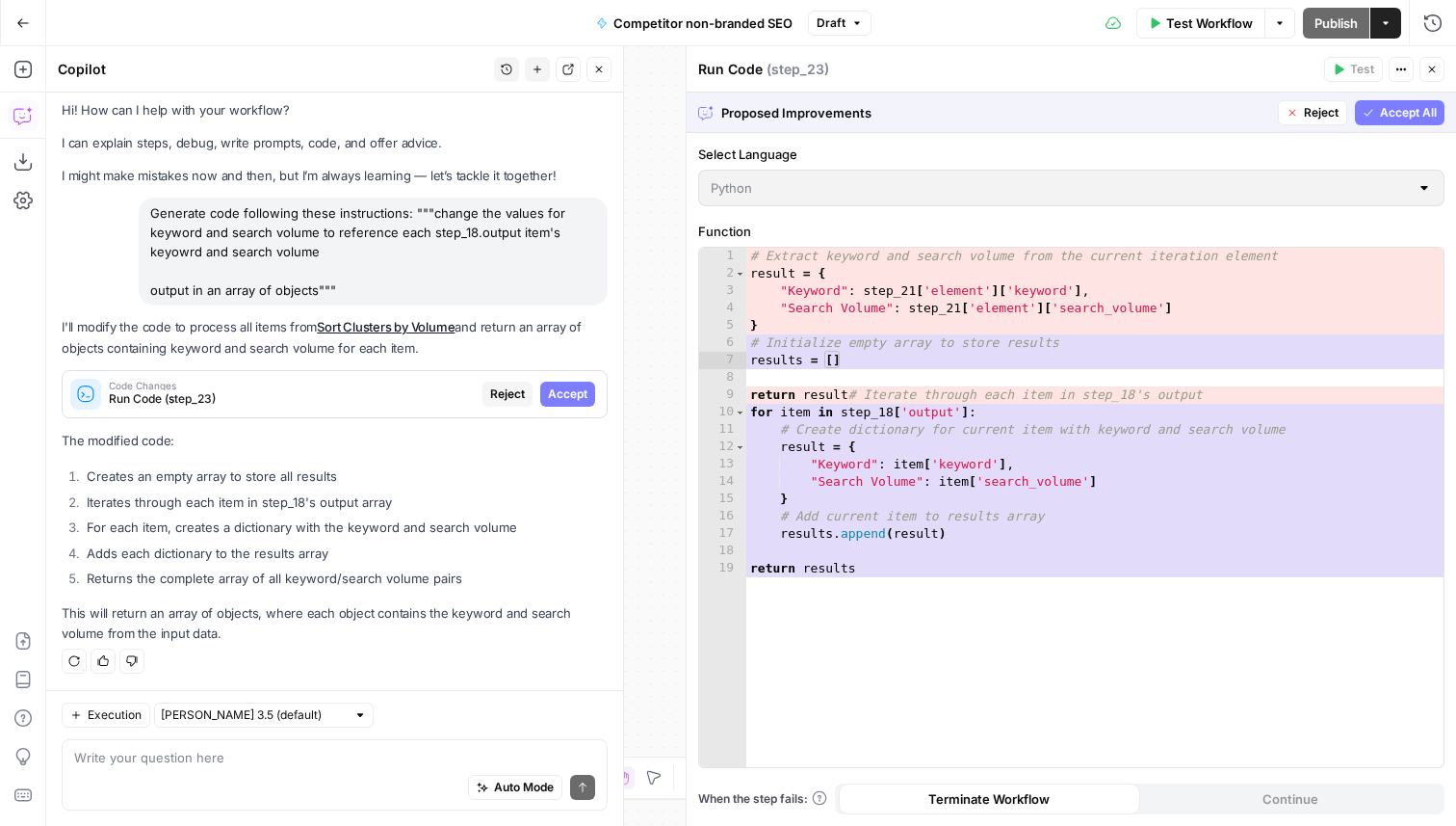
click at [1396, 114] on span "Accept All" at bounding box center [1409, 113] width 57 height 18
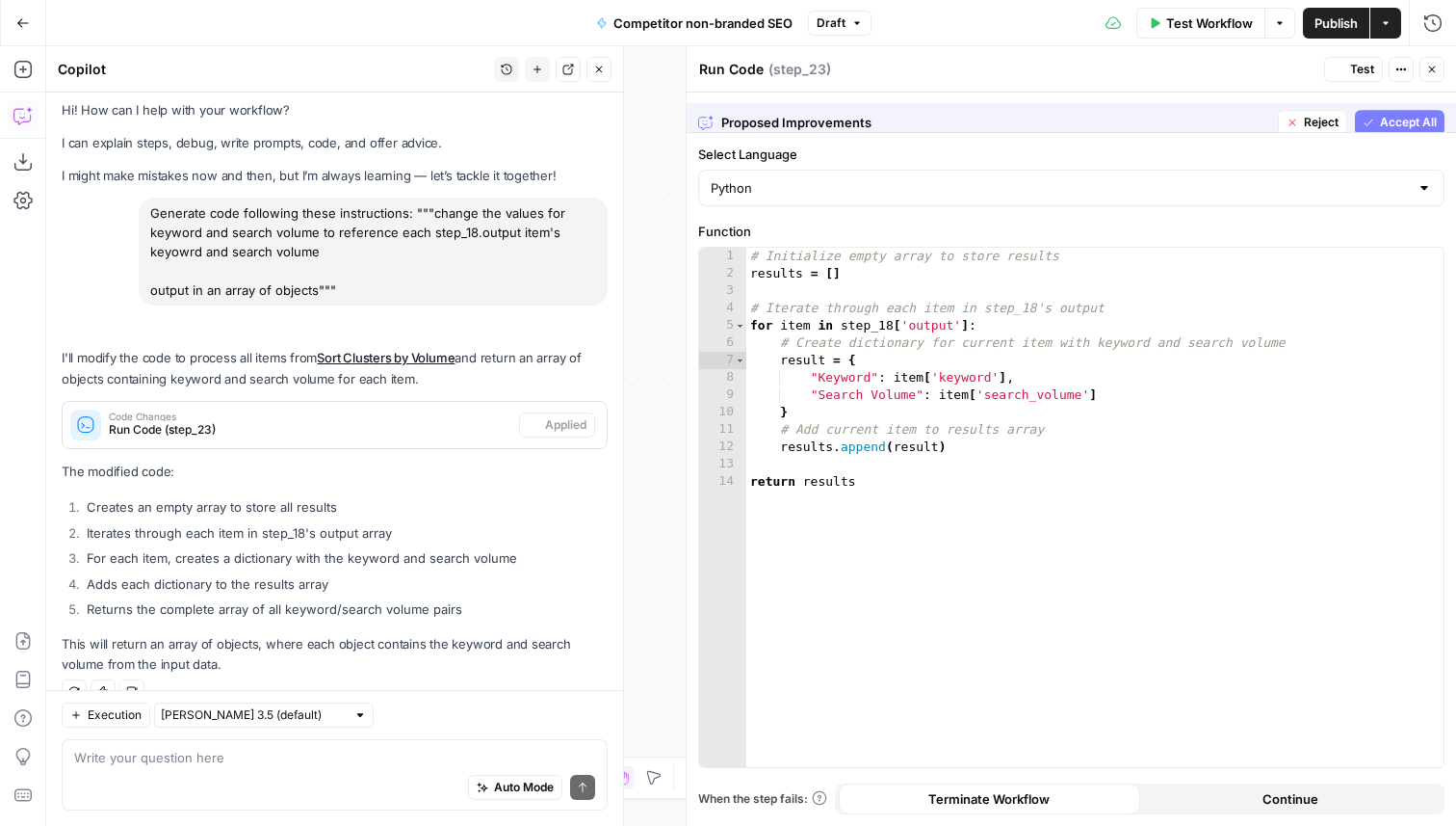
scroll to position [38, 0]
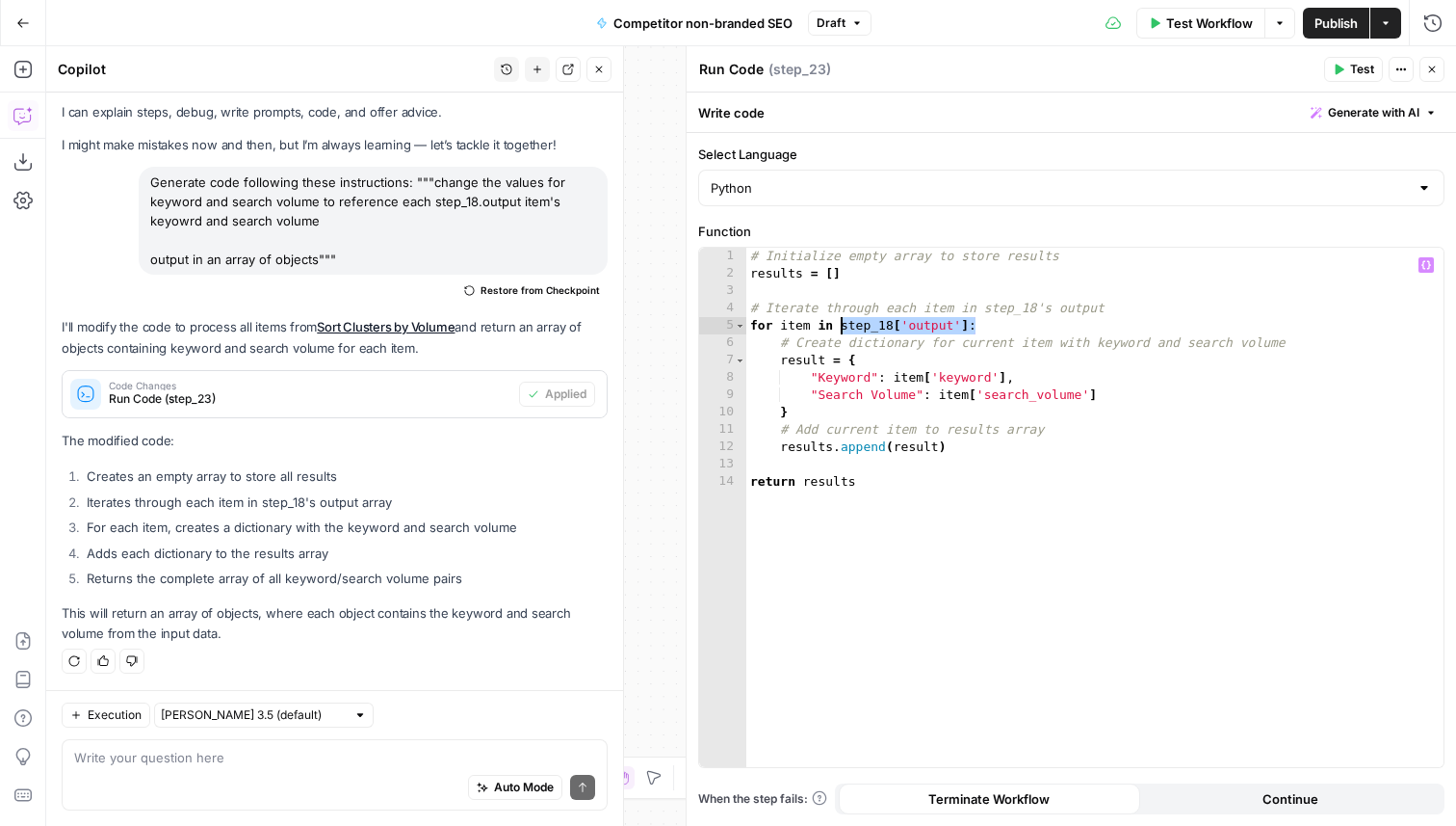
drag, startPoint x: 998, startPoint y: 329, endPoint x: 840, endPoint y: 328, distance: 158.0
click at [840, 328] on div "# Initialize empty array to store results results = [ ] # Iterate through each …" at bounding box center [1094, 524] width 697 height 554
drag, startPoint x: 1029, startPoint y: 376, endPoint x: 891, endPoint y: 378, distance: 138.0
click at [891, 378] on div "# Initialize empty array to store results results = [ ] # Iterate through each …" at bounding box center [1094, 524] width 697 height 554
click at [849, 379] on div "# Initialize empty array to store results results = [ ] # Iterate through each …" at bounding box center [1094, 524] width 697 height 554
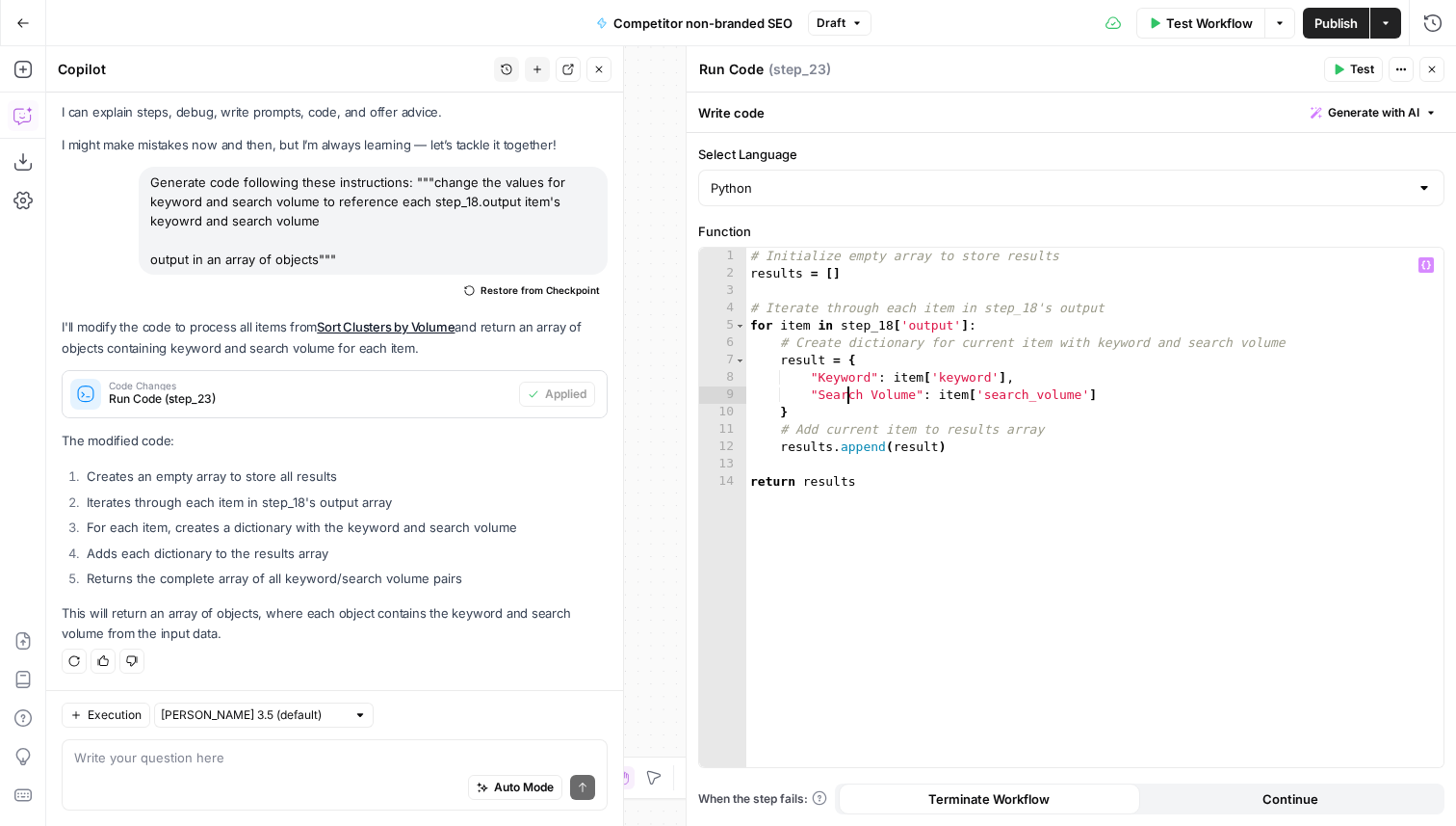
click at [849, 393] on div "# Initialize empty array to store results results = [ ] # Iterate through each …" at bounding box center [1094, 524] width 697 height 554
type textarea "**********"
click at [608, 65] on button "Close" at bounding box center [599, 69] width 25 height 25
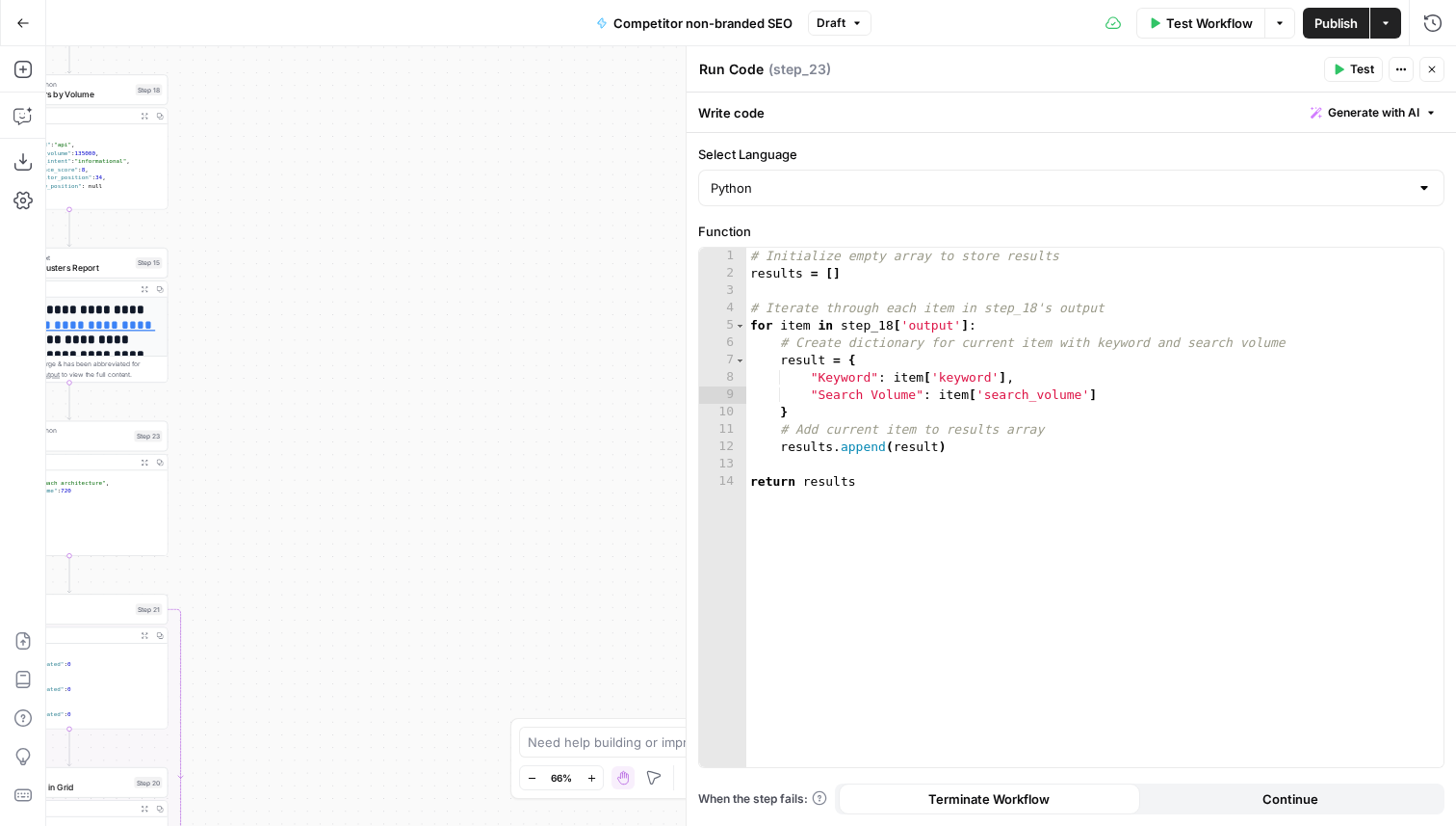
click at [1343, 69] on icon "button" at bounding box center [1340, 70] width 9 height 11
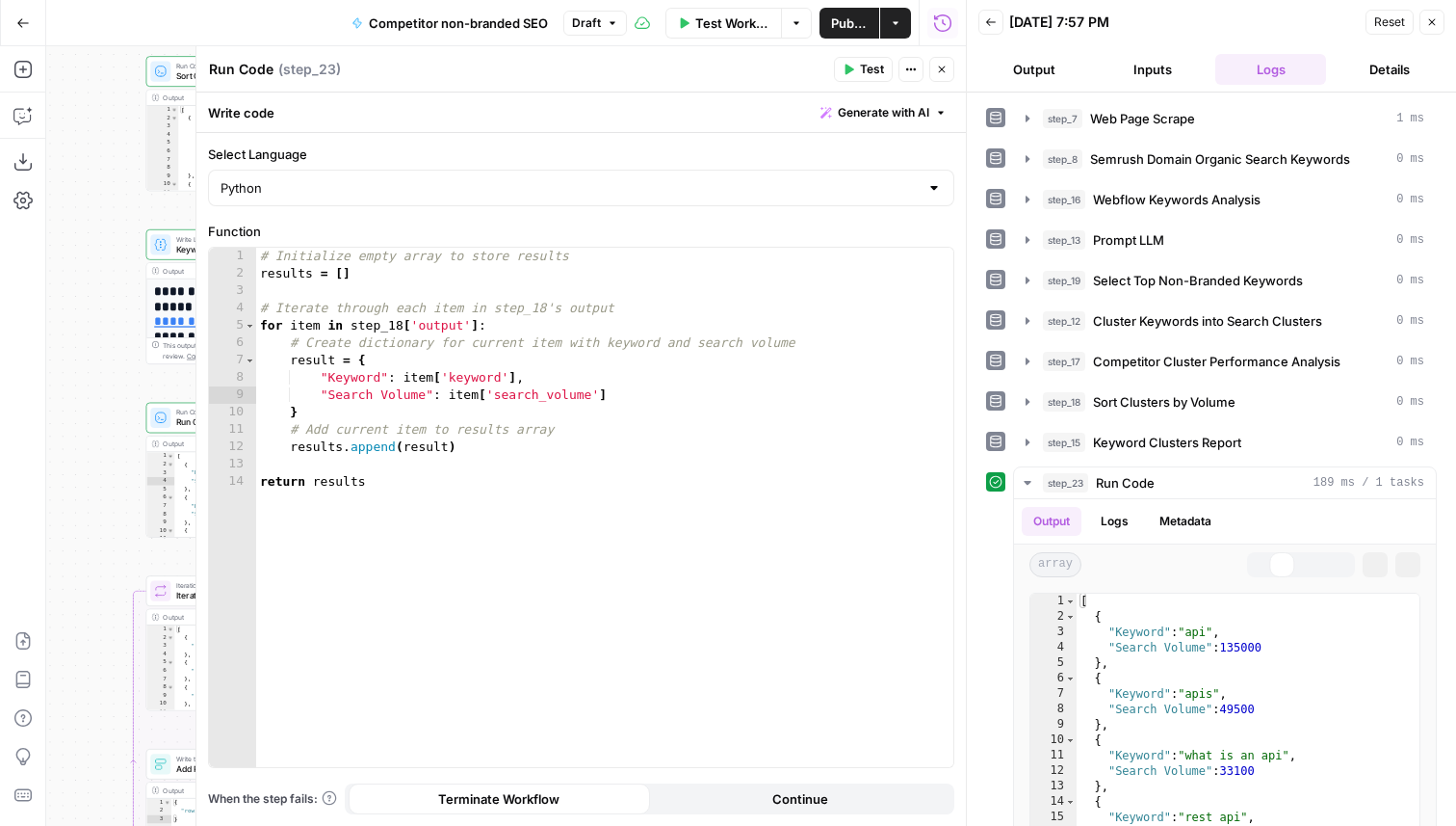
drag, startPoint x: 174, startPoint y: 221, endPoint x: 276, endPoint y: 196, distance: 105.0
click at [276, 196] on body "**********" at bounding box center [728, 413] width 1456 height 826
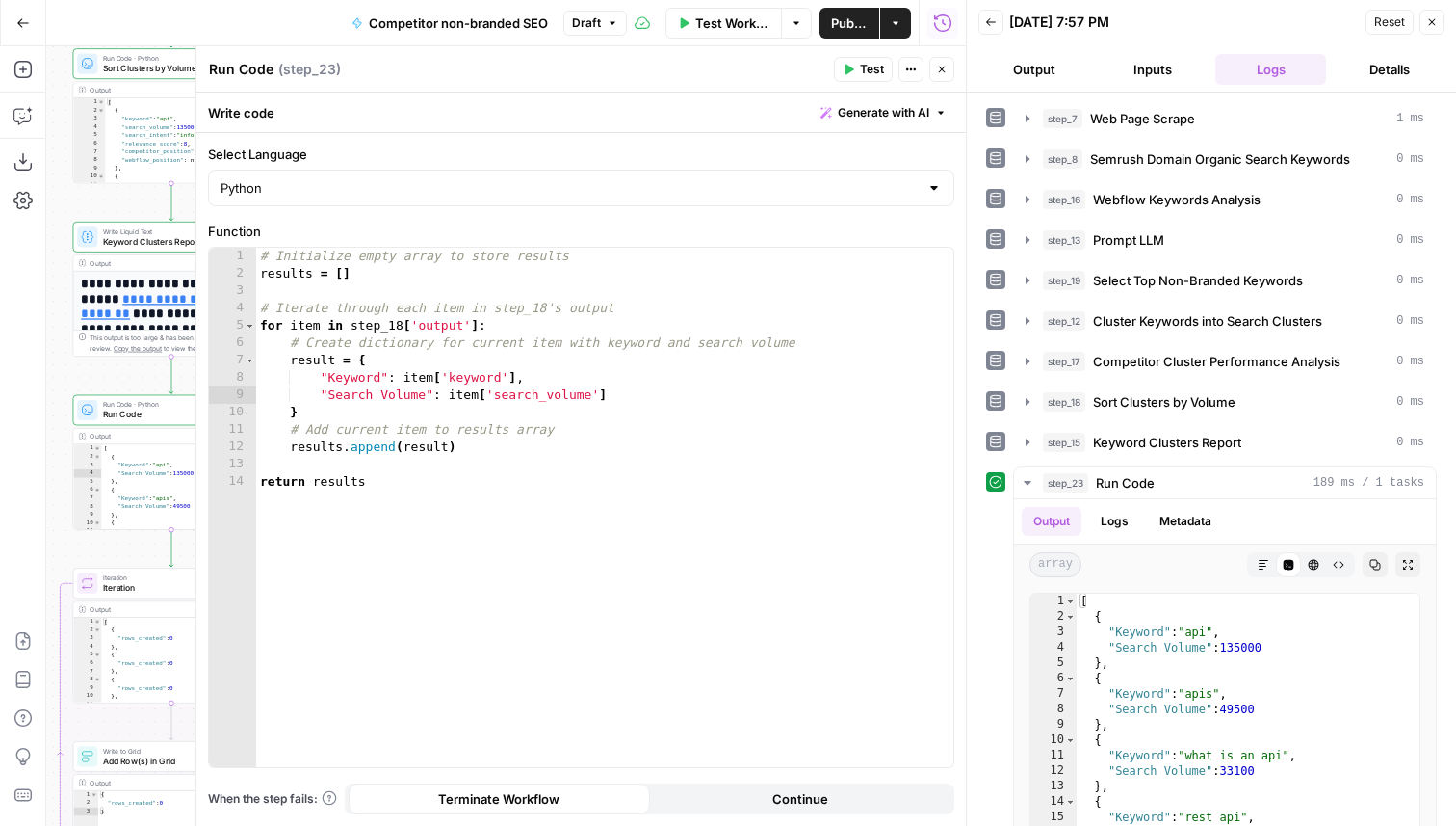
click at [948, 68] on button "Close" at bounding box center [941, 69] width 25 height 25
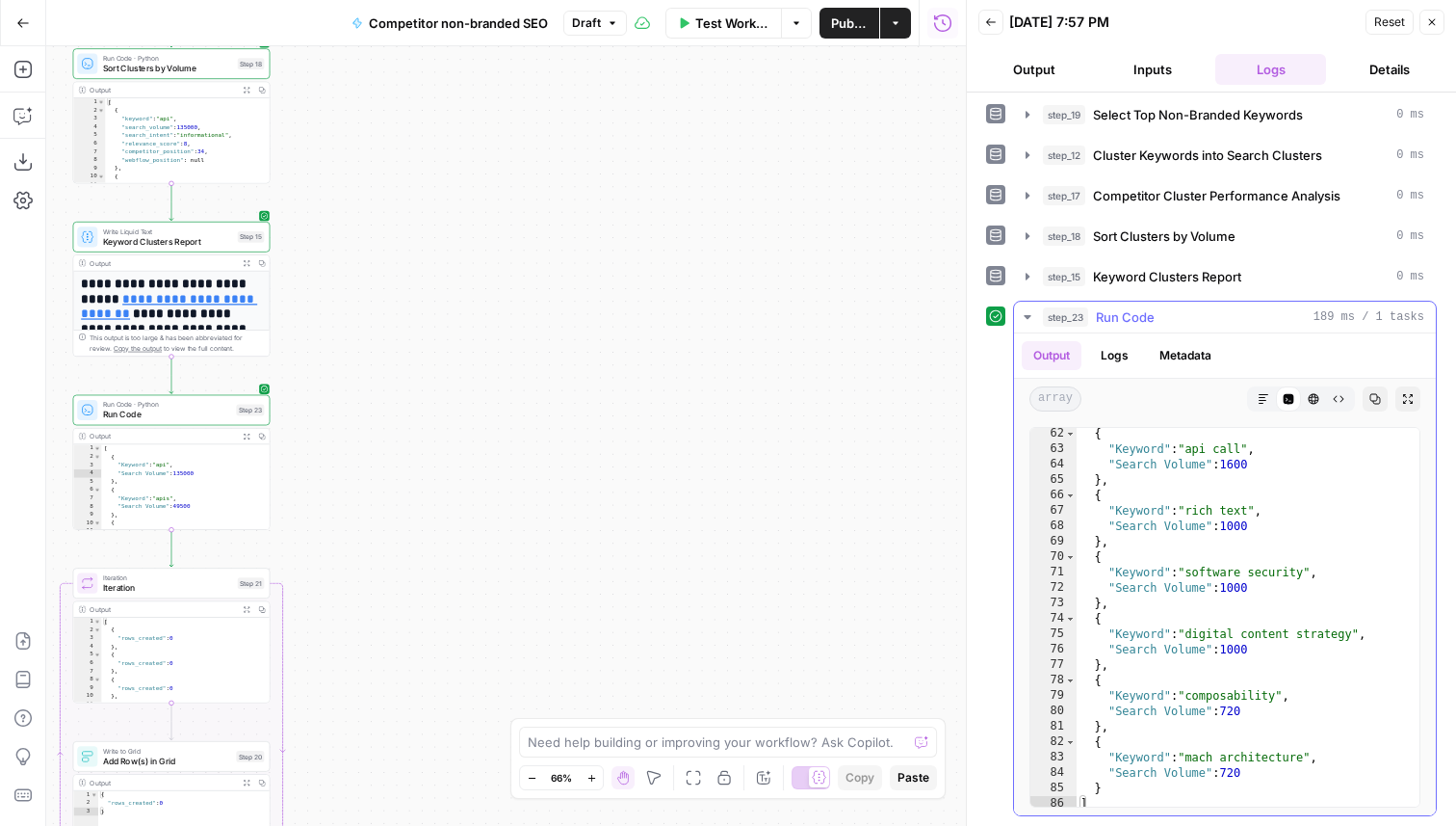
scroll to position [947, 0]
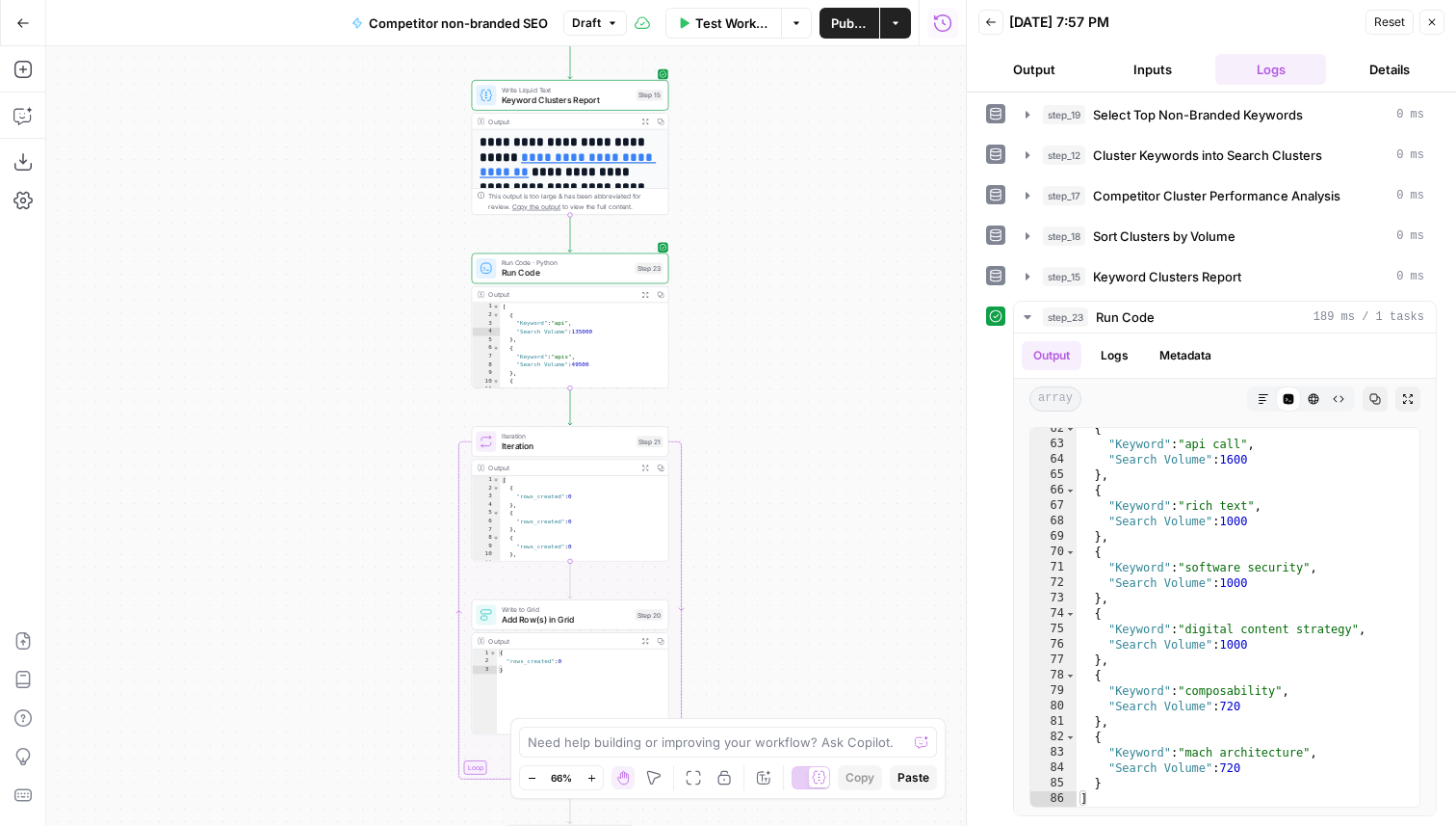
drag, startPoint x: 351, startPoint y: 427, endPoint x: 750, endPoint y: 281, distance: 424.9
click at [750, 281] on div "**********" at bounding box center [506, 436] width 920 height 780
drag, startPoint x: 826, startPoint y: 481, endPoint x: 826, endPoint y: 363, distance: 118.0
click at [826, 363] on div "**********" at bounding box center [506, 436] width 920 height 780
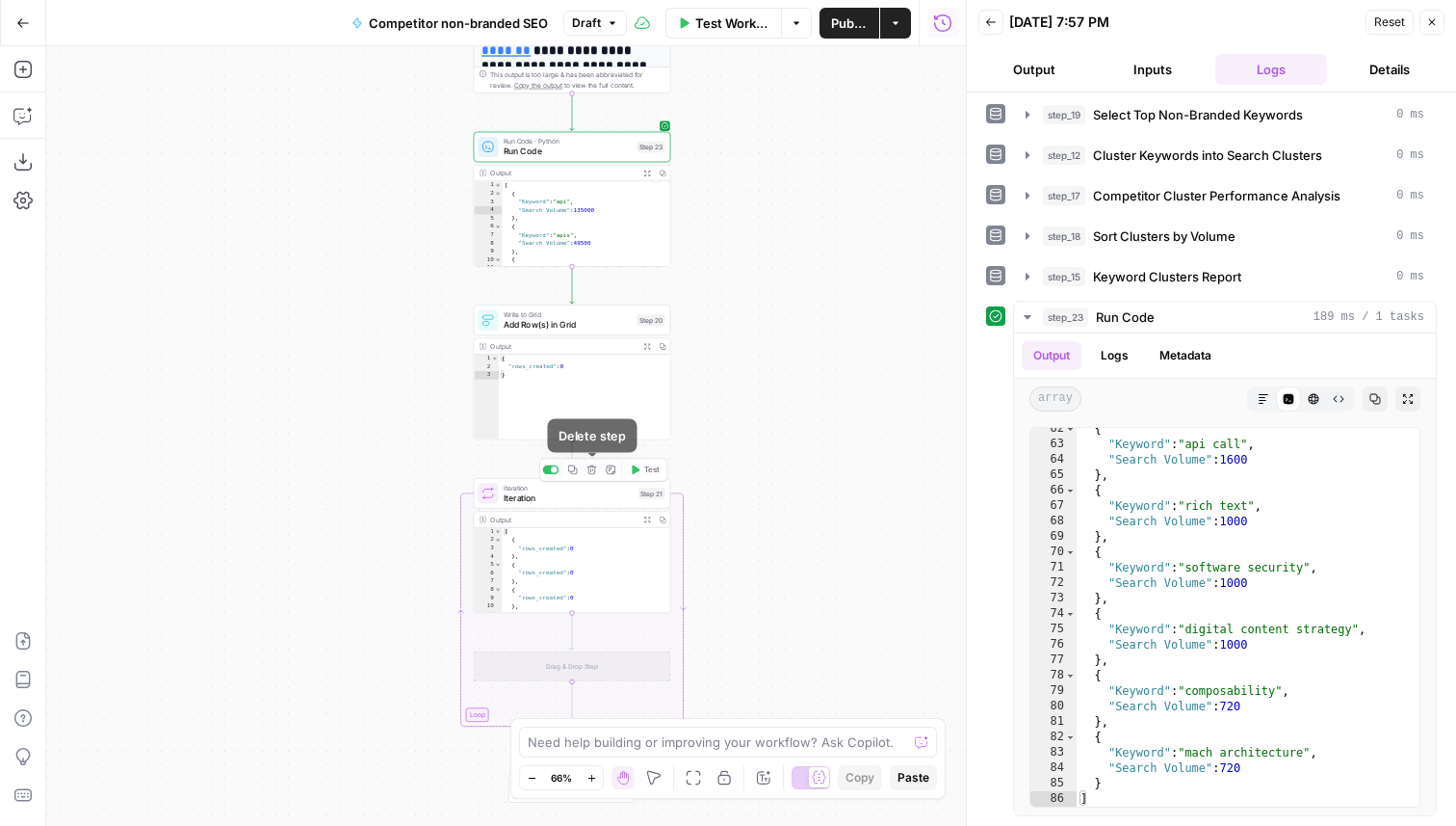
click at [592, 467] on icon "button" at bounding box center [592, 469] width 11 height 11
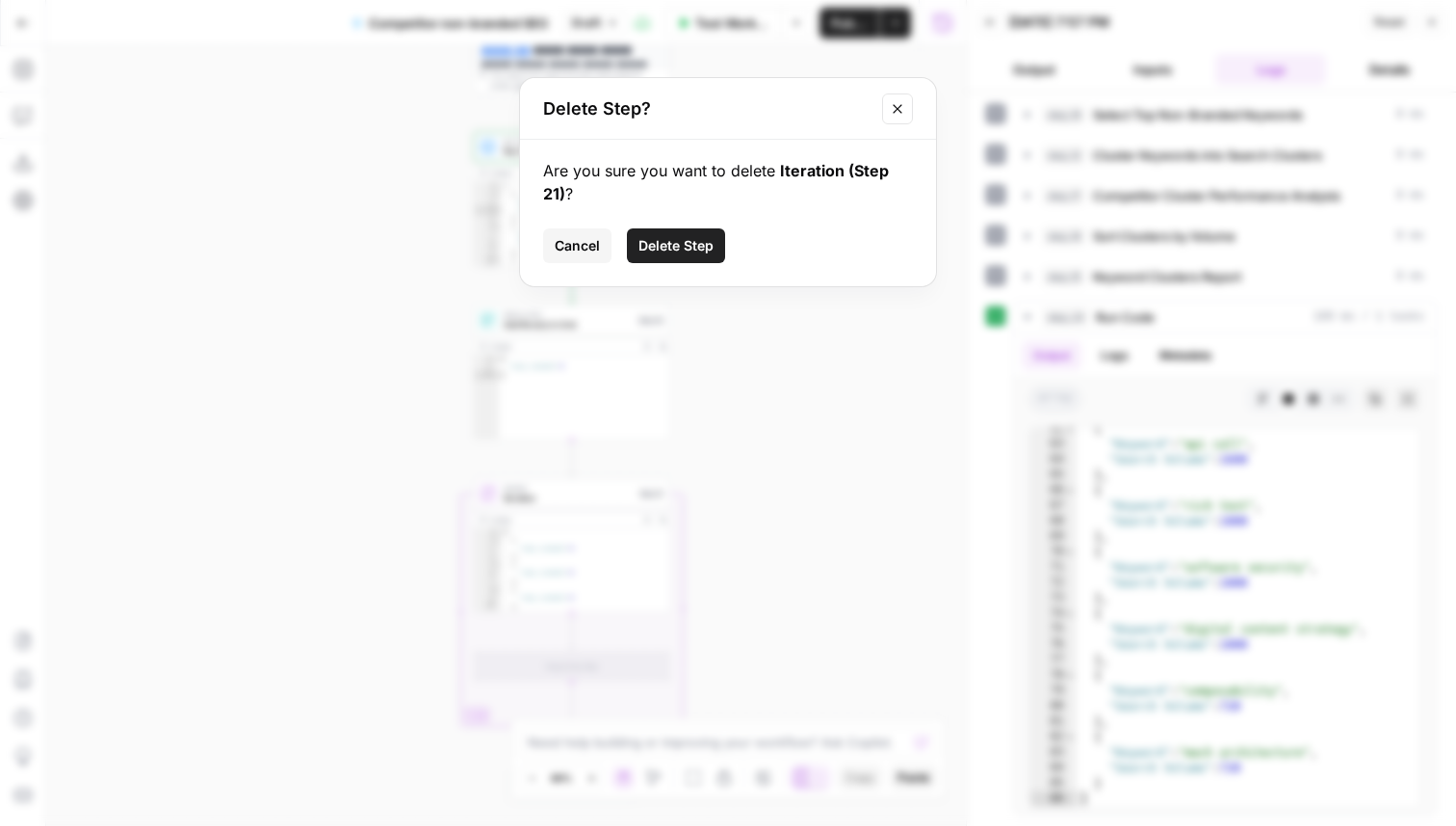
click at [670, 243] on span "Delete Step" at bounding box center [676, 246] width 75 height 20
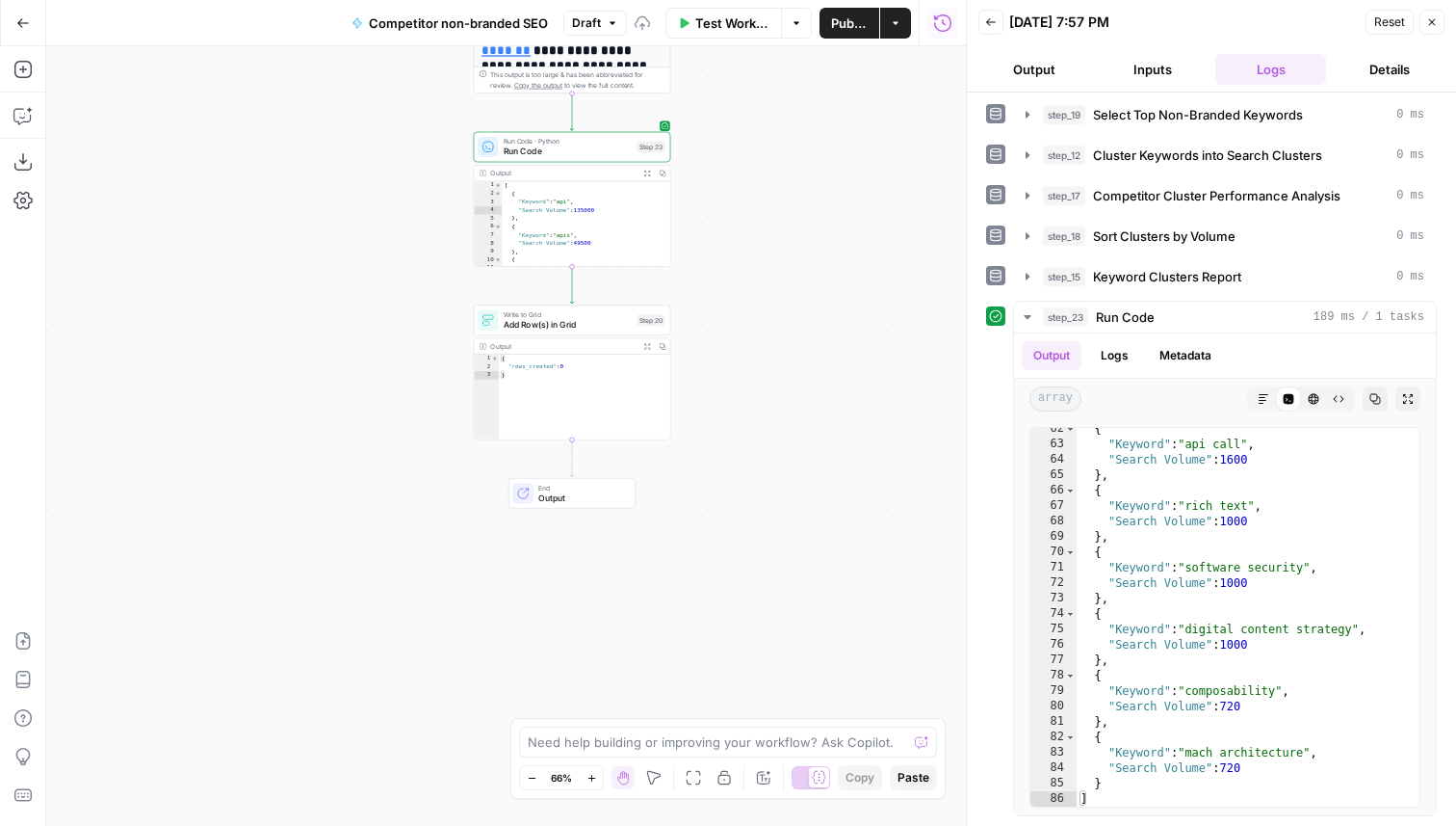
click at [582, 322] on span "Add Row(s) in Grid" at bounding box center [567, 324] width 128 height 13
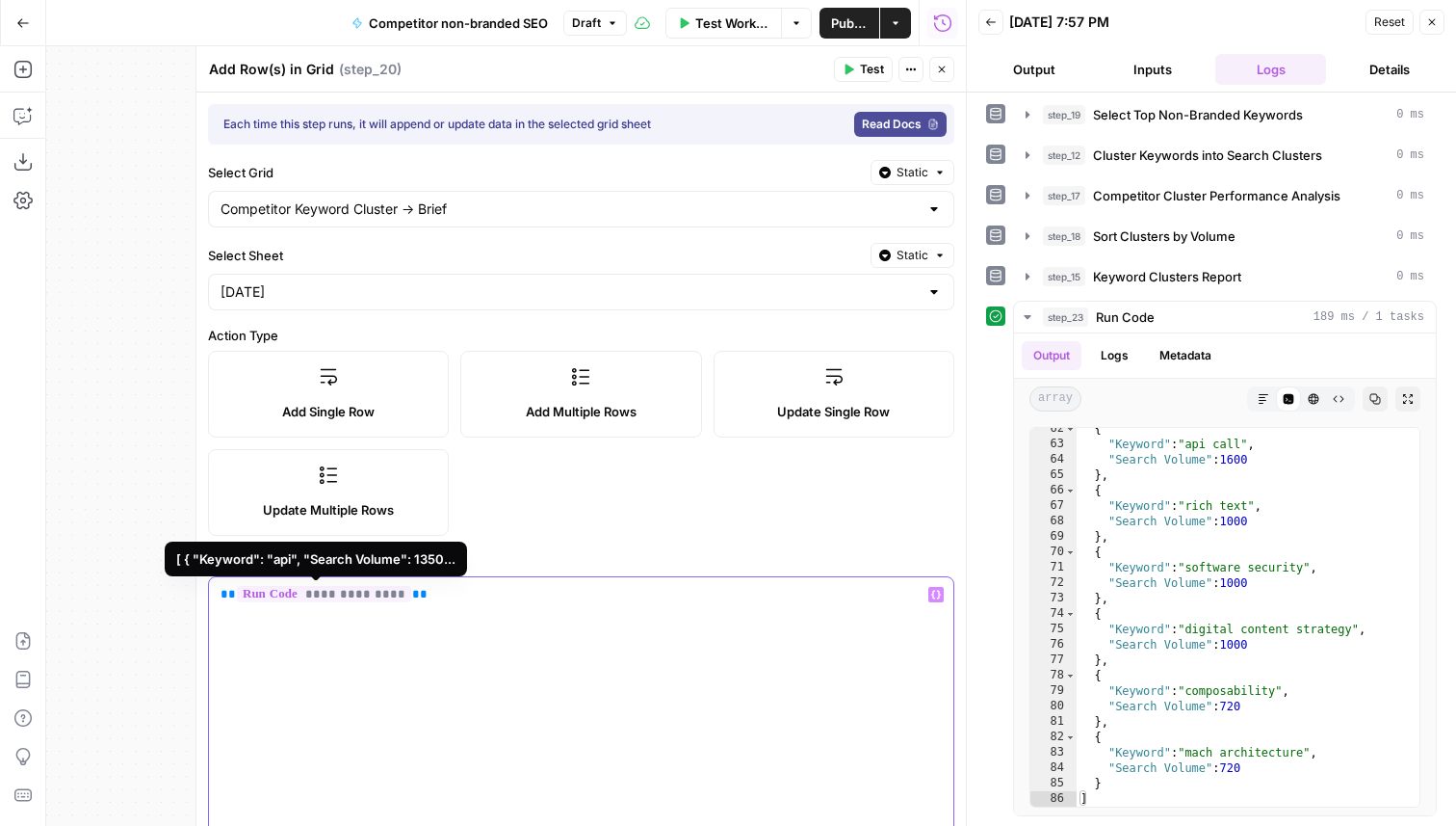
drag, startPoint x: 452, startPoint y: 599, endPoint x: 217, endPoint y: 597, distance: 235.0
click at [217, 597] on div "**********" at bounding box center [581, 725] width 744 height 295
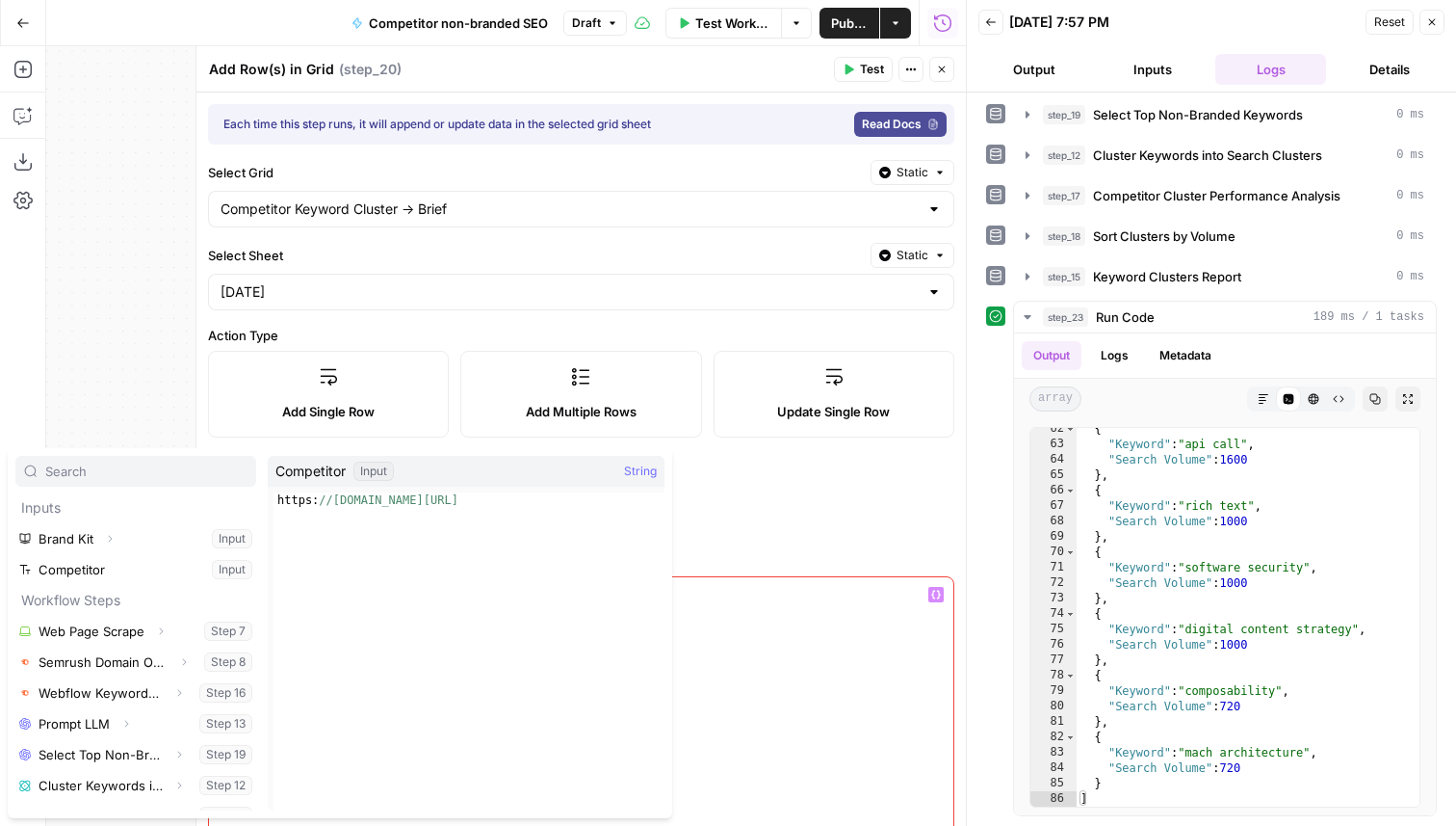
scroll to position [114, 0]
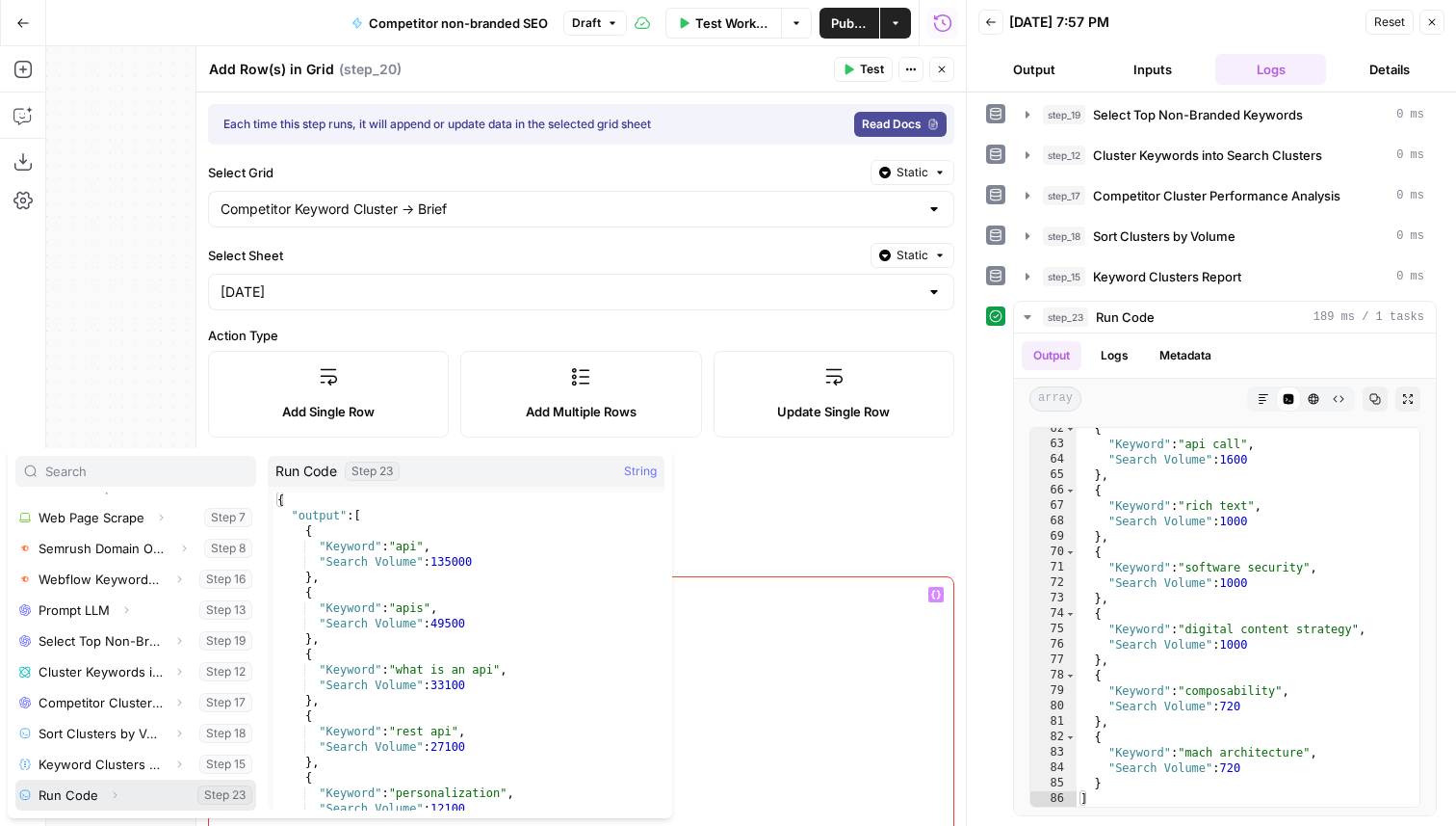
click at [133, 789] on button "Select variable Run Code" at bounding box center [136, 795] width 241 height 30
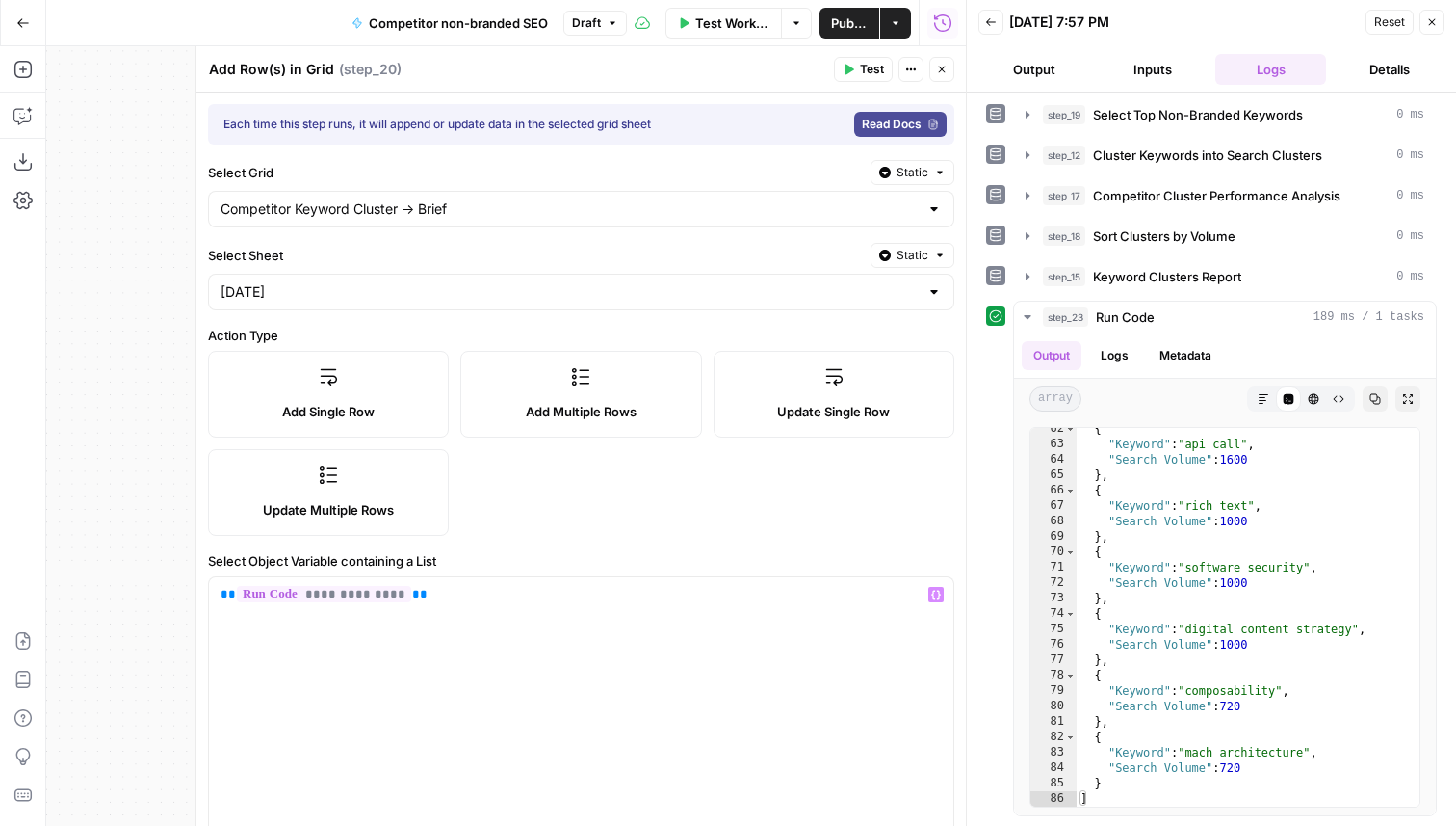
click at [865, 75] on span "Test" at bounding box center [872, 70] width 24 height 18
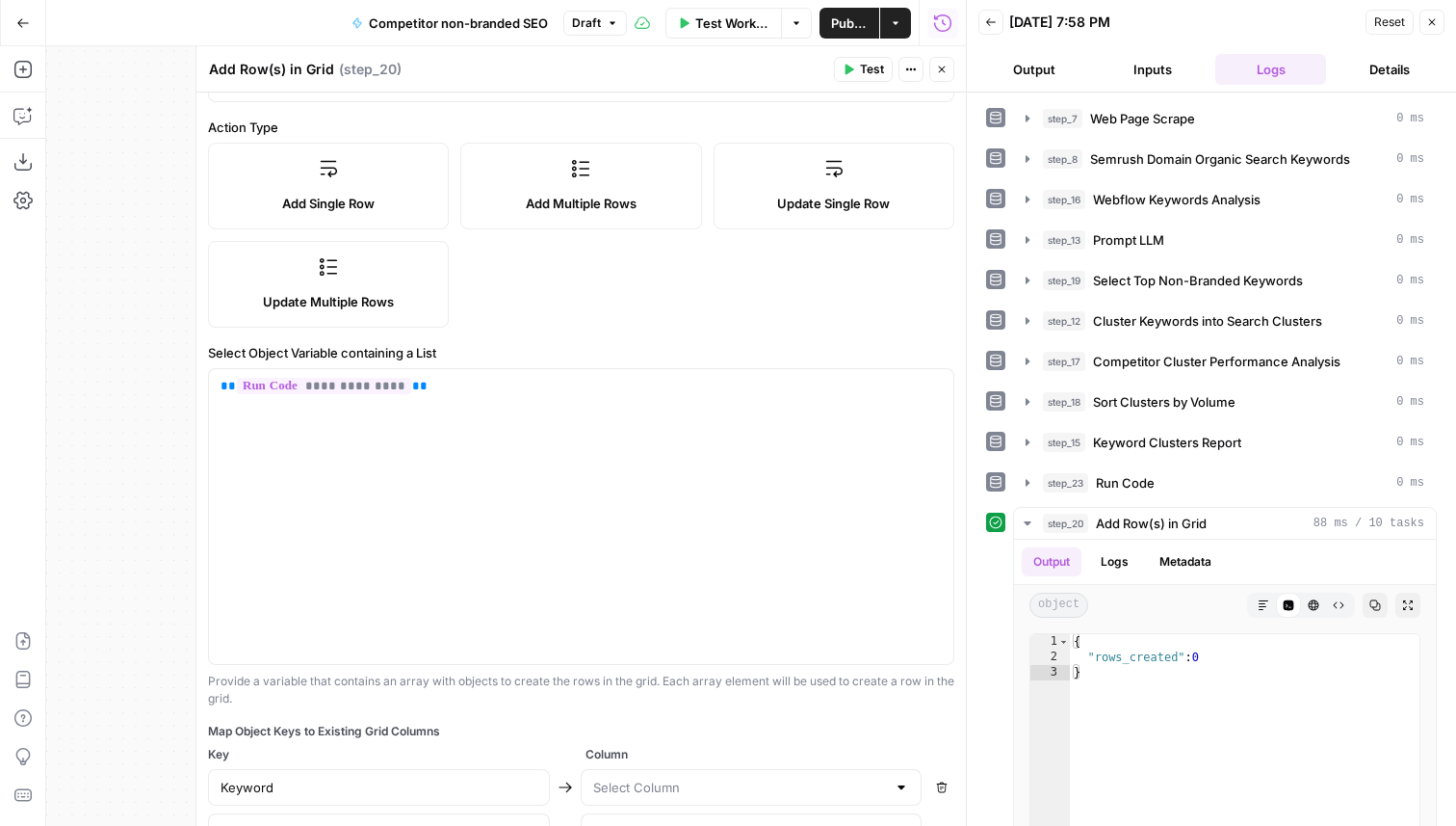
scroll to position [328, 0]
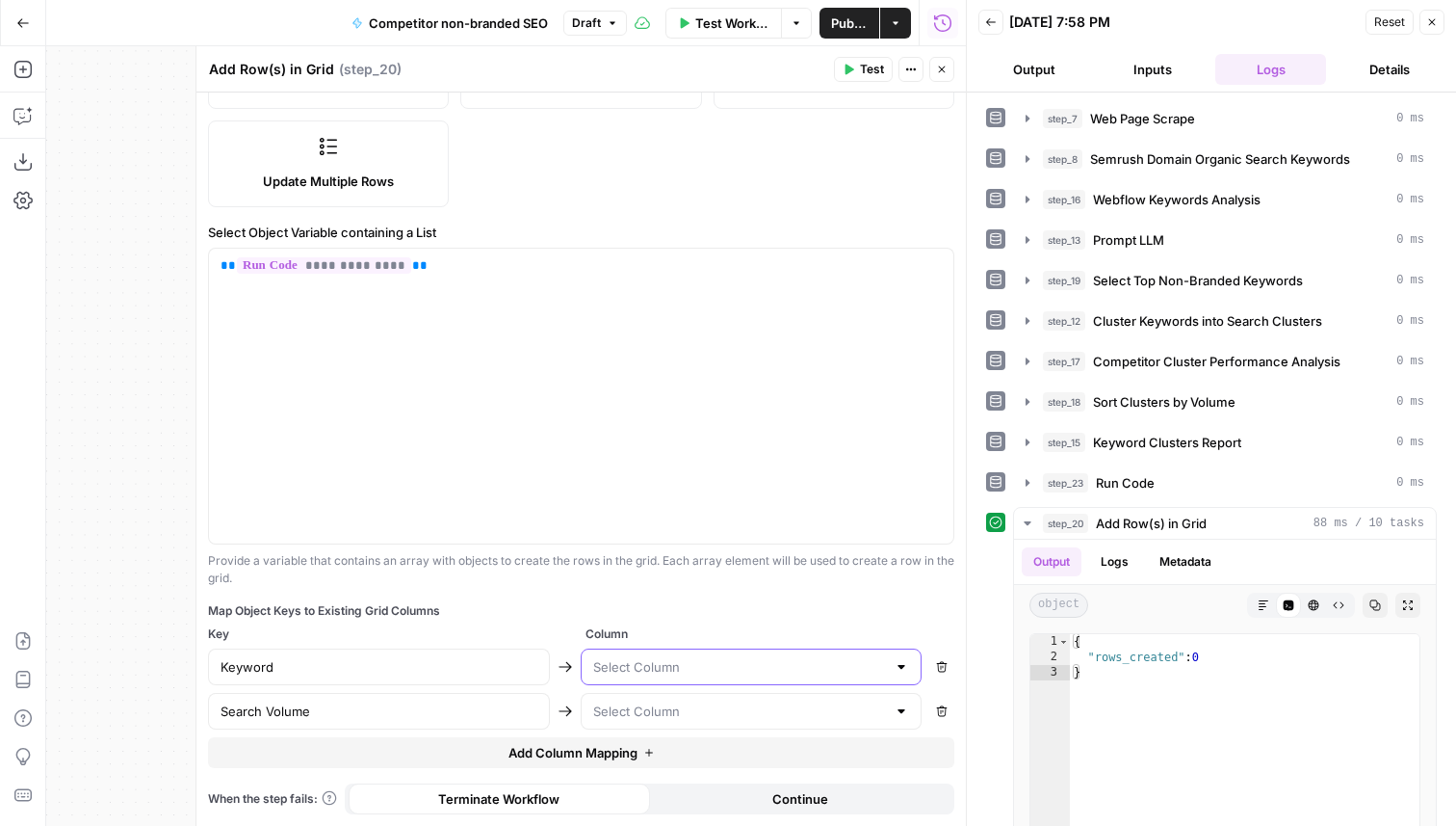
click at [639, 658] on input "text" at bounding box center [740, 667] width 294 height 20
click at [641, 708] on span "Keyword" at bounding box center [747, 715] width 302 height 20
type input "Keyword"
click at [641, 711] on input "text" at bounding box center [740, 711] width 294 height 20
click at [644, 778] on span "Search Volume" at bounding box center [747, 787] width 302 height 20
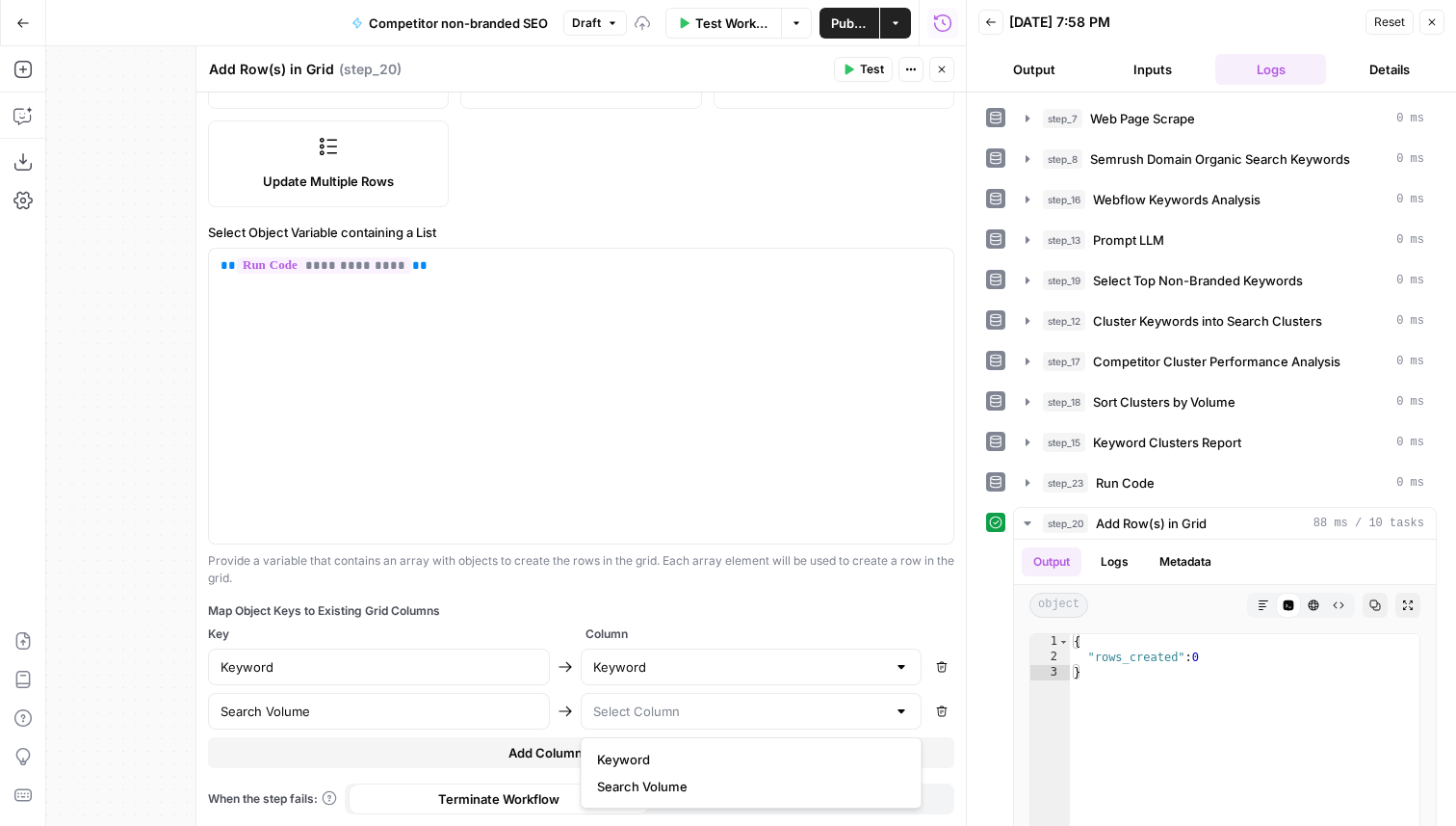
type input "Search Volume"
drag, startPoint x: 472, startPoint y: 610, endPoint x: 202, endPoint y: 619, distance: 270.1
click at [202, 619] on div "**********" at bounding box center [581, 436] width 771 height 780
click at [279, 619] on div "Map Object Keys to Existing Grid Columns" at bounding box center [581, 611] width 746 height 18
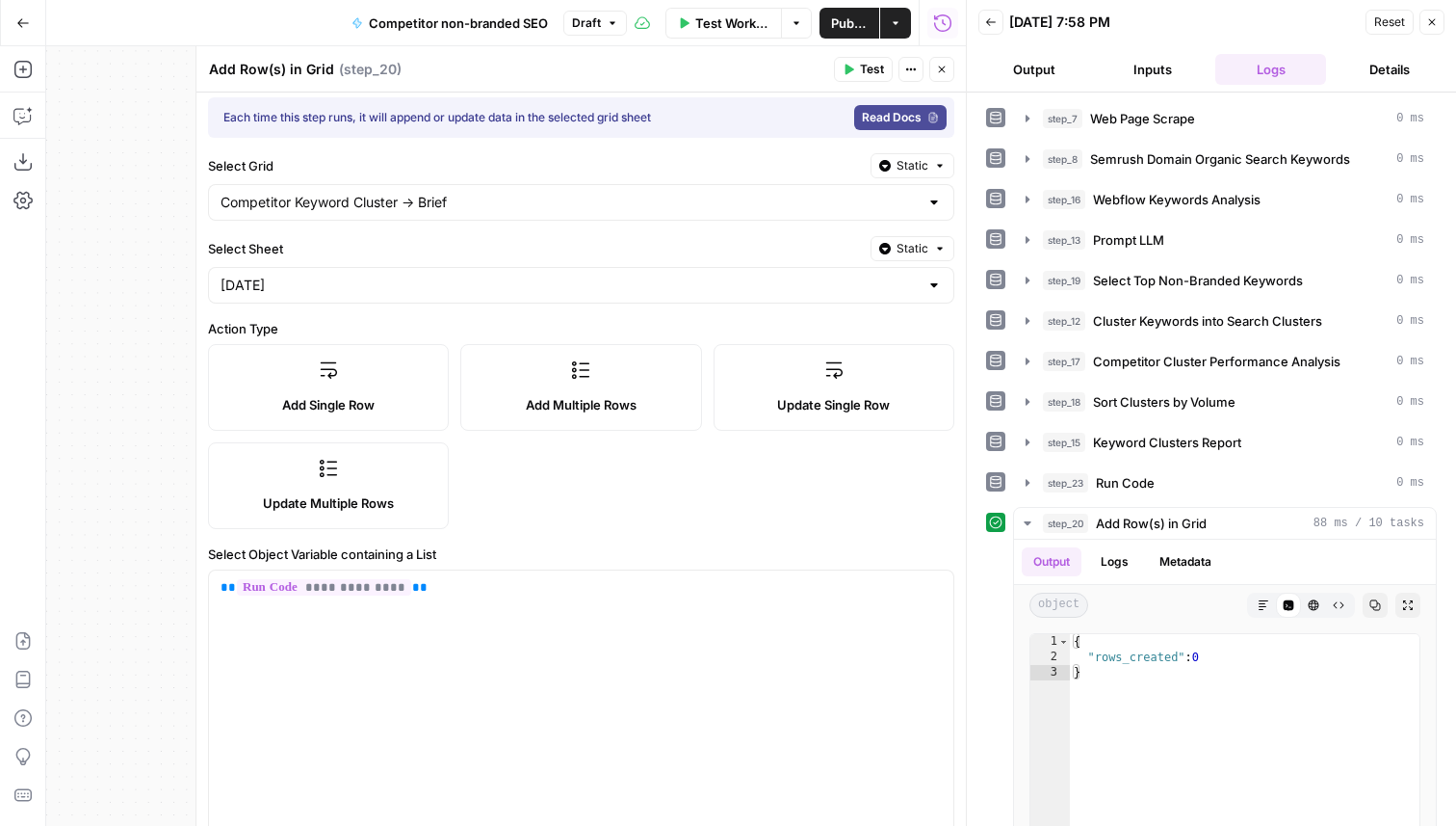
scroll to position [0, 0]
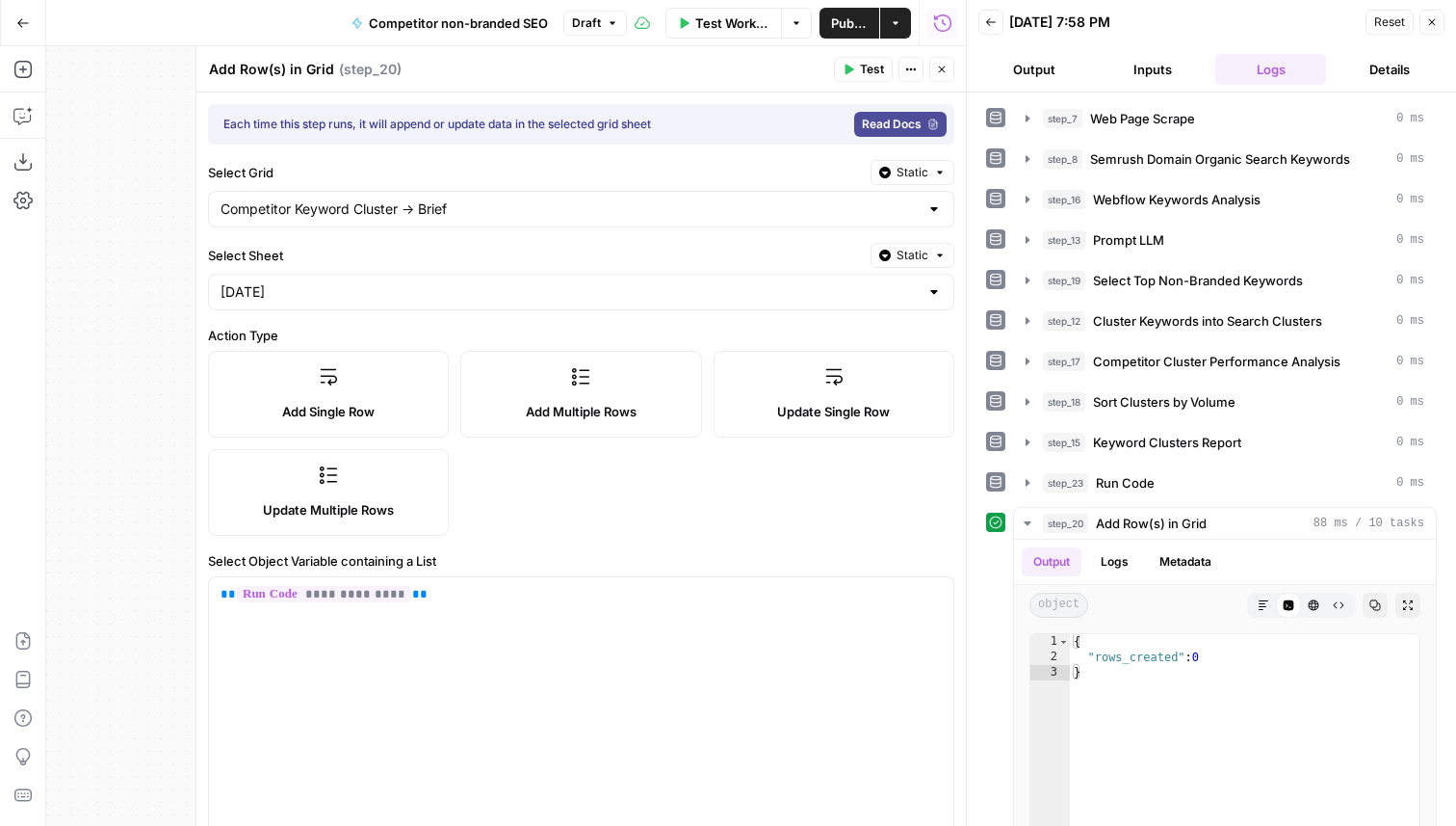
click at [873, 70] on span "Test" at bounding box center [872, 70] width 24 height 18
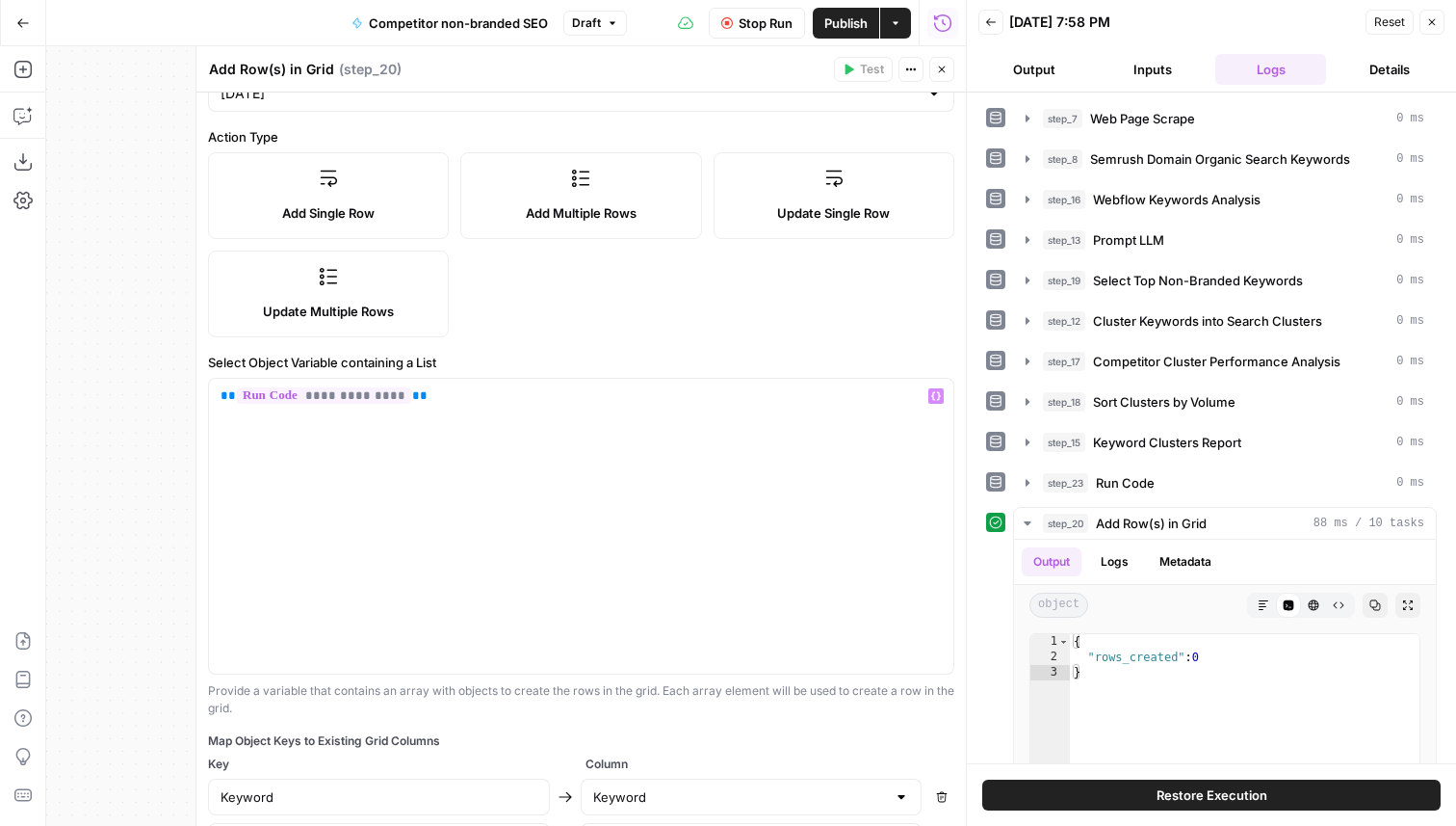
scroll to position [328, 0]
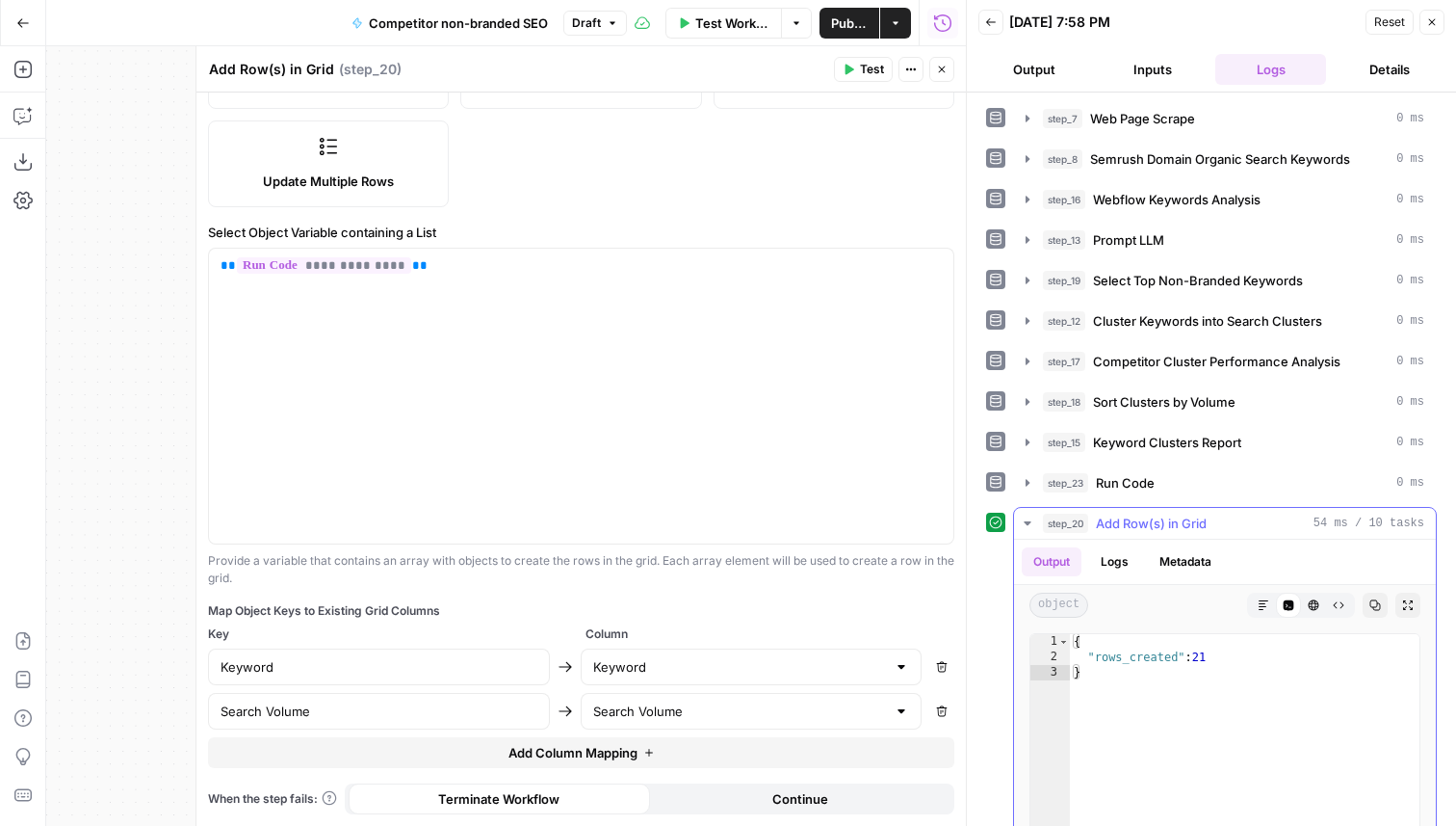
type textarea "**********"
drag, startPoint x: 1220, startPoint y: 651, endPoint x: 1059, endPoint y: 652, distance: 161.0
click at [1057, 651] on div "**********" at bounding box center [1225, 823] width 391 height 381
click at [1160, 652] on div "{ "rows_created" : 21 }" at bounding box center [1245, 839] width 350 height 409
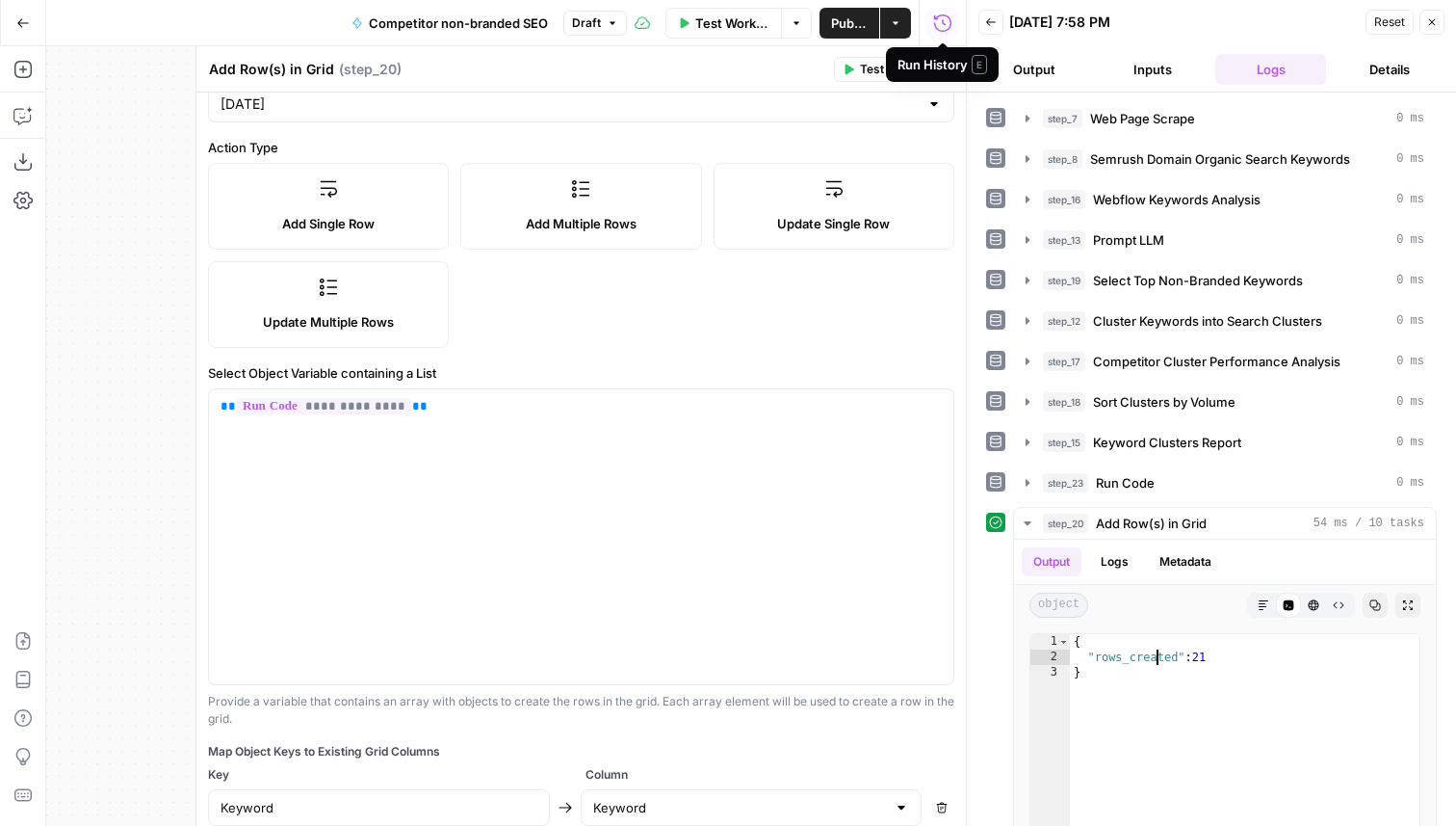
scroll to position [0, 0]
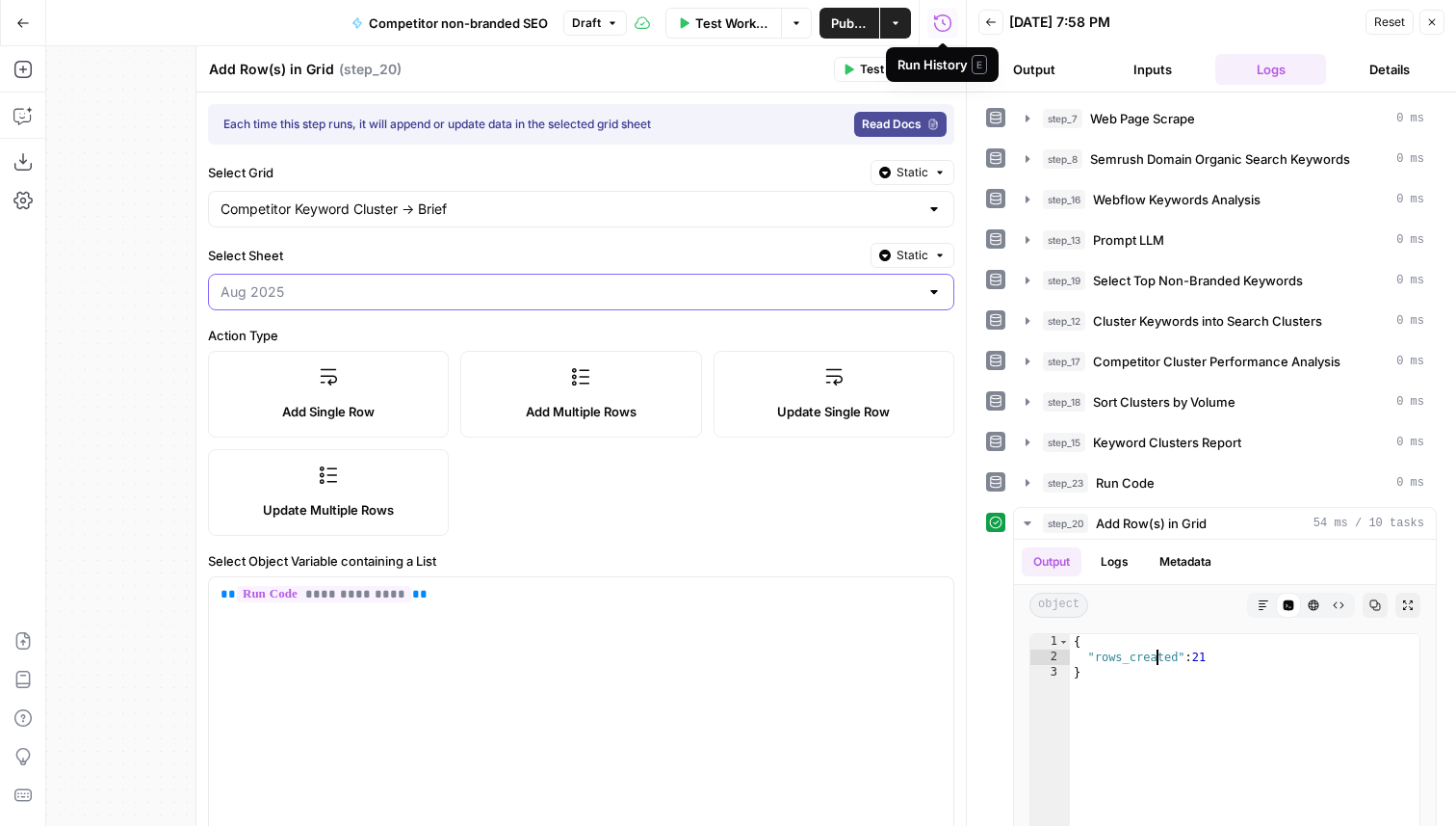
click at [306, 291] on input "Select Sheet" at bounding box center [569, 292] width 698 height 20
type input "[DATE]"
click at [387, 254] on label "Select Sheet" at bounding box center [536, 256] width 655 height 20
click at [387, 282] on input "[DATE]" at bounding box center [569, 292] width 698 height 20
type input "[DATE]"
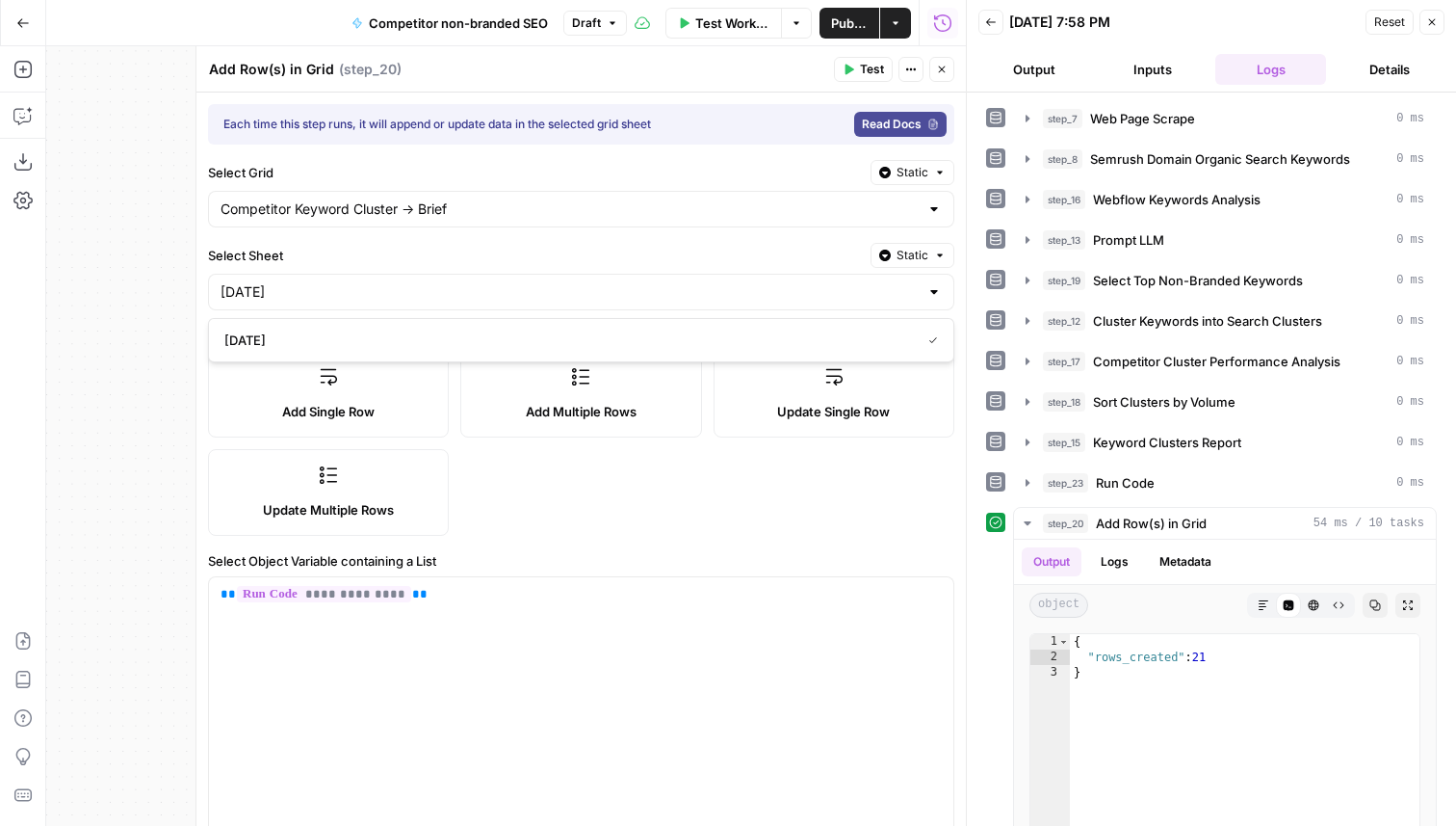
click at [918, 252] on span "Static" at bounding box center [912, 256] width 31 height 18
click at [881, 353] on div "Set value with Liquid" at bounding box center [868, 359] width 138 height 18
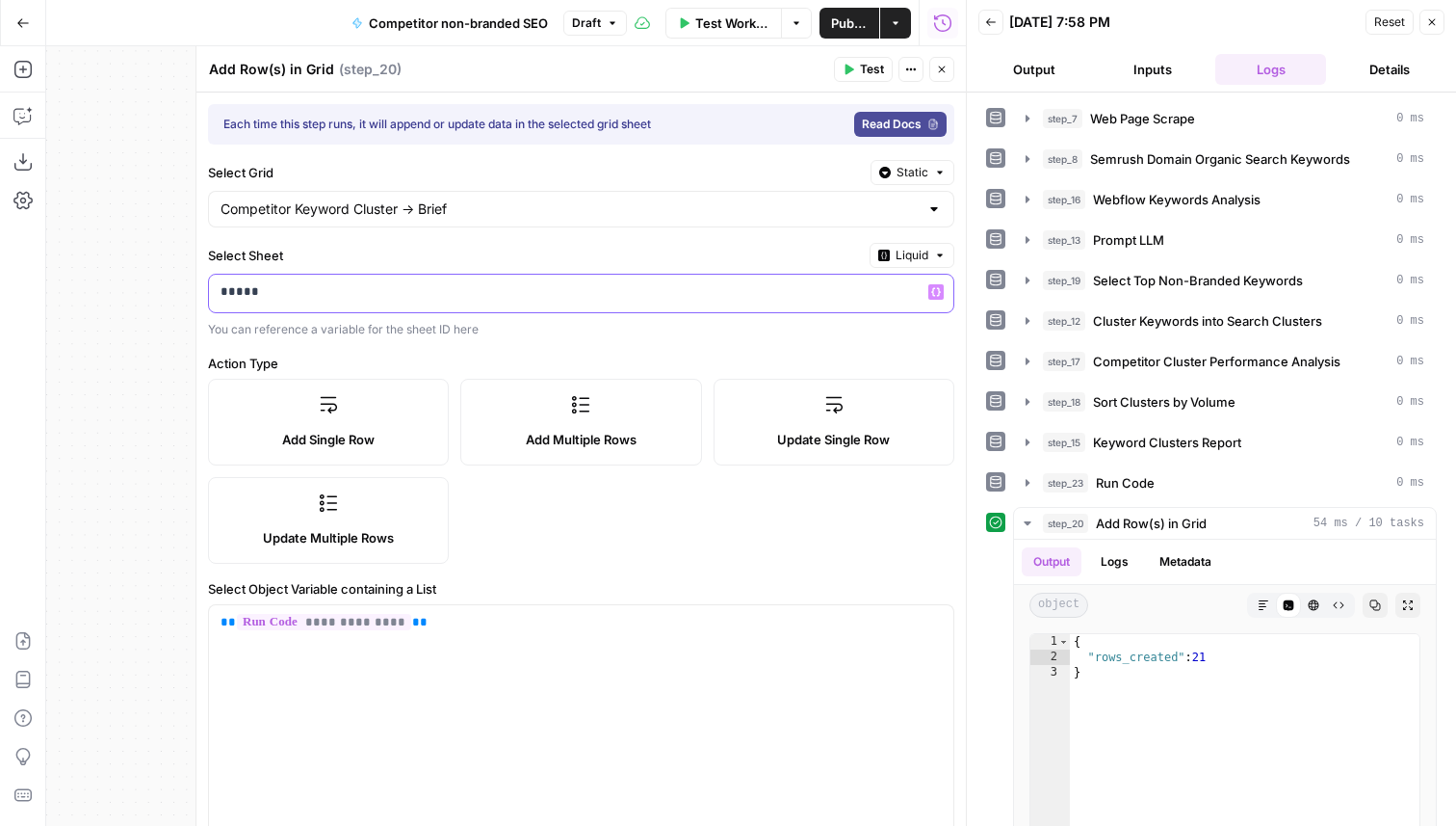
drag, startPoint x: 287, startPoint y: 297, endPoint x: 210, endPoint y: 296, distance: 77.0
click at [210, 296] on div "*****" at bounding box center [566, 293] width 714 height 37
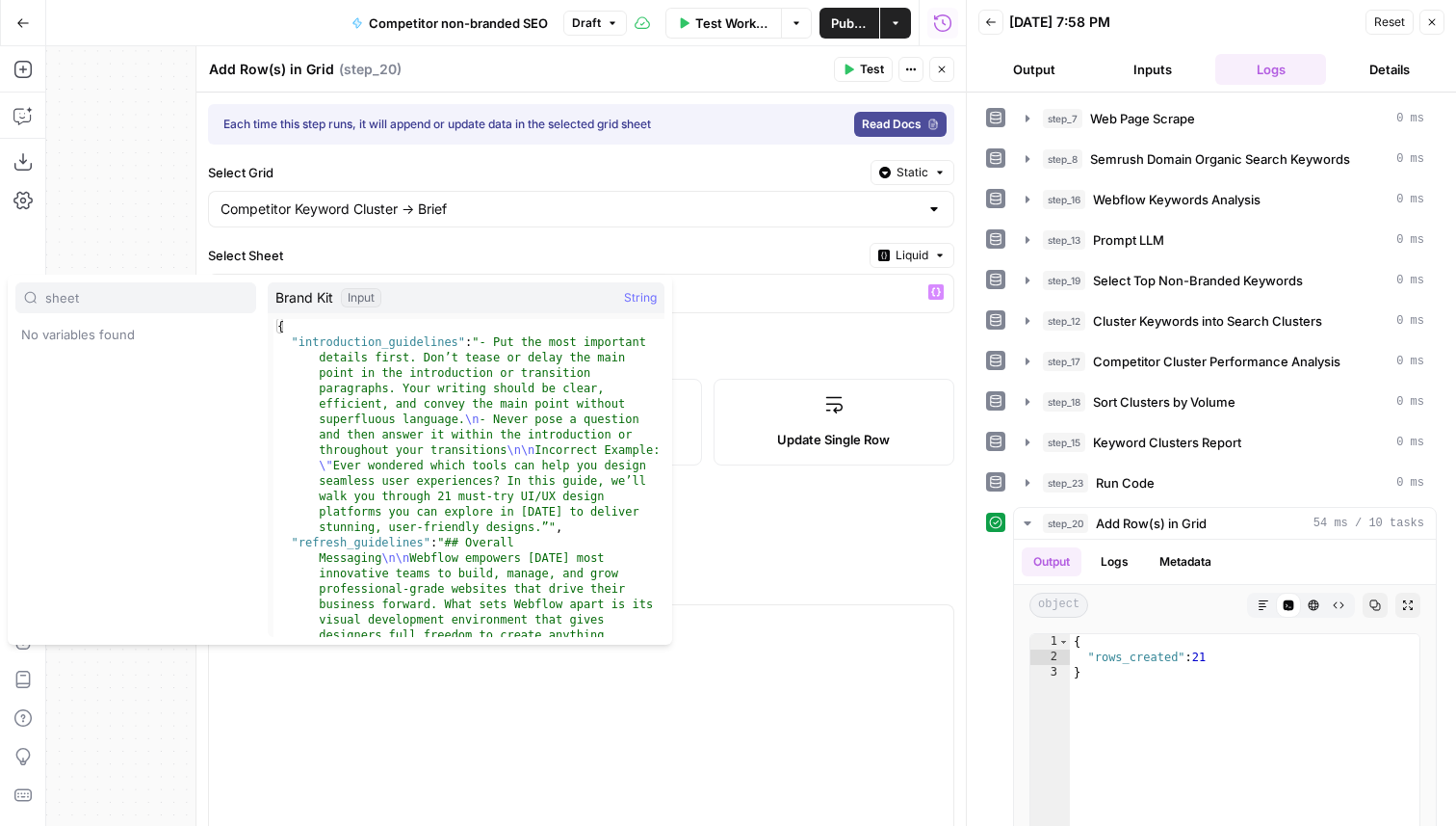
type input "sheet"
click at [423, 257] on label "Select Sheet" at bounding box center [535, 256] width 654 height 20
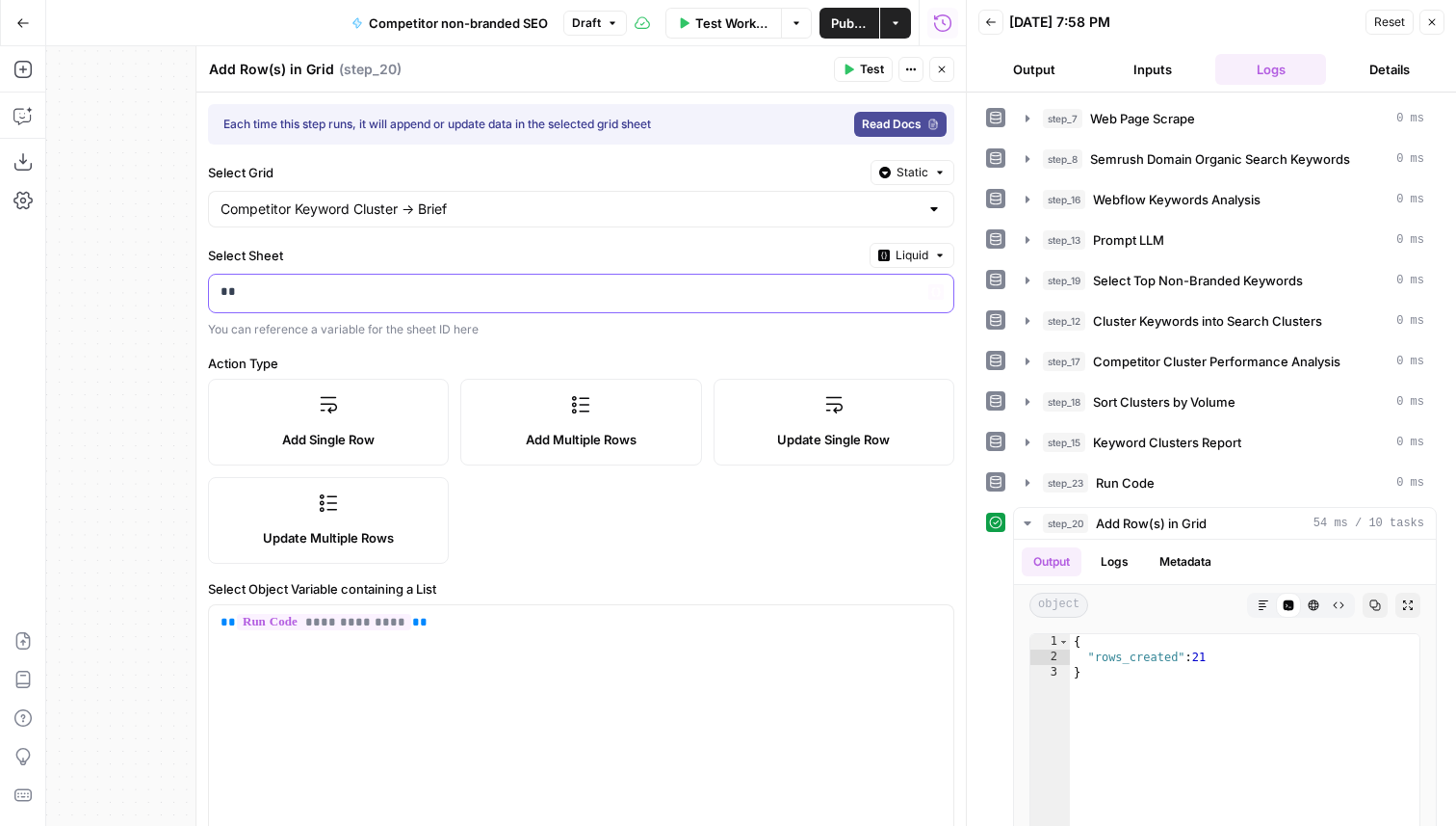
click at [316, 292] on p "**" at bounding box center [581, 292] width 722 height 20
drag, startPoint x: 344, startPoint y: 294, endPoint x: 209, endPoint y: 294, distance: 135.0
click at [209, 294] on div "**********" at bounding box center [566, 293] width 714 height 37
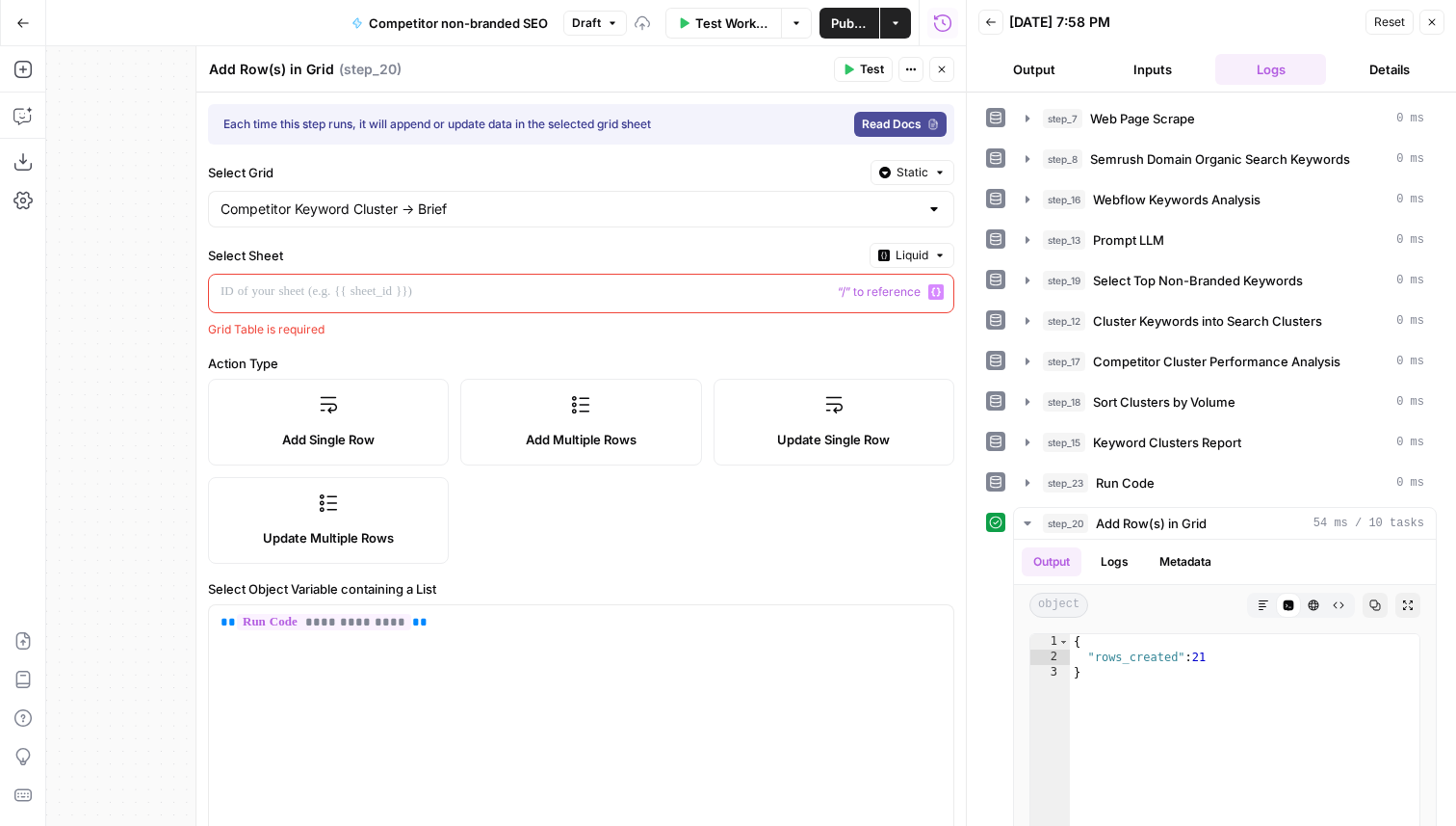
click at [918, 251] on span "Liquid" at bounding box center [911, 256] width 32 height 18
click at [879, 287] on span "Static" at bounding box center [868, 296] width 122 height 20
click at [423, 286] on input "Select Sheet" at bounding box center [569, 292] width 698 height 20
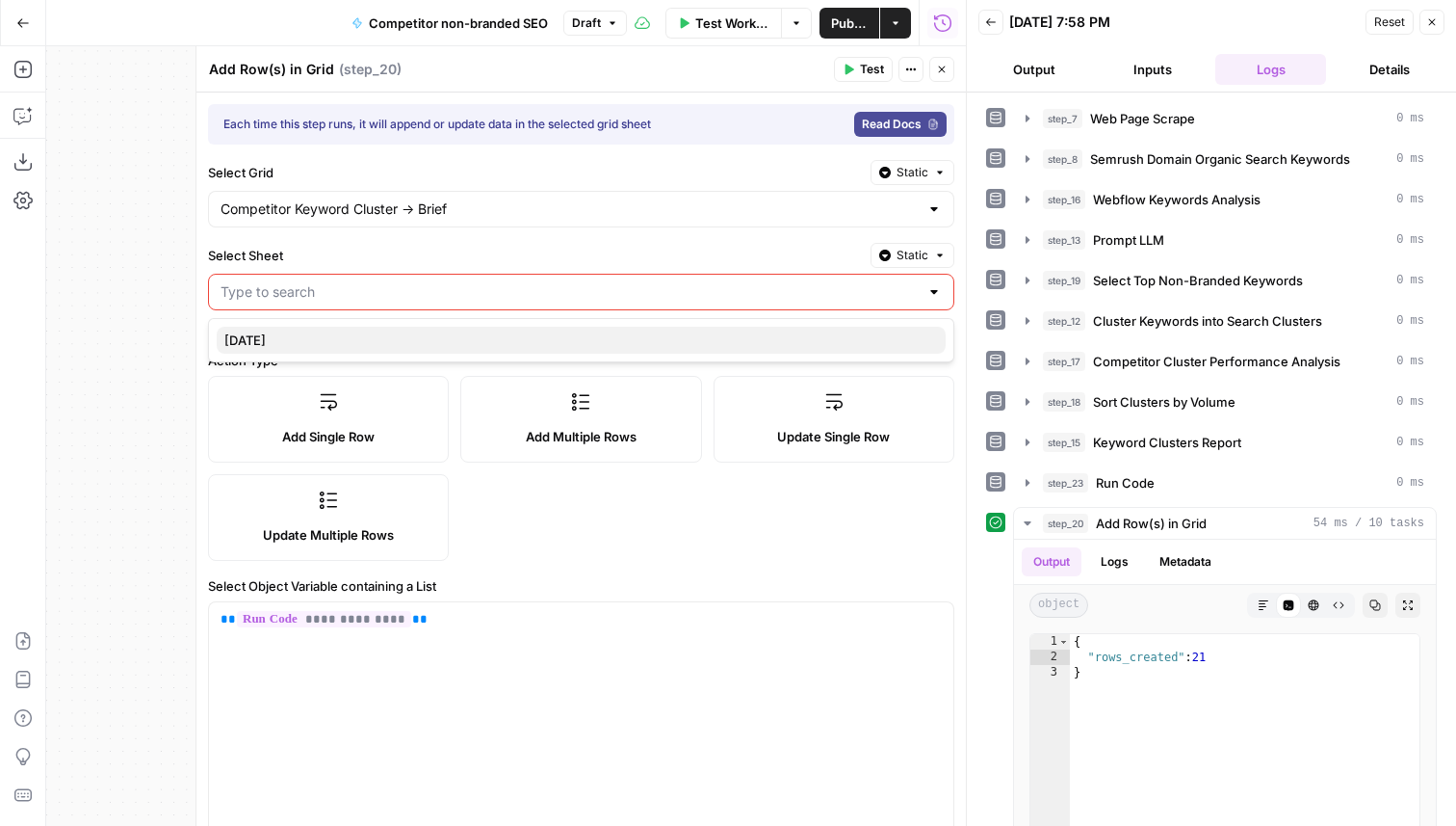
click at [348, 342] on span "[DATE]" at bounding box center [577, 340] width 706 height 20
type input "Keyword"
type input "Search Volume"
type input "[DATE]"
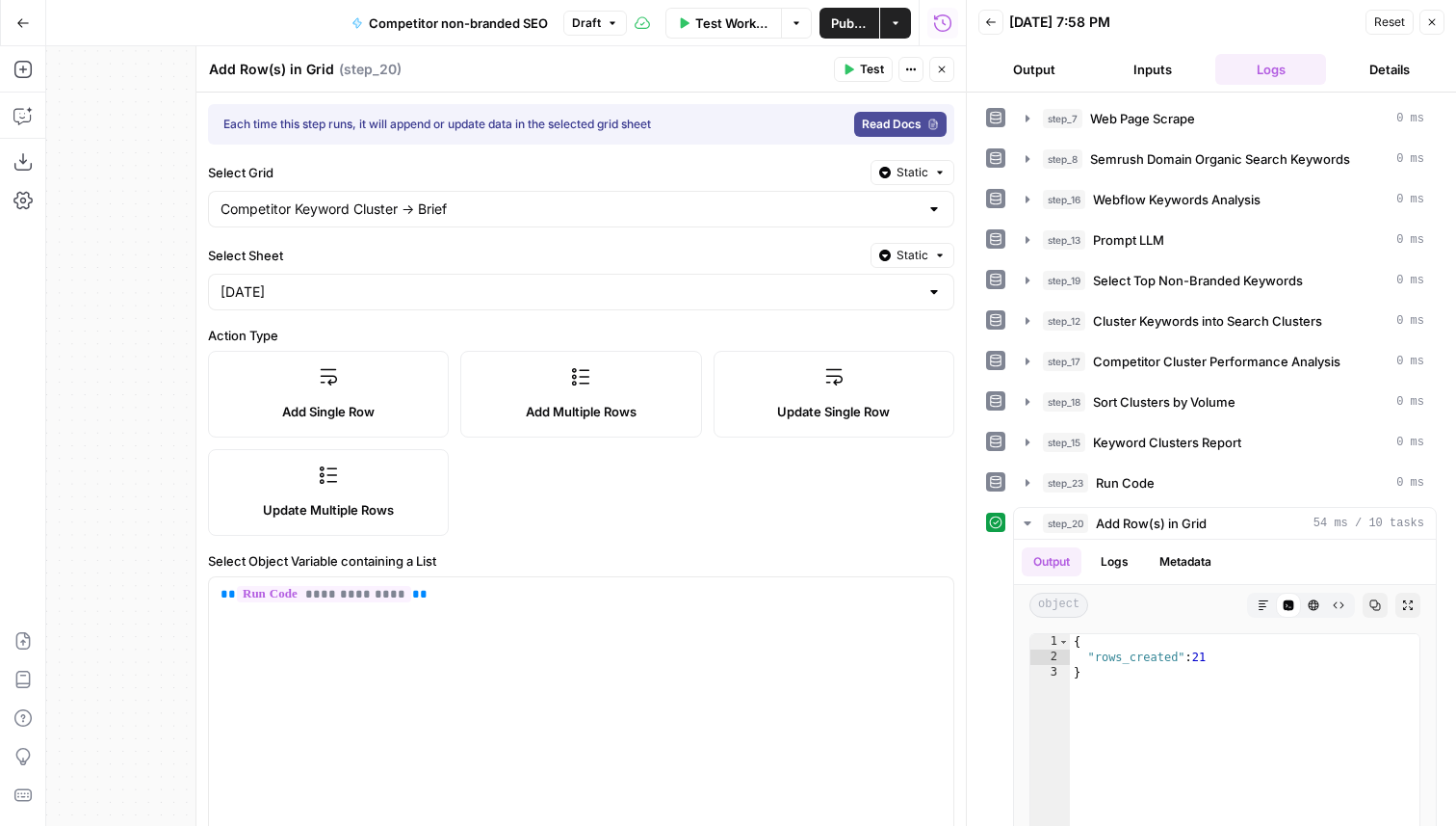
click at [950, 65] on button "Close" at bounding box center [941, 69] width 25 height 25
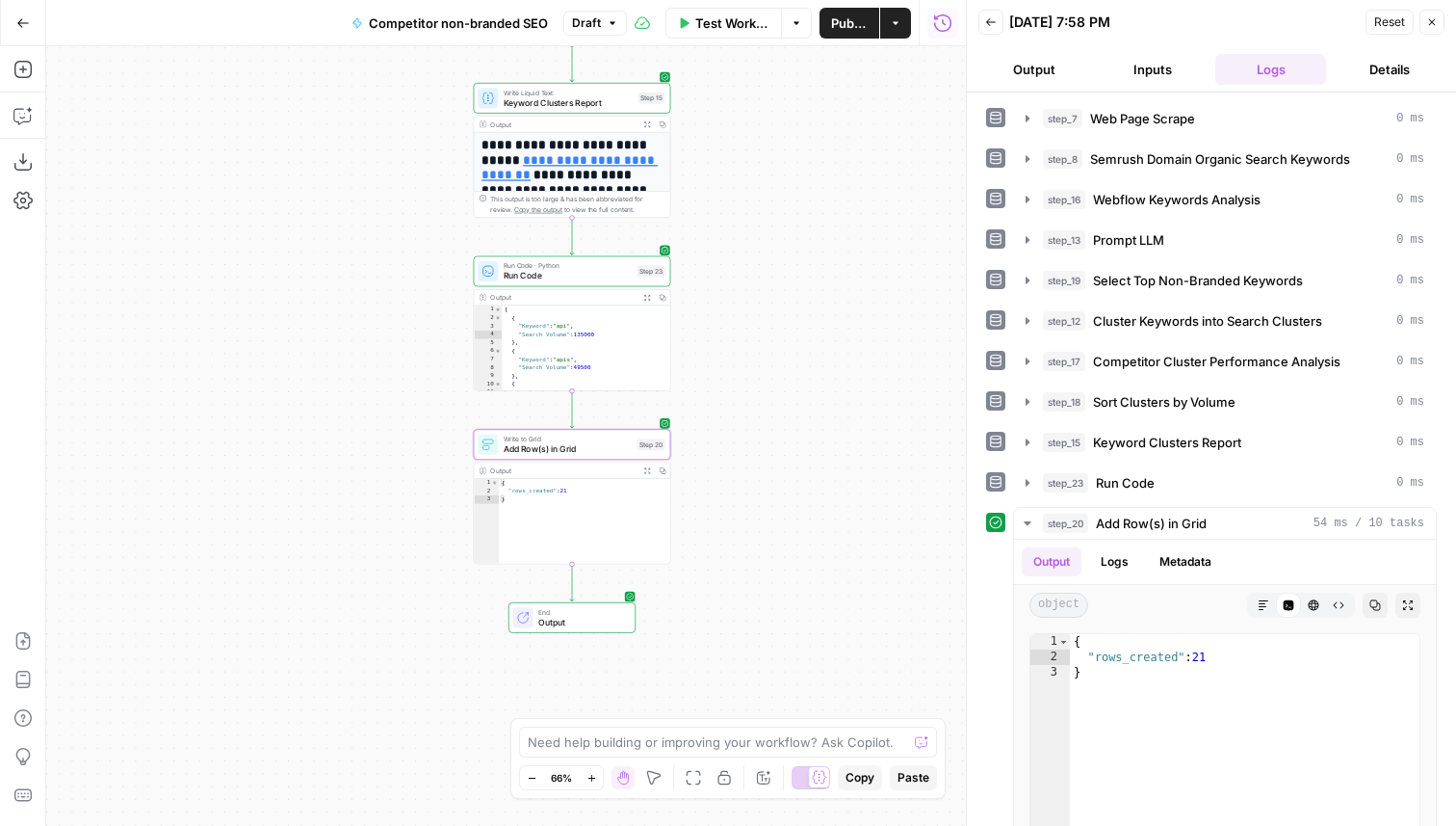
drag, startPoint x: 780, startPoint y: 178, endPoint x: 780, endPoint y: 616, distance: 438.0
click at [780, 616] on div "**********" at bounding box center [506, 436] width 920 height 780
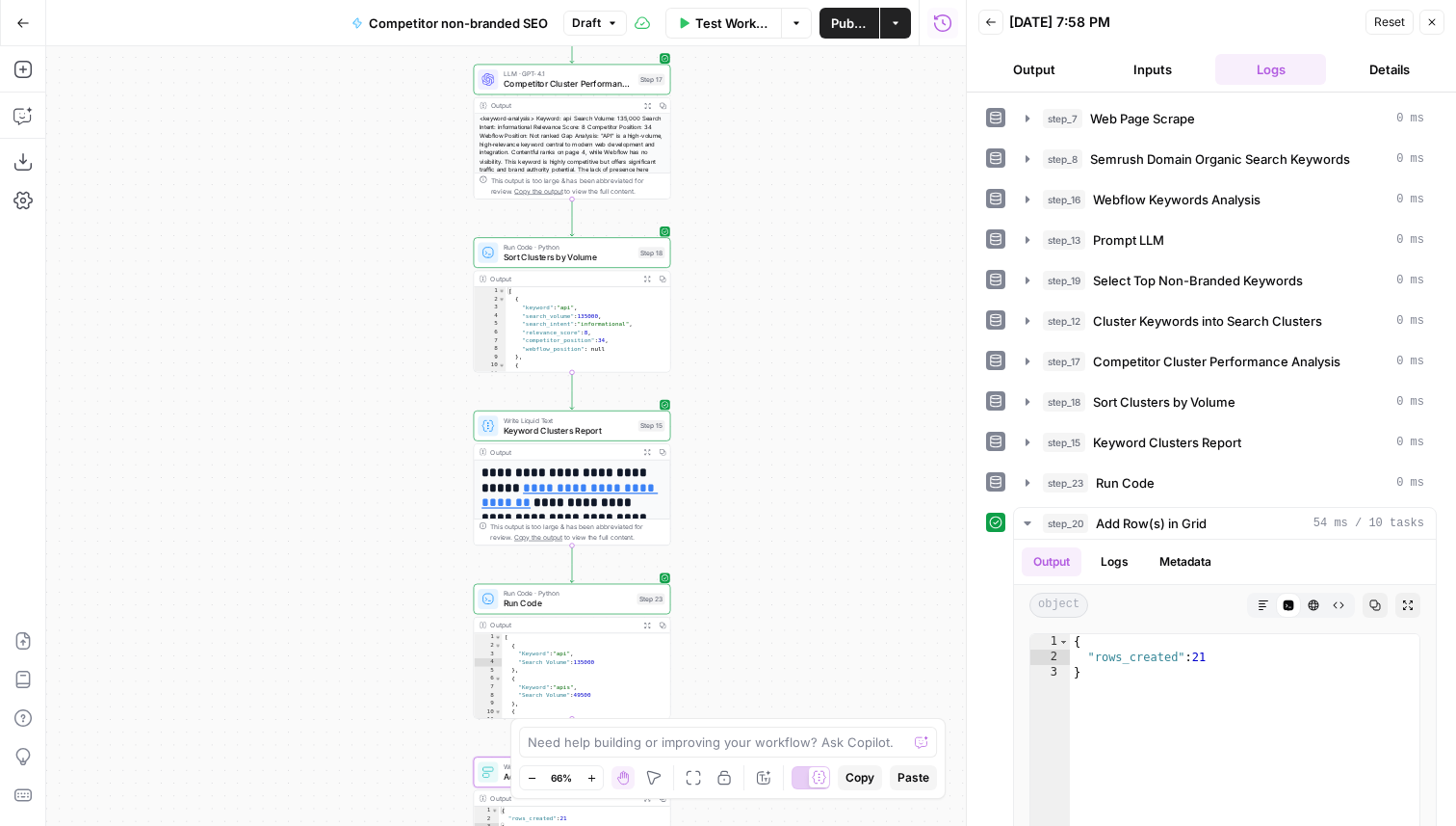
drag, startPoint x: 788, startPoint y: 198, endPoint x: 788, endPoint y: 543, distance: 345.0
click at [788, 543] on div "**********" at bounding box center [506, 436] width 920 height 780
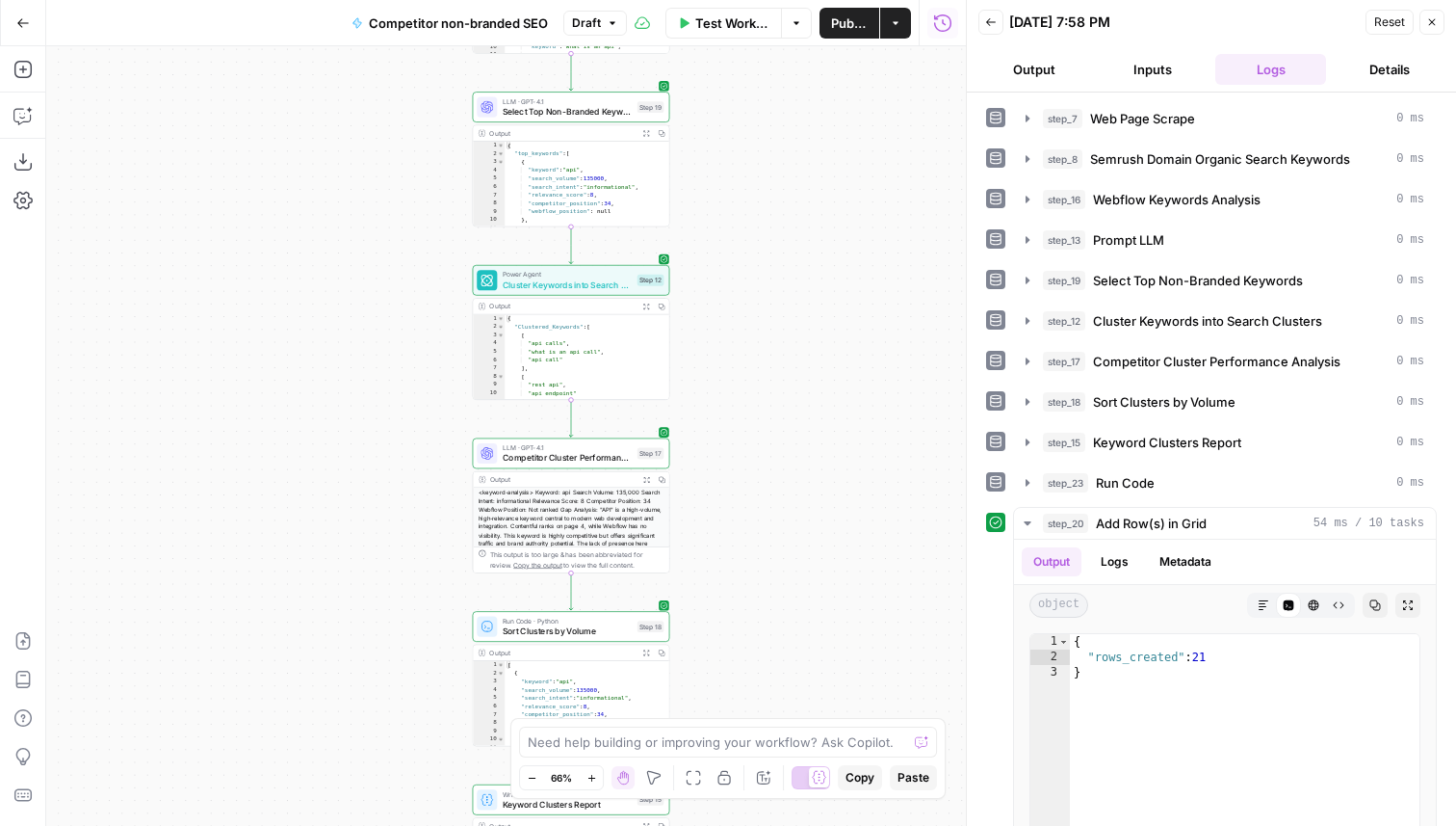
drag, startPoint x: 764, startPoint y: 188, endPoint x: 764, endPoint y: 626, distance: 438.0
click at [764, 626] on div "**********" at bounding box center [506, 436] width 920 height 780
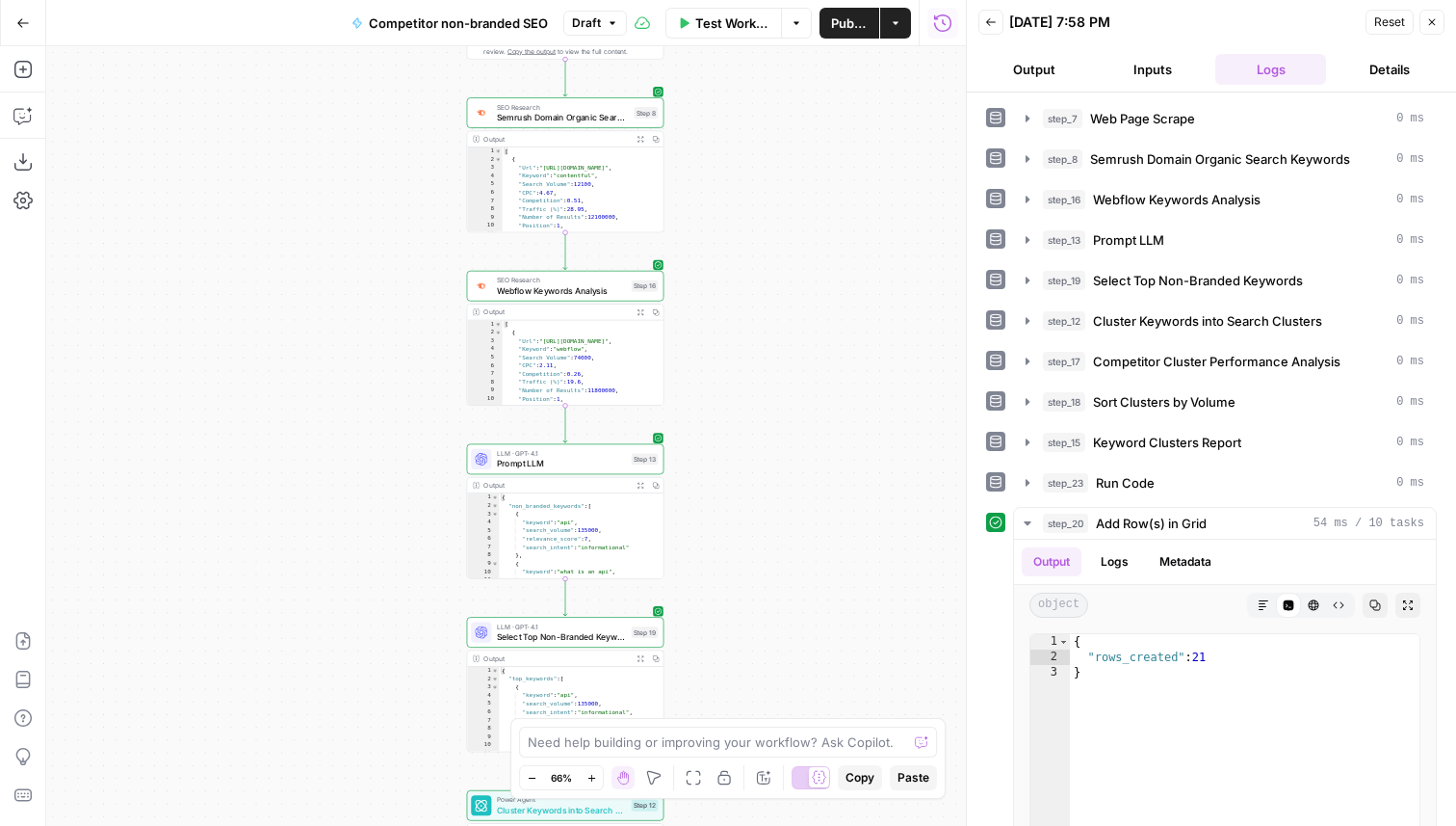
drag, startPoint x: 745, startPoint y: 347, endPoint x: 719, endPoint y: 651, distance: 305.1
click at [719, 651] on div "**********" at bounding box center [506, 436] width 920 height 780
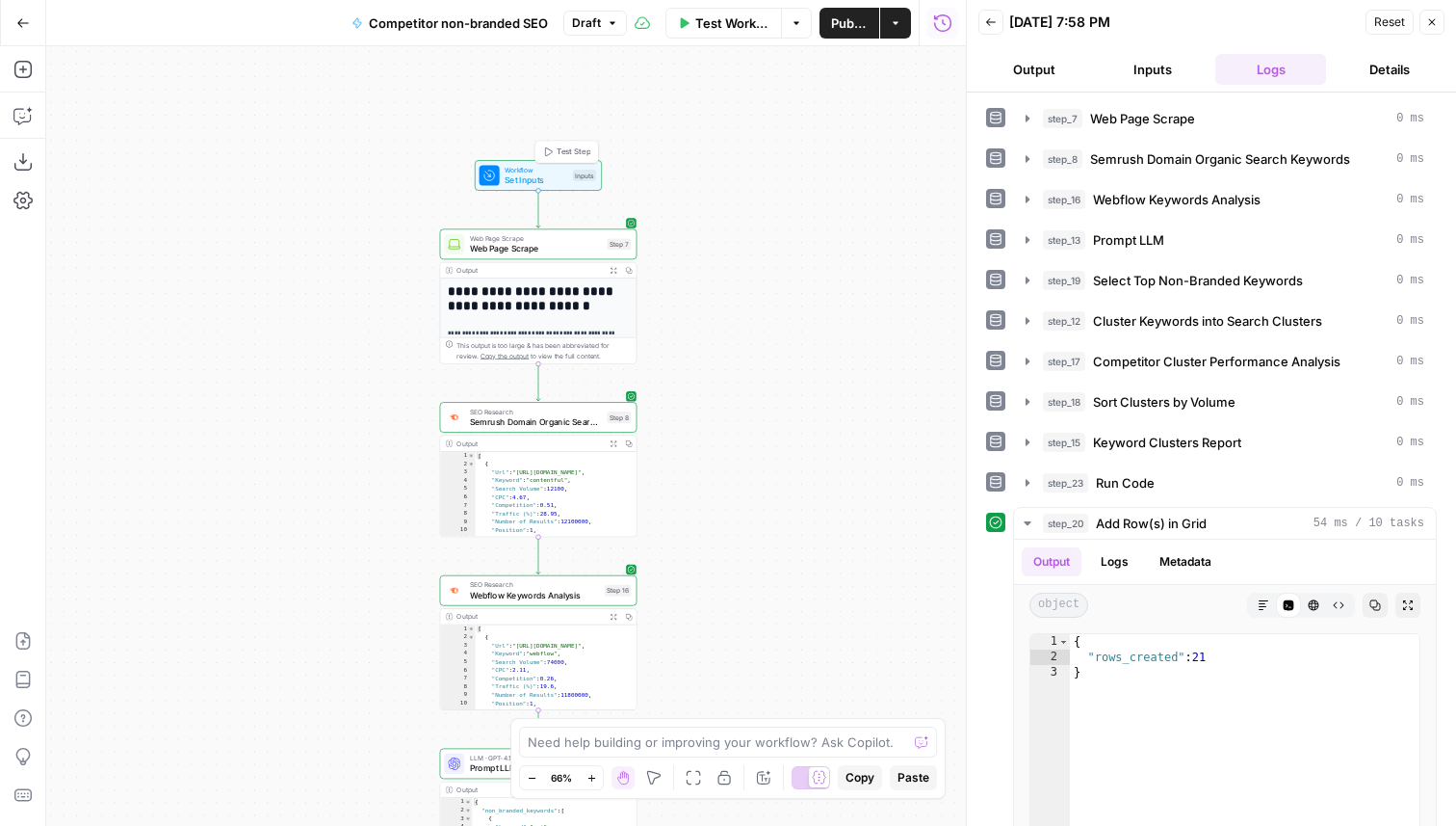
click at [506, 171] on span "Workflow" at bounding box center [536, 170] width 63 height 11
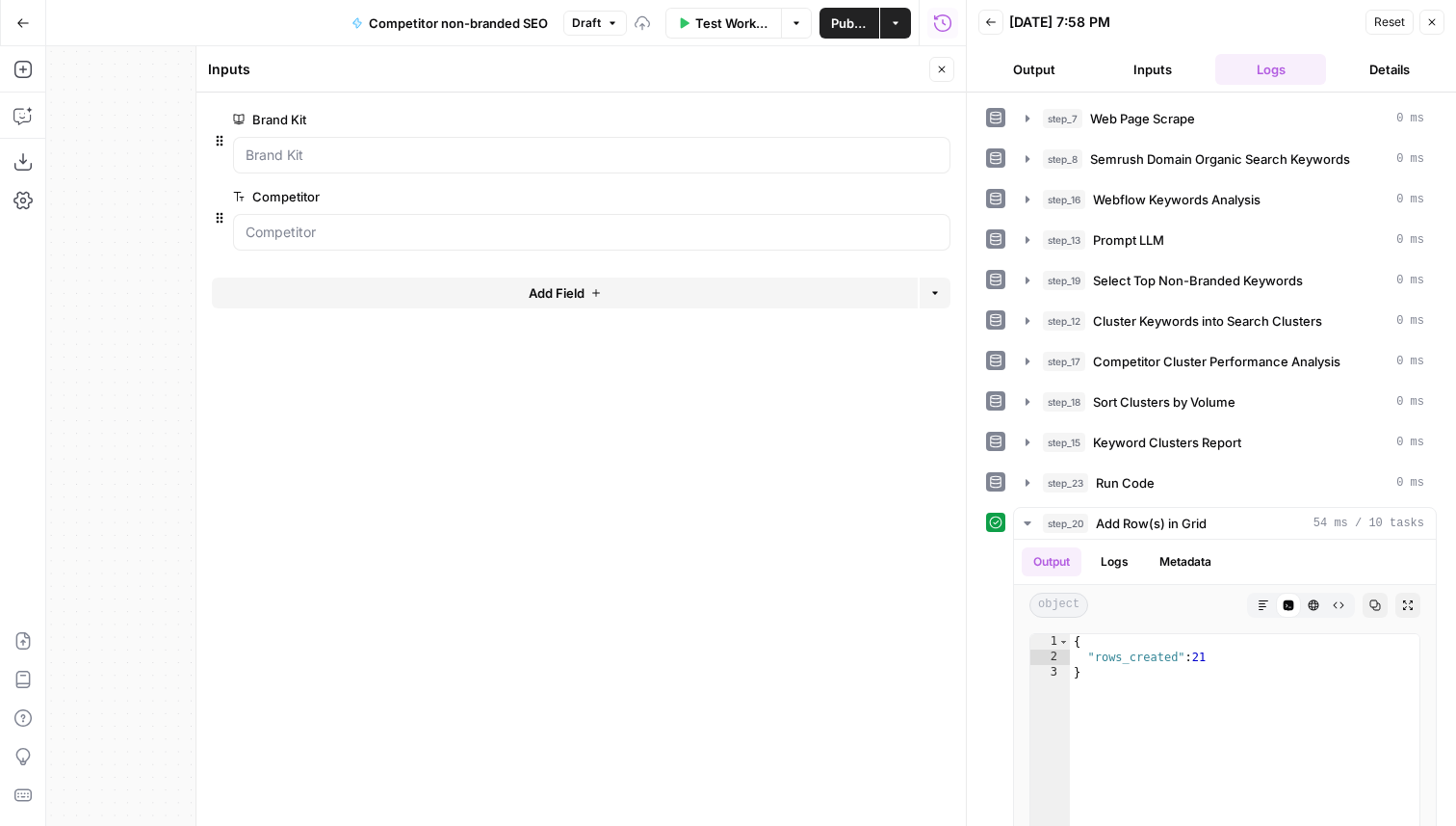
click at [346, 289] on button "Add Field" at bounding box center [565, 292] width 706 height 30
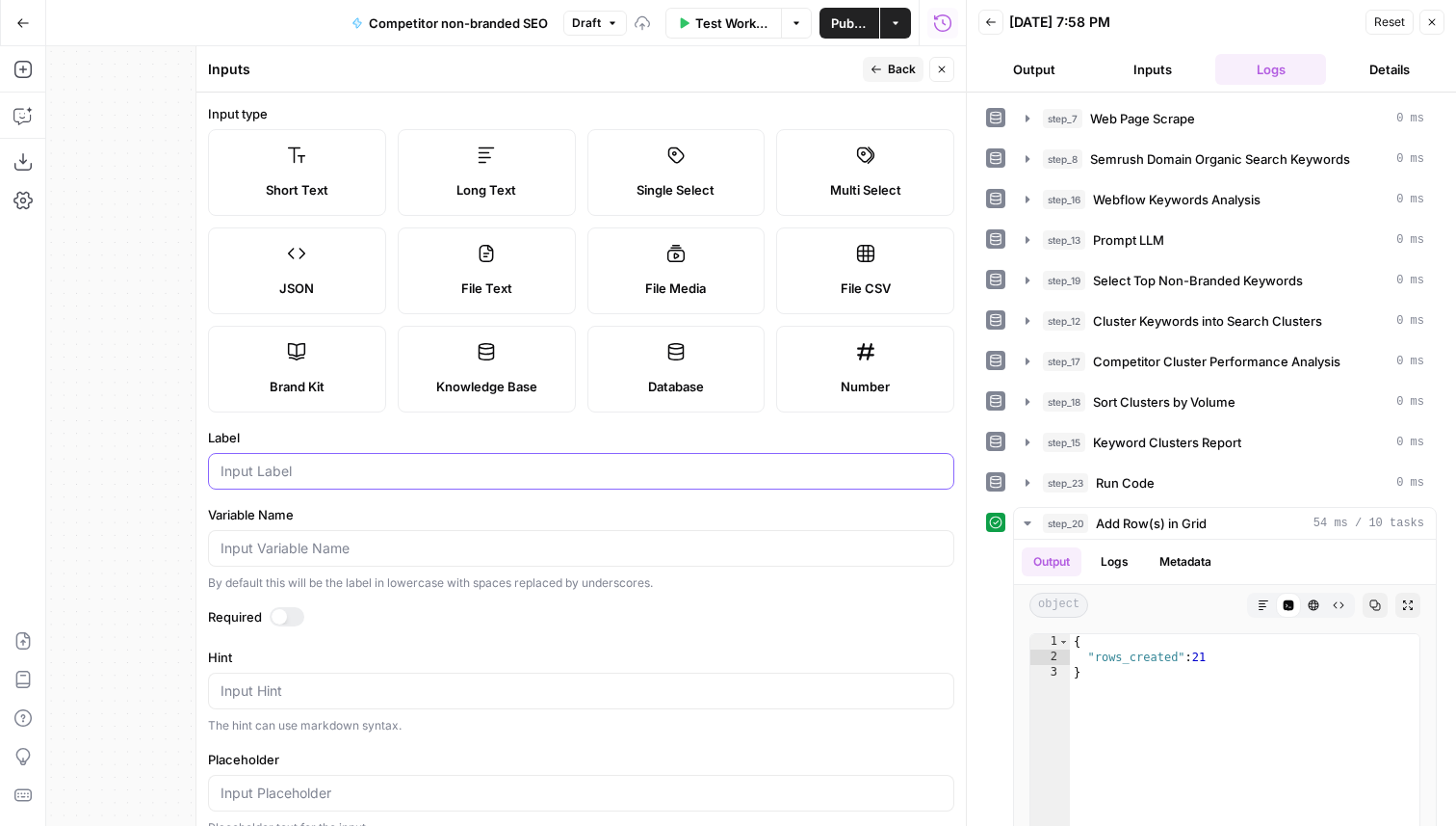
click at [279, 474] on input "Label" at bounding box center [581, 471] width 722 height 20
type input "Sheet Name"
click at [889, 74] on span "Back" at bounding box center [902, 70] width 28 height 18
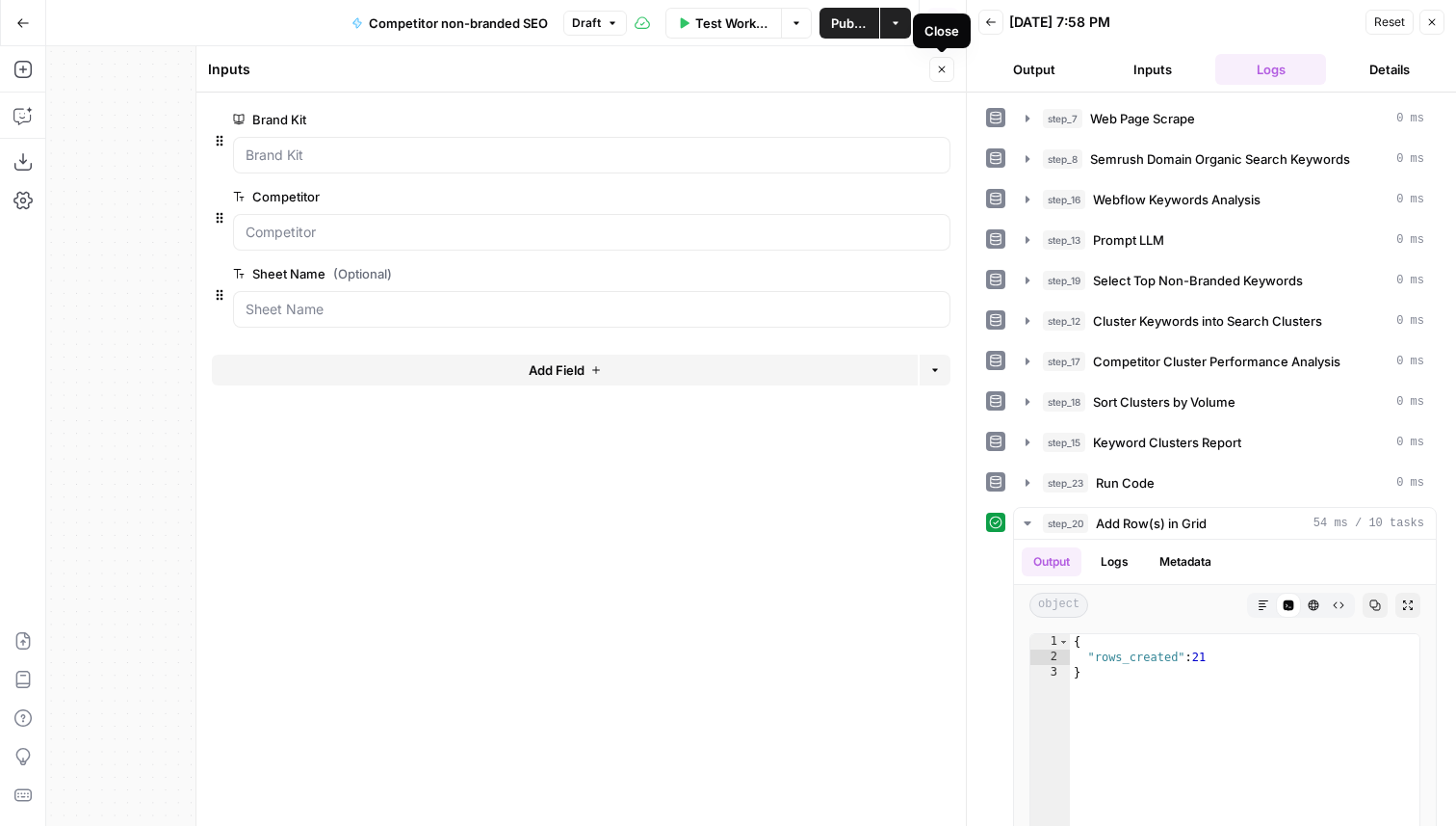
click at [939, 72] on icon "button" at bounding box center [942, 70] width 12 height 12
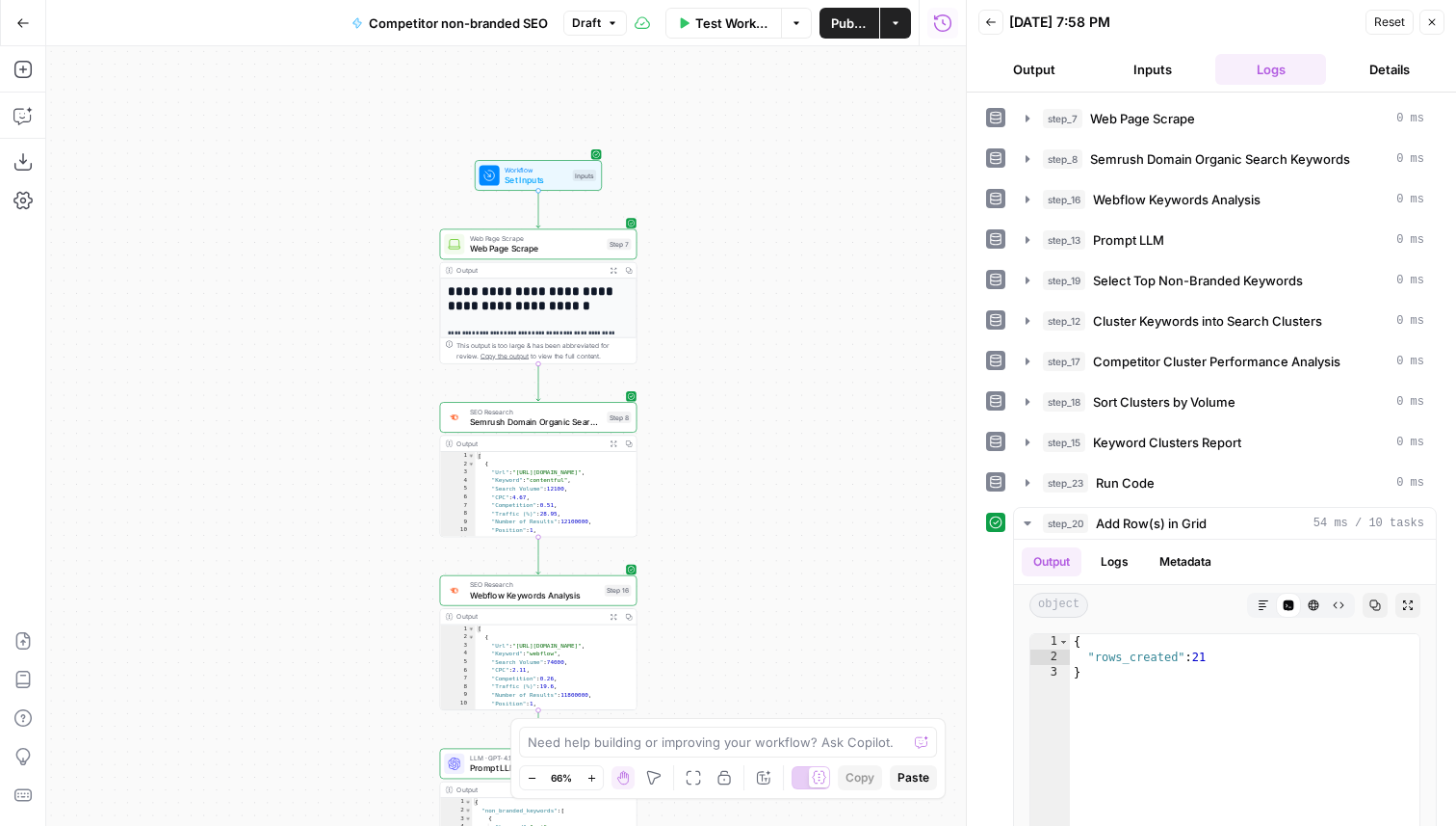
click at [737, 27] on span "Test Workflow" at bounding box center [732, 24] width 75 height 20
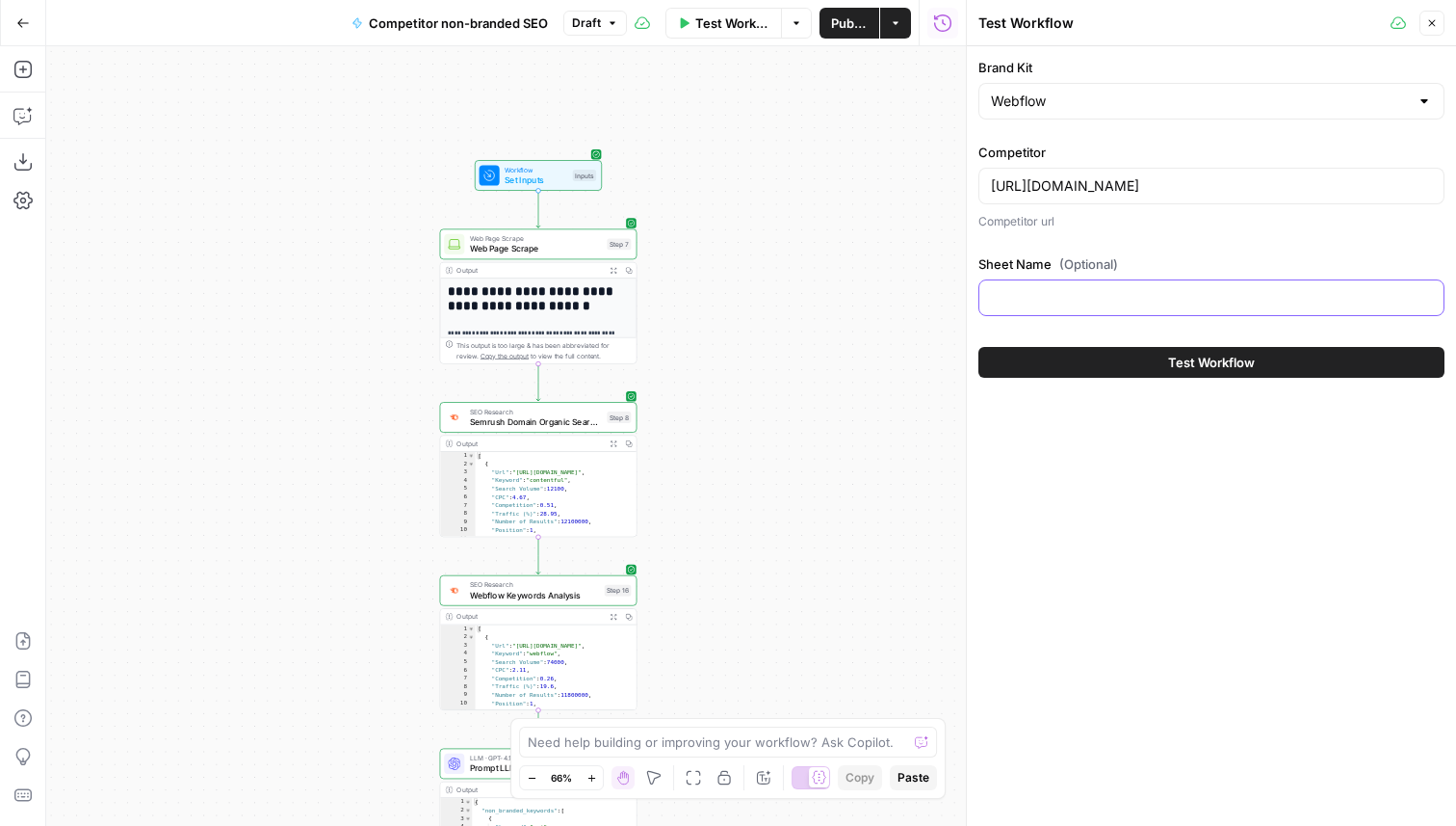
click at [1103, 296] on input "Sheet Name (Optional)" at bounding box center [1211, 298] width 441 height 20
type input "[DATE]"
click at [1174, 489] on div "Brand Kit Webflow Competitor https://www.contentful.com/ Competitor url Sheet N…" at bounding box center [1212, 436] width 490 height 780
drag, startPoint x: 1435, startPoint y: 27, endPoint x: 1435, endPoint y: 42, distance: 15.0
click at [1435, 27] on icon "button" at bounding box center [1432, 24] width 12 height 12
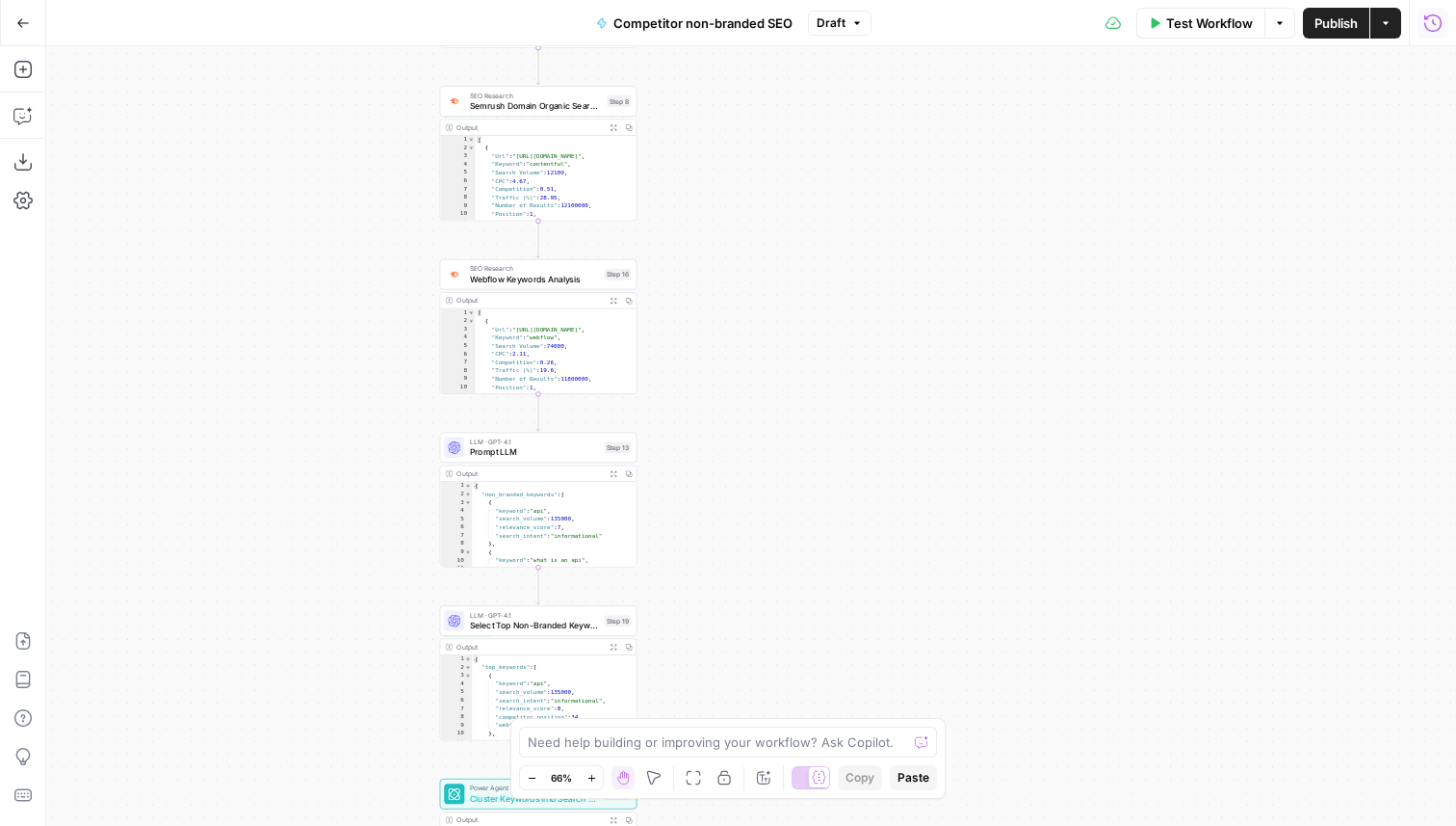
drag, startPoint x: 709, startPoint y: 629, endPoint x: 709, endPoint y: 311, distance: 318.0
click at [709, 311] on div "**********" at bounding box center [751, 436] width 1410 height 780
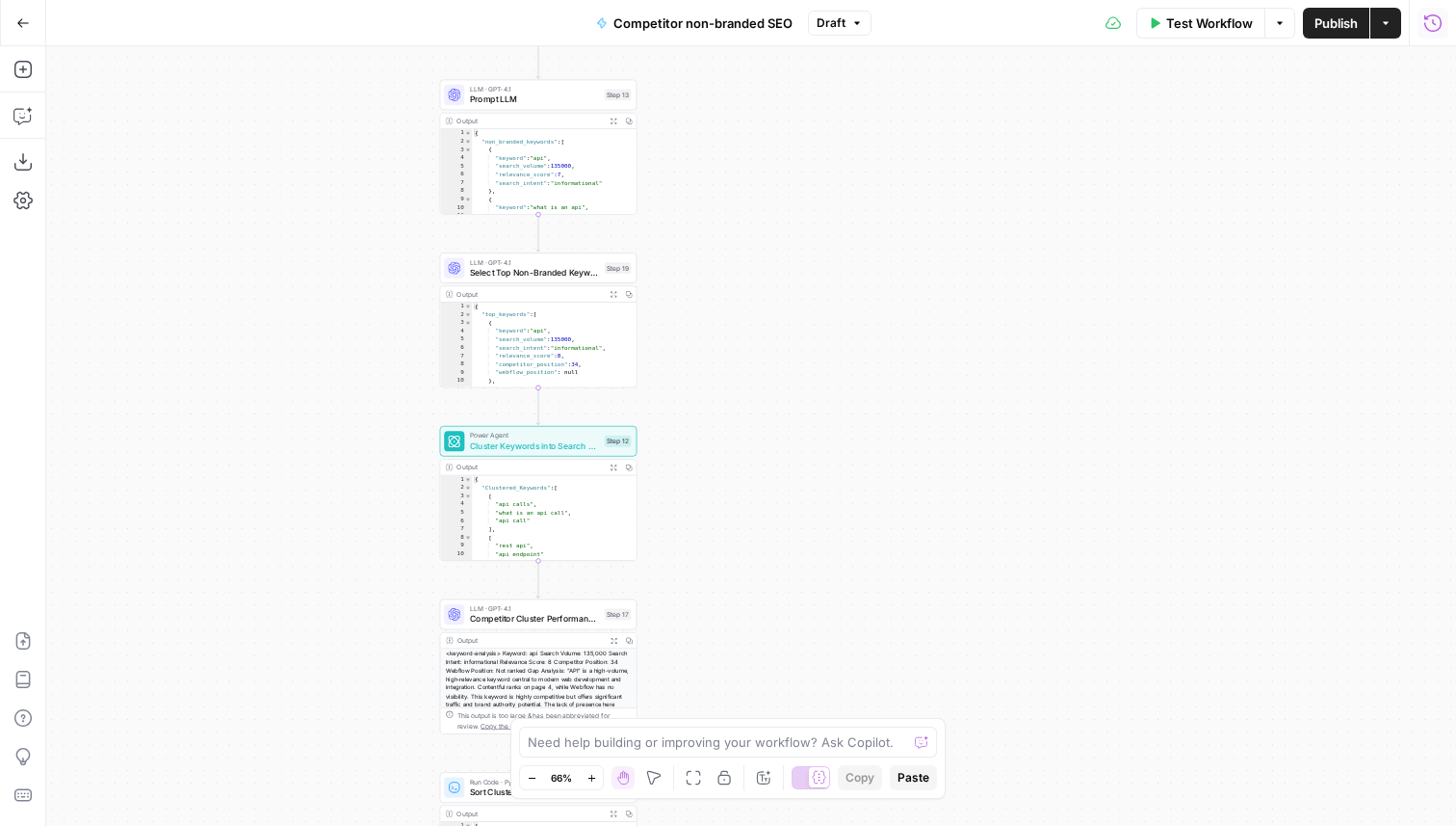
drag, startPoint x: 661, startPoint y: 466, endPoint x: 661, endPoint y: 278, distance: 188.0
click at [661, 278] on div "**********" at bounding box center [751, 436] width 1410 height 780
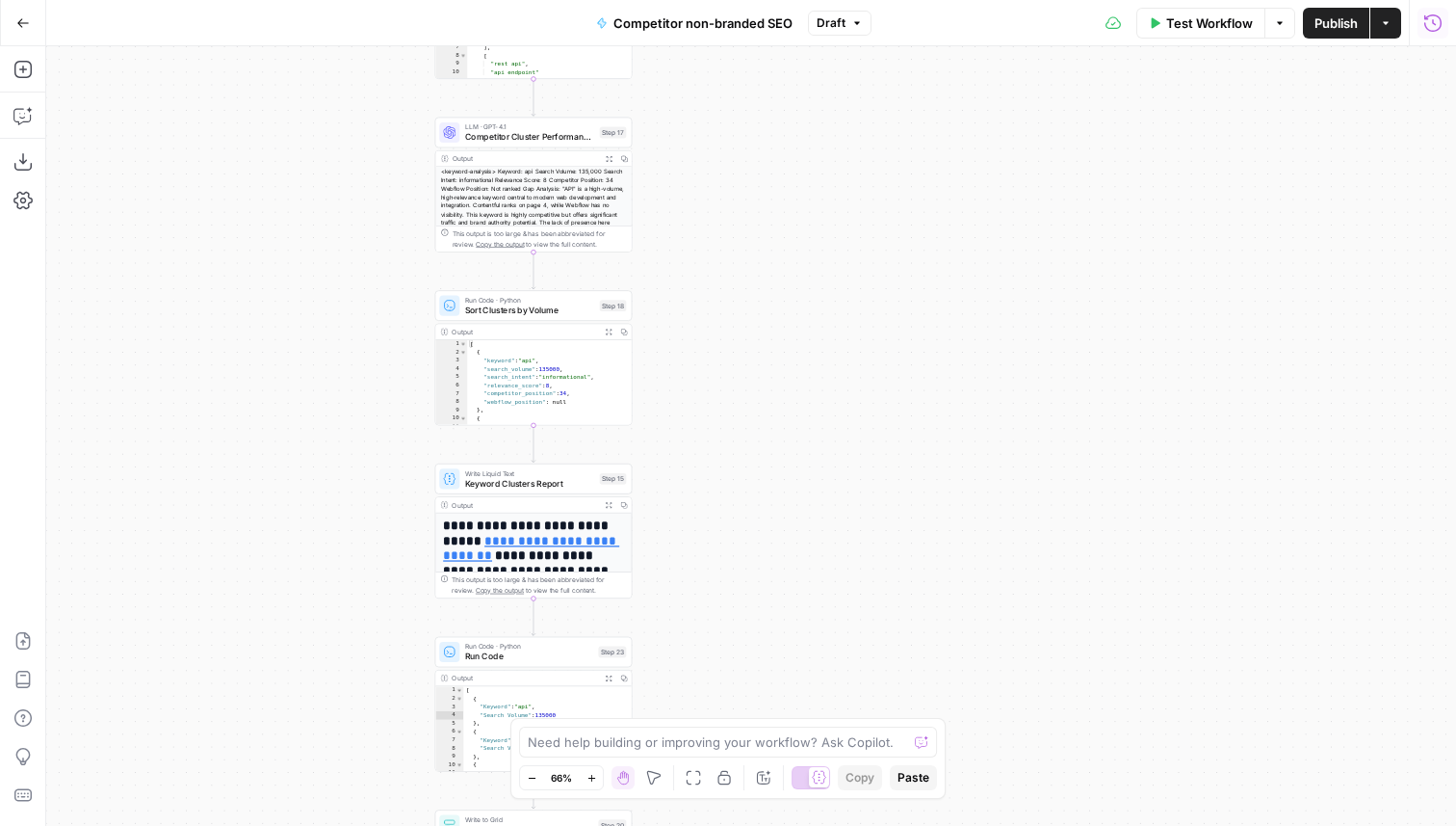
drag, startPoint x: 666, startPoint y: 214, endPoint x: 661, endPoint y: -3, distance: 217.1
click at [661, 0] on html "**********" at bounding box center [728, 413] width 1456 height 826
drag, startPoint x: 705, startPoint y: 229, endPoint x: 705, endPoint y: -24, distance: 253.0
click at [705, 0] on html "**********" at bounding box center [728, 413] width 1456 height 826
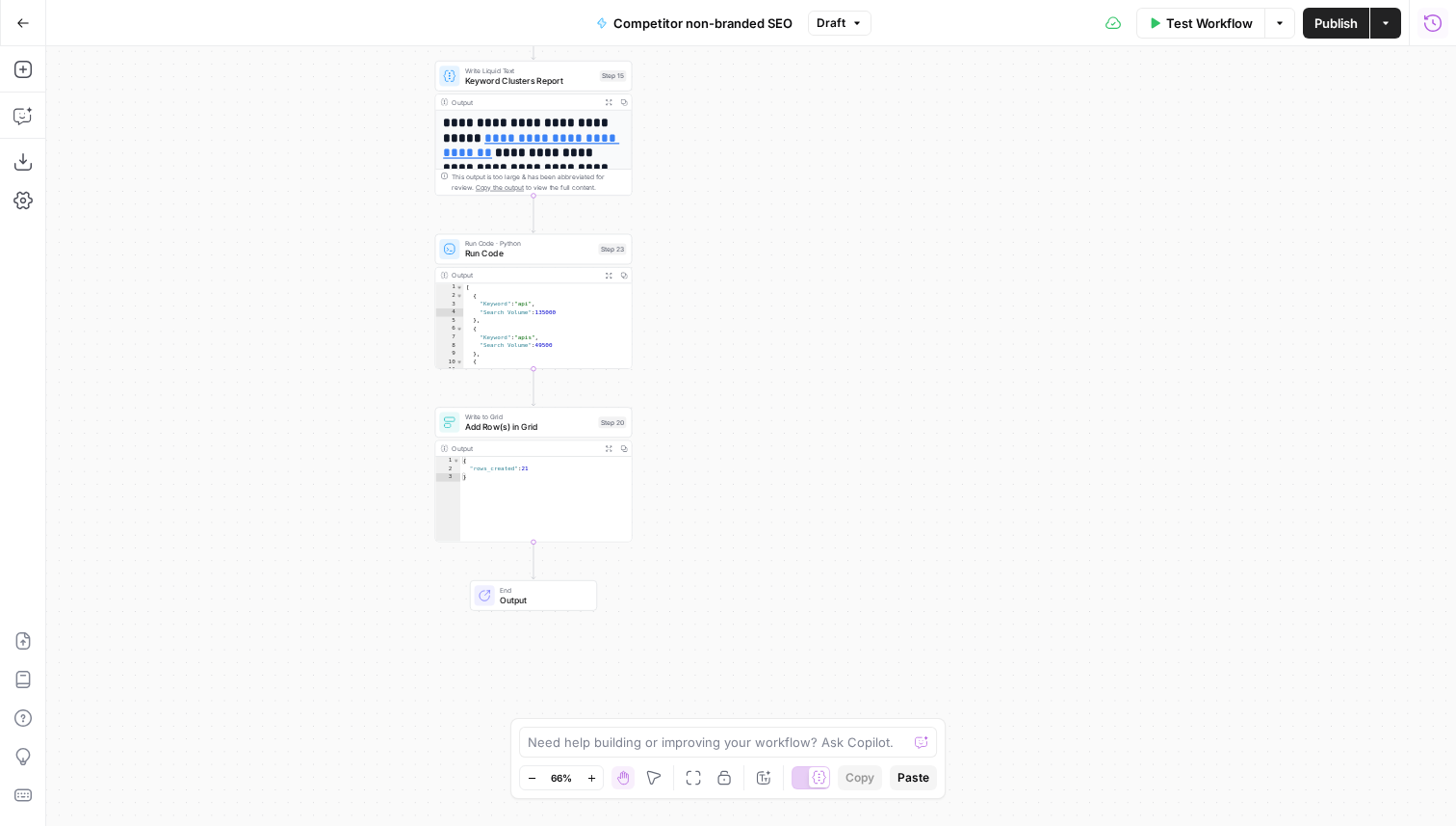
drag, startPoint x: 694, startPoint y: 451, endPoint x: 694, endPoint y: 335, distance: 116.0
click at [694, 335] on div "**********" at bounding box center [751, 436] width 1410 height 780
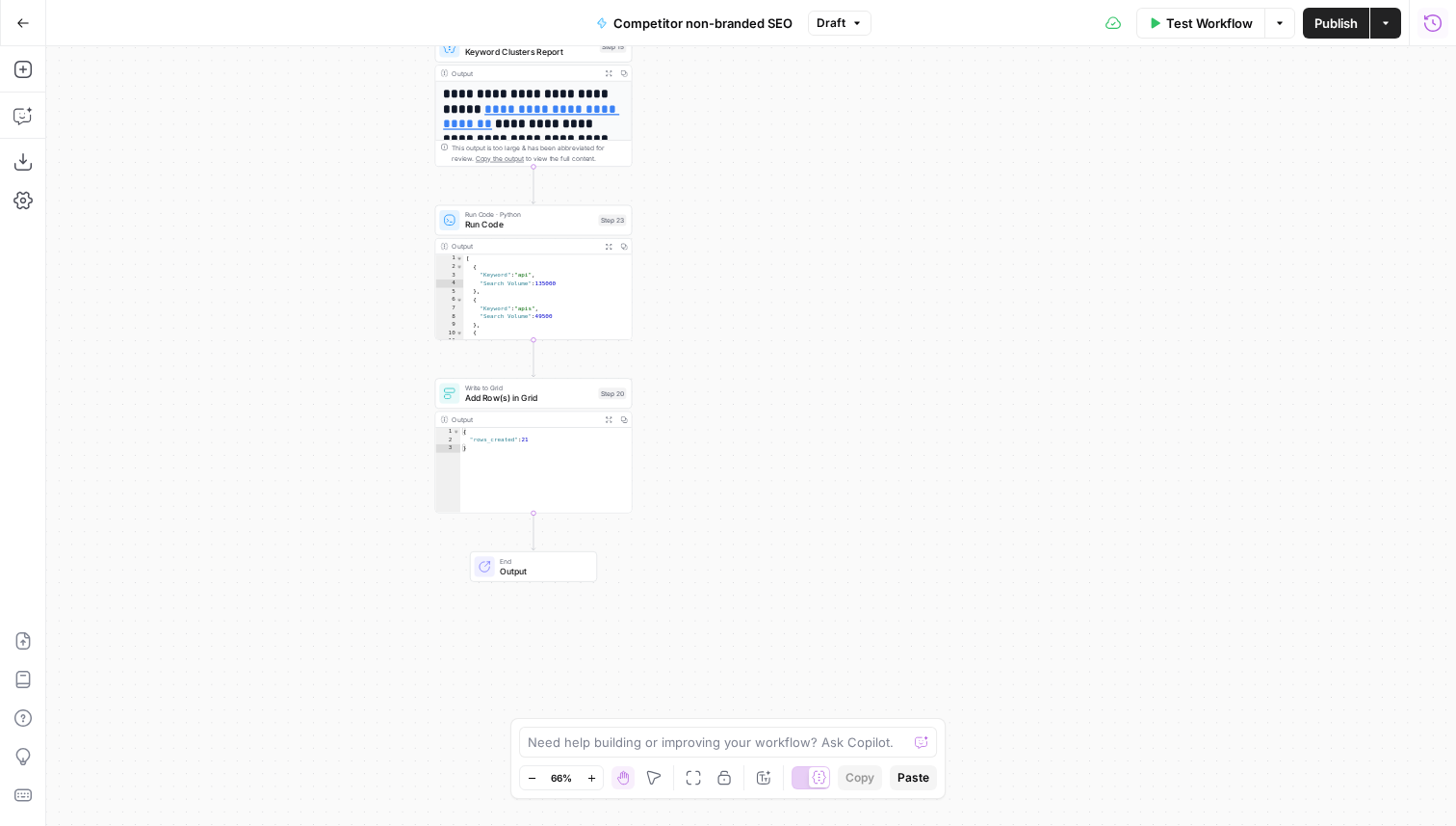
click at [595, 388] on div "Write to Grid Add Row(s) in Grid Step 20 Copy step Delete step Add Note Test" at bounding box center [533, 393] width 187 height 22
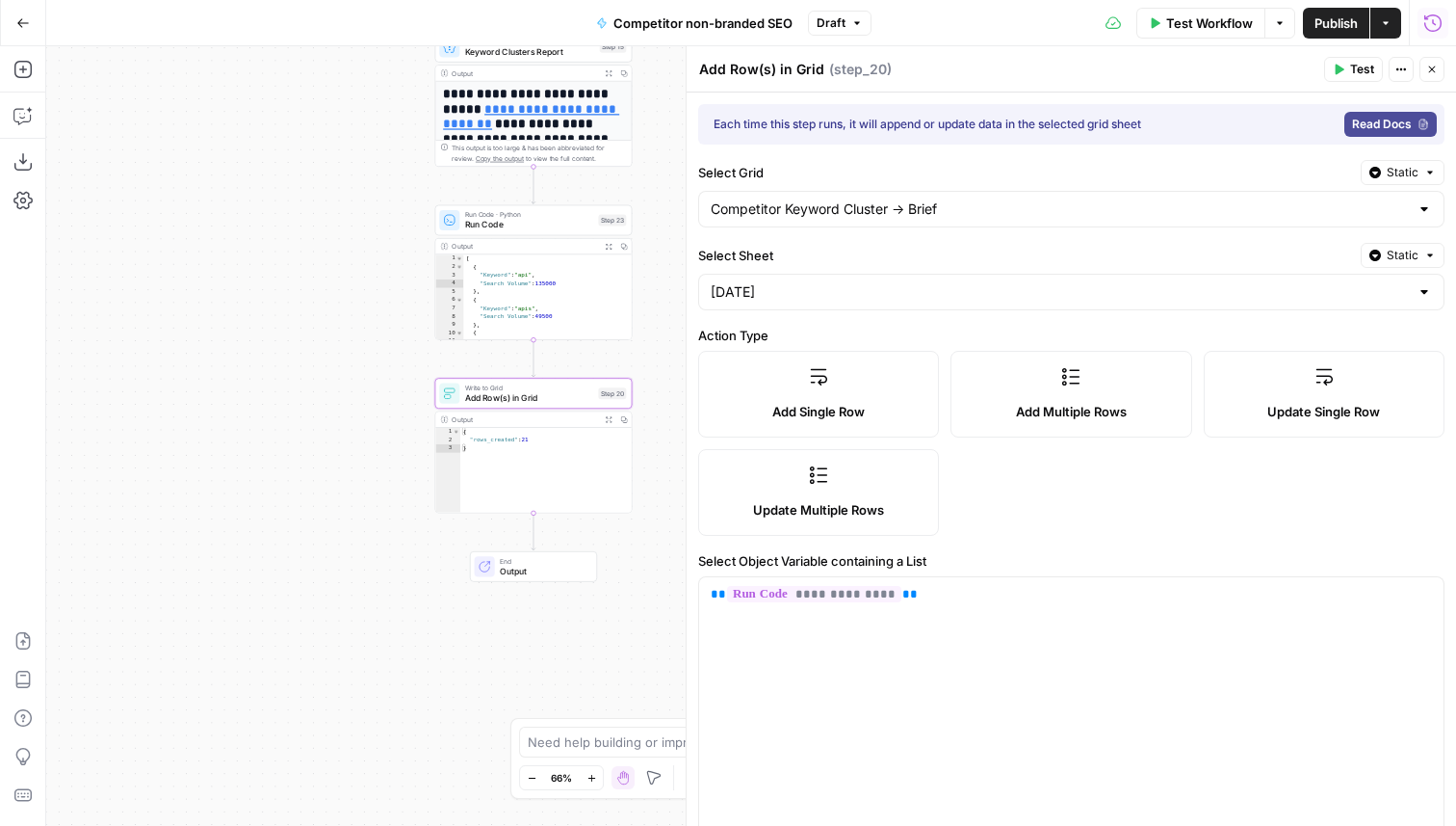
click at [1419, 263] on button "Static" at bounding box center [1402, 255] width 84 height 25
click at [1377, 349] on span "Liquid" at bounding box center [1365, 340] width 109 height 20
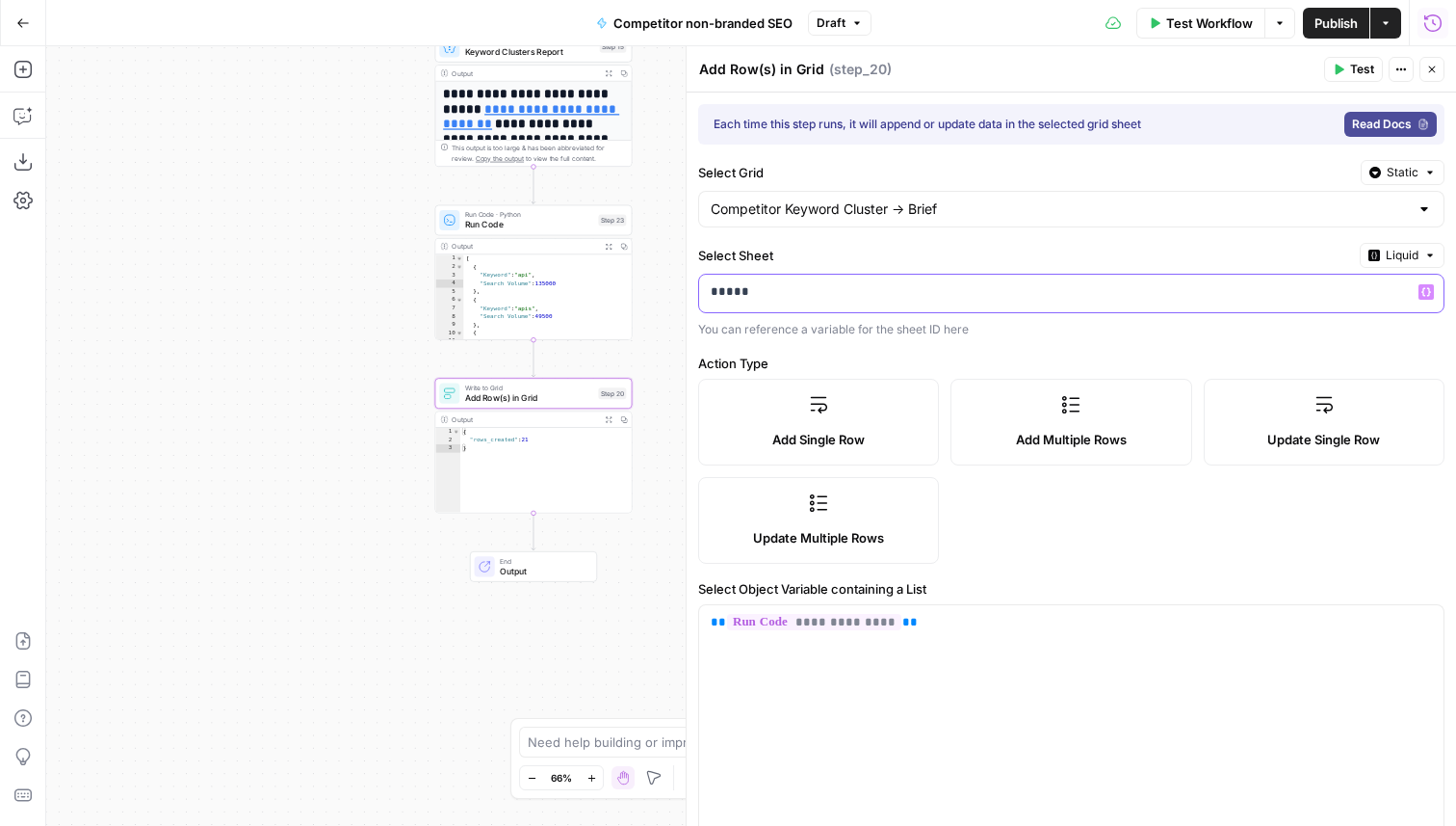
drag, startPoint x: 869, startPoint y: 295, endPoint x: 821, endPoint y: 295, distance: 48.0
click at [821, 295] on p "*****" at bounding box center [1056, 292] width 690 height 20
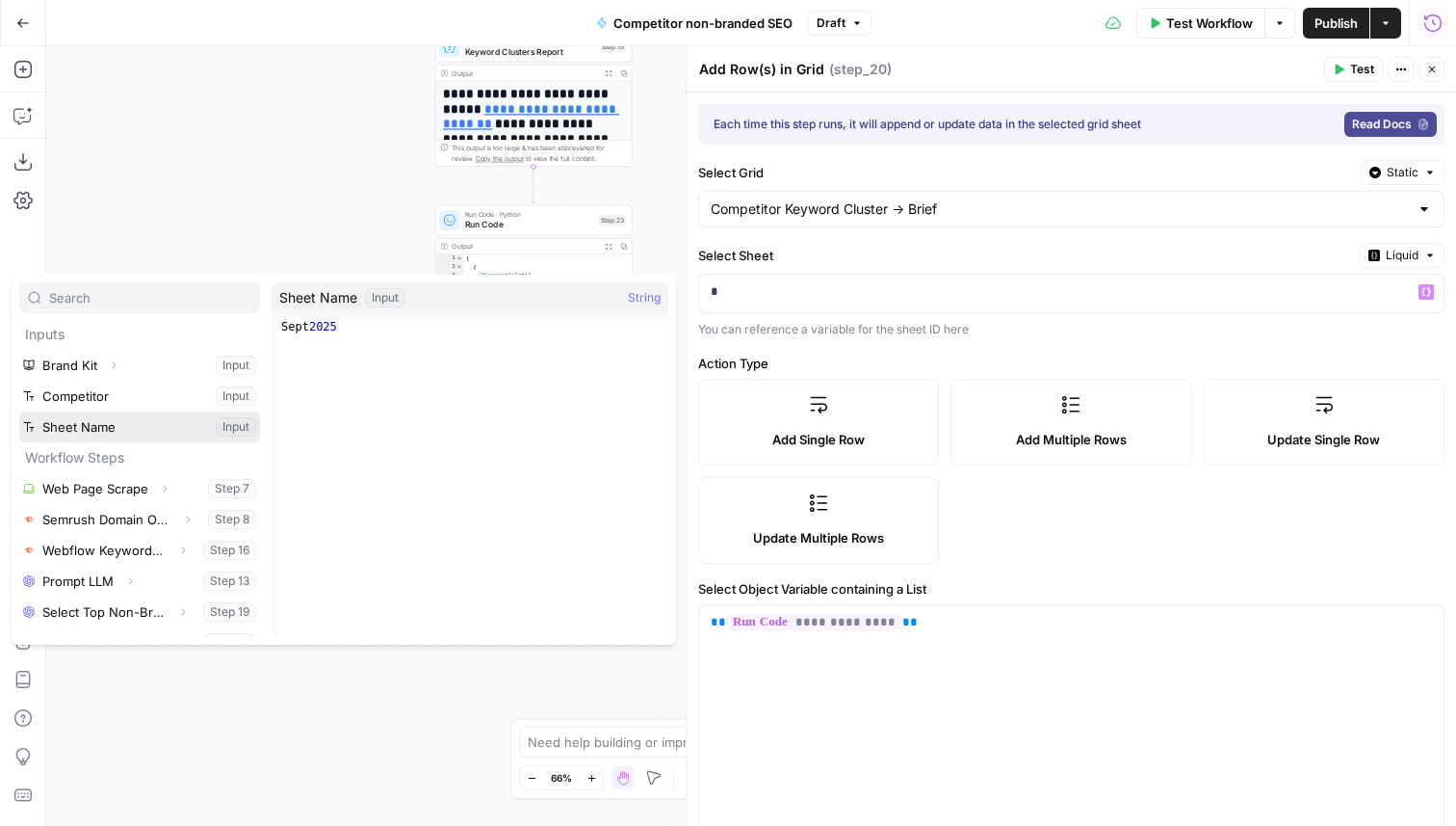
click at [85, 427] on button "Select variable Sheet Name" at bounding box center [140, 426] width 241 height 30
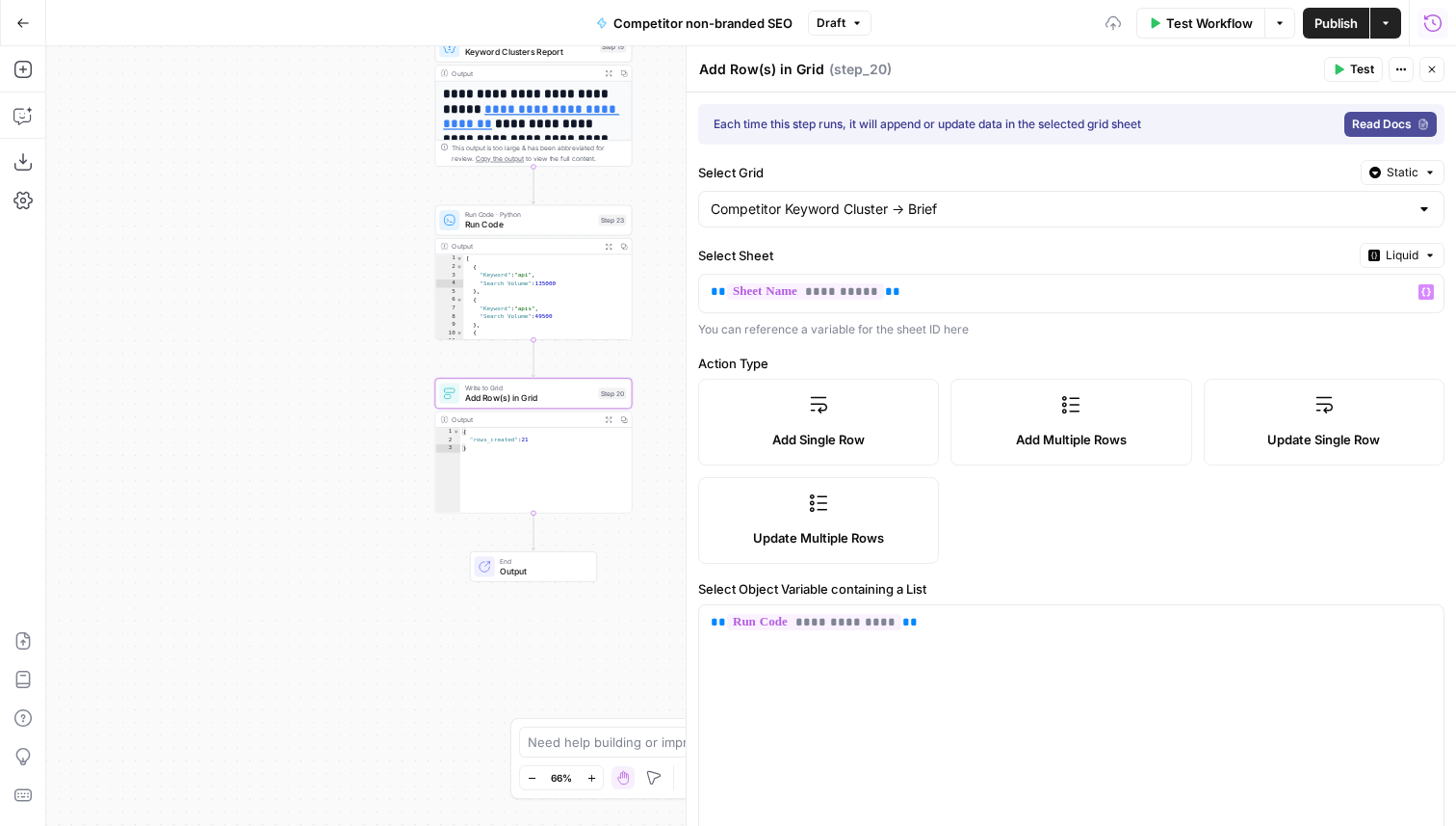
click at [1346, 71] on button "Test" at bounding box center [1354, 69] width 59 height 25
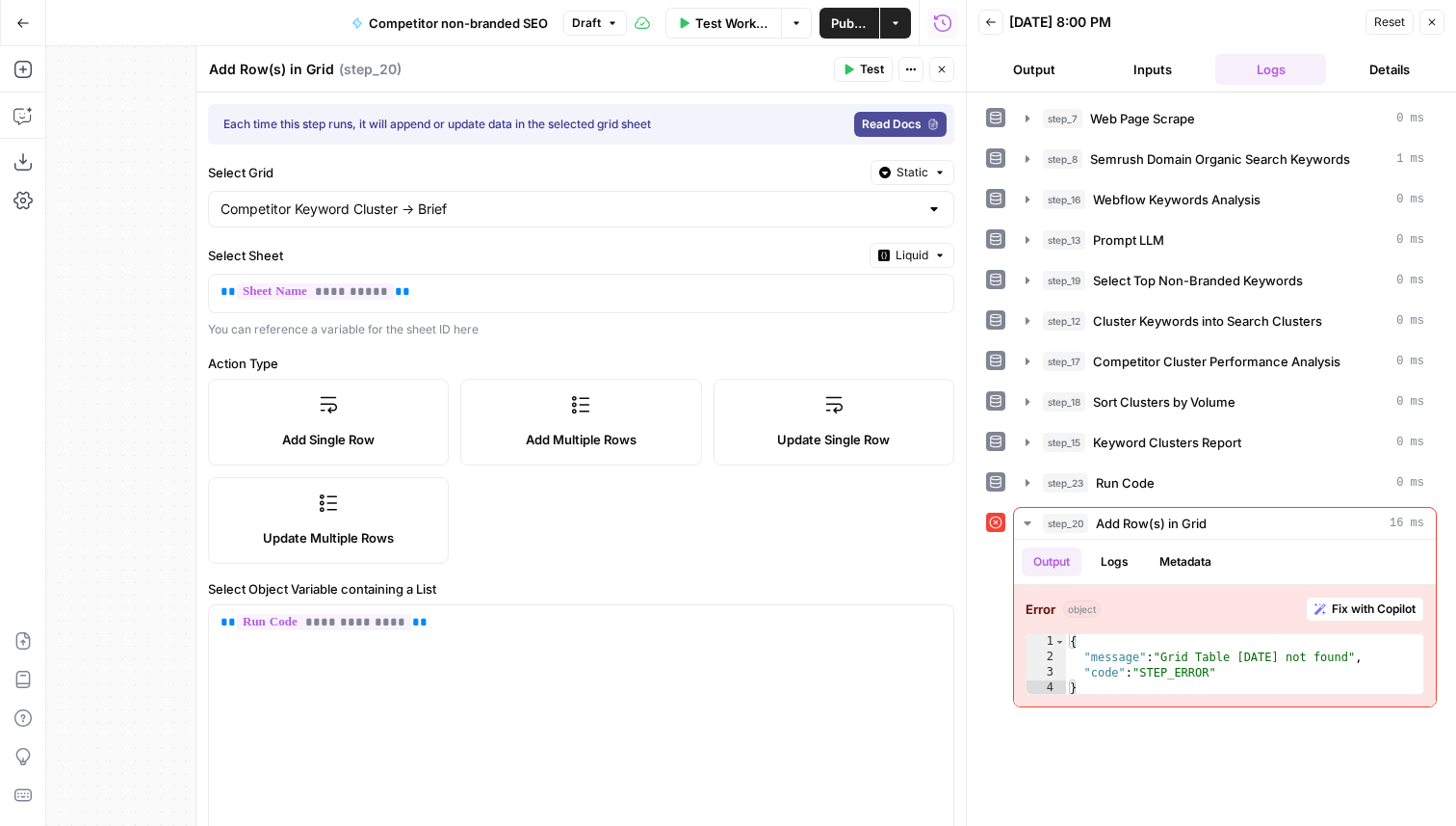
click at [865, 71] on span "Test" at bounding box center [872, 70] width 24 height 18
click at [745, 20] on span "Test Workflow" at bounding box center [732, 24] width 75 height 20
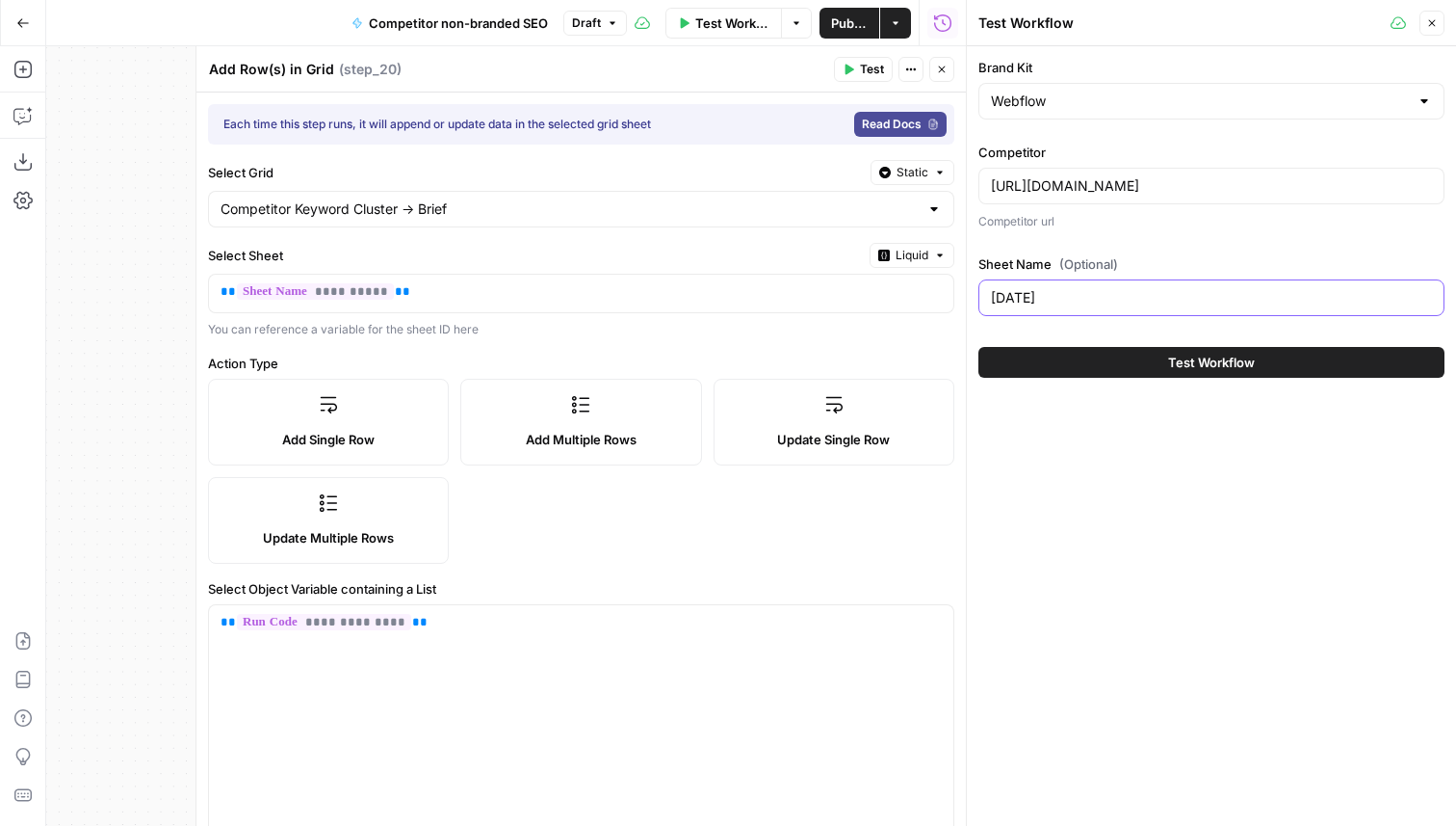
click at [936, 295] on body "**********" at bounding box center [728, 413] width 1456 height 826
paste input "37697"
type input "37697"
click at [864, 68] on span "Test" at bounding box center [872, 70] width 24 height 18
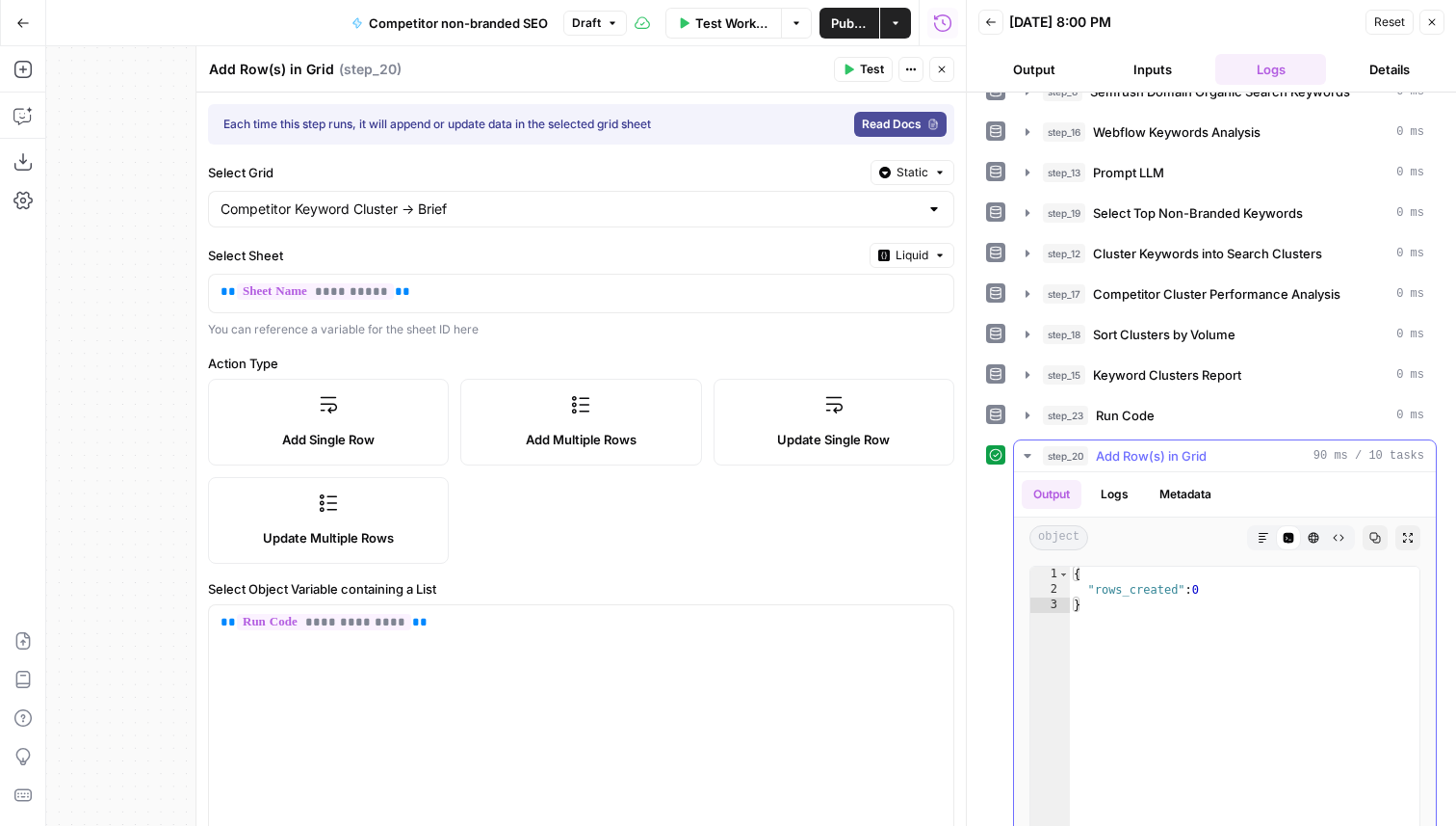
scroll to position [72, 0]
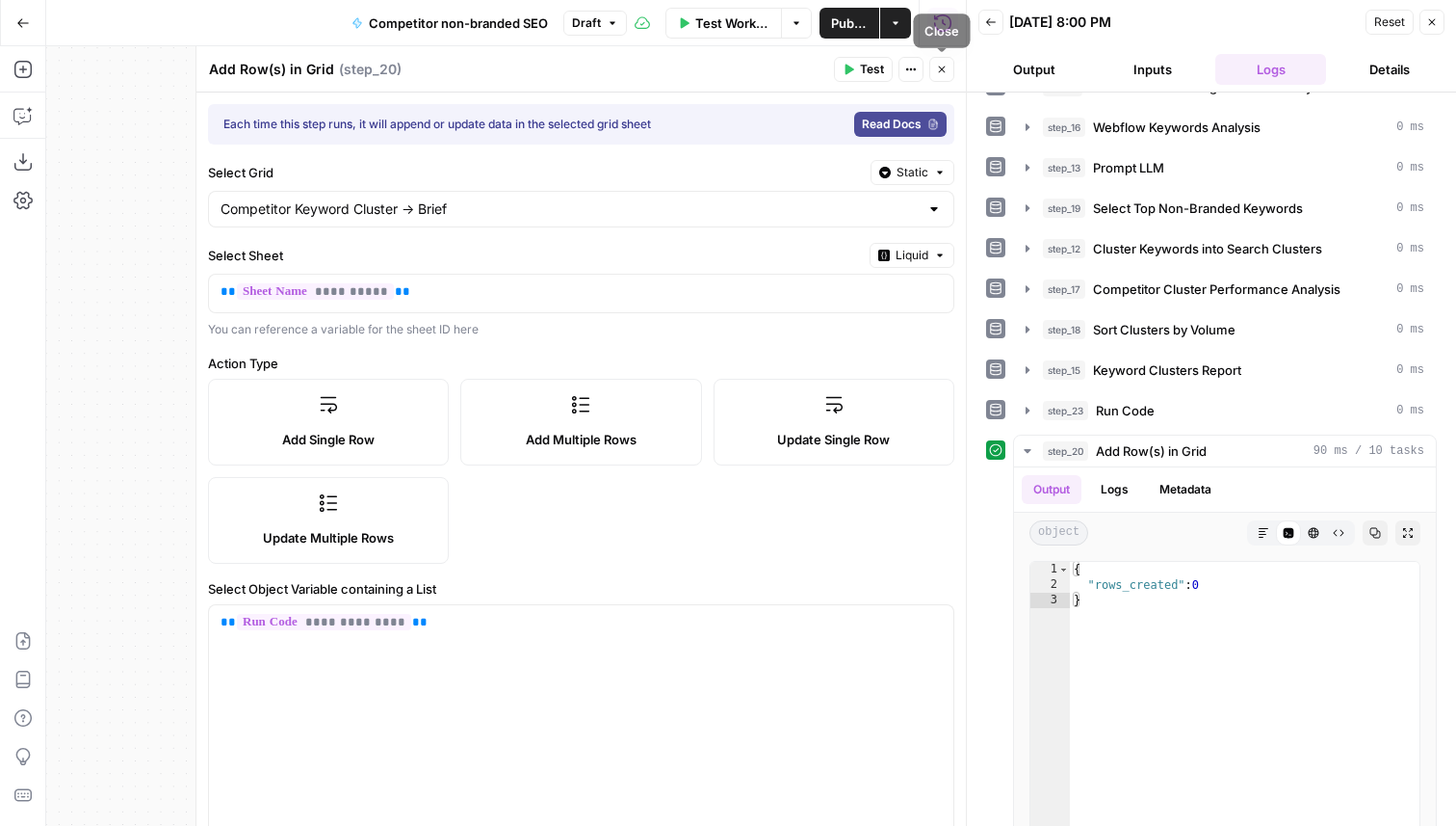
click at [941, 63] on button "Close" at bounding box center [941, 69] width 25 height 25
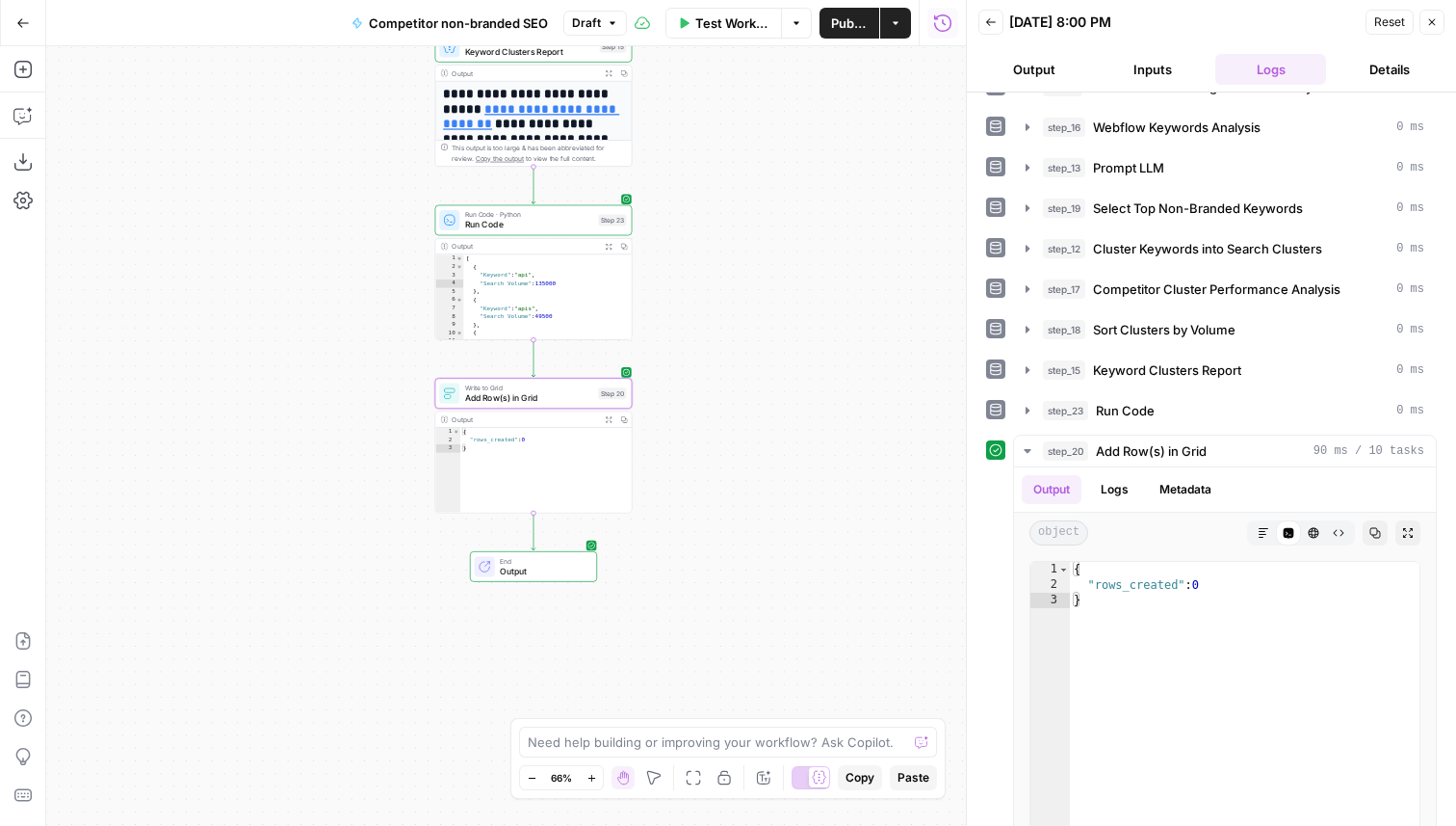
click at [750, 32] on button "Test Workflow" at bounding box center [725, 23] width 118 height 30
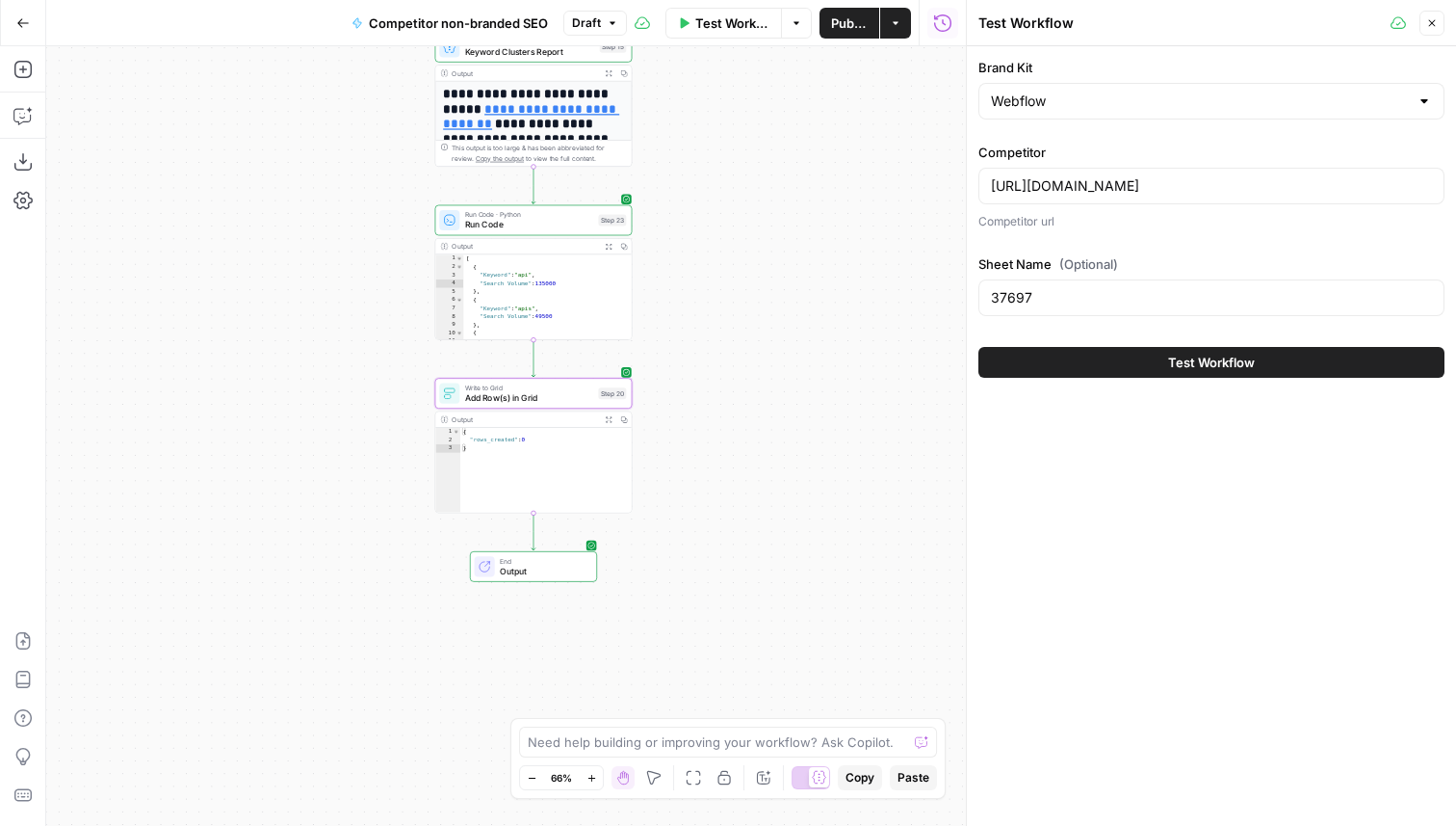
click at [1174, 362] on span "Test Workflow" at bounding box center [1211, 363] width 87 height 20
click at [1430, 30] on button "Close" at bounding box center [1431, 23] width 25 height 25
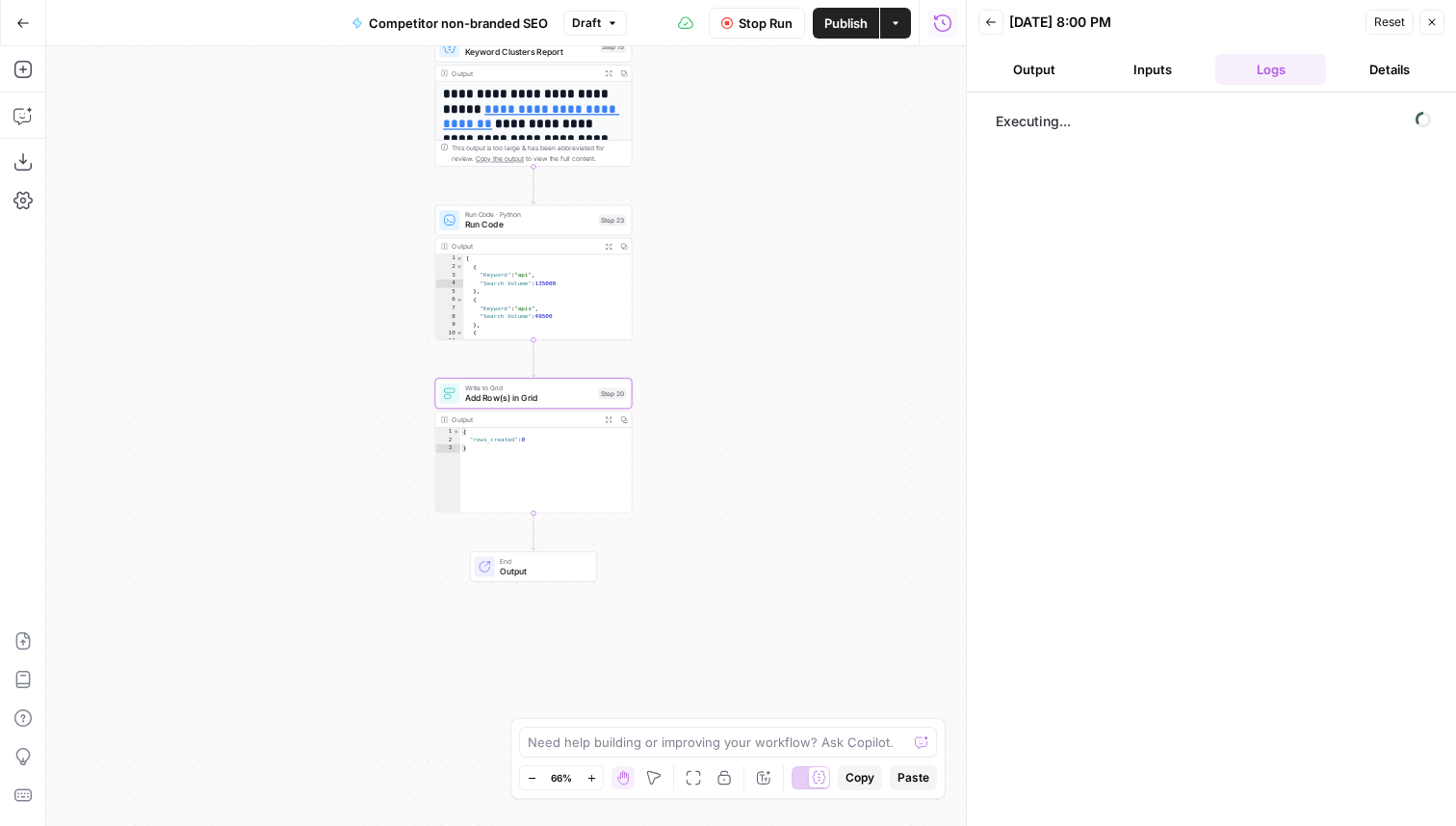
click at [755, 30] on span "Stop Run" at bounding box center [765, 24] width 54 height 20
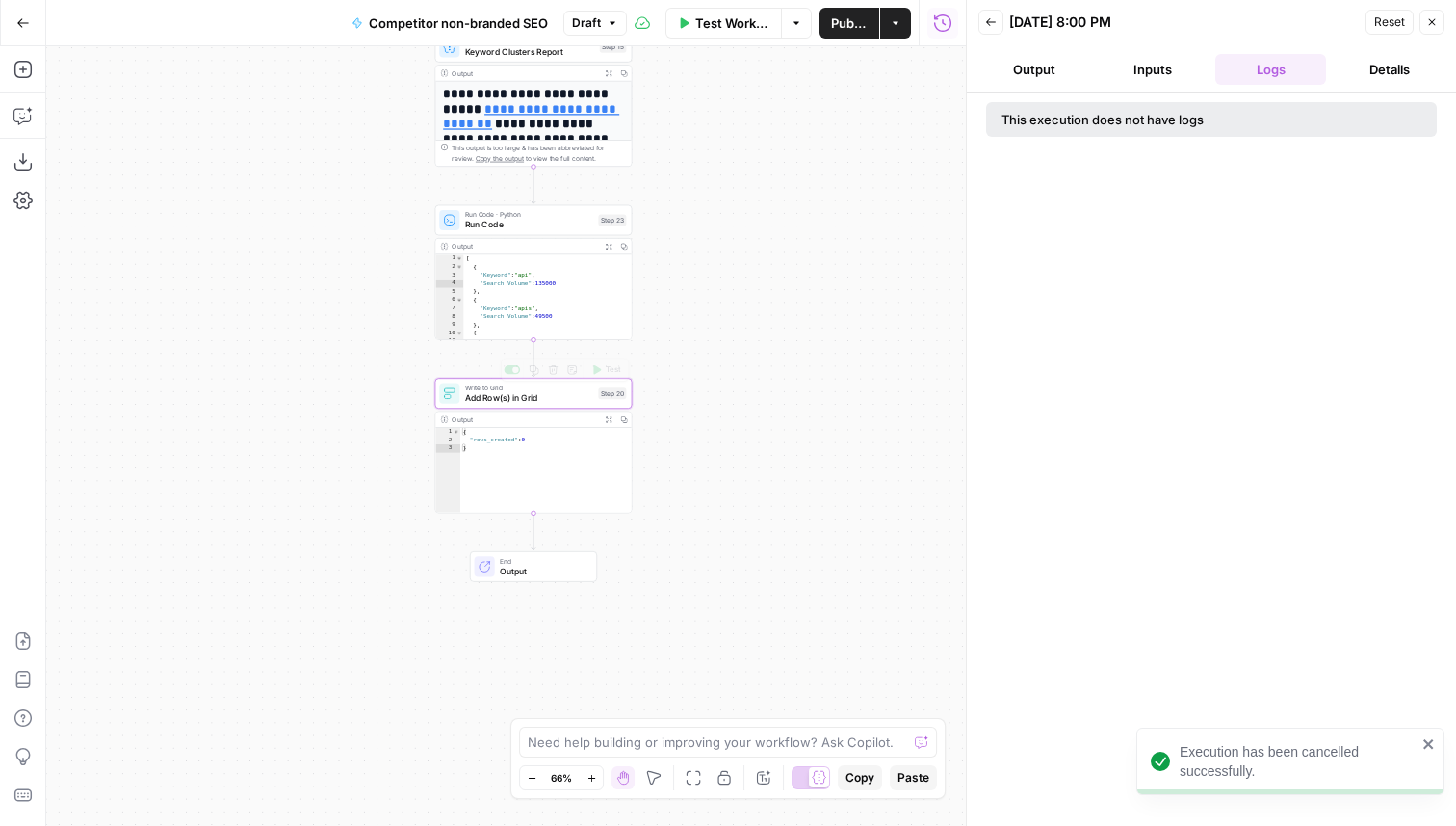
click at [519, 401] on span "Add Row(s) in Grid" at bounding box center [529, 397] width 128 height 13
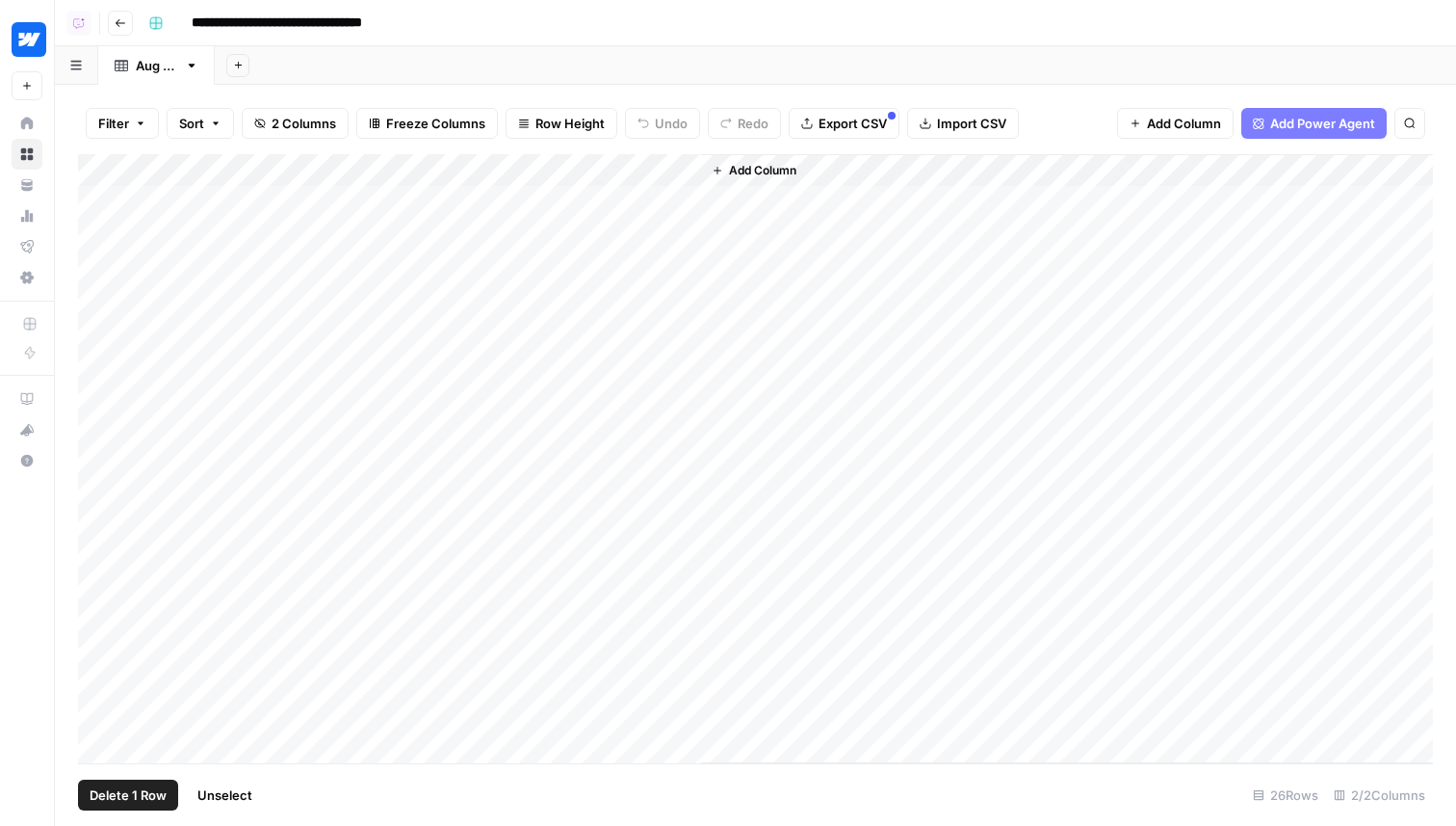
click at [120, 330] on div "Add Column" at bounding box center [755, 458] width 1355 height 609
click at [118, 308] on div "Add Column" at bounding box center [755, 458] width 1355 height 609
click at [118, 266] on div "Add Column" at bounding box center [755, 458] width 1355 height 609
click at [117, 229] on div "Add Column" at bounding box center [755, 458] width 1355 height 609
click at [117, 204] on div "Add Column" at bounding box center [755, 458] width 1355 height 609
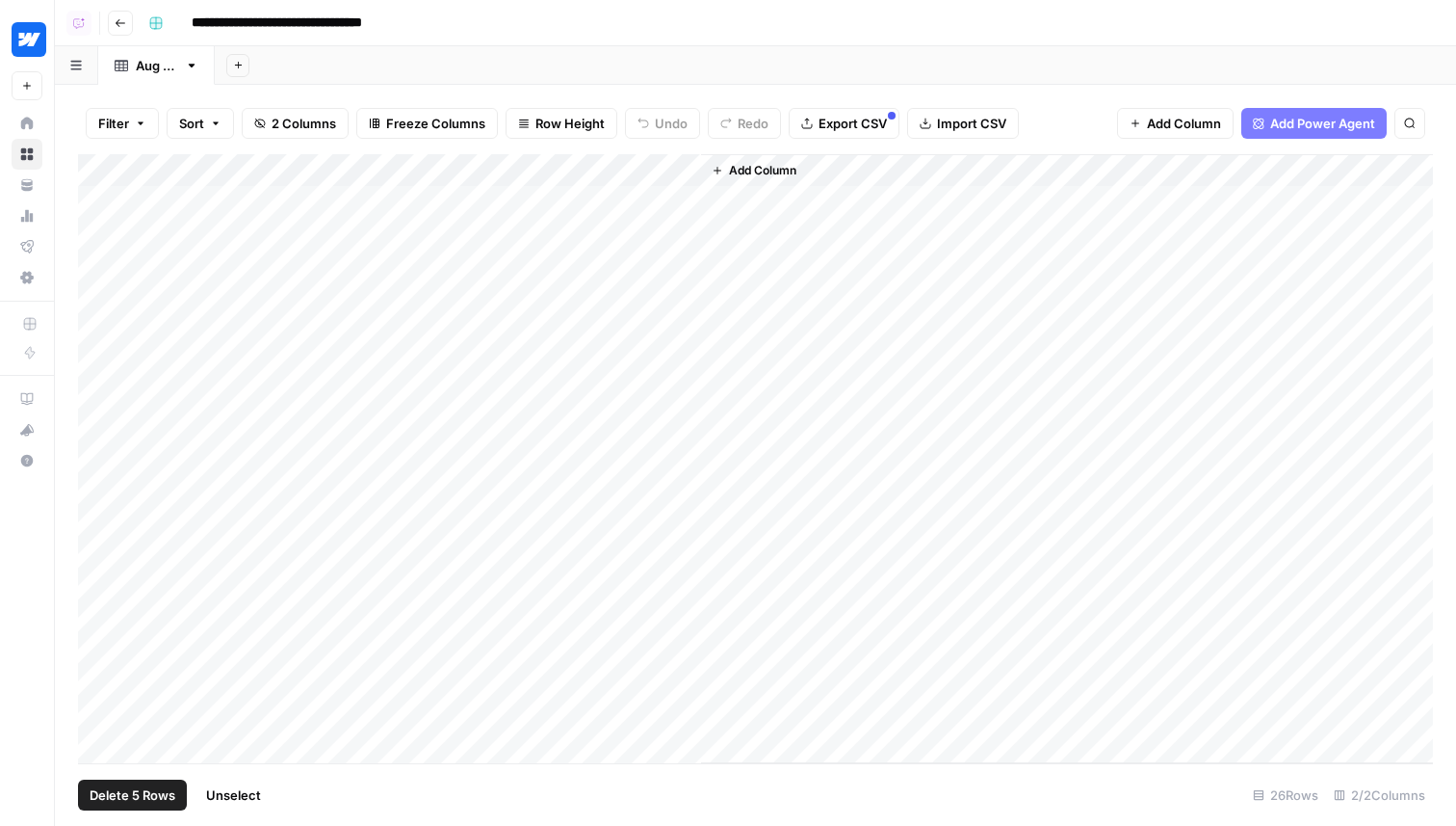
click at [159, 796] on span "Delete 5 Rows" at bounding box center [132, 795] width 86 height 20
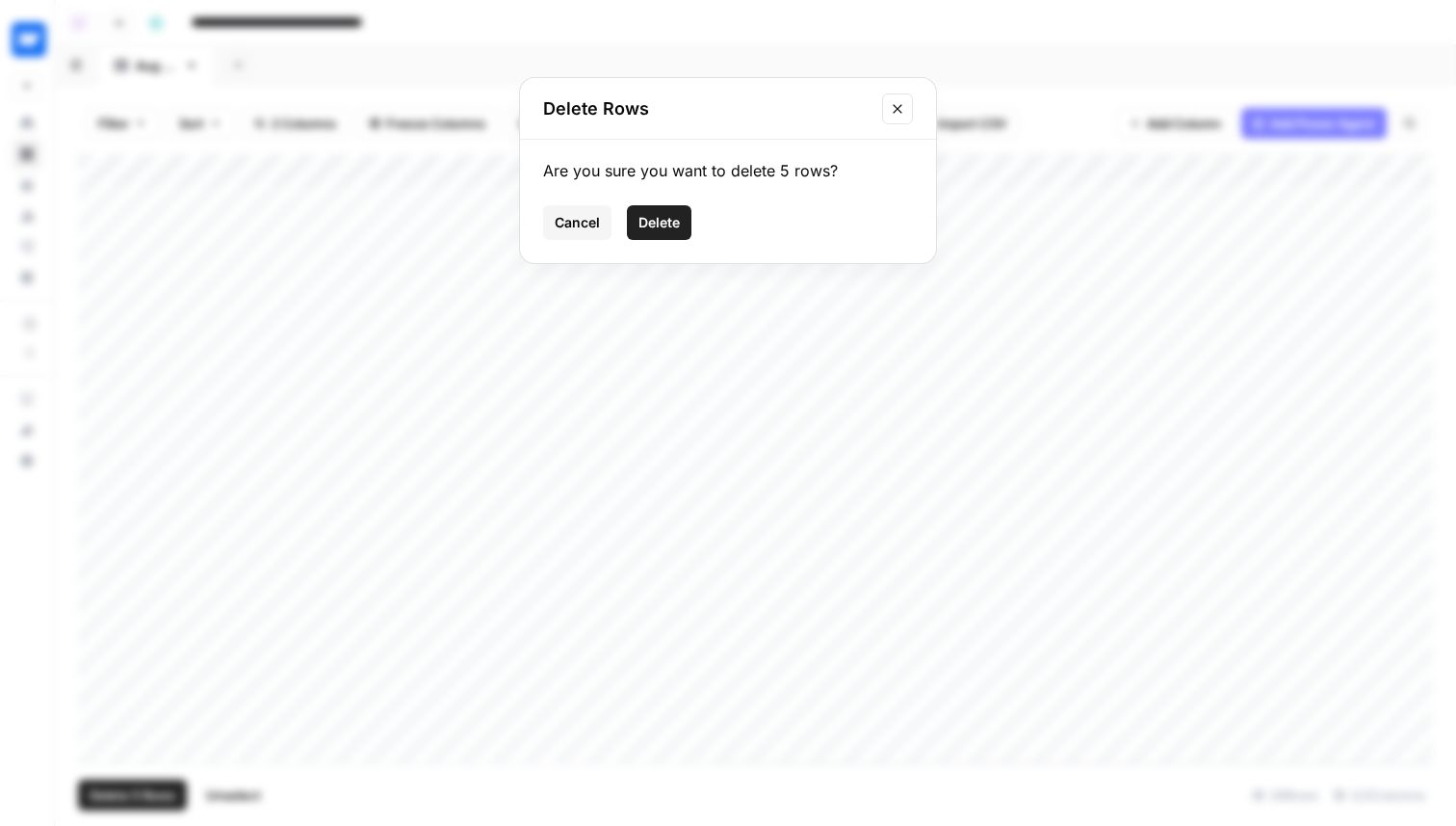
click at [670, 216] on span "Delete" at bounding box center [660, 223] width 41 height 20
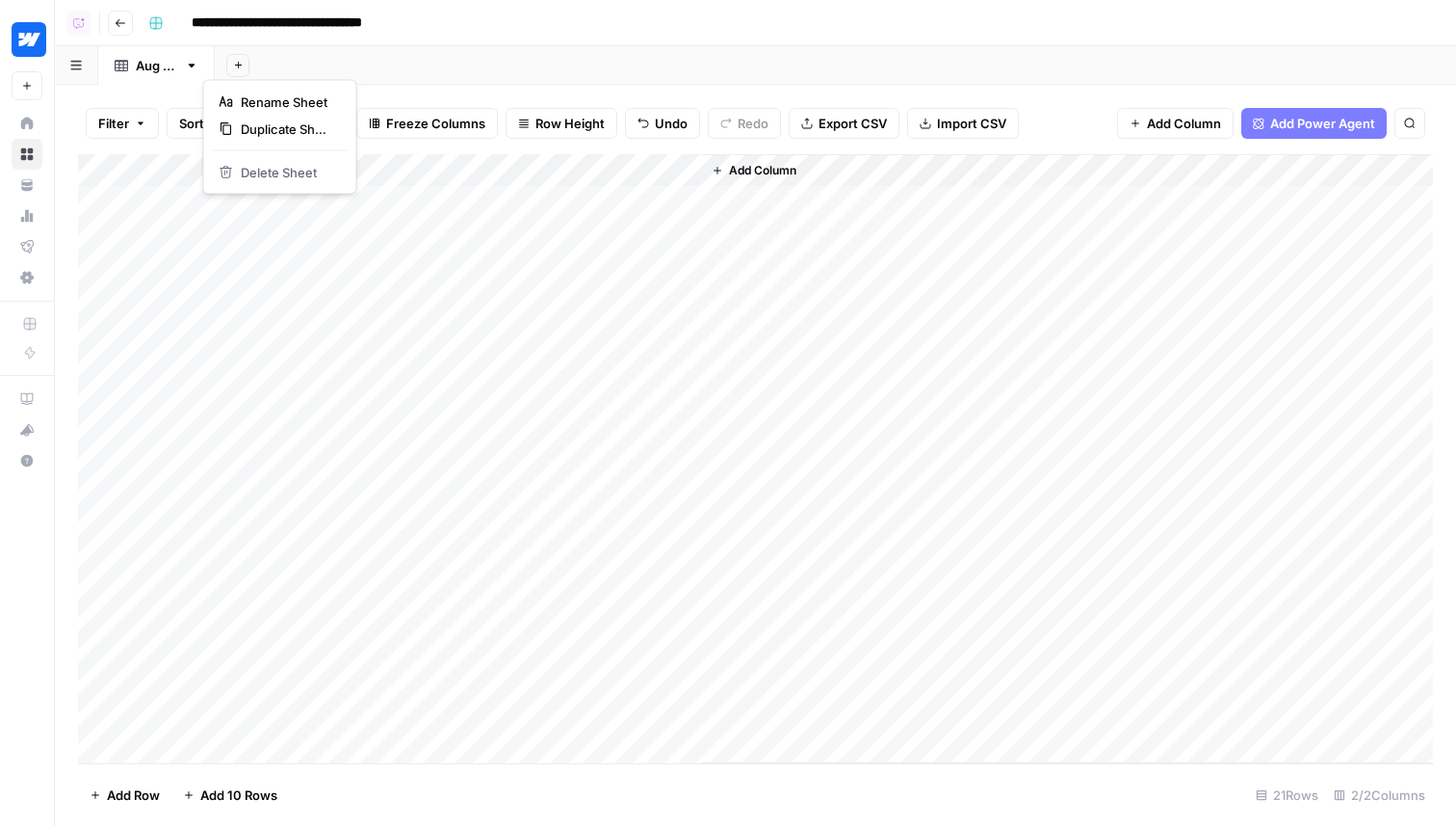
click at [196, 65] on icon "button" at bounding box center [192, 66] width 7 height 4
click at [247, 132] on span "Duplicate Sheet" at bounding box center [287, 129] width 92 height 20
click at [315, 63] on icon "button" at bounding box center [309, 66] width 14 height 14
click at [358, 90] on button "Rename Sheet" at bounding box center [414, 101] width 137 height 27
drag, startPoint x: 294, startPoint y: 65, endPoint x: 270, endPoint y: 65, distance: 24.0
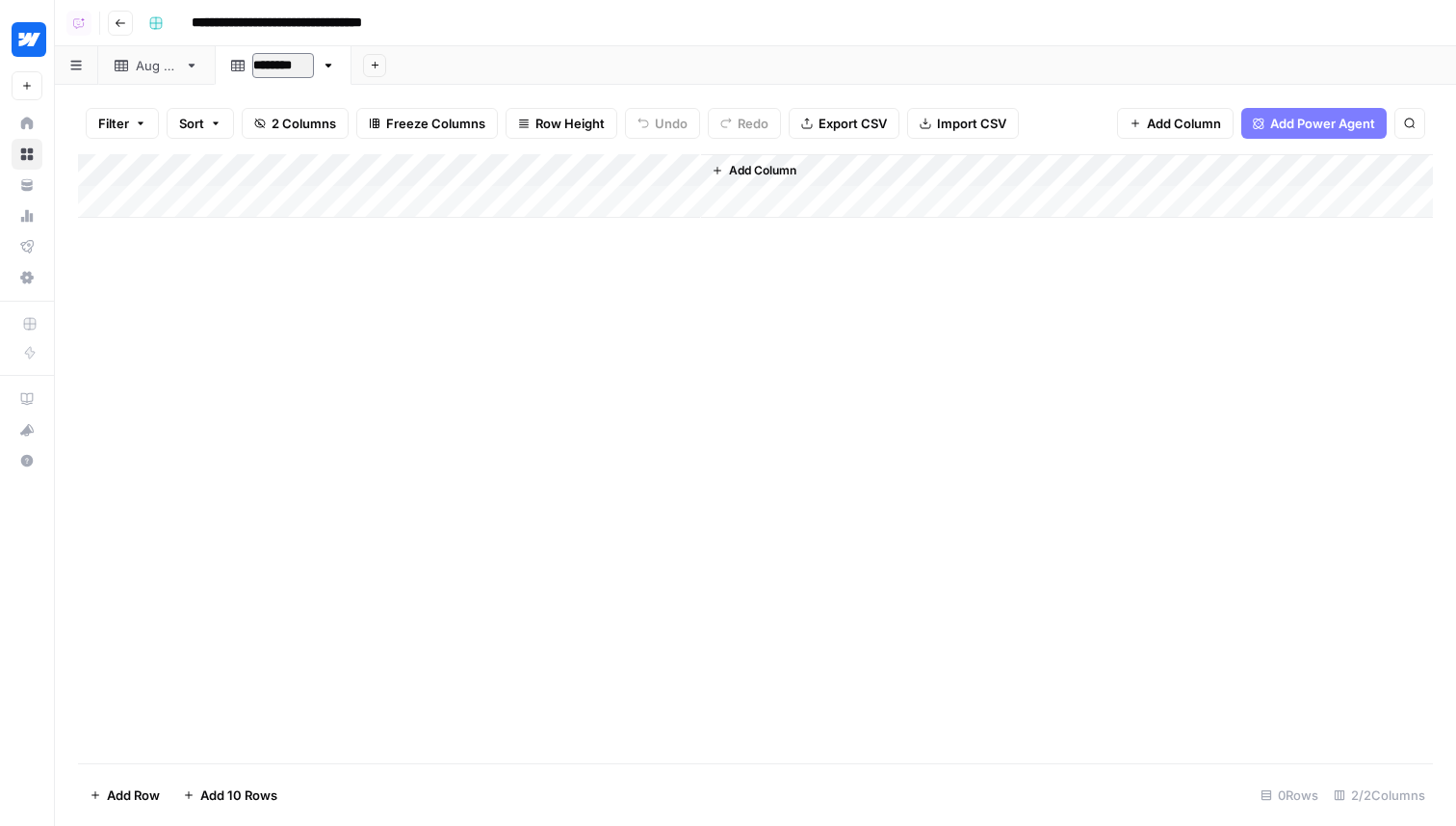
click at [270, 65] on input "********" at bounding box center [283, 65] width 62 height 25
type input "*********"
click at [443, 52] on div "Add Sheet" at bounding box center [894, 65] width 1125 height 38
click at [153, 62] on div "[DATE]" at bounding box center [156, 66] width 41 height 20
click at [762, 168] on span "Add Column" at bounding box center [763, 171] width 68 height 18
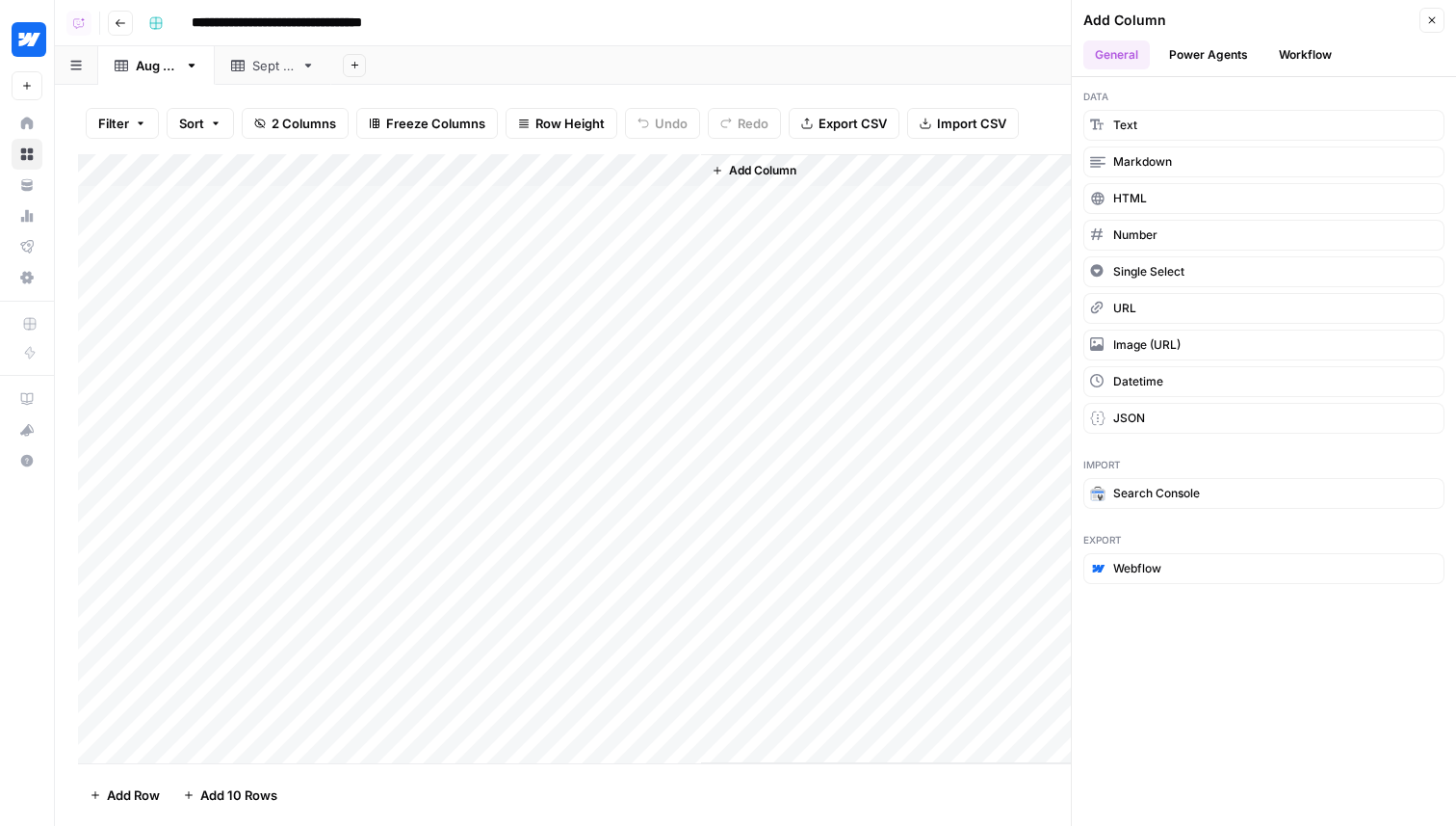
click at [1223, 42] on button "Power Agents" at bounding box center [1209, 54] width 102 height 29
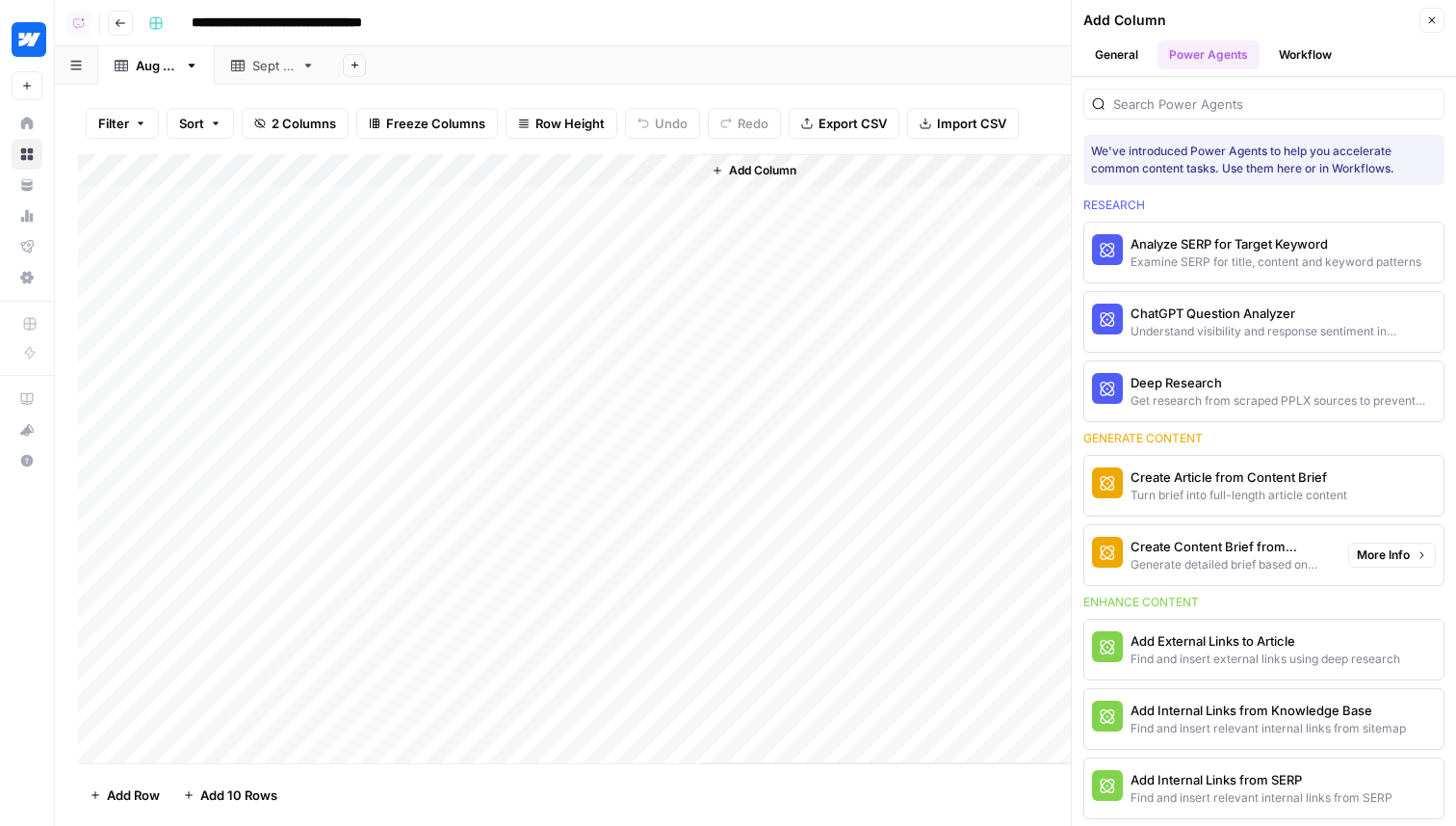
click at [1191, 554] on div "Create Content Brief from Keyword" at bounding box center [1232, 547] width 203 height 20
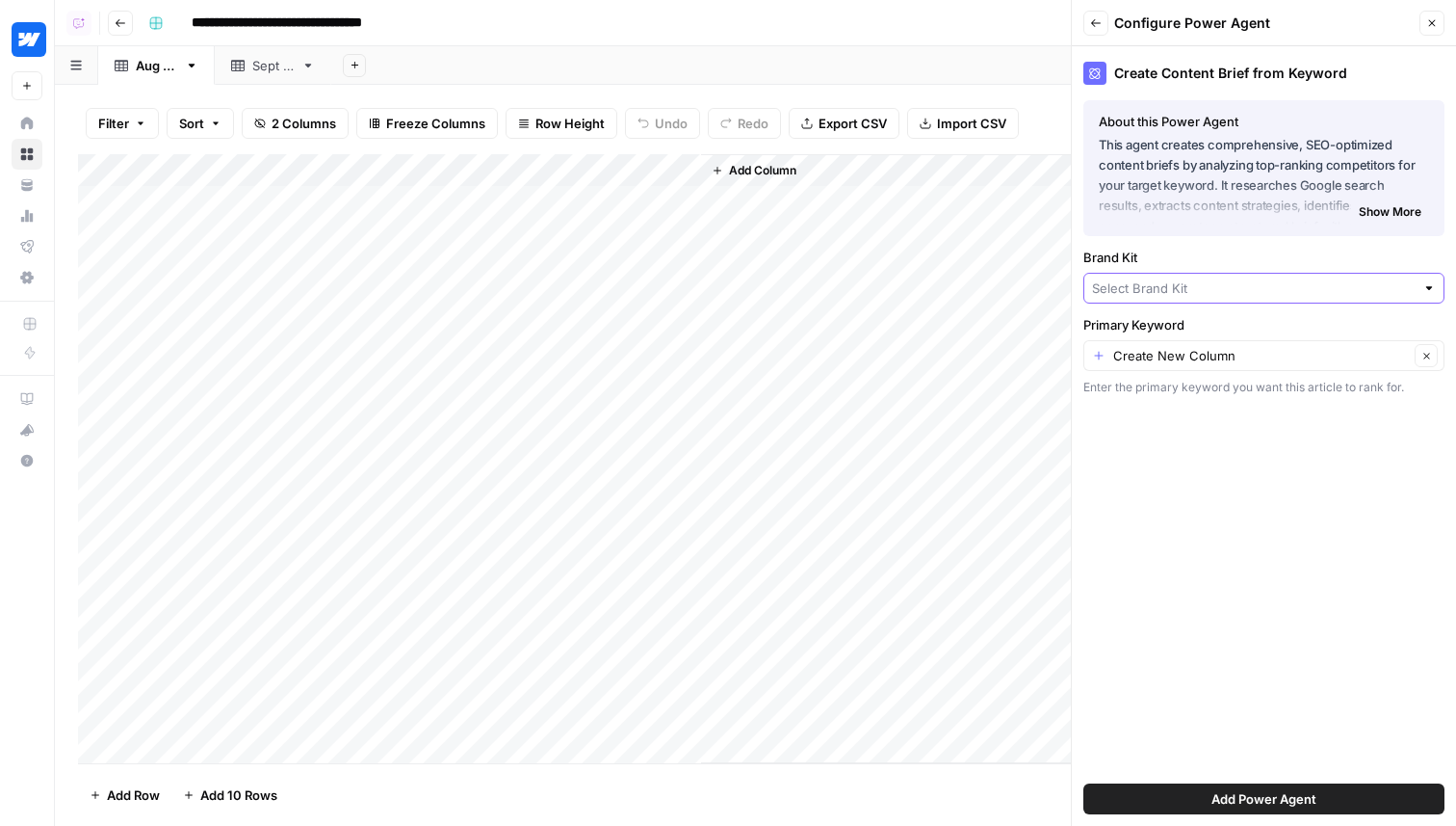
click at [1155, 288] on input "Brand Kit" at bounding box center [1253, 288] width 322 height 20
click at [1132, 382] on span "Webflow" at bounding box center [1260, 387] width 320 height 20
type input "Webflow"
click at [1139, 355] on input "Primary Keyword" at bounding box center [1261, 356] width 296 height 20
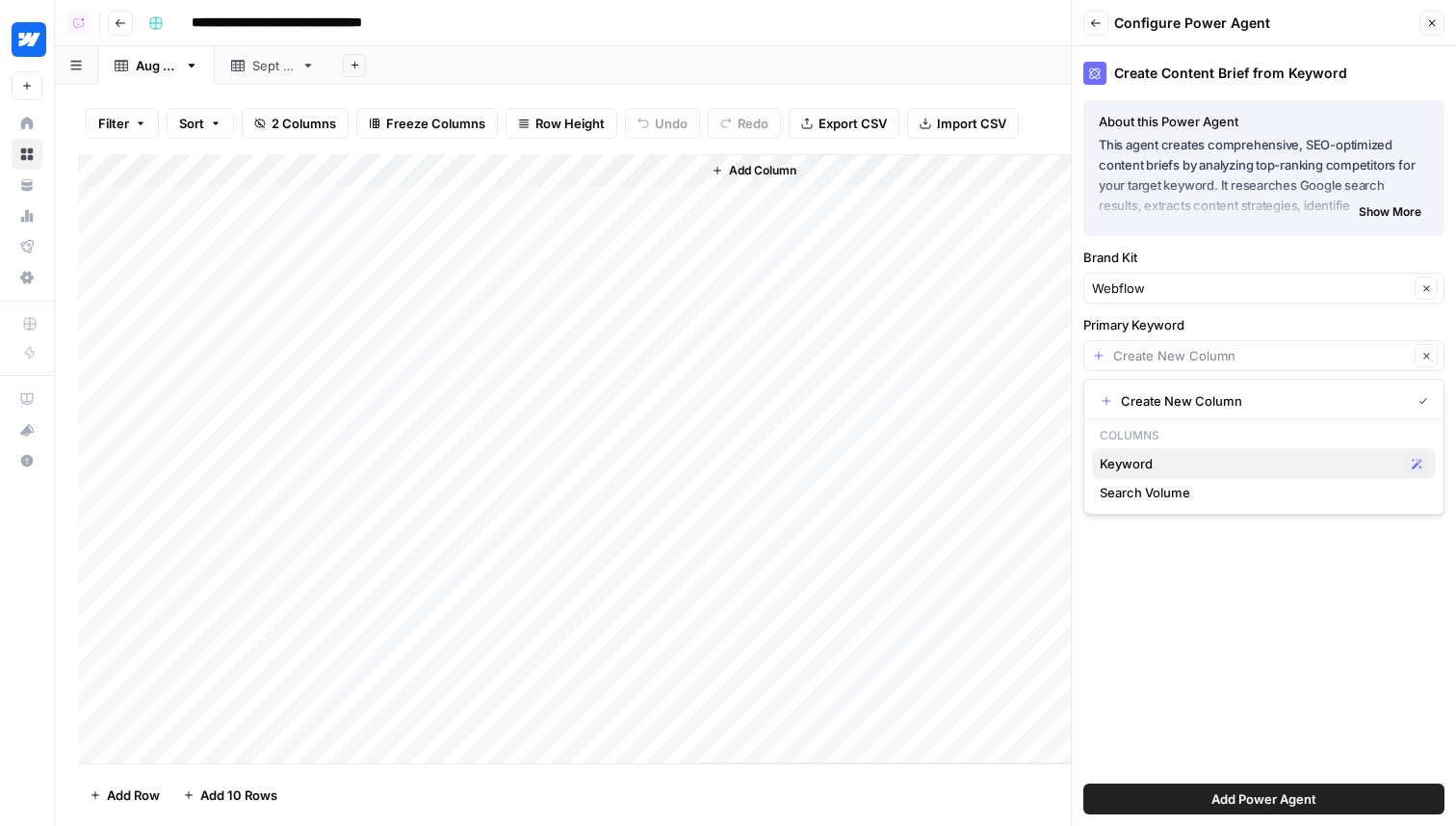
click at [1125, 458] on span "Keyword" at bounding box center [1249, 463] width 298 height 20
type input "Keyword"
click at [1149, 806] on button "Add Power Agent" at bounding box center [1263, 798] width 361 height 30
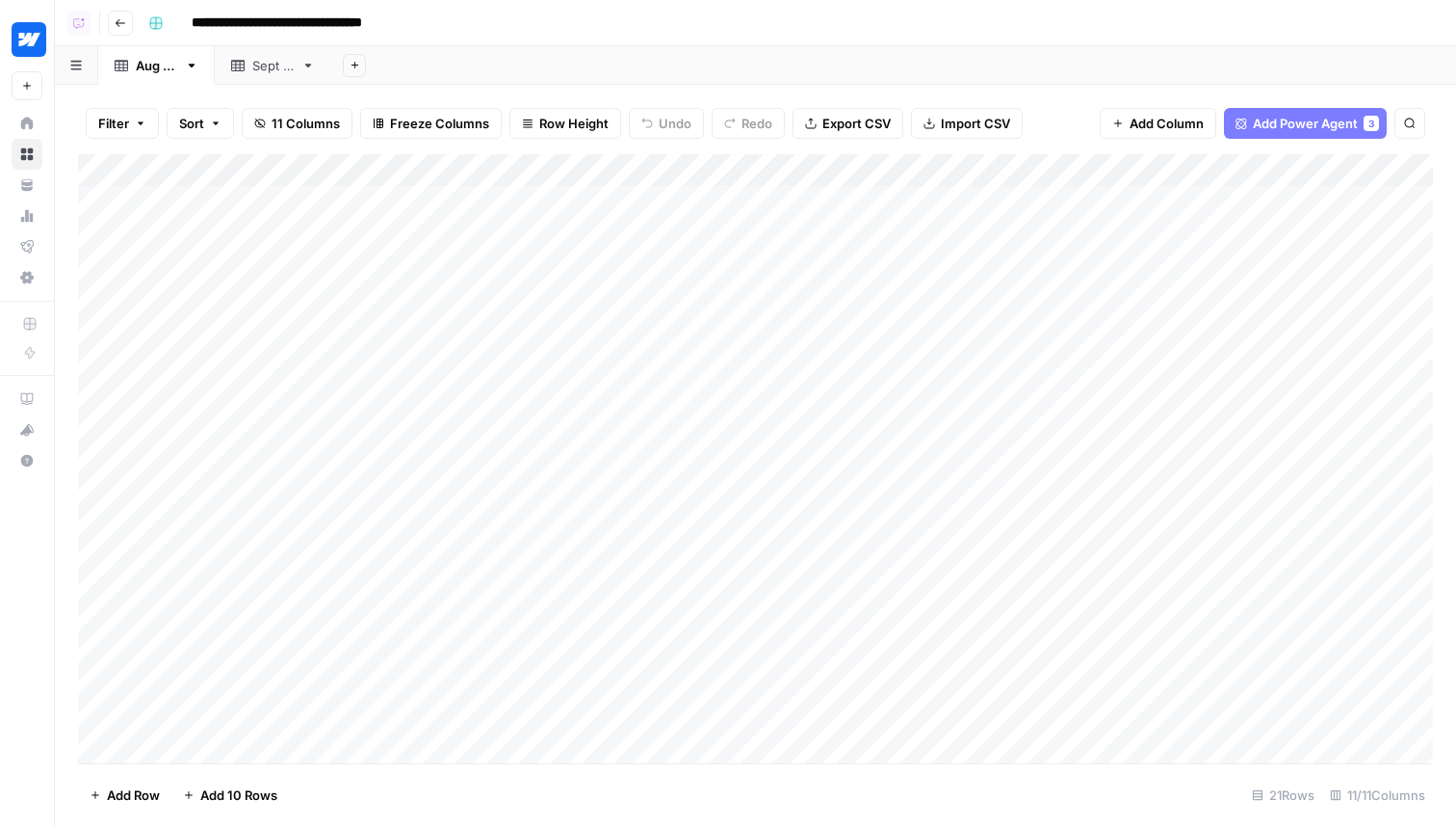
click at [934, 171] on div "Add Column" at bounding box center [755, 458] width 1355 height 609
click at [910, 63] on div "Add Sheet" at bounding box center [894, 65] width 1125 height 38
click at [756, 54] on div "Add Sheet" at bounding box center [894, 65] width 1125 height 38
click at [294, 69] on div "[DATE]" at bounding box center [273, 66] width 41 height 20
click at [177, 67] on div "[DATE]" at bounding box center [156, 66] width 41 height 20
